Goal: Feedback & Contribution: Submit feedback/report problem

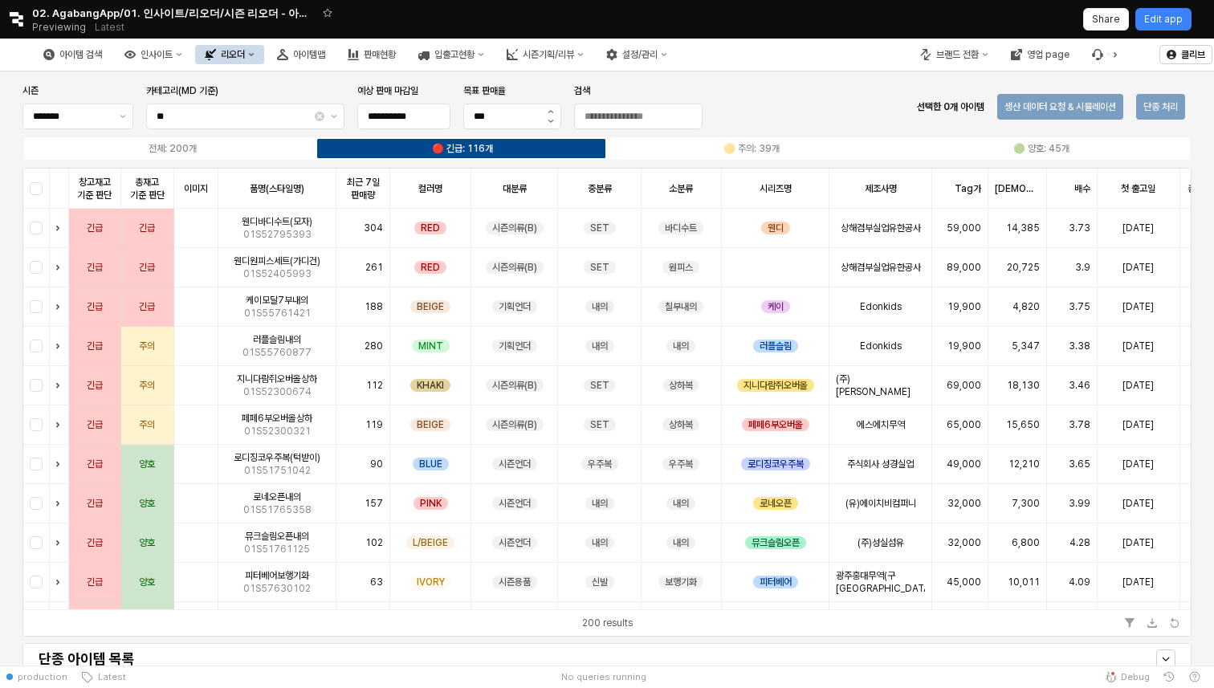
click at [774, 108] on div "**********" at bounding box center [607, 106] width 1182 height 51
click at [39, 230] on div "App Frame" at bounding box center [36, 228] width 27 height 39
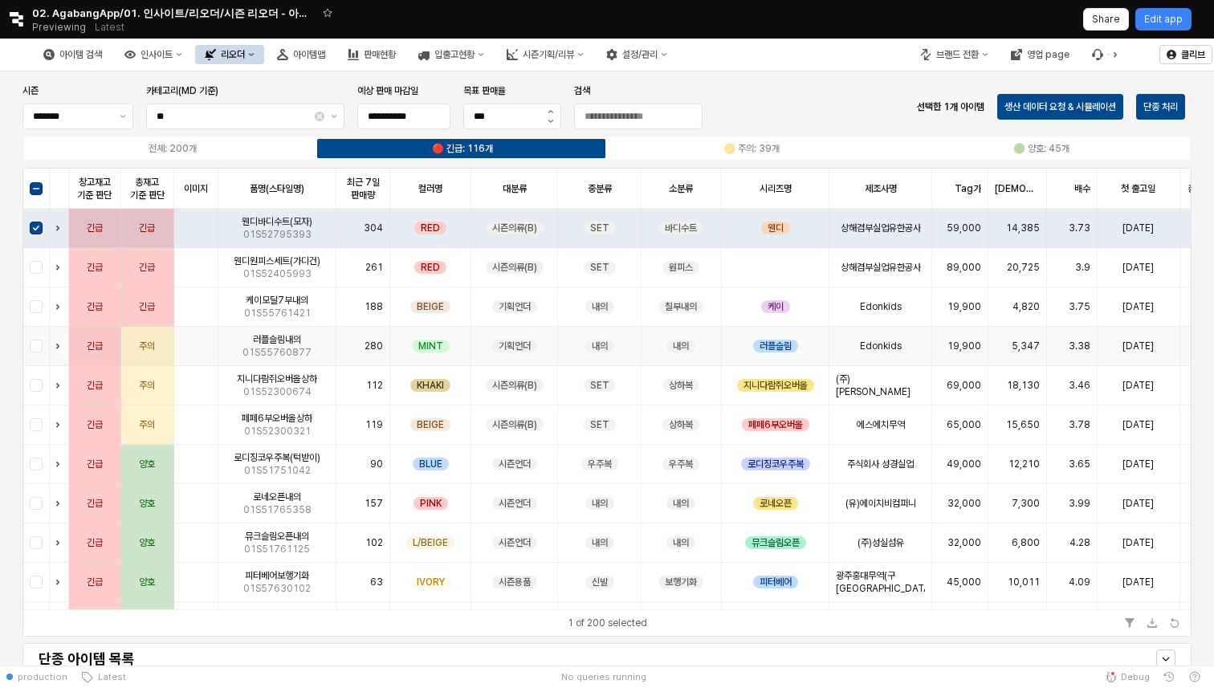
click at [35, 343] on div "App Frame" at bounding box center [36, 346] width 27 height 39
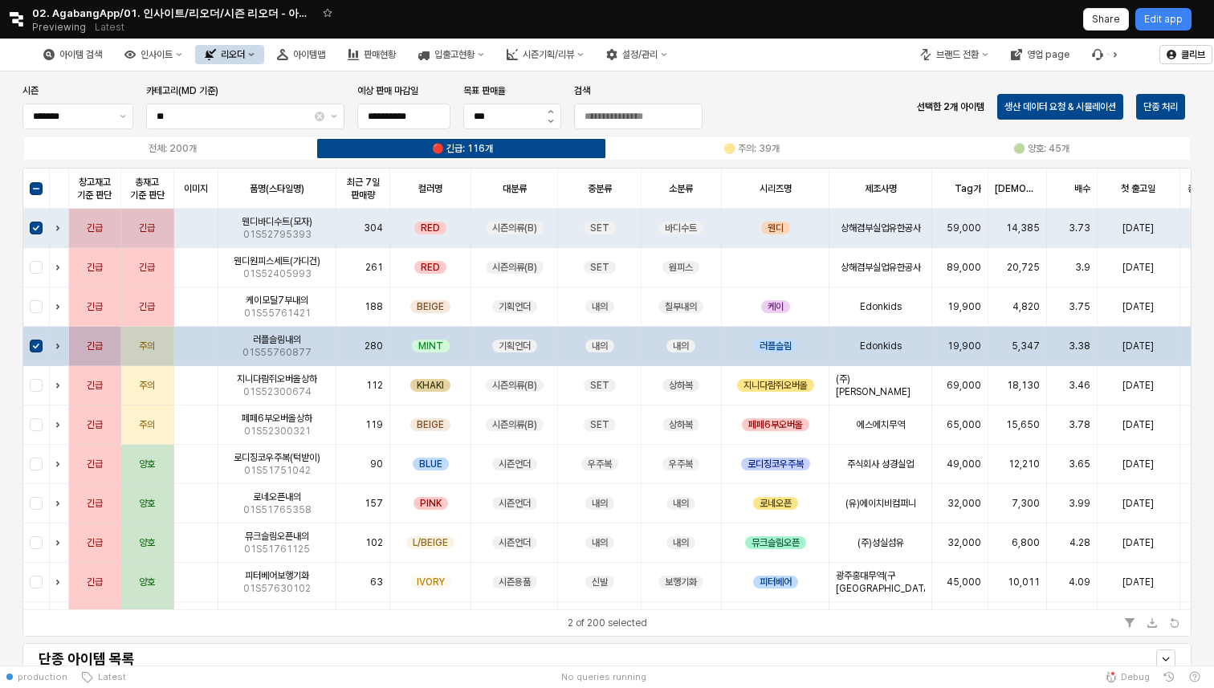
click at [37, 345] on div "App Frame" at bounding box center [36, 346] width 27 height 39
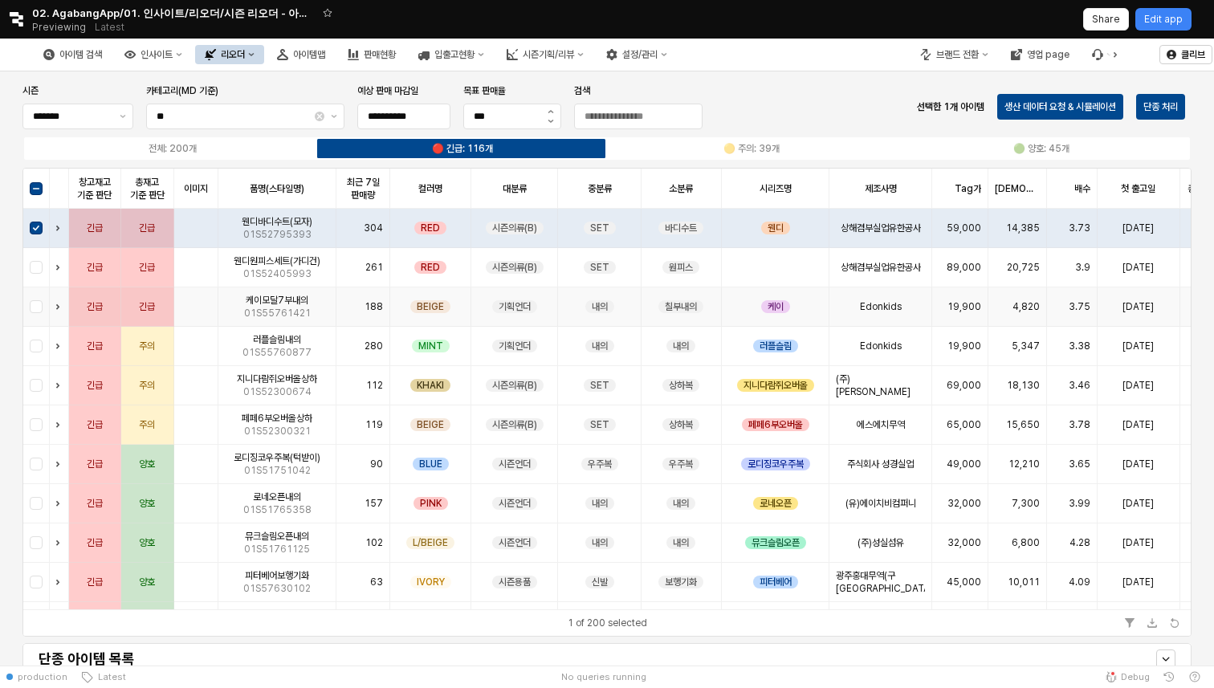
click at [42, 298] on div "App Frame" at bounding box center [36, 307] width 27 height 39
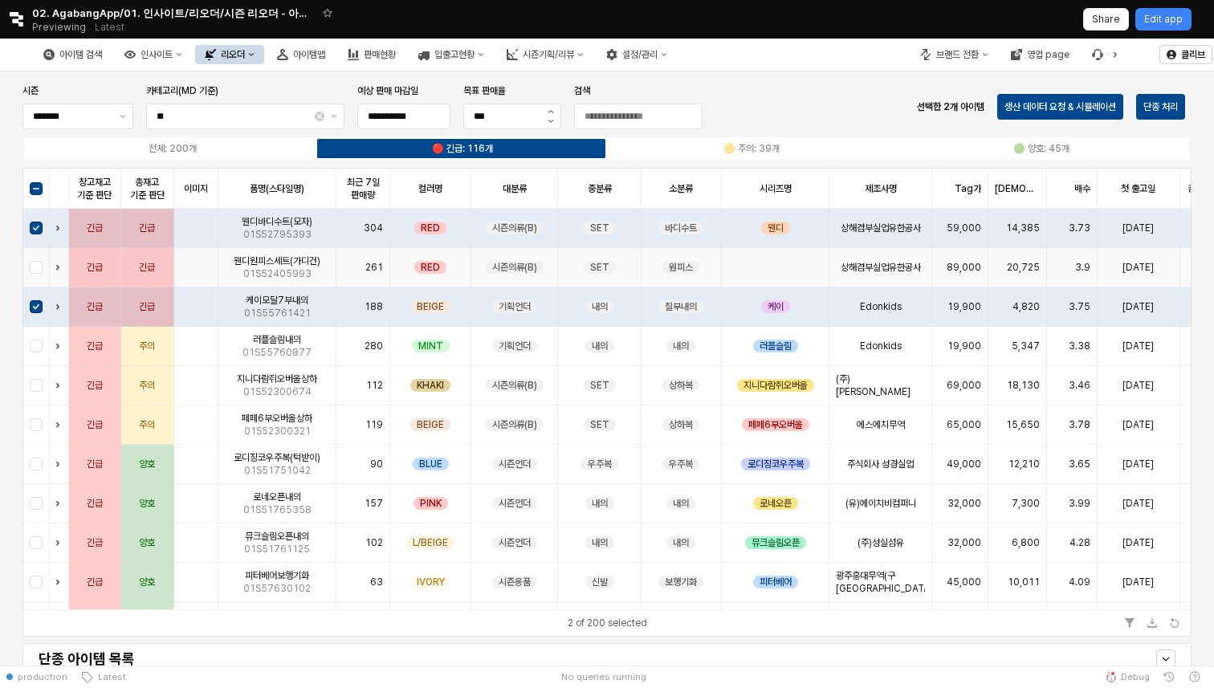
click at [39, 269] on div "App Frame" at bounding box center [36, 267] width 27 height 39
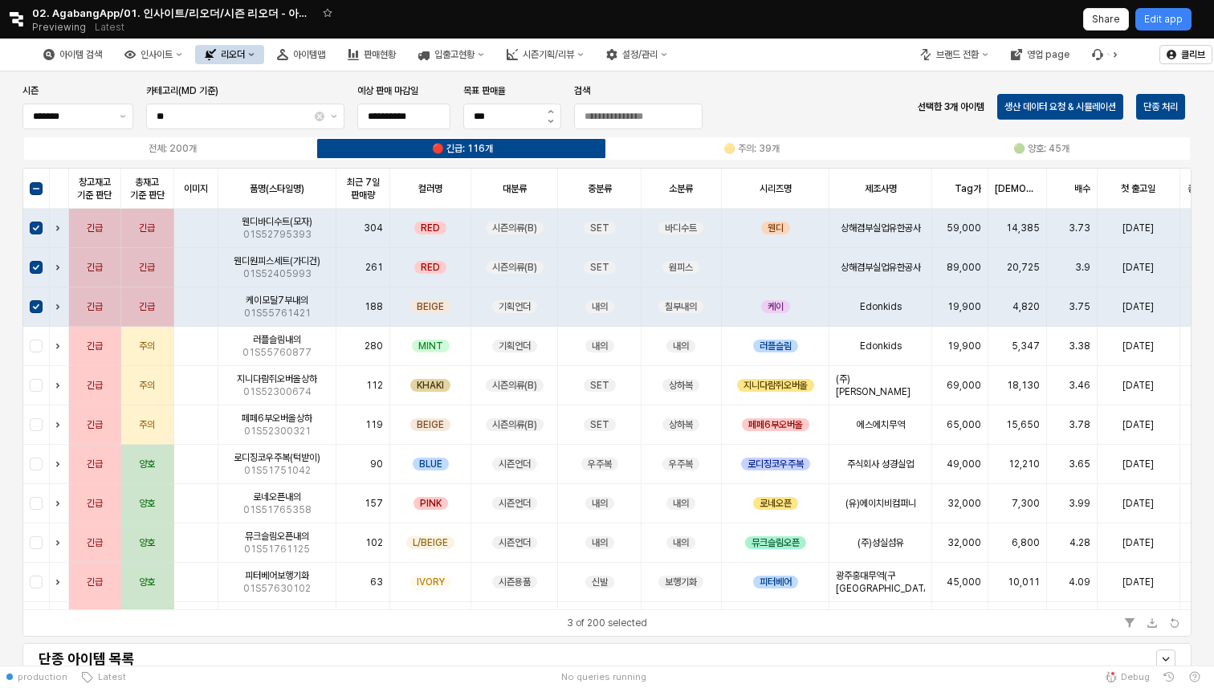
click at [1201, 211] on div "**********" at bounding box center [607, 396] width 1195 height 636
click at [245, 54] on div "리오더" at bounding box center [233, 54] width 24 height 11
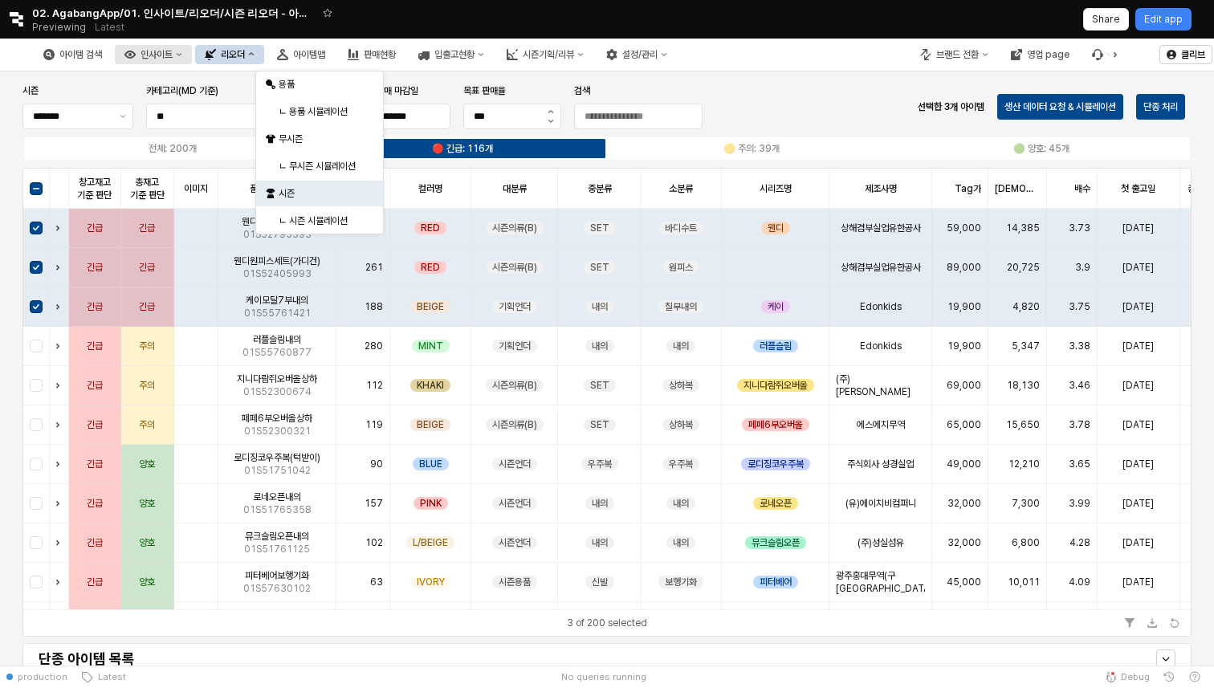
click at [173, 50] on div "인사이트" at bounding box center [157, 54] width 32 height 11
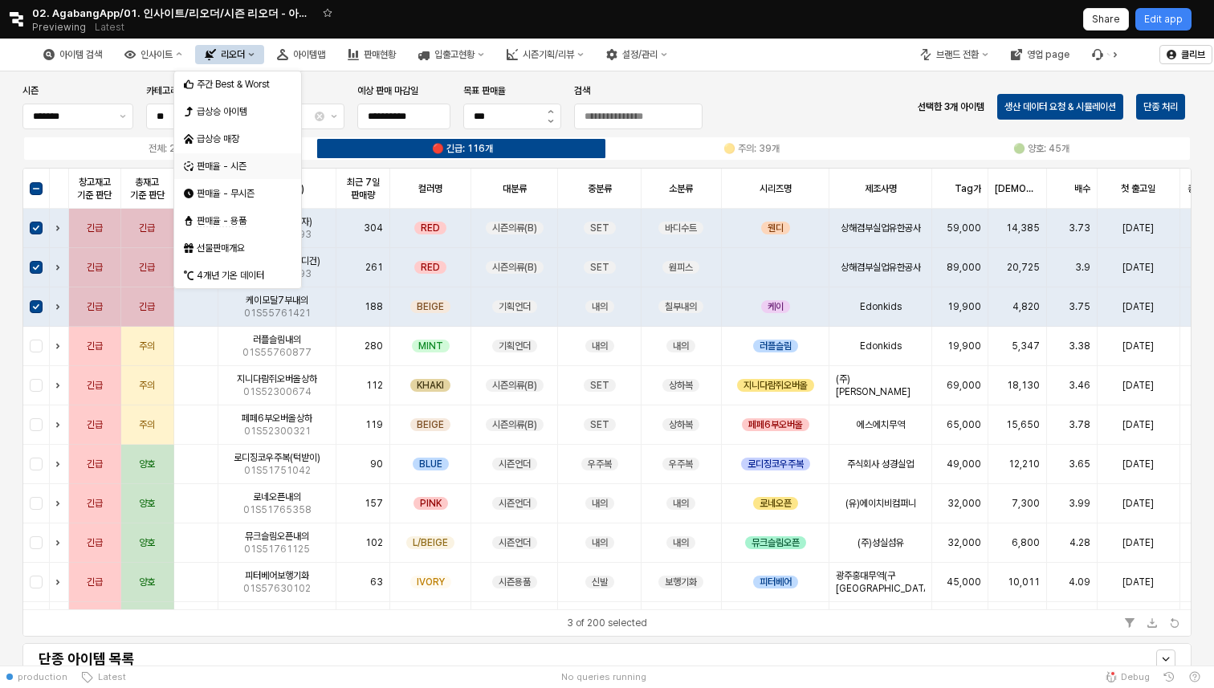
click at [274, 169] on div "판매율 - 시즌" at bounding box center [239, 166] width 85 height 13
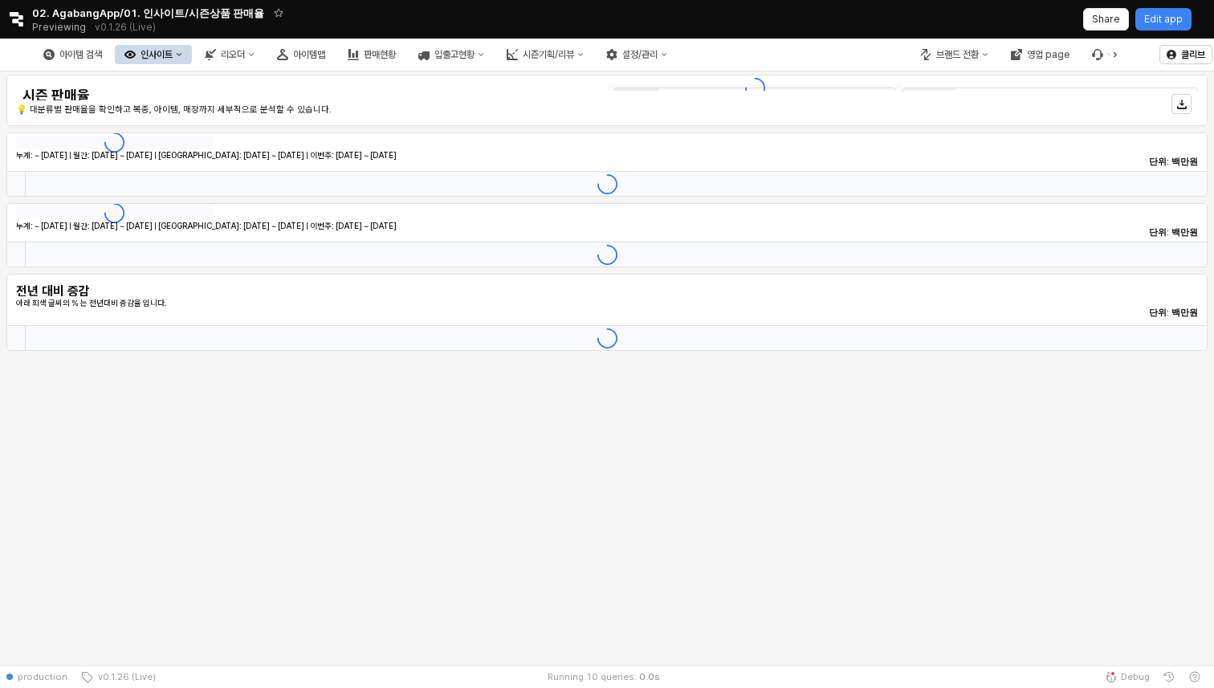
type input "********"
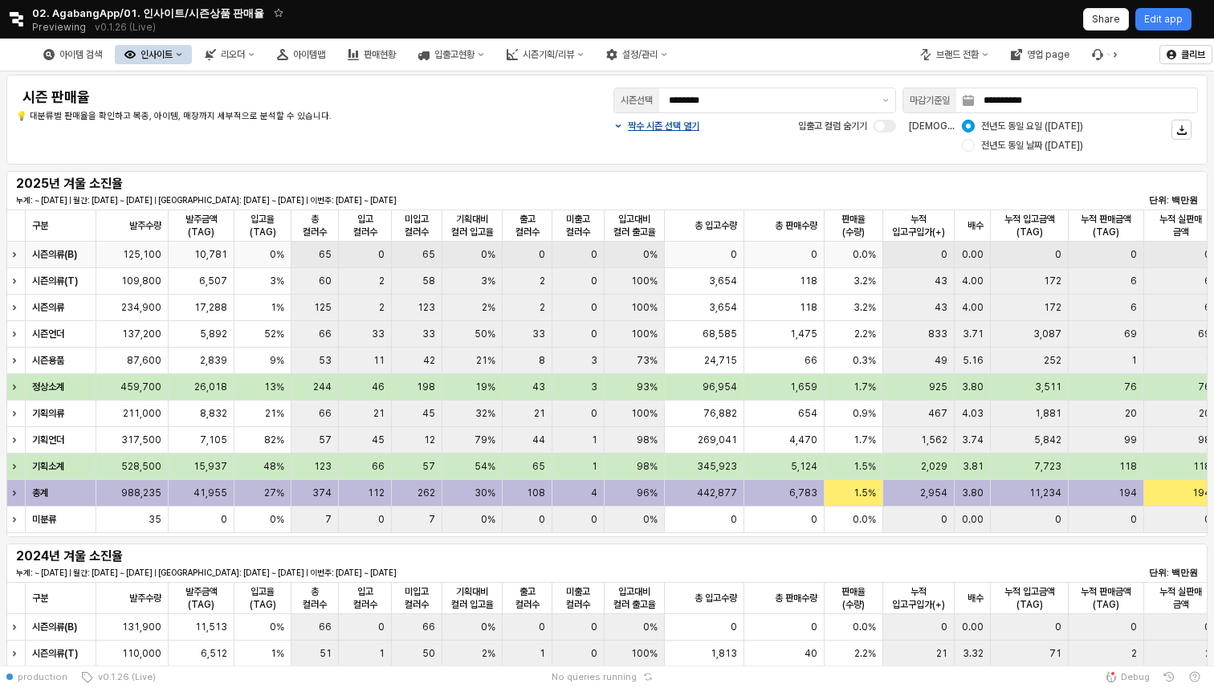
click at [14, 257] on icon "Expand row" at bounding box center [14, 254] width 6 height 6
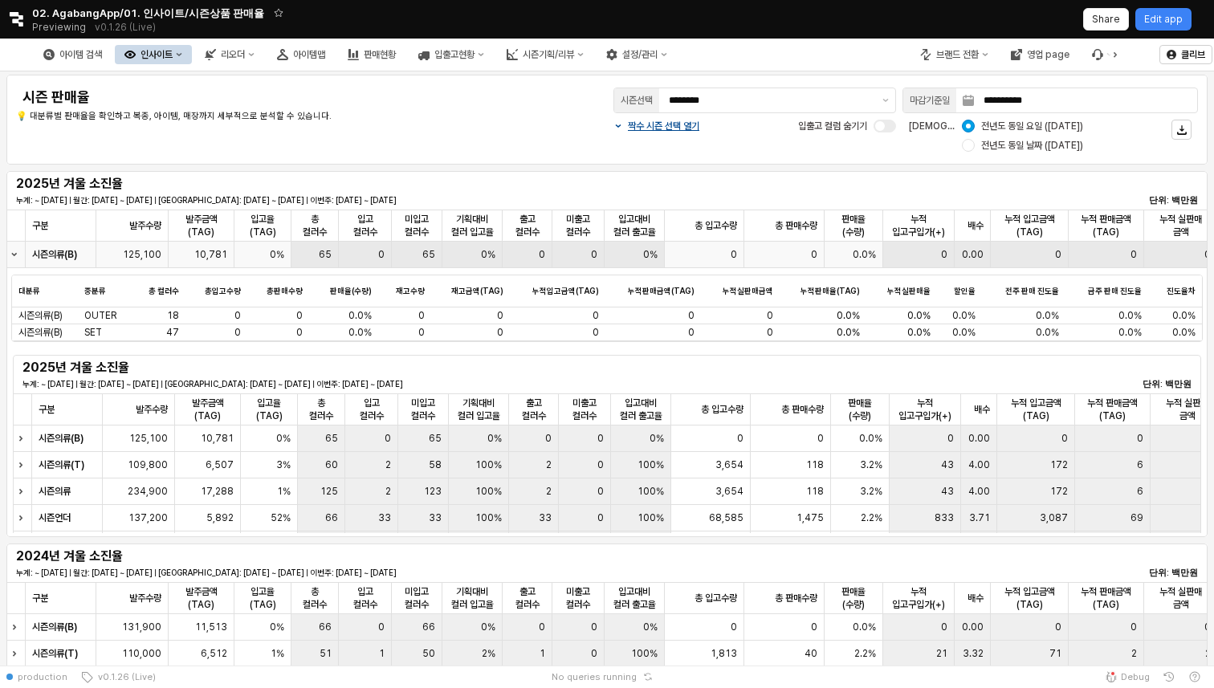
click at [14, 257] on icon "Collapse row" at bounding box center [14, 254] width 6 height 6
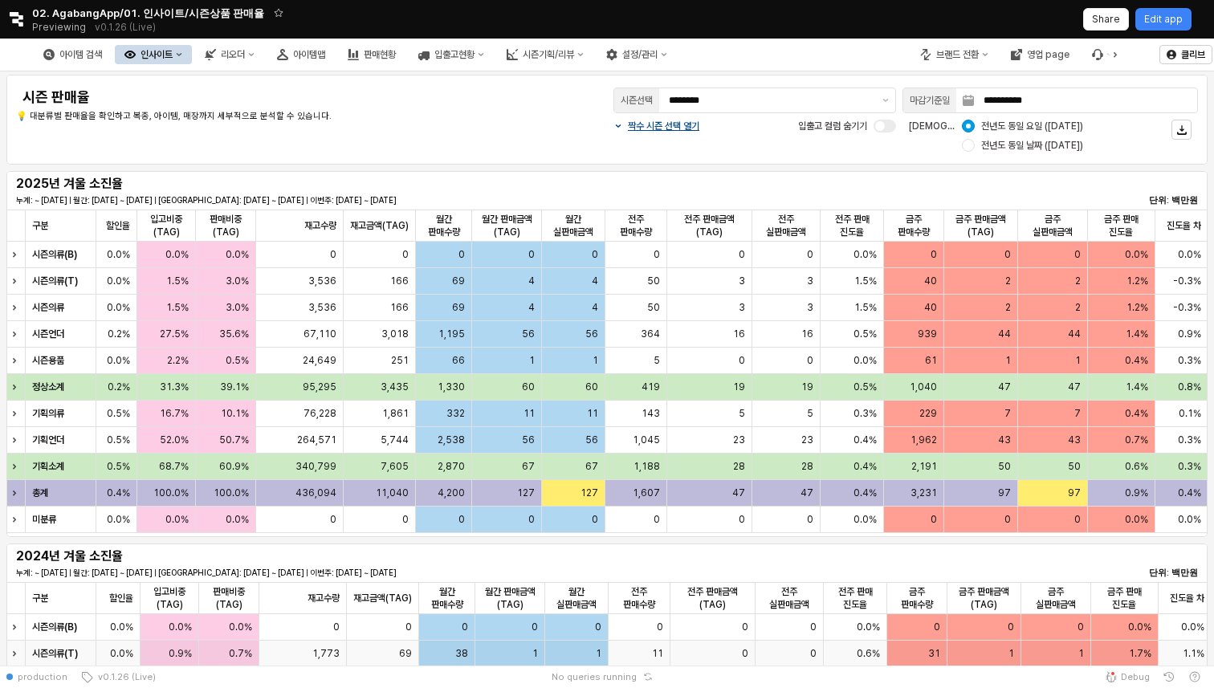
scroll to position [0, 1263]
click at [192, 61] on button "인사이트" at bounding box center [153, 54] width 77 height 19
click at [952, 61] on button "브랜드 전환" at bounding box center [955, 54] width 88 height 19
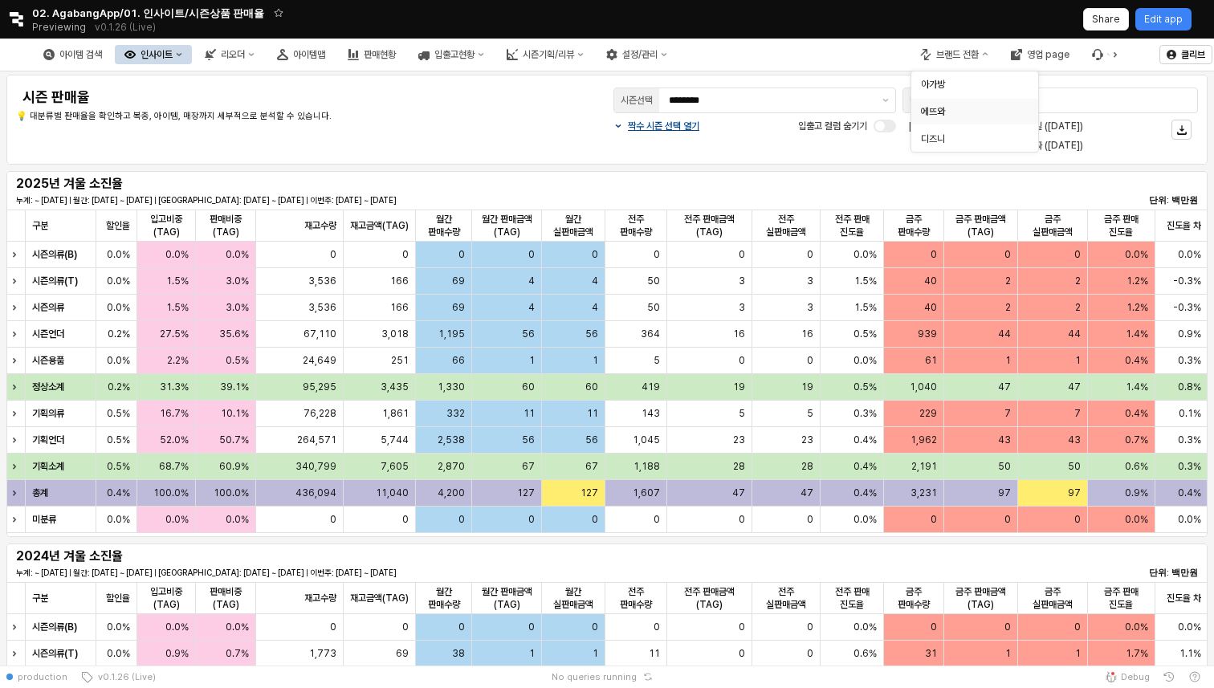
click at [947, 116] on div "에뜨와" at bounding box center [970, 111] width 98 height 13
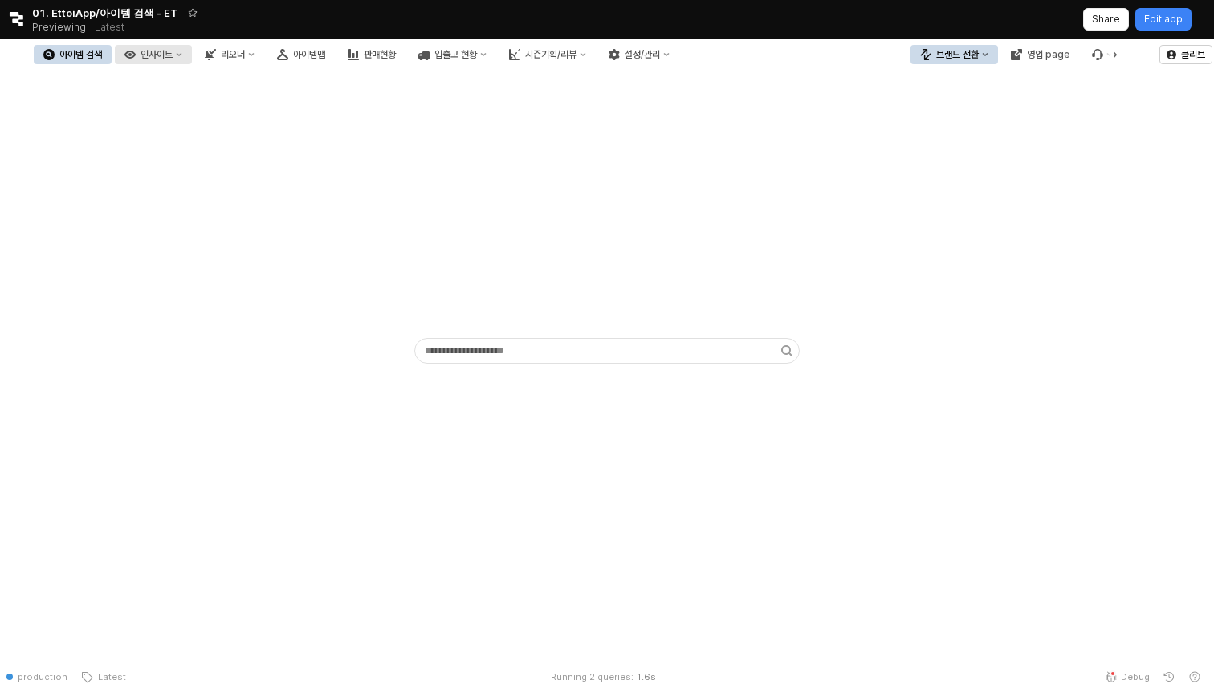
click at [173, 49] on div "인사이트" at bounding box center [157, 54] width 32 height 11
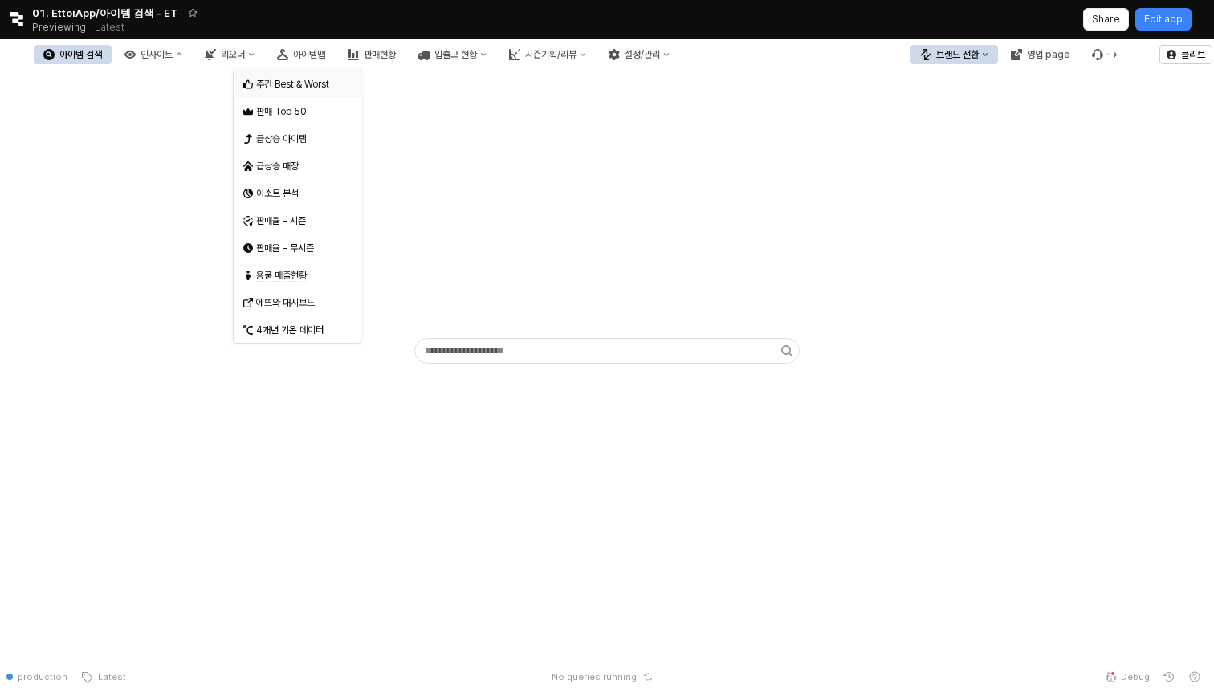
click at [326, 86] on div "주간 Best & Worst" at bounding box center [298, 84] width 85 height 13
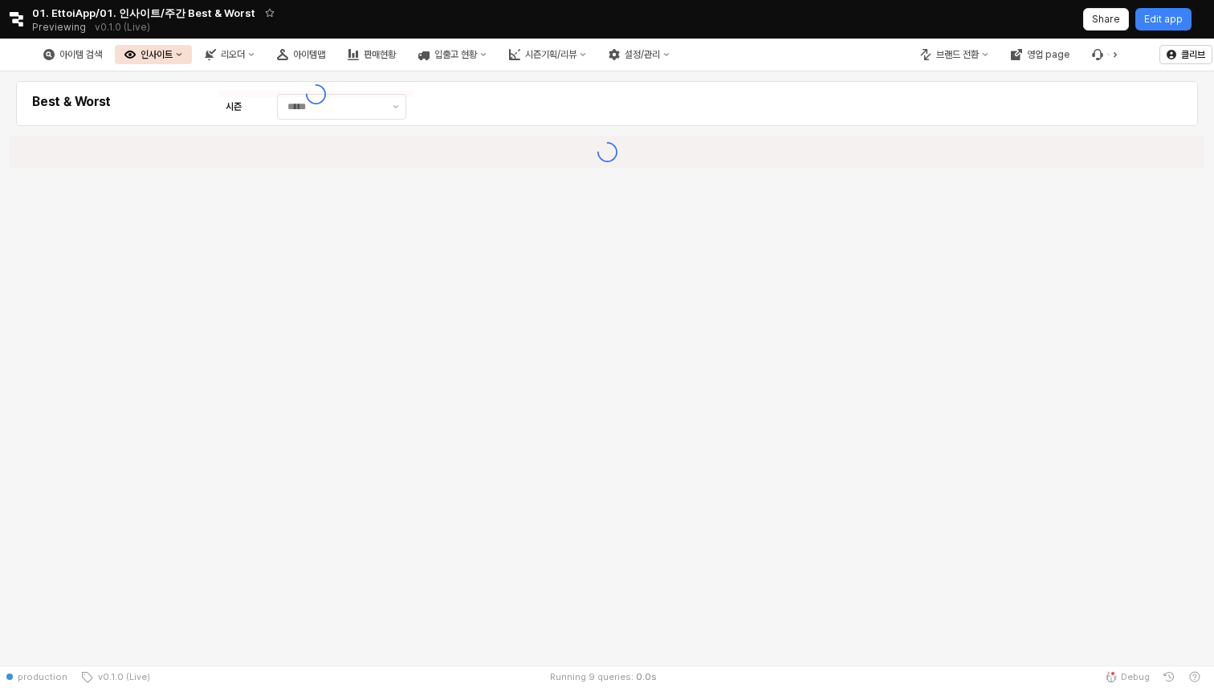
type input "********"
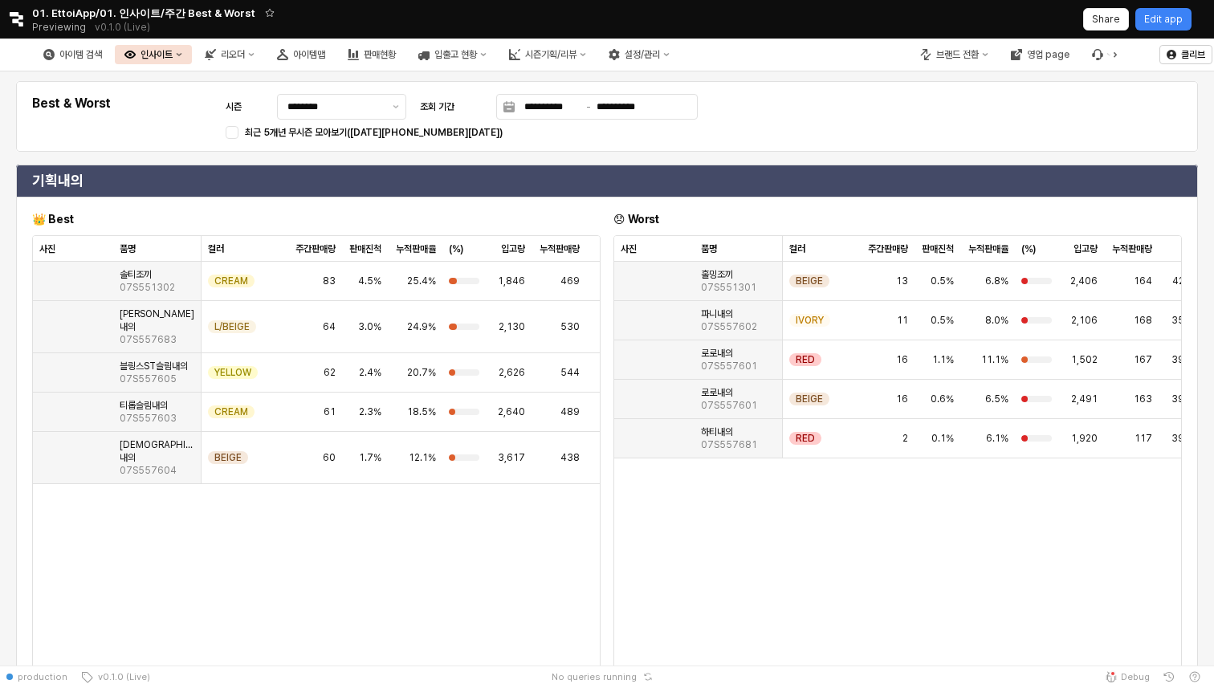
click at [761, 137] on div "**********" at bounding box center [607, 116] width 1163 height 51
click at [245, 59] on div "리오더" at bounding box center [233, 54] width 24 height 11
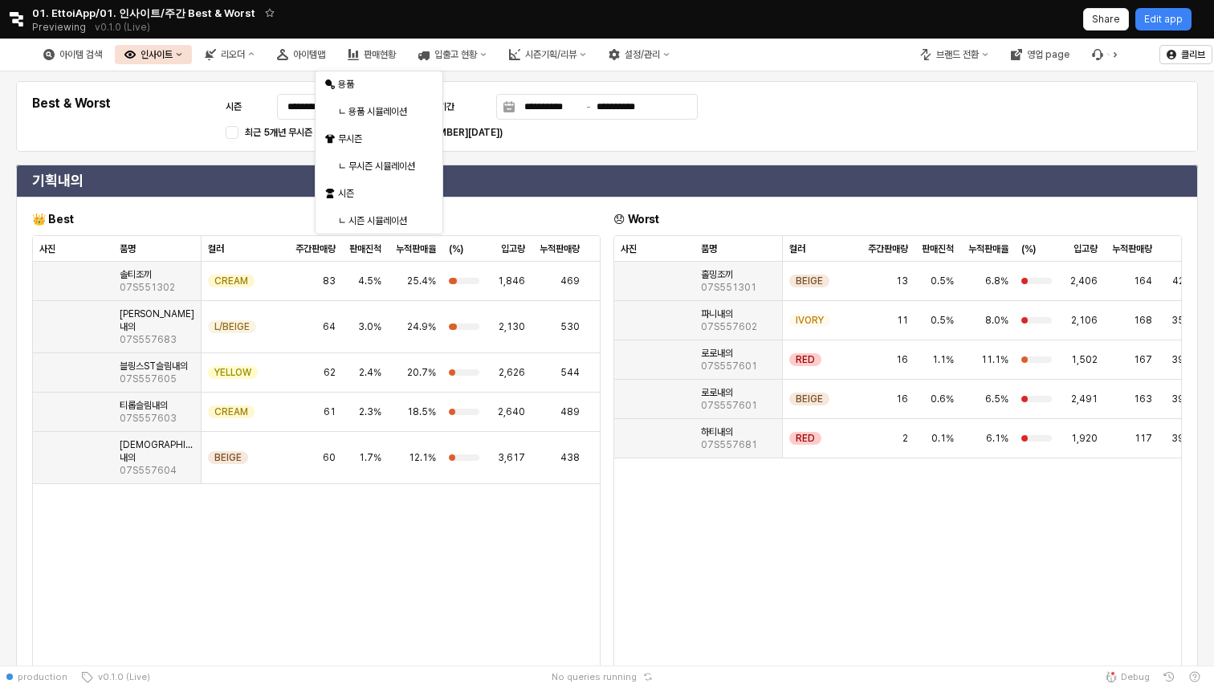
click at [761, 132] on div "**********" at bounding box center [607, 116] width 1163 height 51
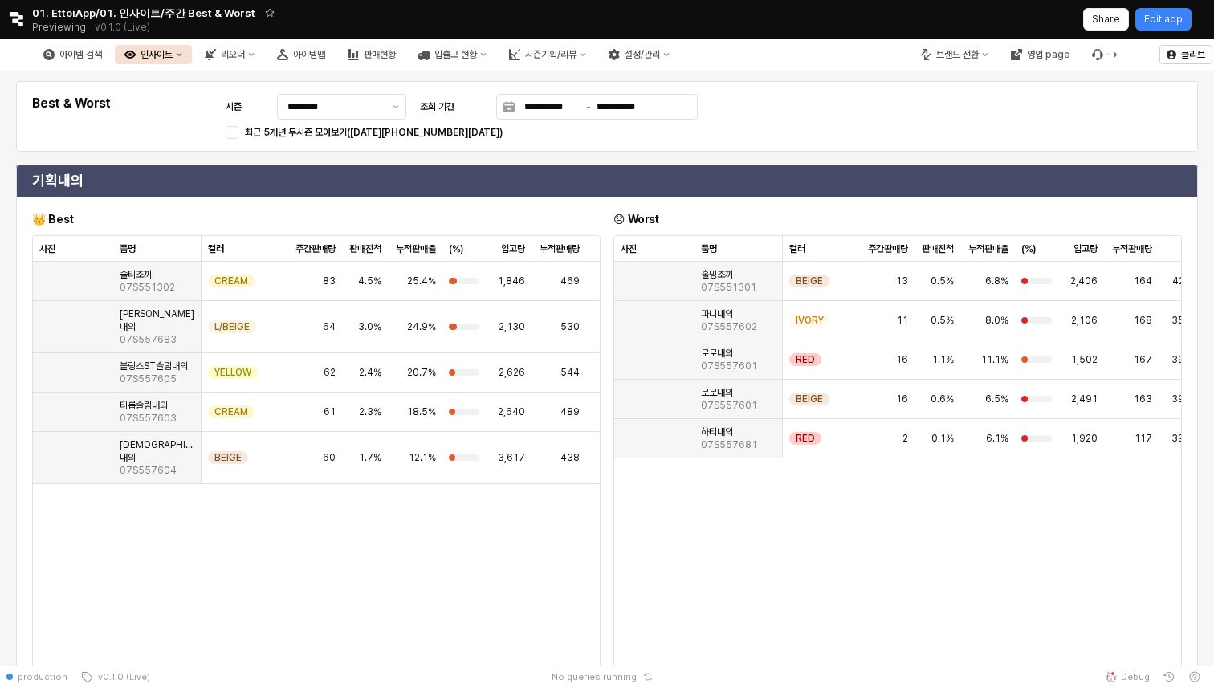
click at [584, 65] on div "아이템 검색 인사이트 리오더 아이템맵 판매현황 입출고 현황 시즌기획/리뷰 설정/관리" at bounding box center [357, 55] width 646 height 34
click at [496, 61] on button "입출고 현황" at bounding box center [453, 54] width 88 height 19
click at [642, 116] on div "입출고현황(시즌)" at bounding box center [595, 112] width 127 height 26
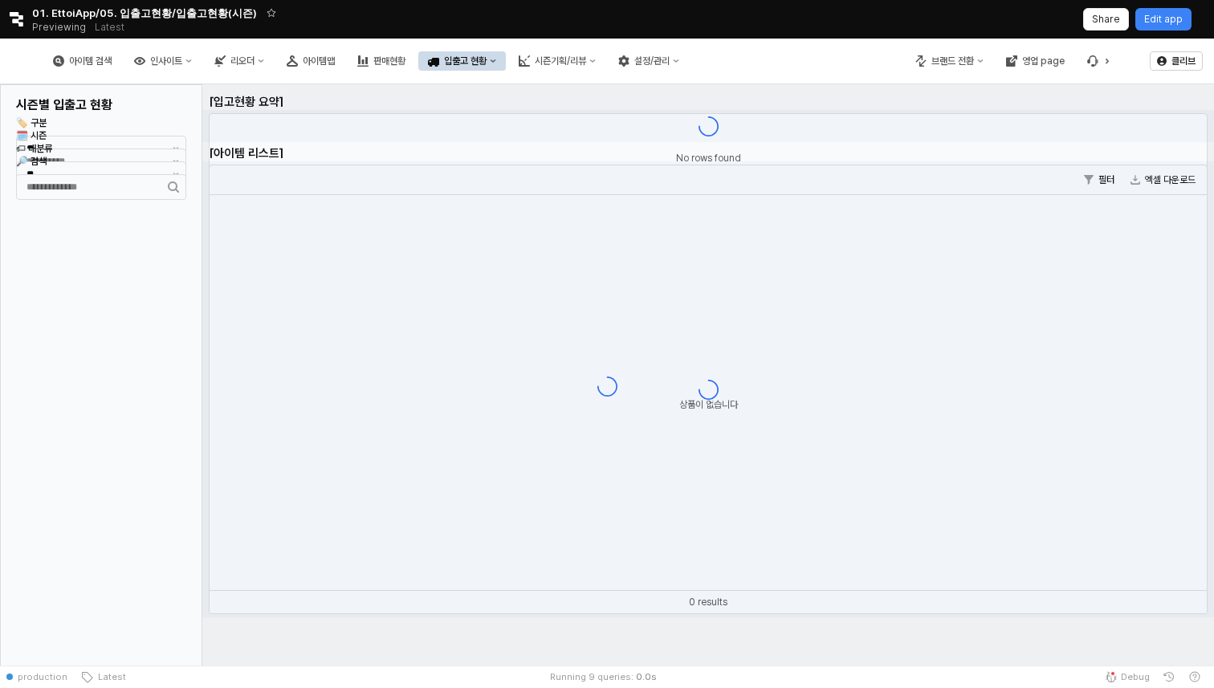
type input "****"
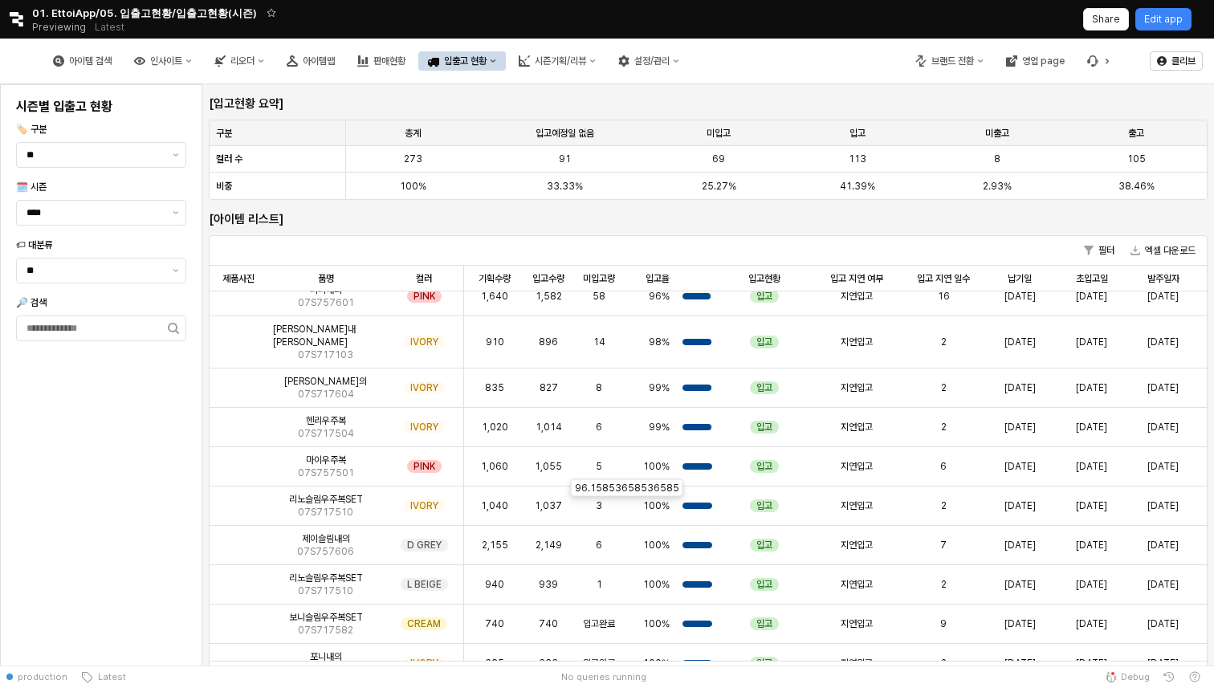
scroll to position [1786, 0]
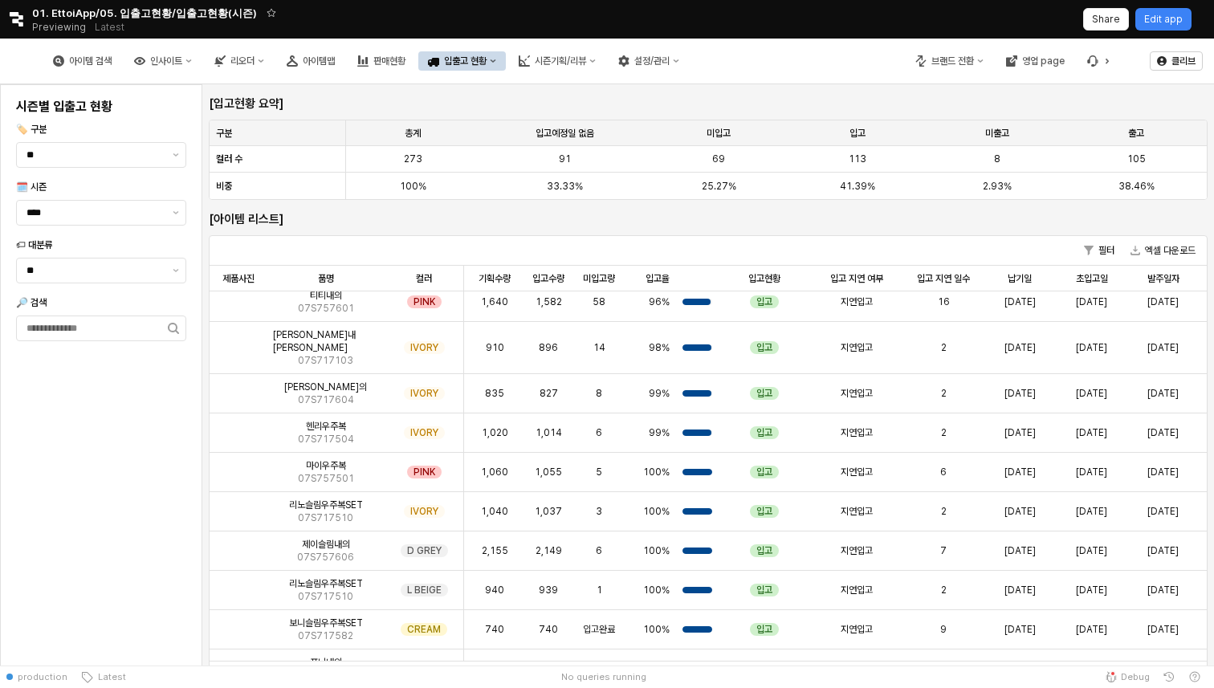
click at [506, 67] on button "입출고 현황" at bounding box center [462, 60] width 88 height 19
click at [345, 69] on button "아이템맵" at bounding box center [310, 60] width 67 height 19
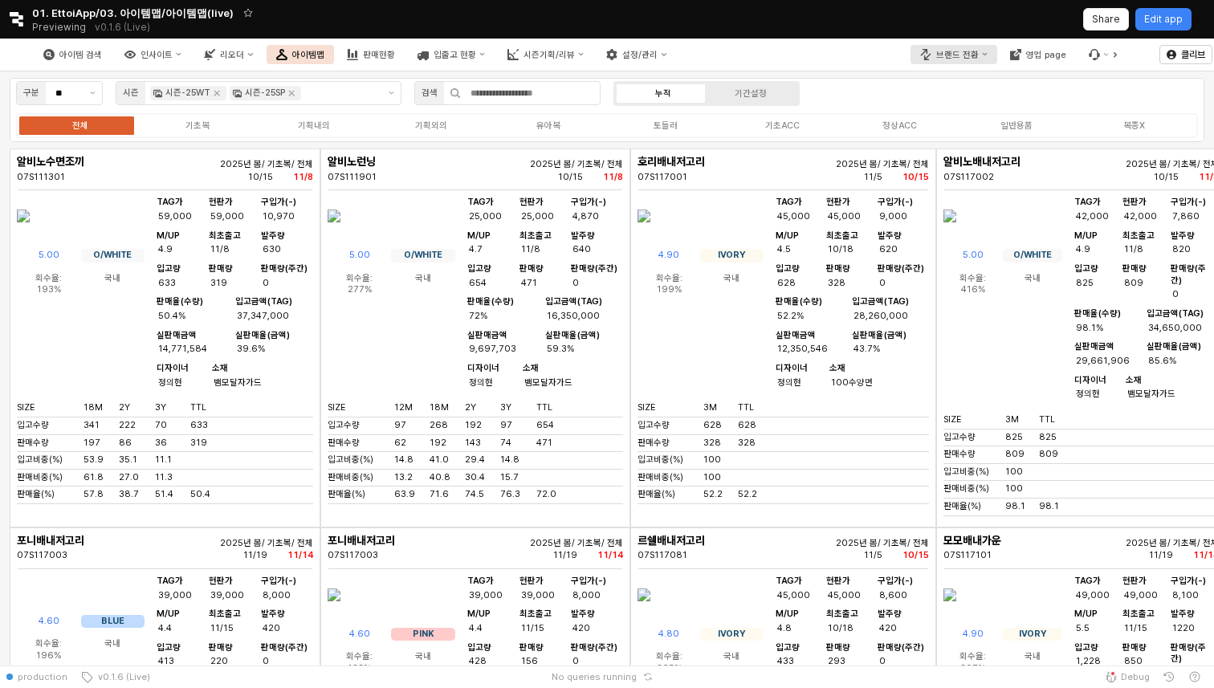
click at [963, 60] on button "브랜드 전환" at bounding box center [954, 54] width 87 height 19
click at [960, 141] on div "디즈니" at bounding box center [970, 137] width 99 height 12
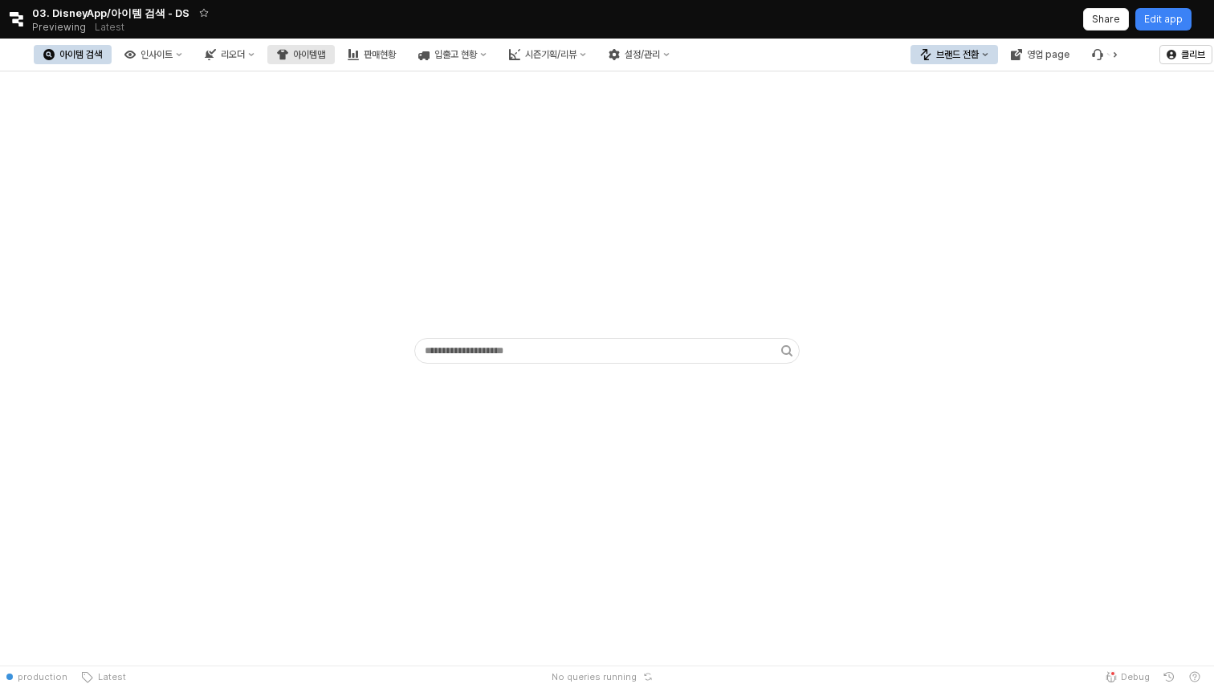
click at [288, 58] on icon "아이템맵" at bounding box center [282, 54] width 11 height 11
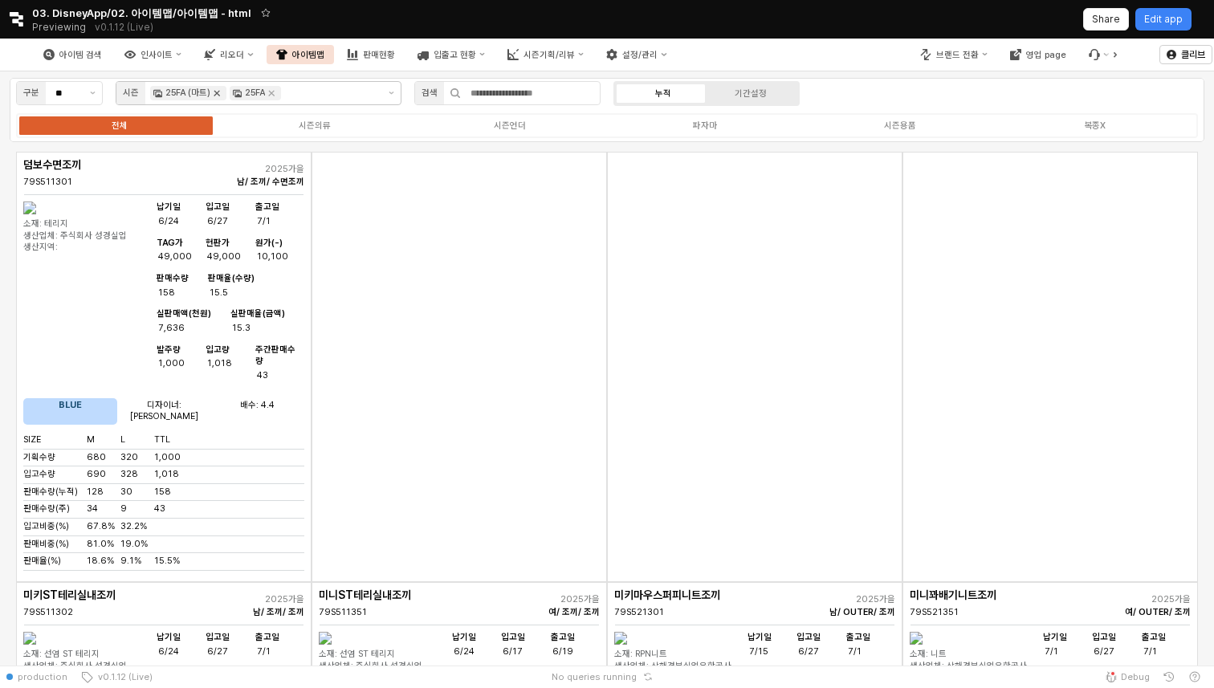
click at [220, 93] on icon "Remove 25FA (마트)" at bounding box center [216, 93] width 13 height 13
click at [249, 97] on input "App Frame" at bounding box center [291, 93] width 173 height 14
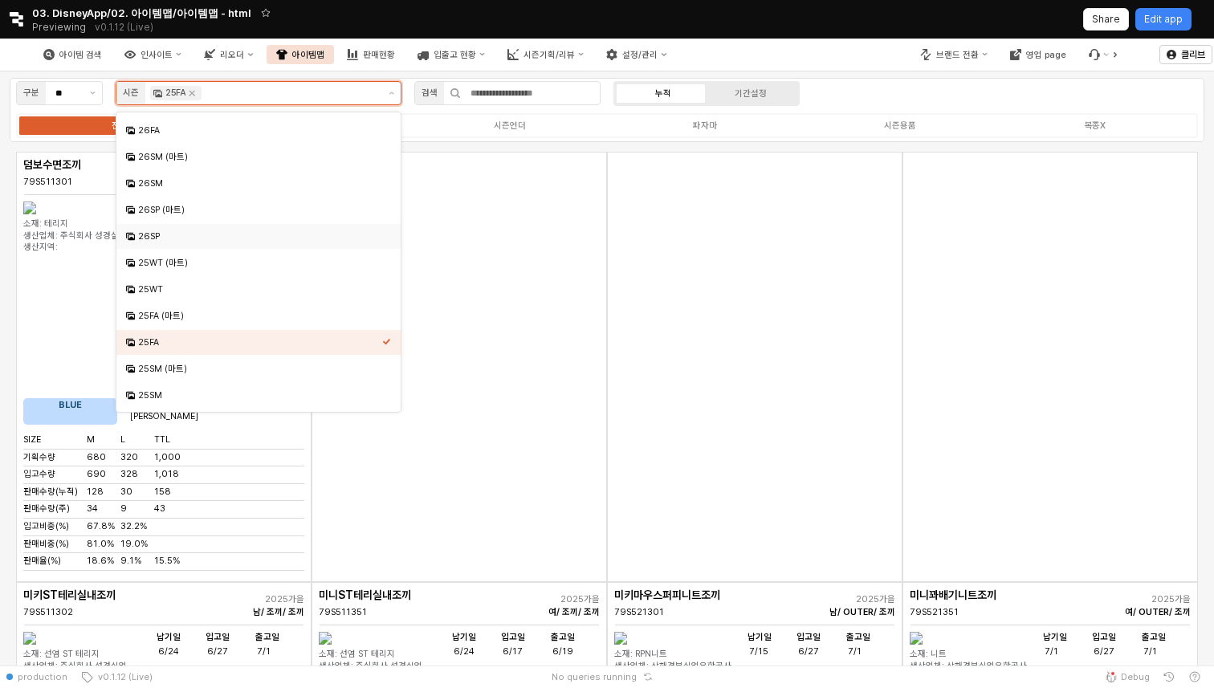
scroll to position [95, 0]
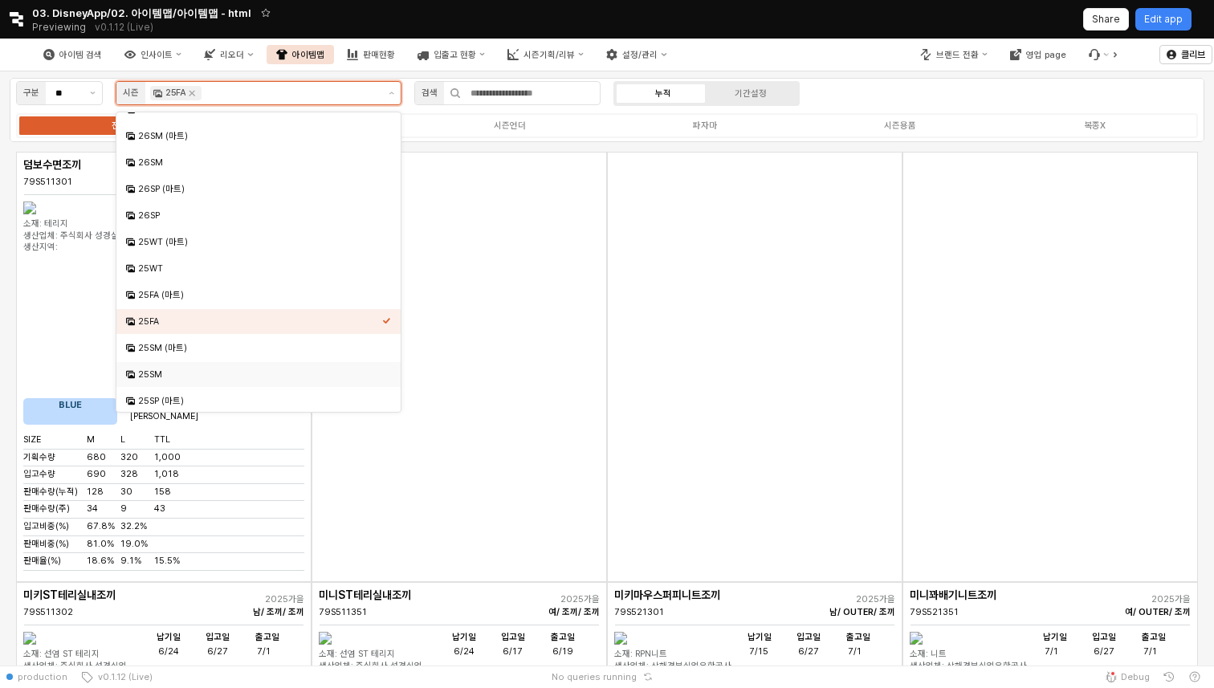
click at [210, 372] on div "25SM" at bounding box center [260, 375] width 244 height 12
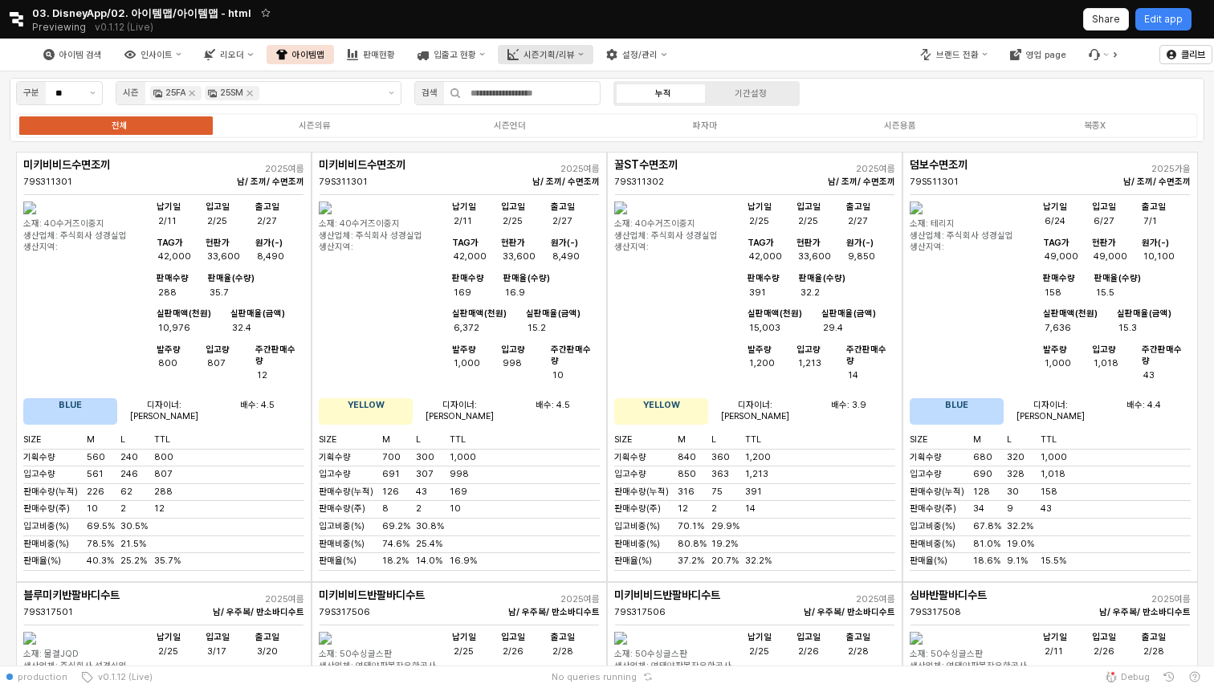
click at [562, 60] on button "시즌기획/리뷰" at bounding box center [546, 54] width 96 height 19
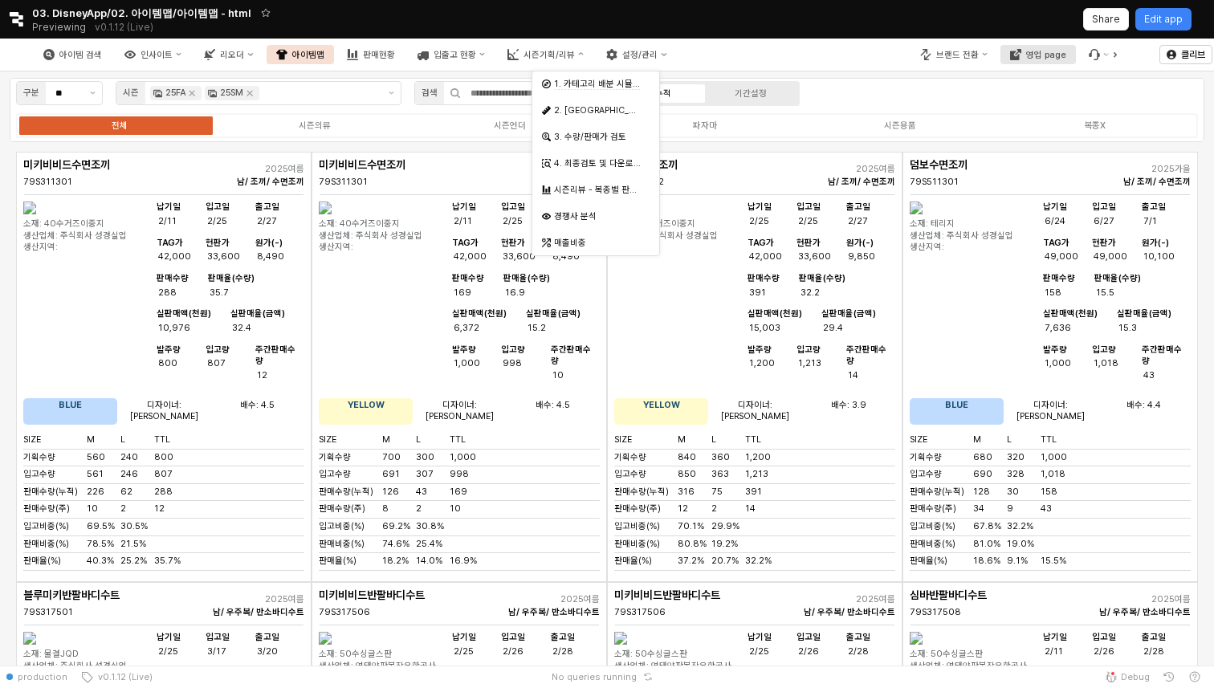
click at [1017, 53] on icon "영업 page" at bounding box center [1015, 54] width 11 height 11
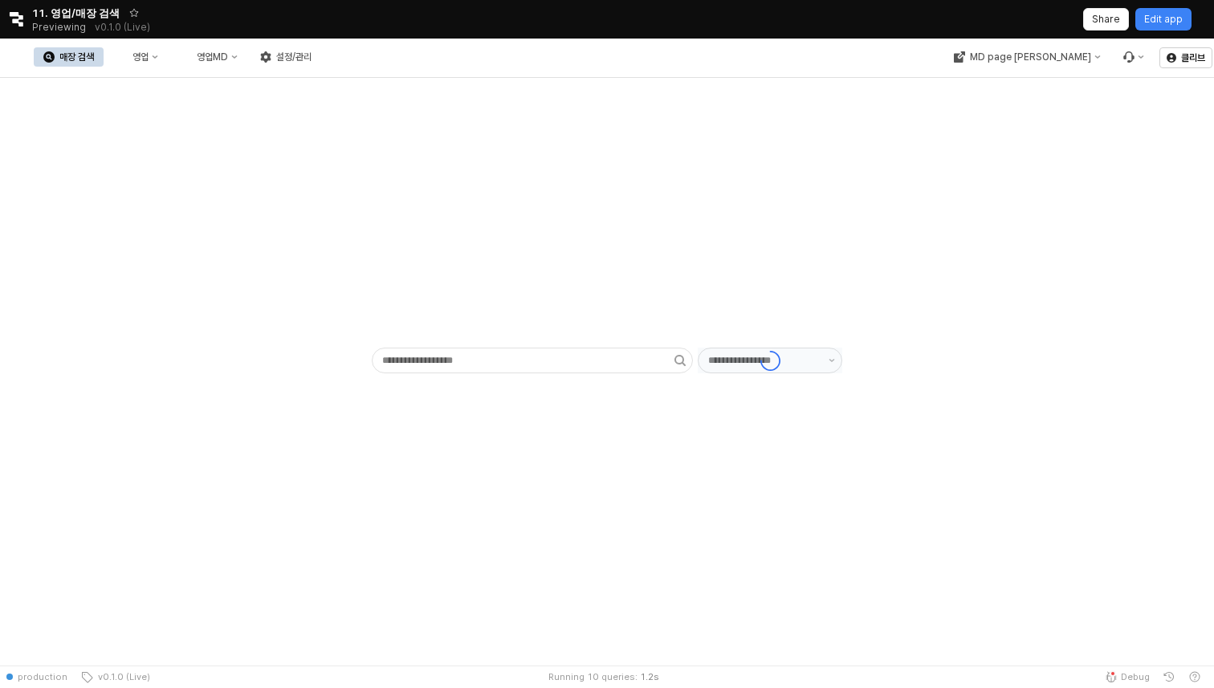
type input "******"
click at [128, 56] on div "영업" at bounding box center [121, 56] width 11 height 11
click at [365, 81] on div "Select an option" at bounding box center [364, 85] width 10 height 13
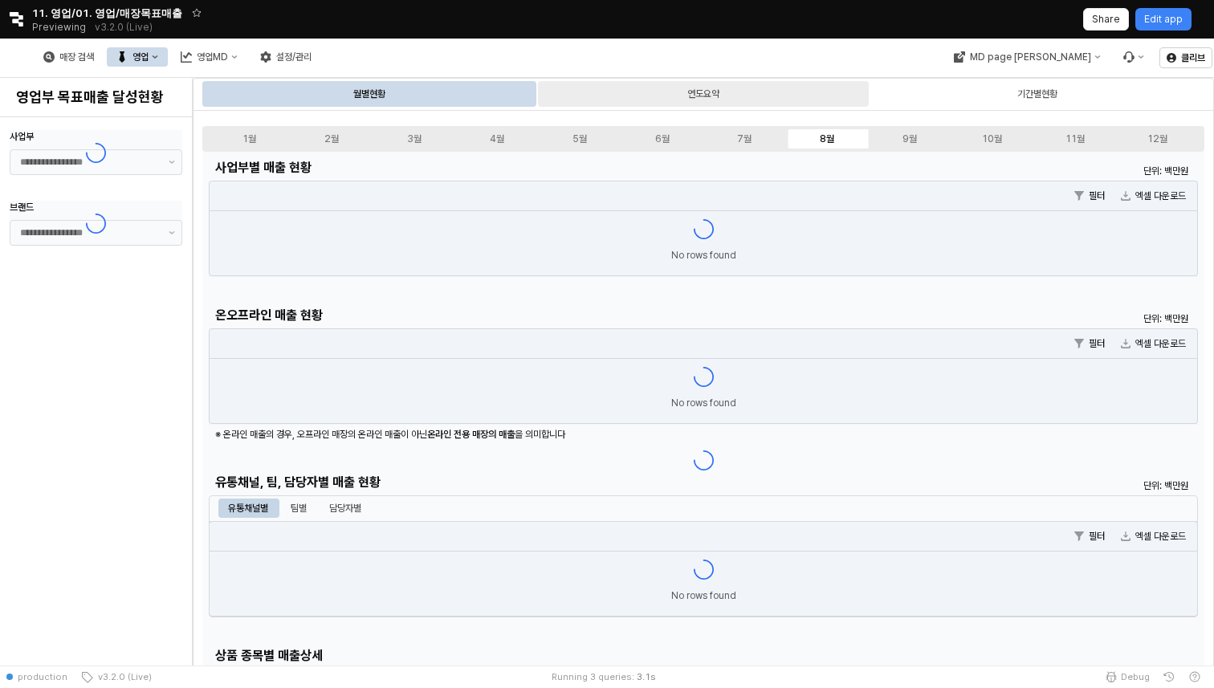
click at [717, 101] on div "연도요약" at bounding box center [703, 93] width 32 height 19
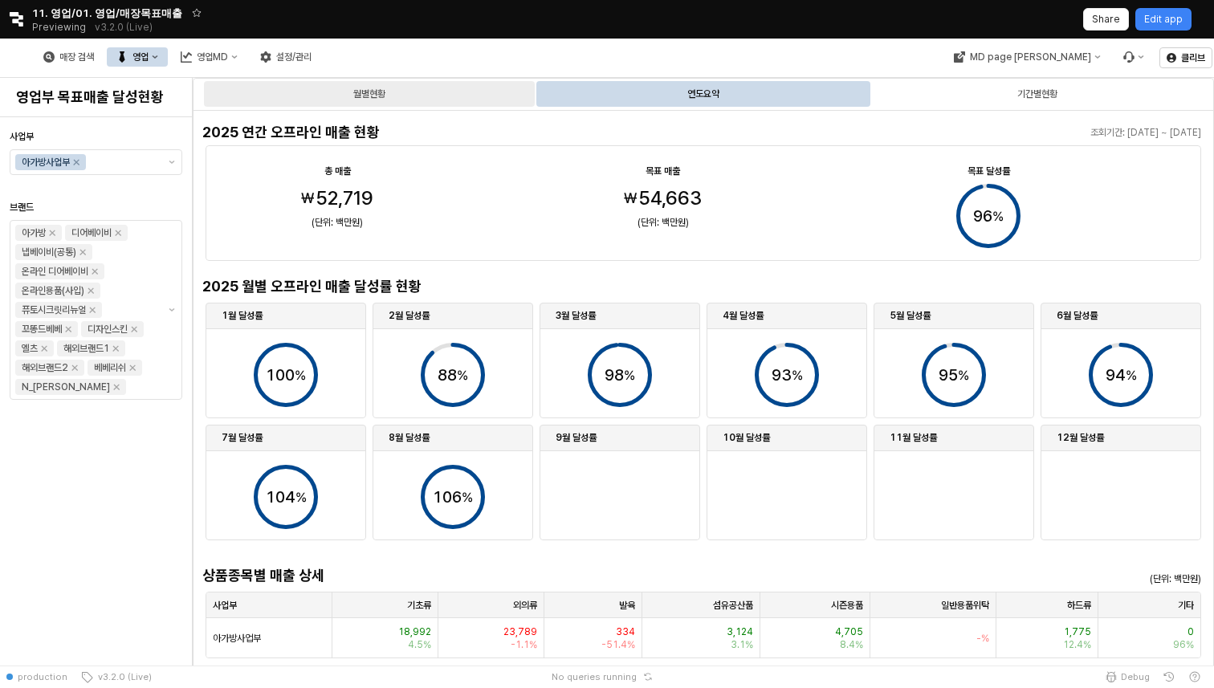
click at [471, 104] on div "월별현황" at bounding box center [369, 94] width 331 height 26
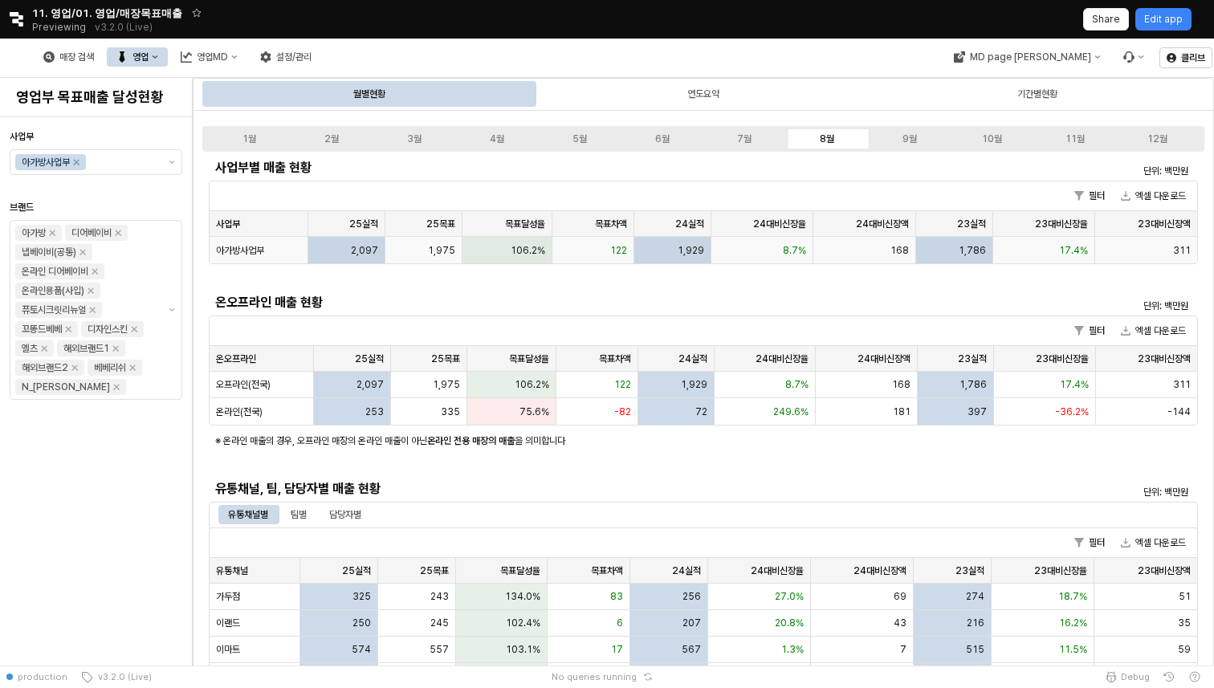
click at [275, 261] on div "아가방사업부" at bounding box center [259, 250] width 99 height 27
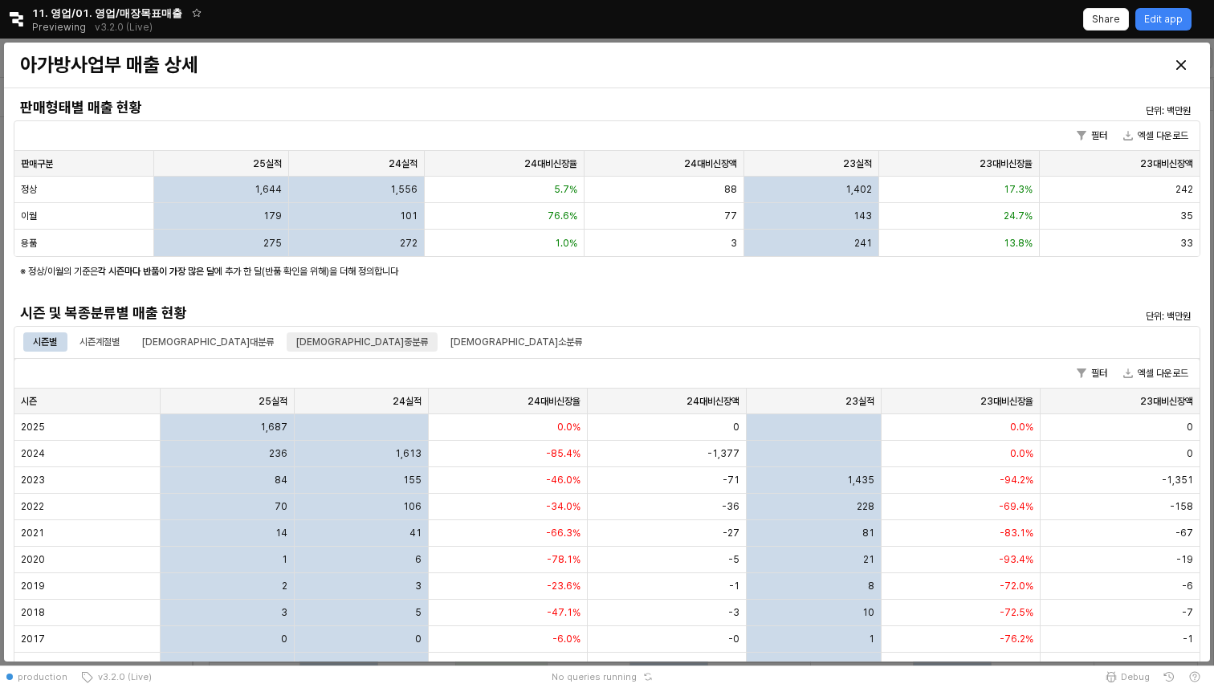
click at [296, 347] on div "[DEMOGRAPHIC_DATA]중분류" at bounding box center [362, 341] width 132 height 19
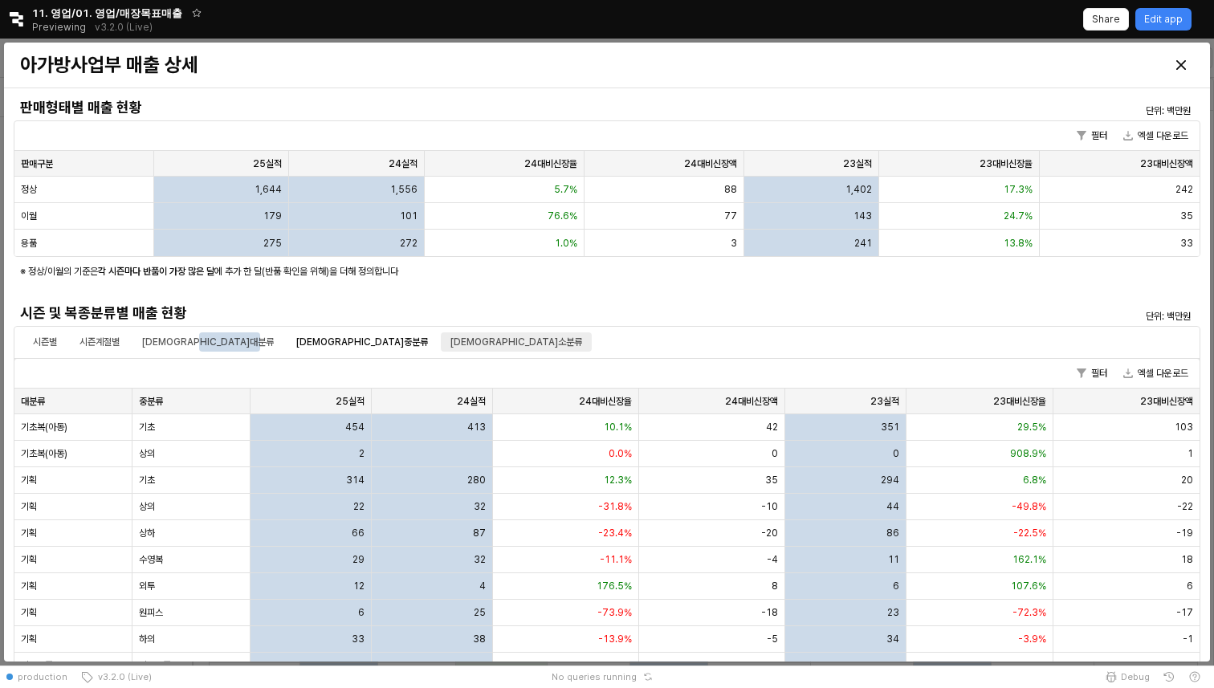
click at [451, 348] on div "[DEMOGRAPHIC_DATA]소분류" at bounding box center [517, 341] width 132 height 19
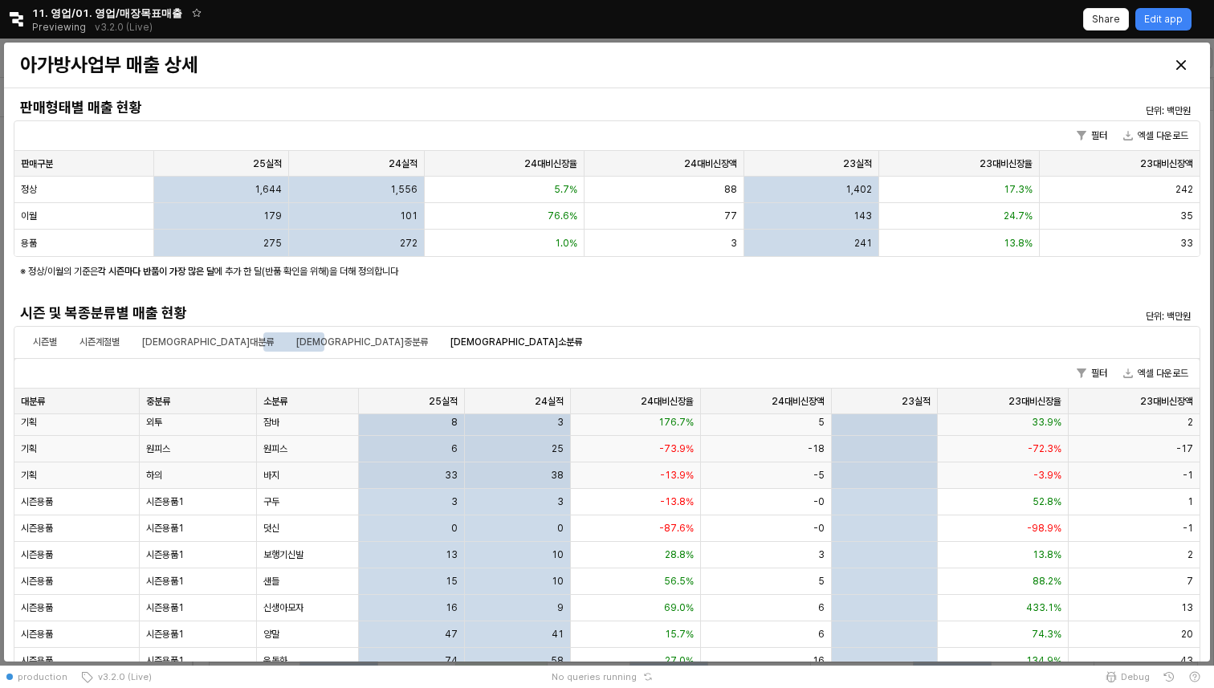
scroll to position [642, 0]
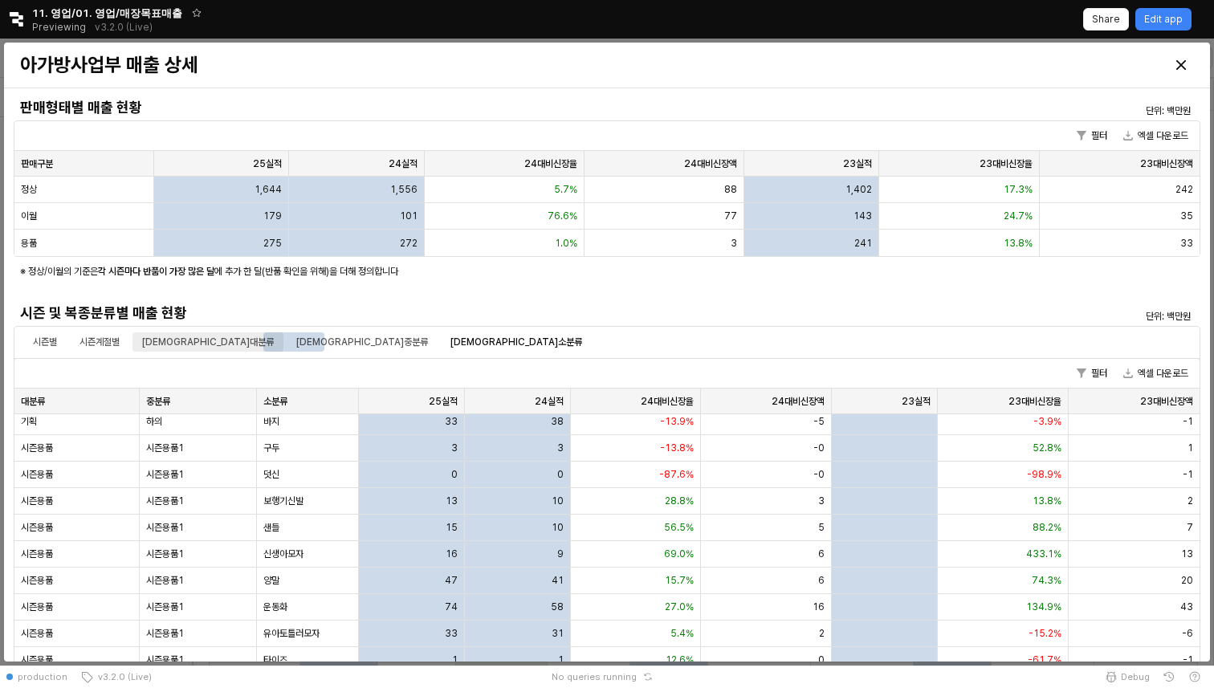
click at [177, 347] on div "[DEMOGRAPHIC_DATA]대분류" at bounding box center [208, 341] width 132 height 19
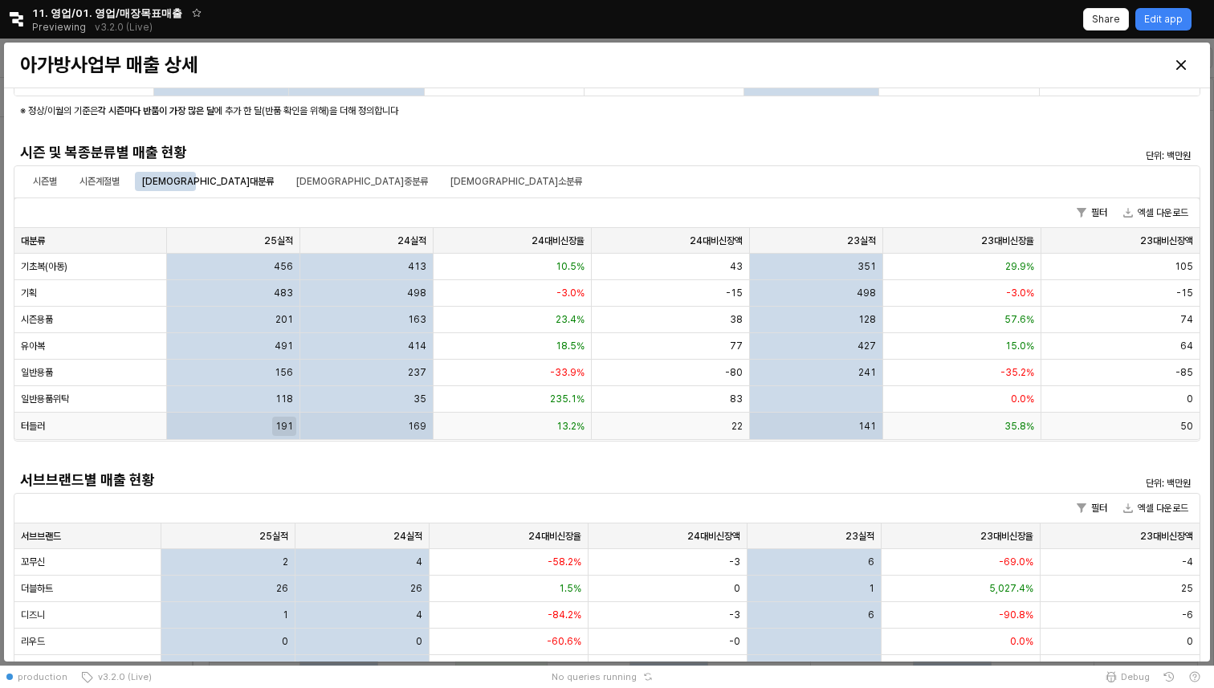
scroll to position [0, 0]
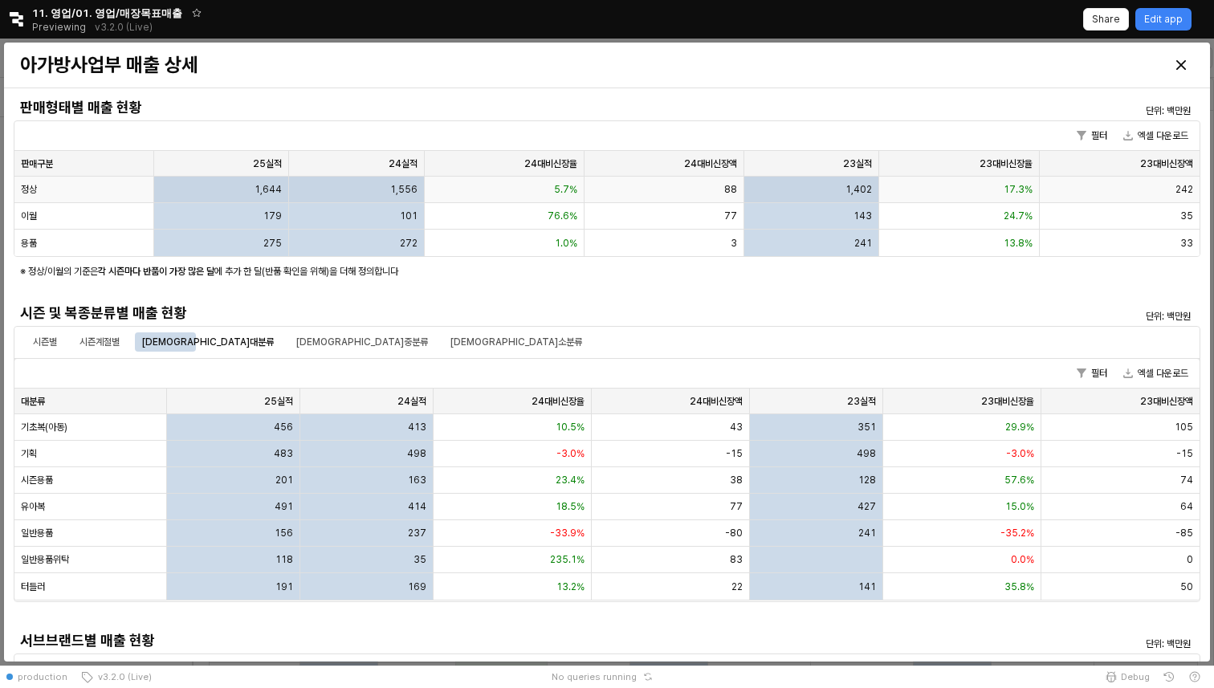
click at [70, 195] on div "정상" at bounding box center [84, 190] width 140 height 27
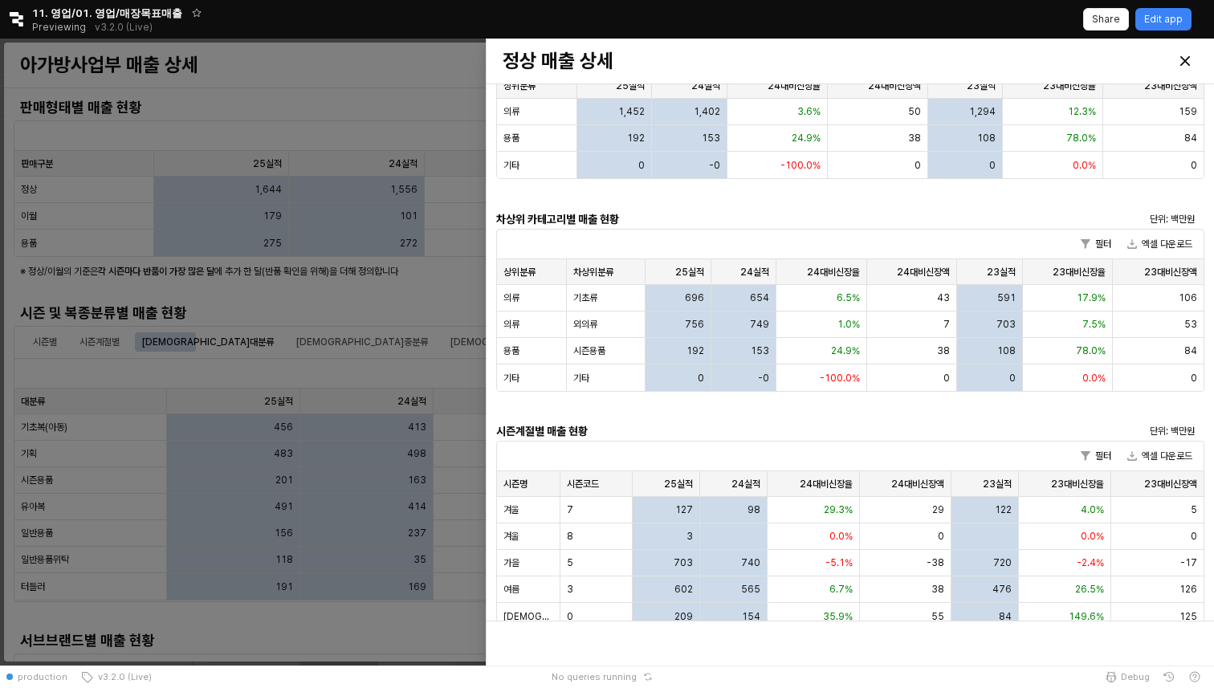
scroll to position [80, 0]
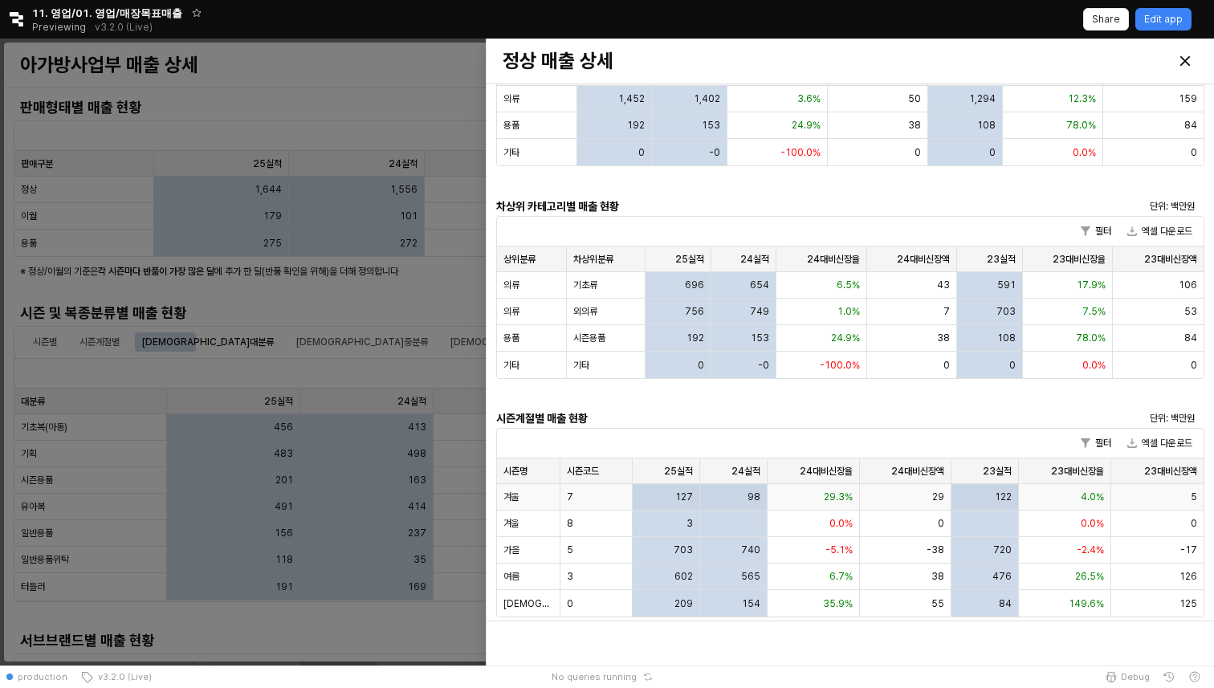
click at [540, 504] on div "겨울" at bounding box center [528, 497] width 63 height 27
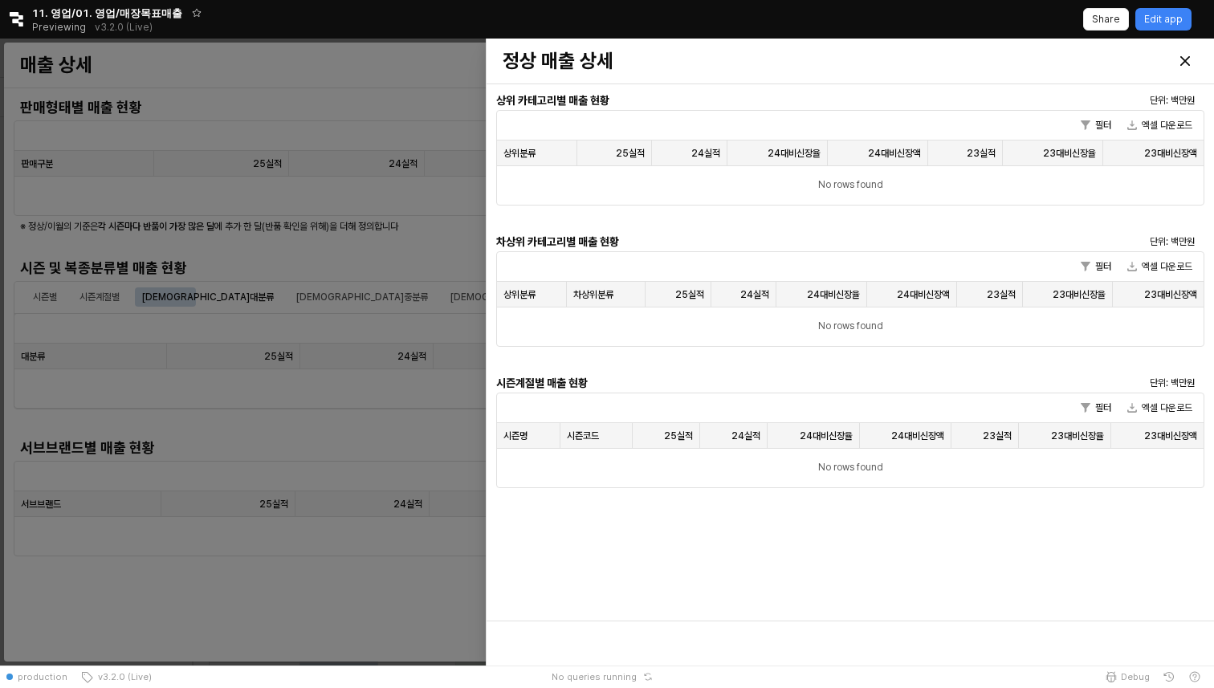
scroll to position [0, 0]
click at [1189, 66] on div "Close" at bounding box center [1185, 61] width 24 height 24
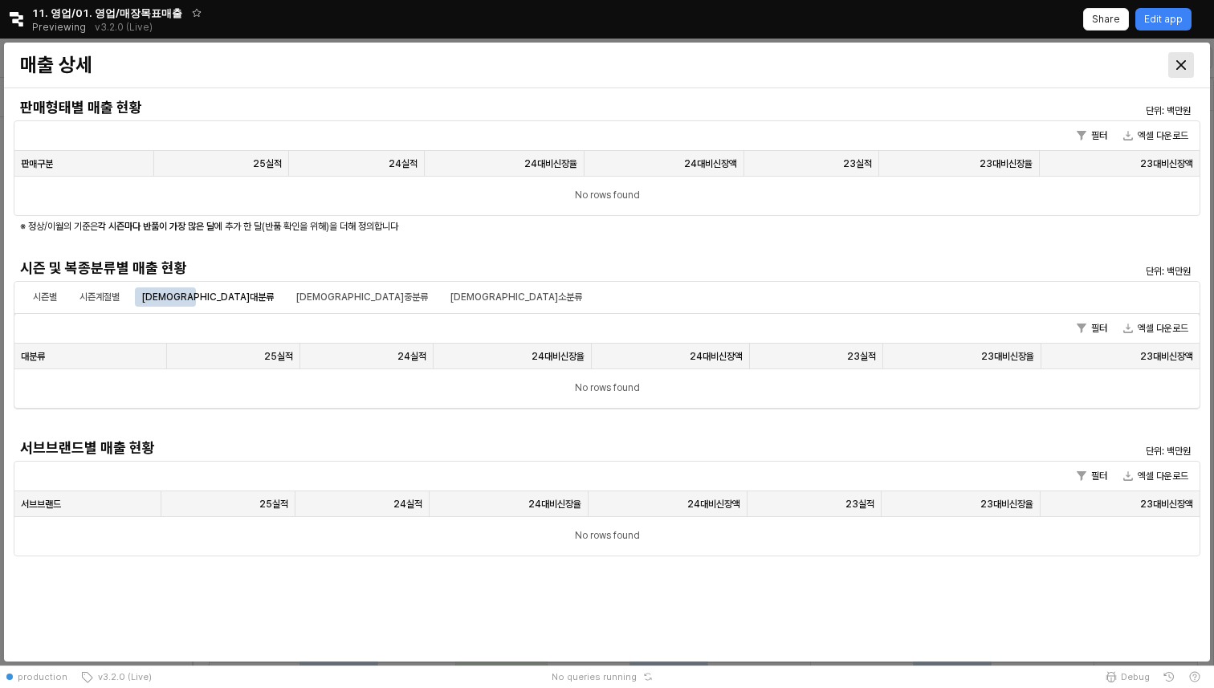
click at [1179, 70] on div "Close" at bounding box center [1181, 65] width 24 height 24
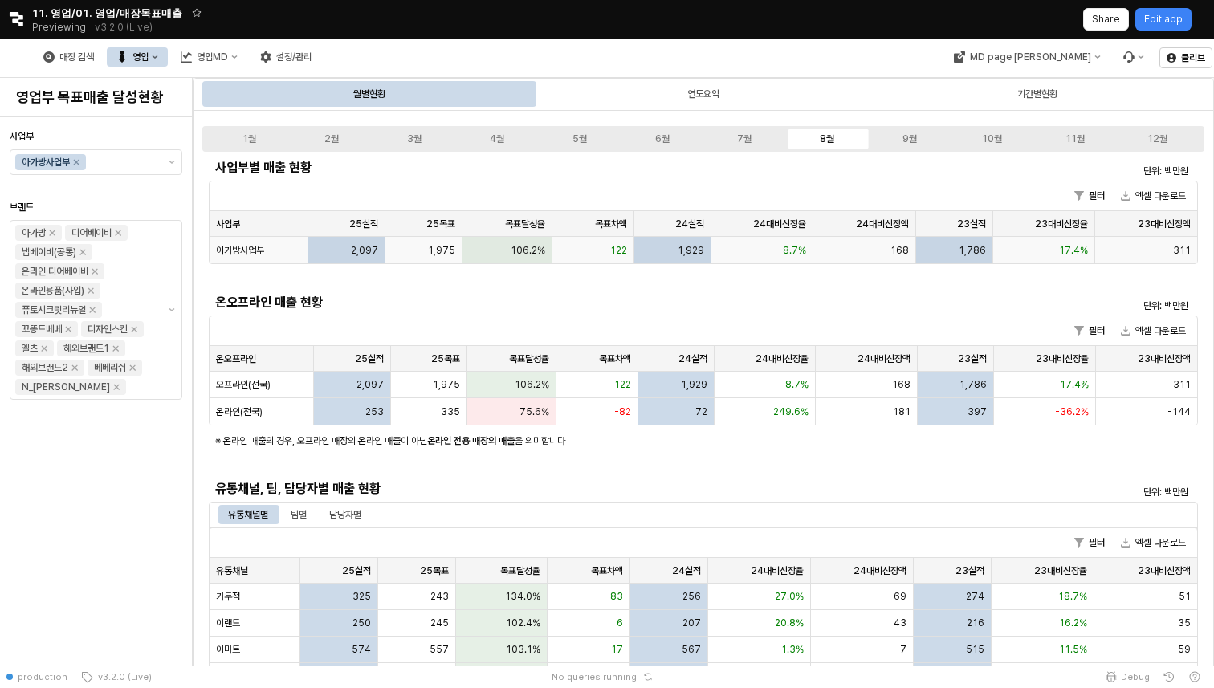
click at [218, 239] on div "아가방사업부" at bounding box center [259, 250] width 99 height 27
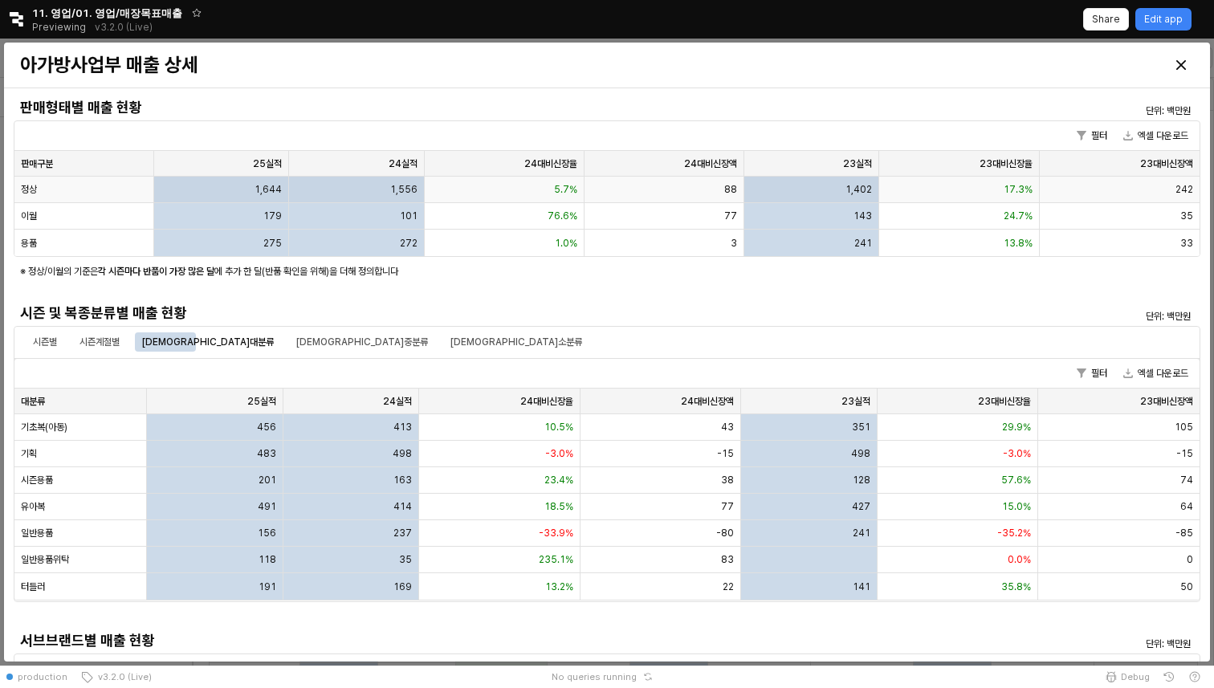
click at [103, 184] on div "정상" at bounding box center [84, 190] width 140 height 27
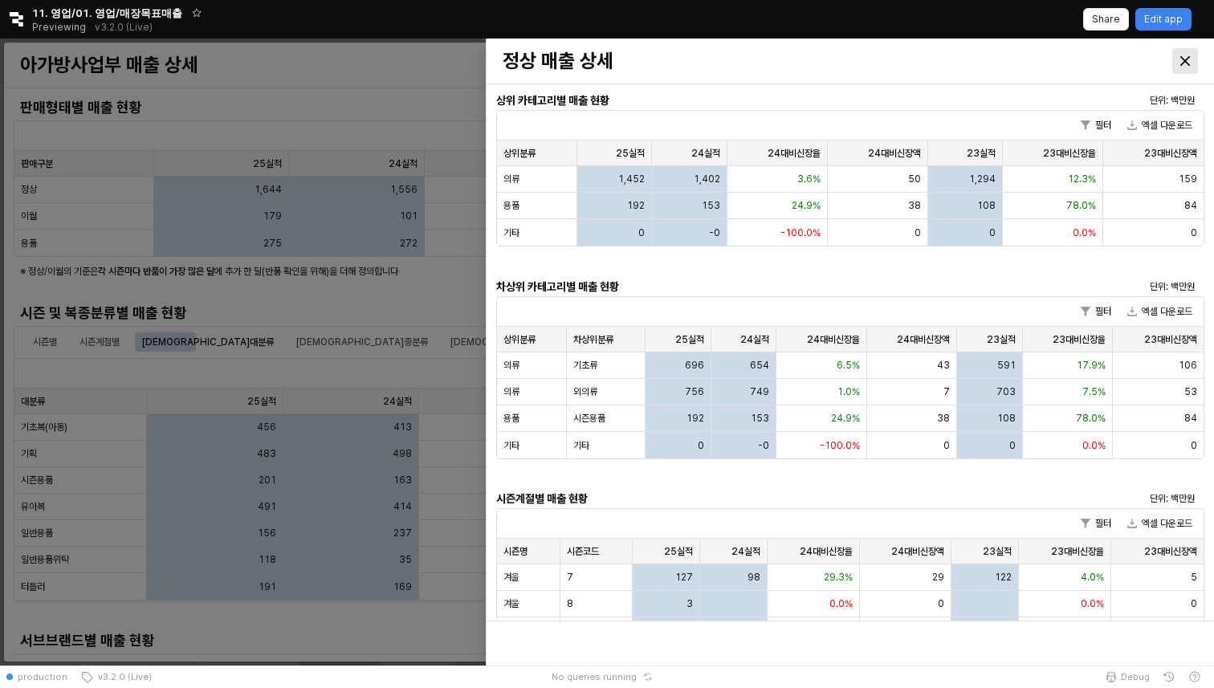
click at [1175, 71] on div "Close" at bounding box center [1185, 61] width 24 height 24
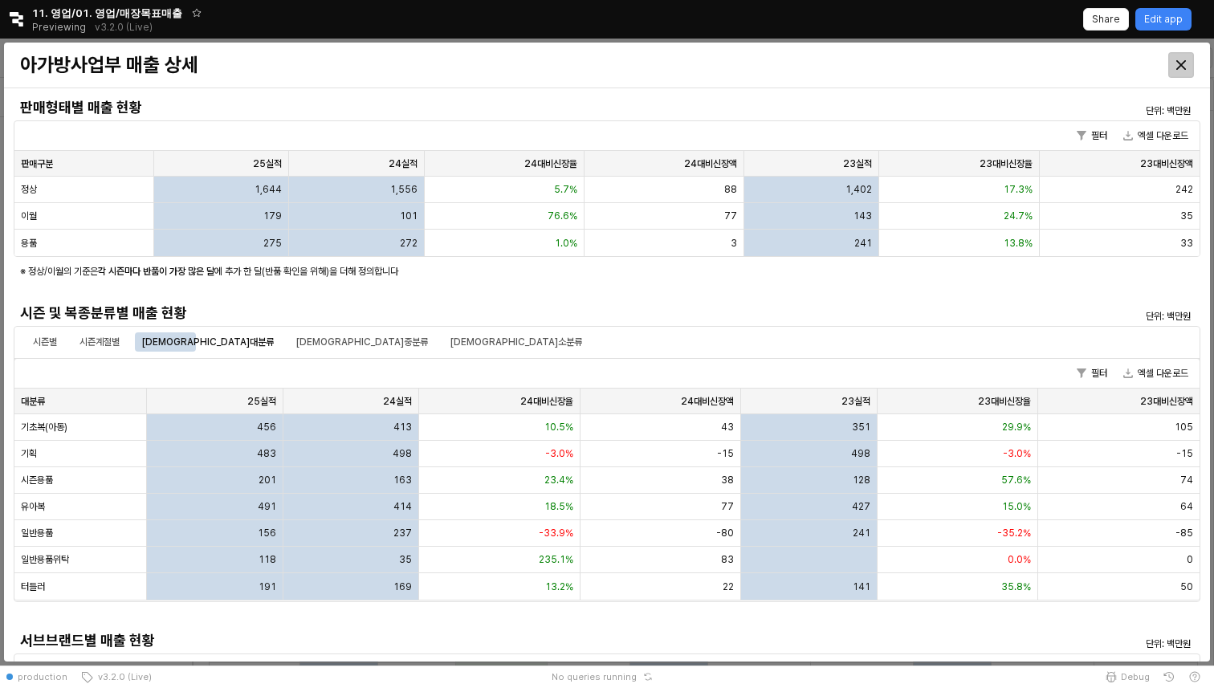
click at [1175, 71] on div "Close" at bounding box center [1181, 65] width 24 height 24
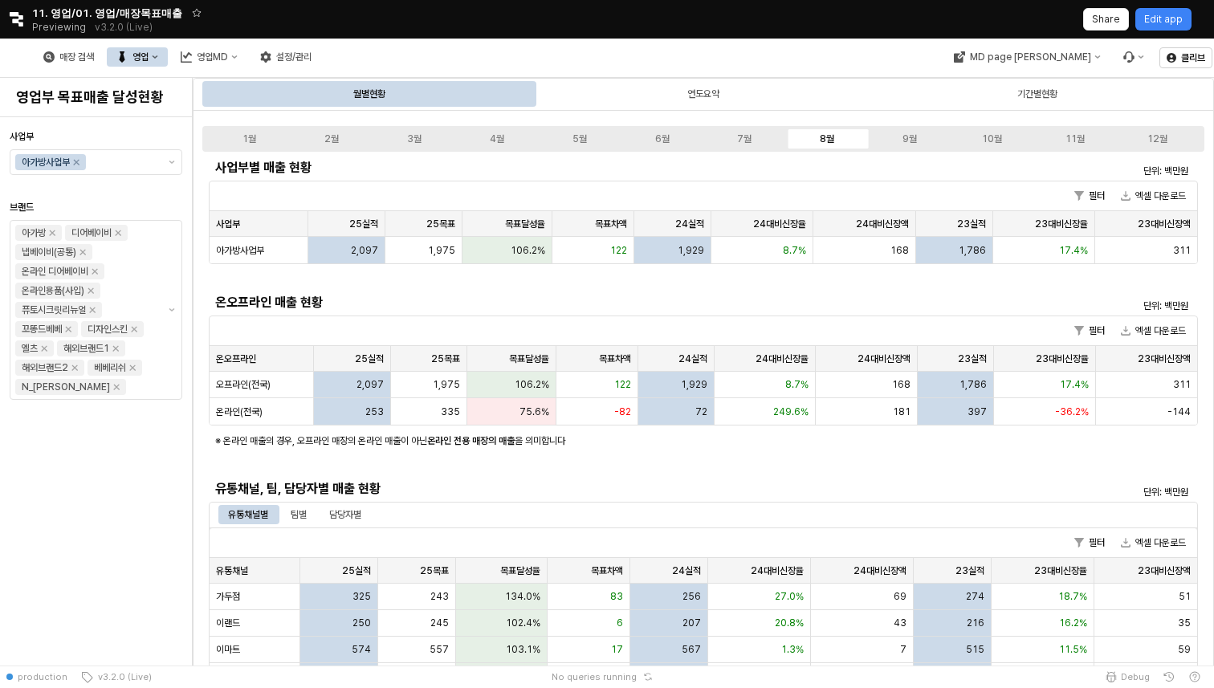
click at [168, 63] on button "영업" at bounding box center [137, 56] width 61 height 19
click at [309, 116] on div "매장상세 현황" at bounding box center [316, 114] width 85 height 13
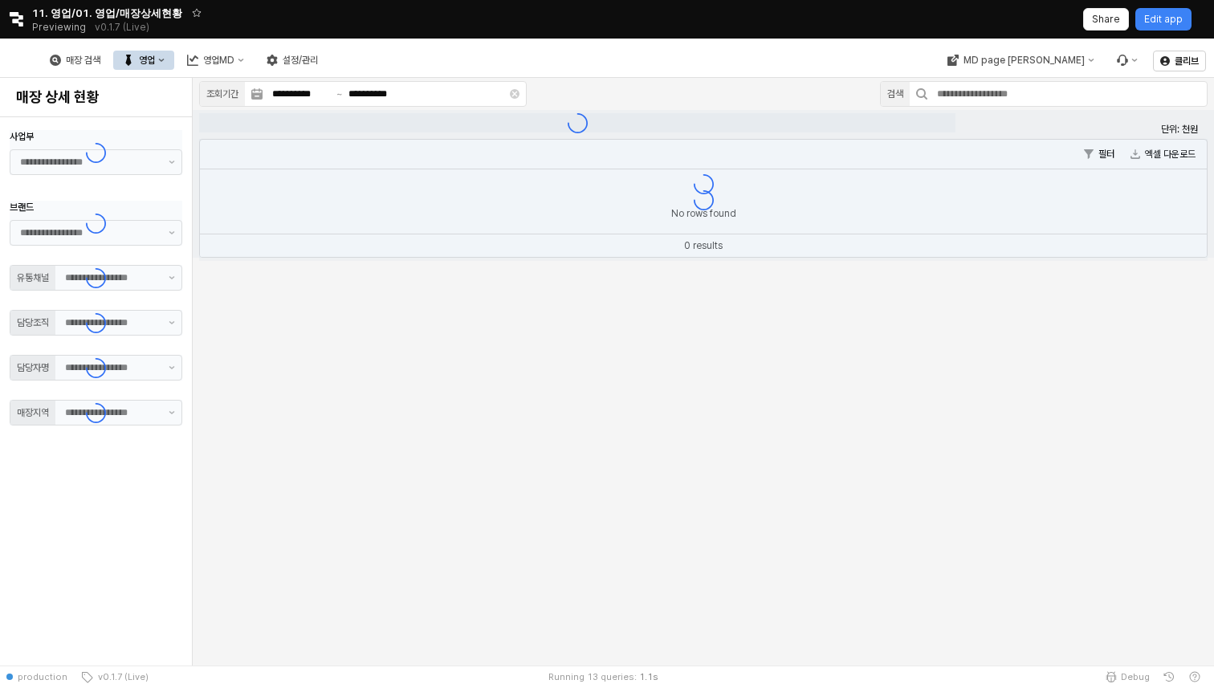
type input "**"
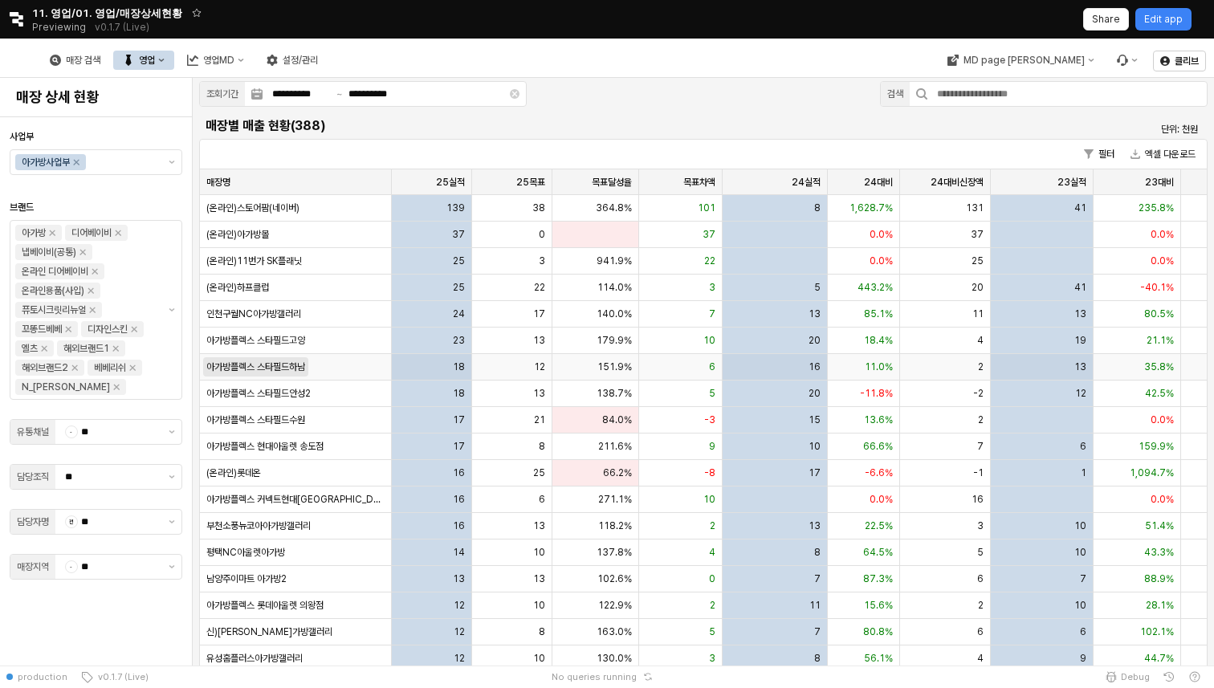
click at [281, 368] on span "아가방플렉스 스타필드하남" at bounding box center [255, 367] width 99 height 13
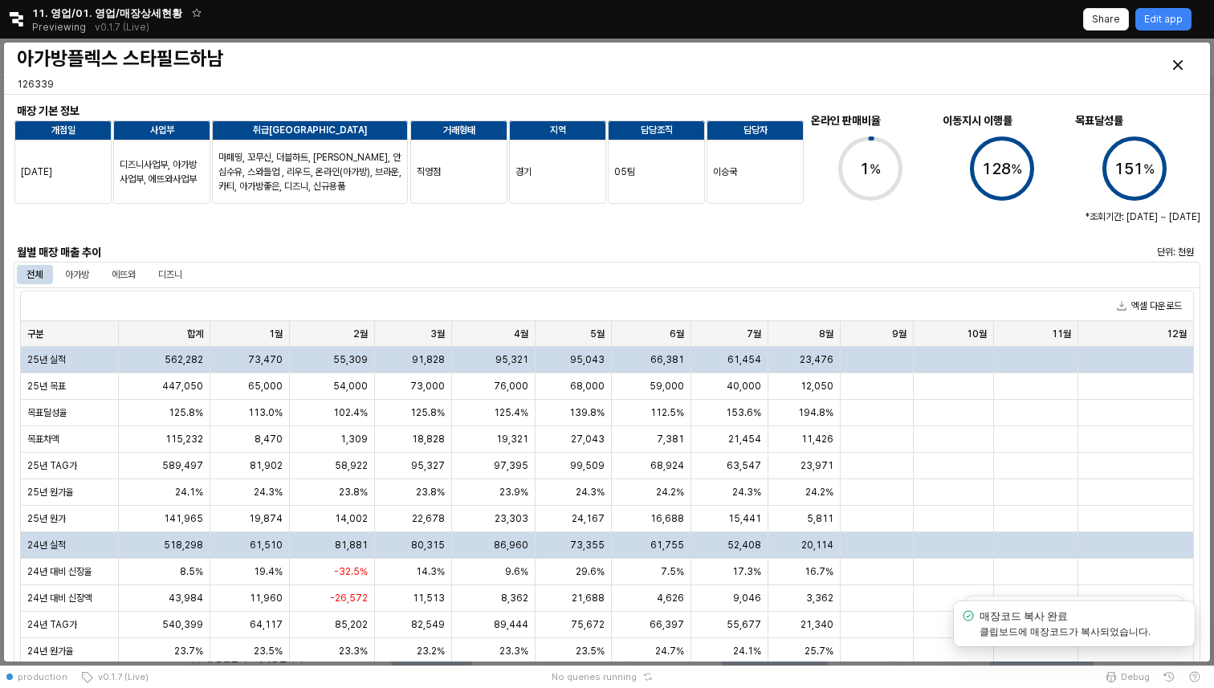
click at [1197, 565] on div "엑셀 다운로드 구분 구분 합계 합계 1월 1월 2월 2월 3월 3월 4월 4월 5월 5월 6월 6월 7월 7월 8월 8월 9월 9월 10월 1…" at bounding box center [607, 574] width 1187 height 572
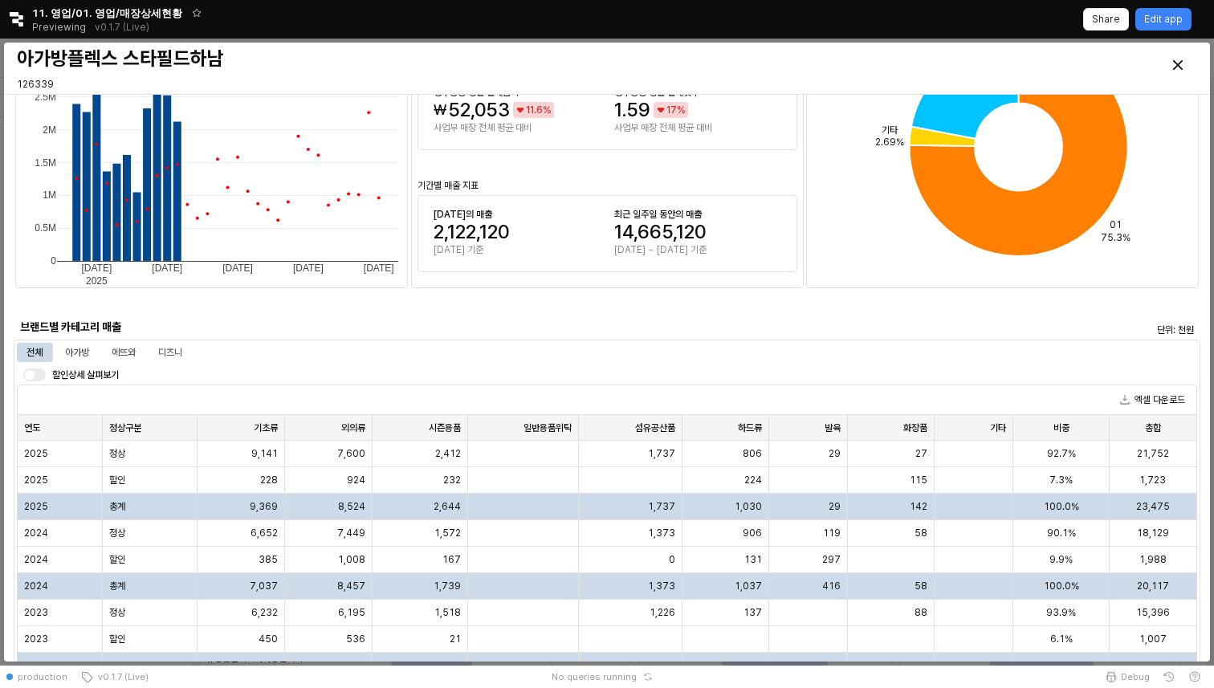
scroll to position [1041, 0]
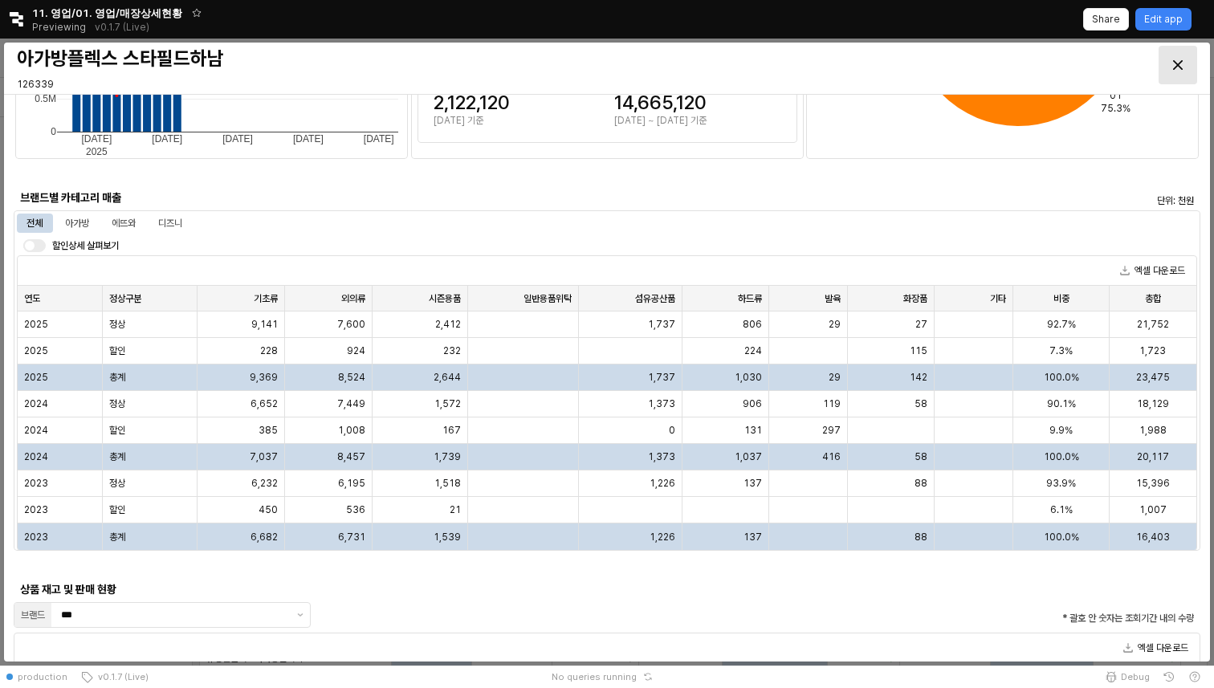
click at [1189, 63] on div "Close" at bounding box center [1178, 65] width 37 height 37
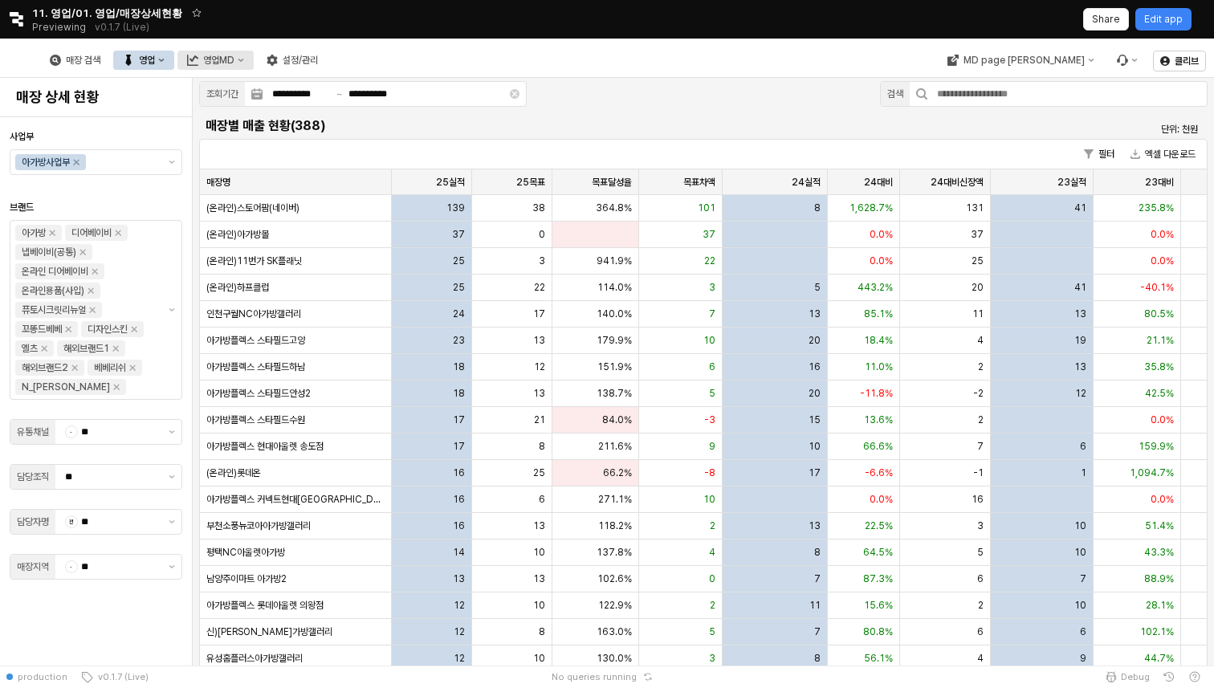
click at [234, 59] on div "영업MD" at bounding box center [218, 60] width 31 height 11
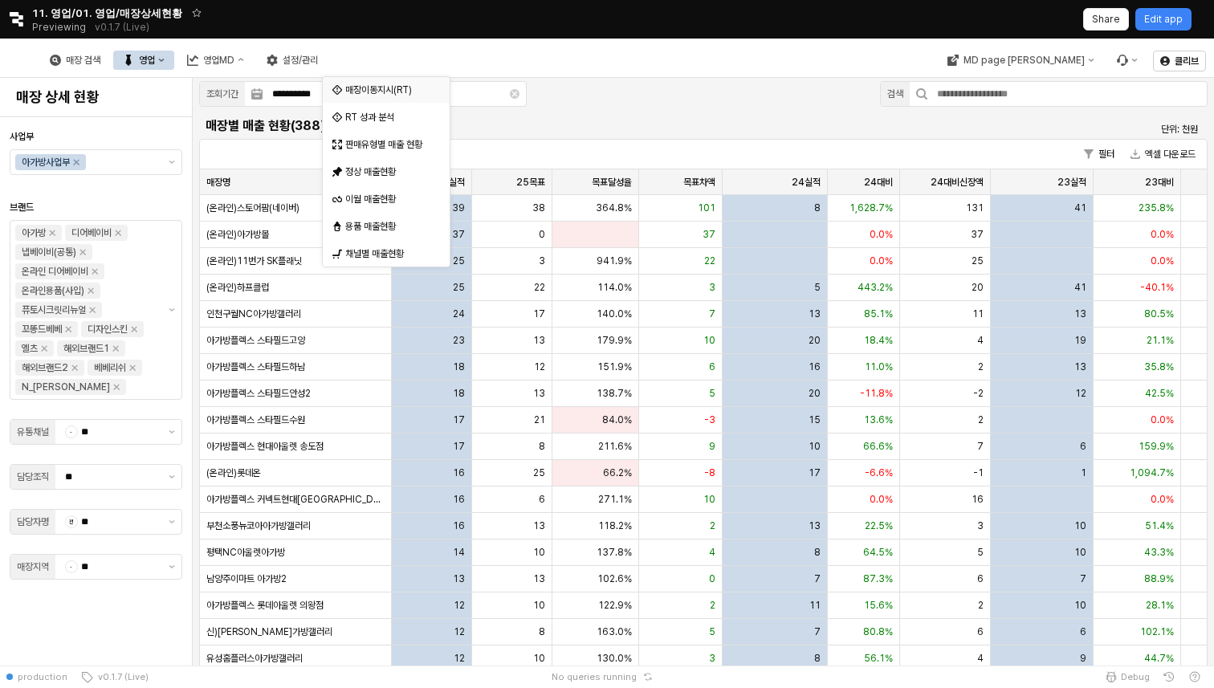
click at [414, 89] on div "매장이동지시(RT)" at bounding box center [387, 90] width 85 height 13
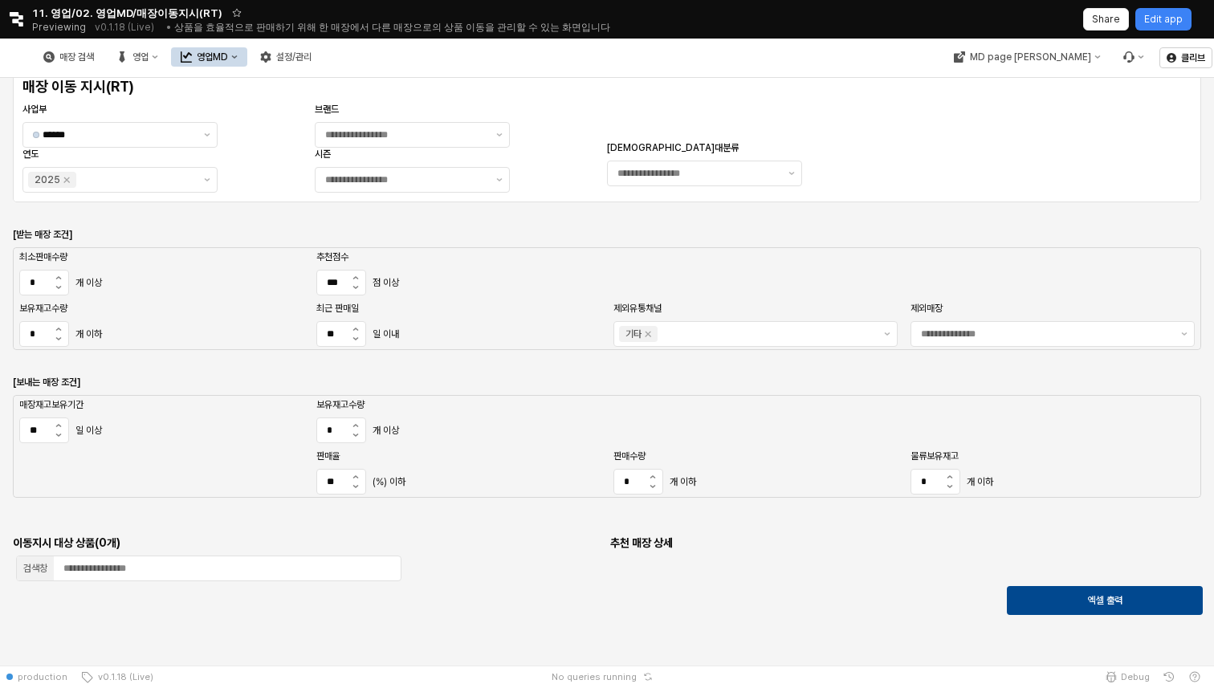
scroll to position [23, 0]
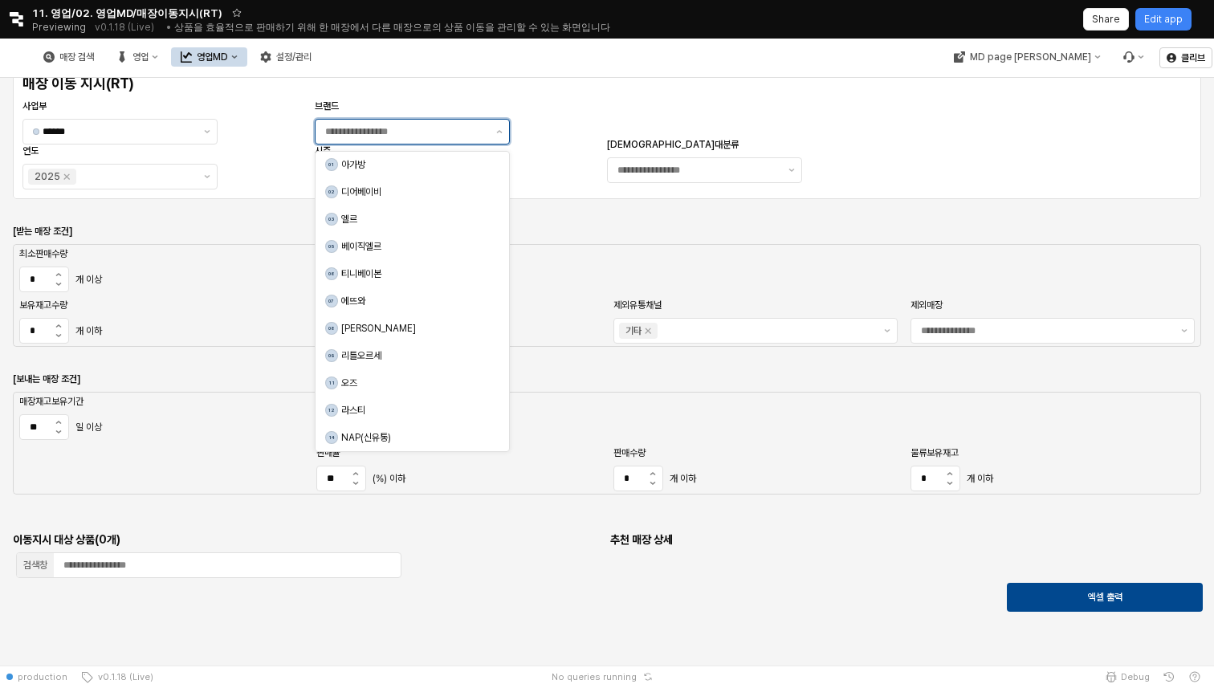
click at [450, 130] on input "브랜드" at bounding box center [405, 132] width 161 height 16
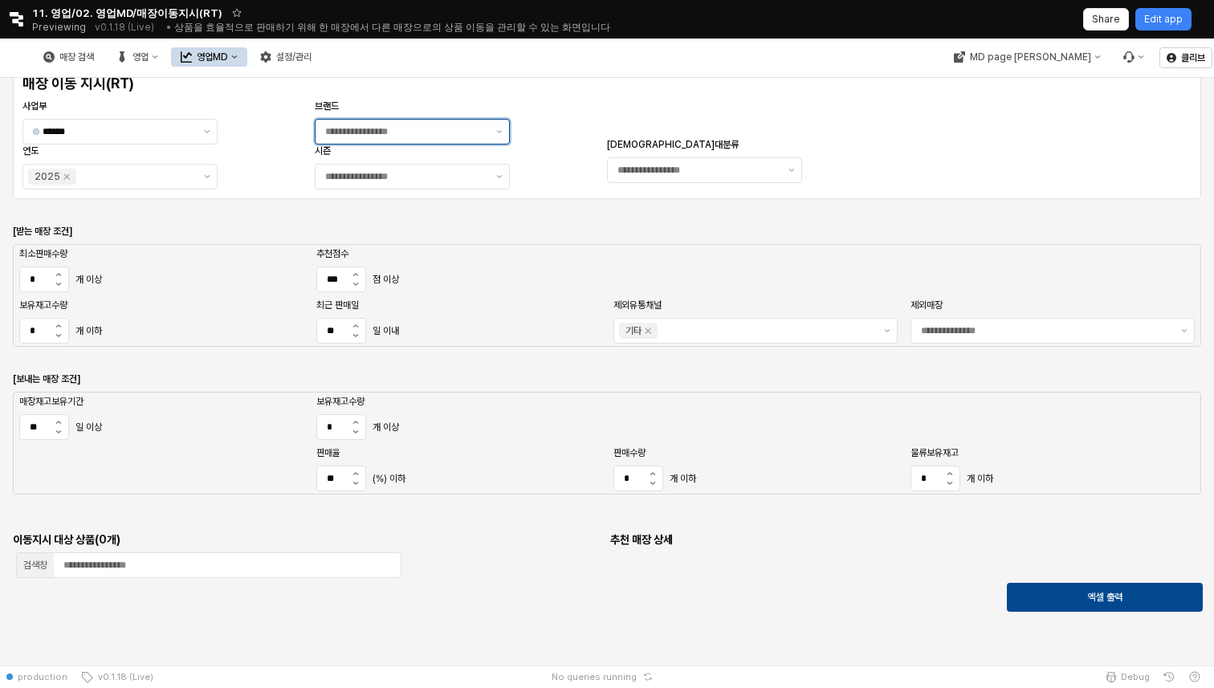
scroll to position [0, 0]
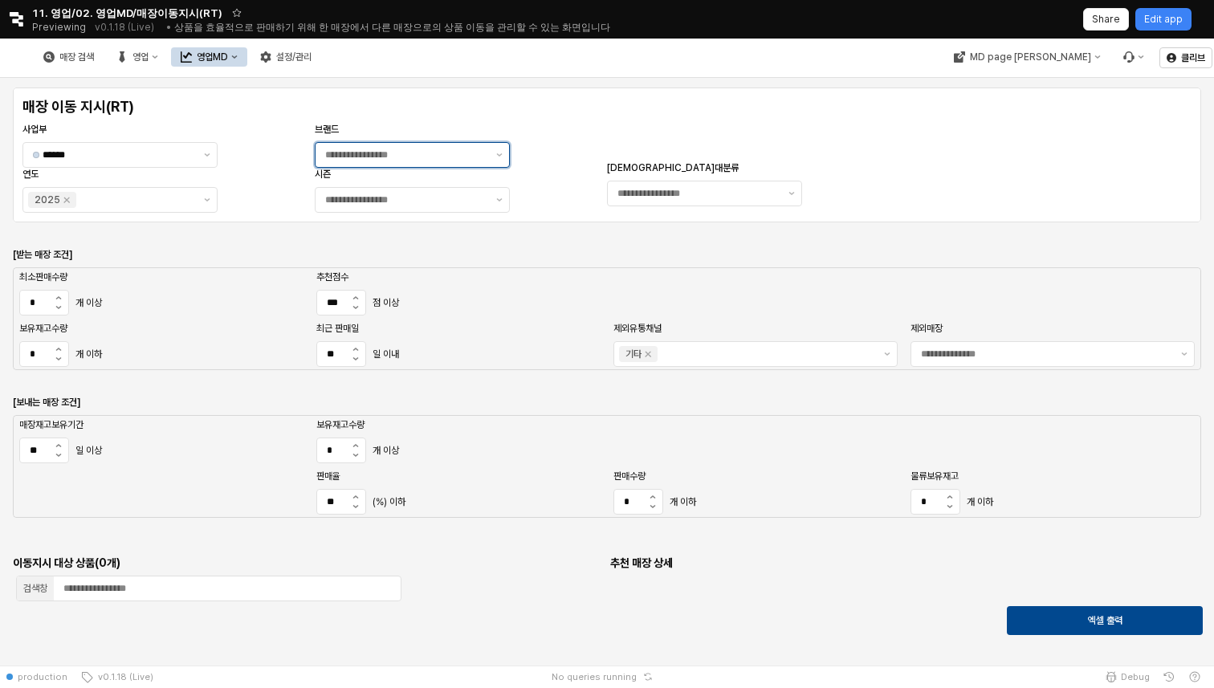
click at [438, 154] on input "브랜드" at bounding box center [405, 155] width 161 height 16
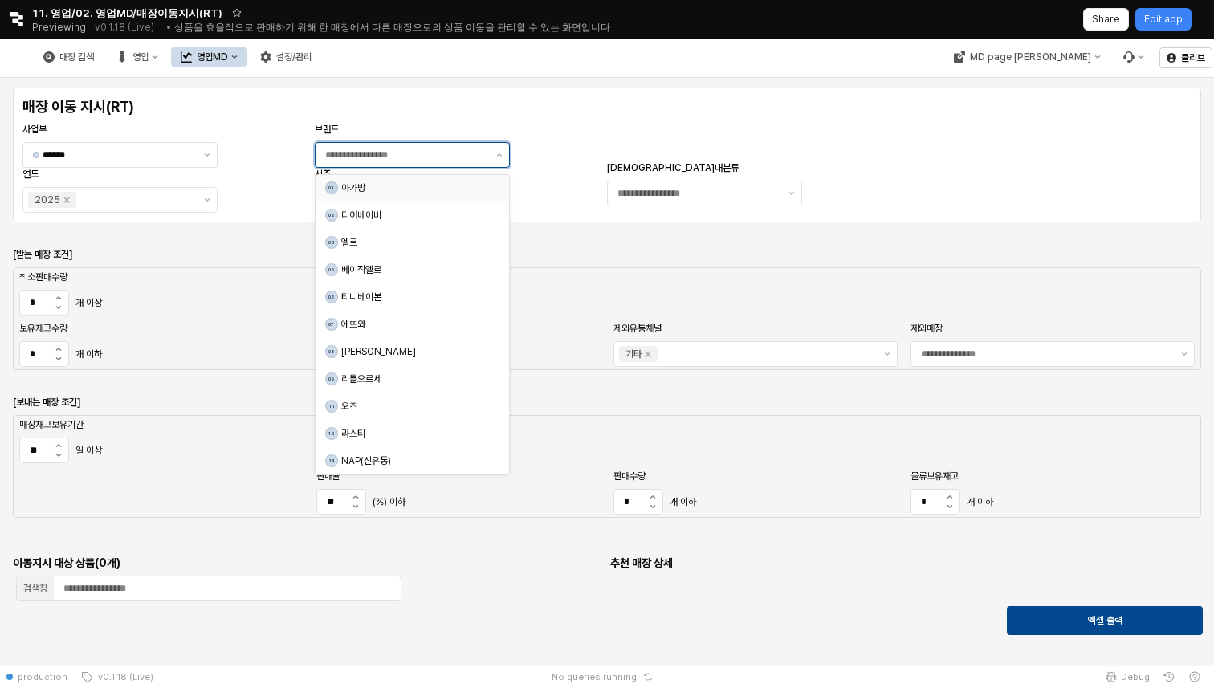
click at [448, 184] on div "아가방" at bounding box center [415, 187] width 149 height 13
click at [589, 227] on div "App Frame" at bounding box center [607, 235] width 1195 height 19
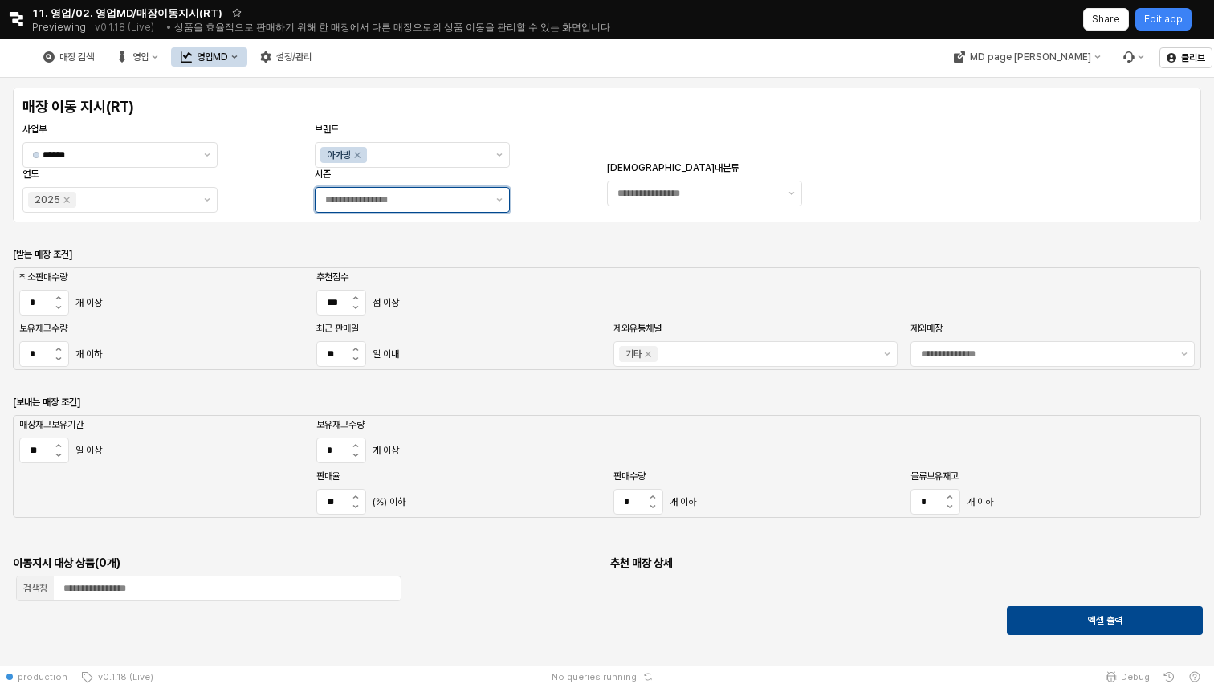
click at [439, 206] on input "시즌" at bounding box center [405, 200] width 161 height 16
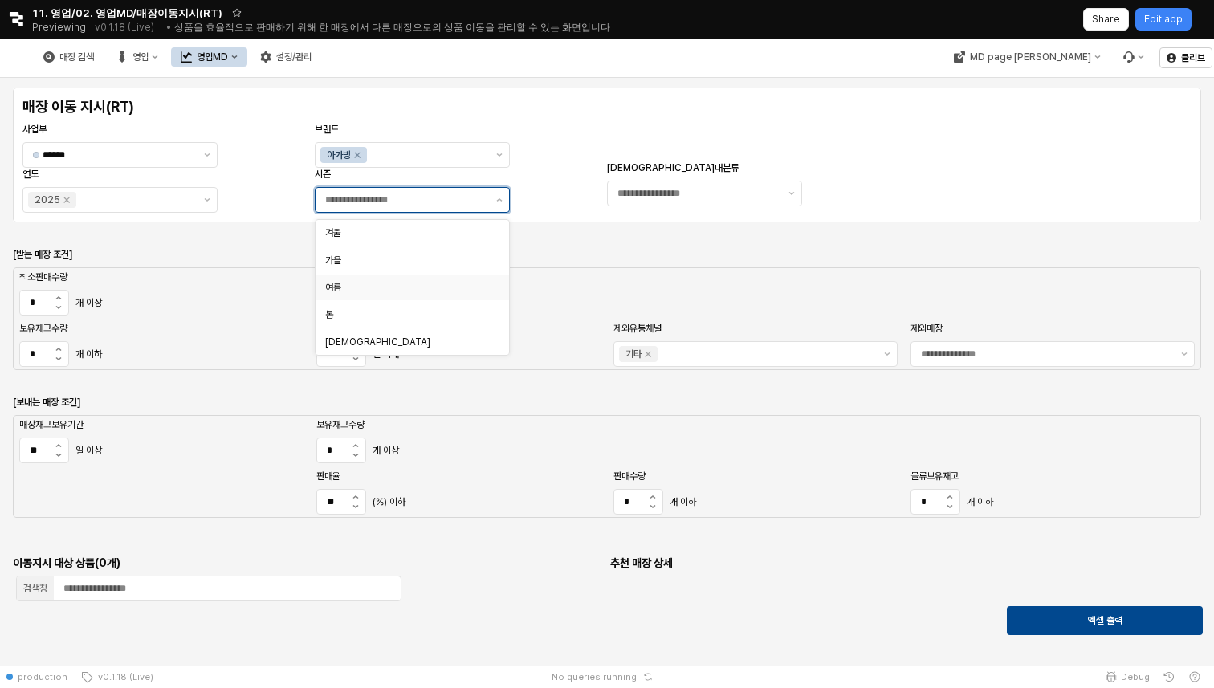
click at [448, 285] on div "여름" at bounding box center [407, 287] width 165 height 13
click at [485, 266] on div "가을" at bounding box center [407, 260] width 165 height 13
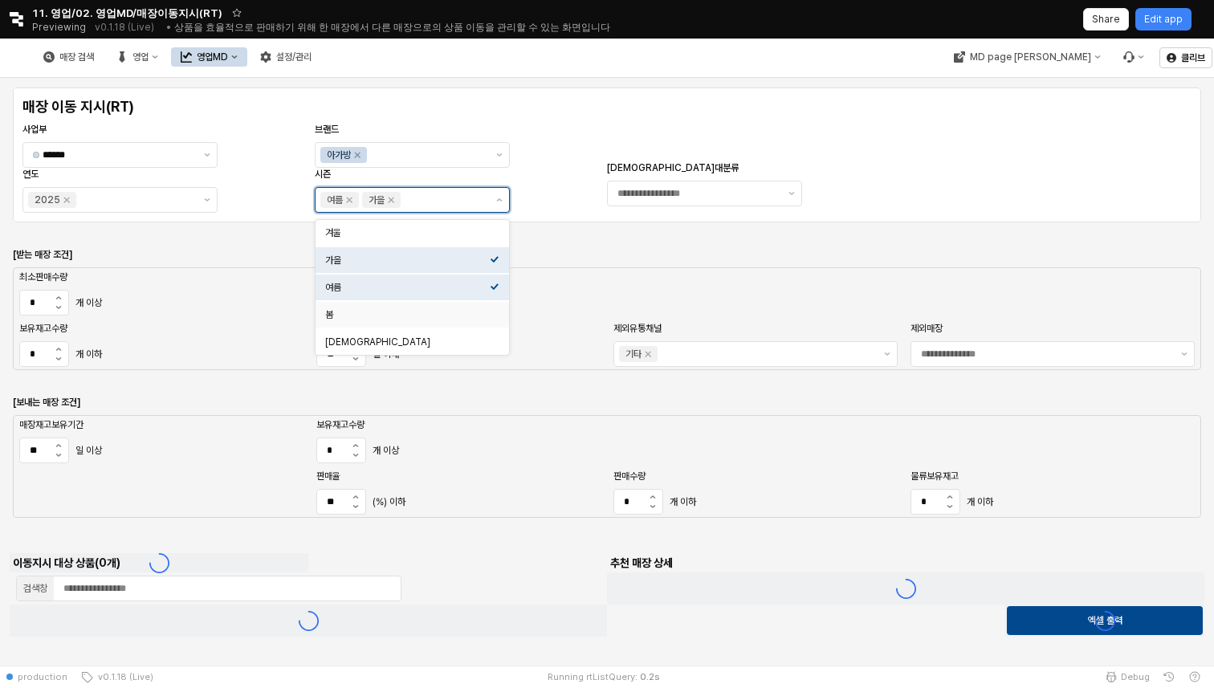
click at [491, 292] on div "Select an option" at bounding box center [495, 285] width 10 height 13
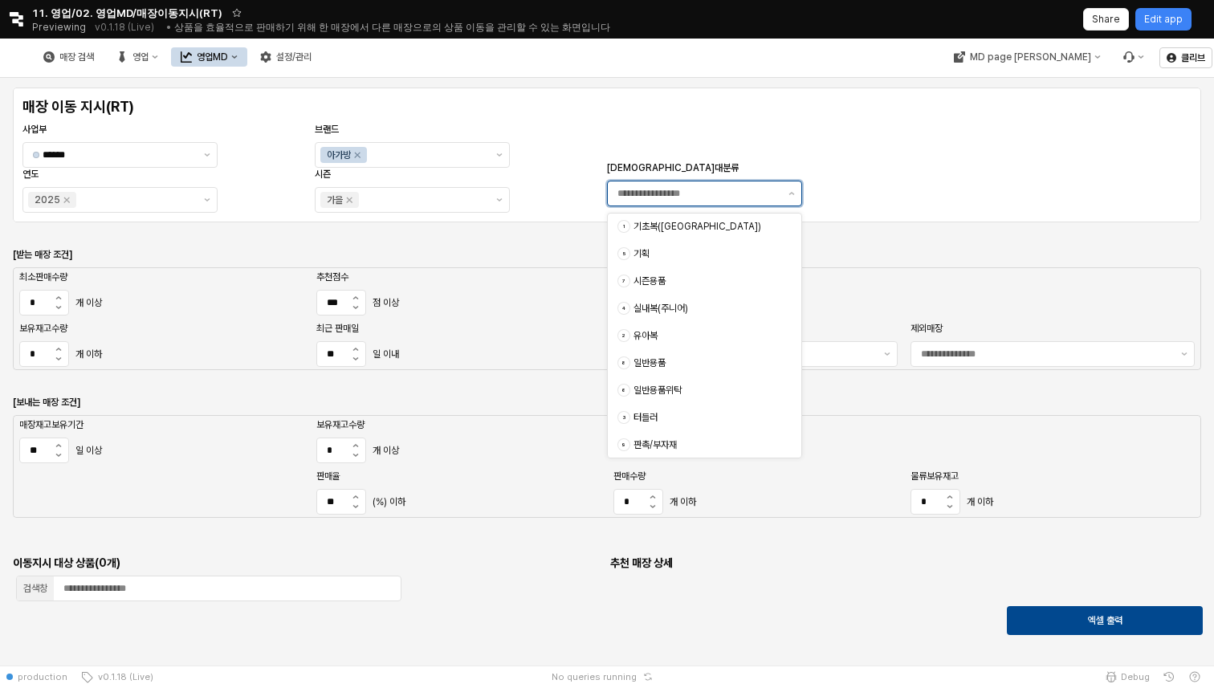
click at [715, 194] on input "복종대분류" at bounding box center [698, 194] width 161 height 16
click at [728, 329] on div "유아복" at bounding box center [708, 335] width 149 height 13
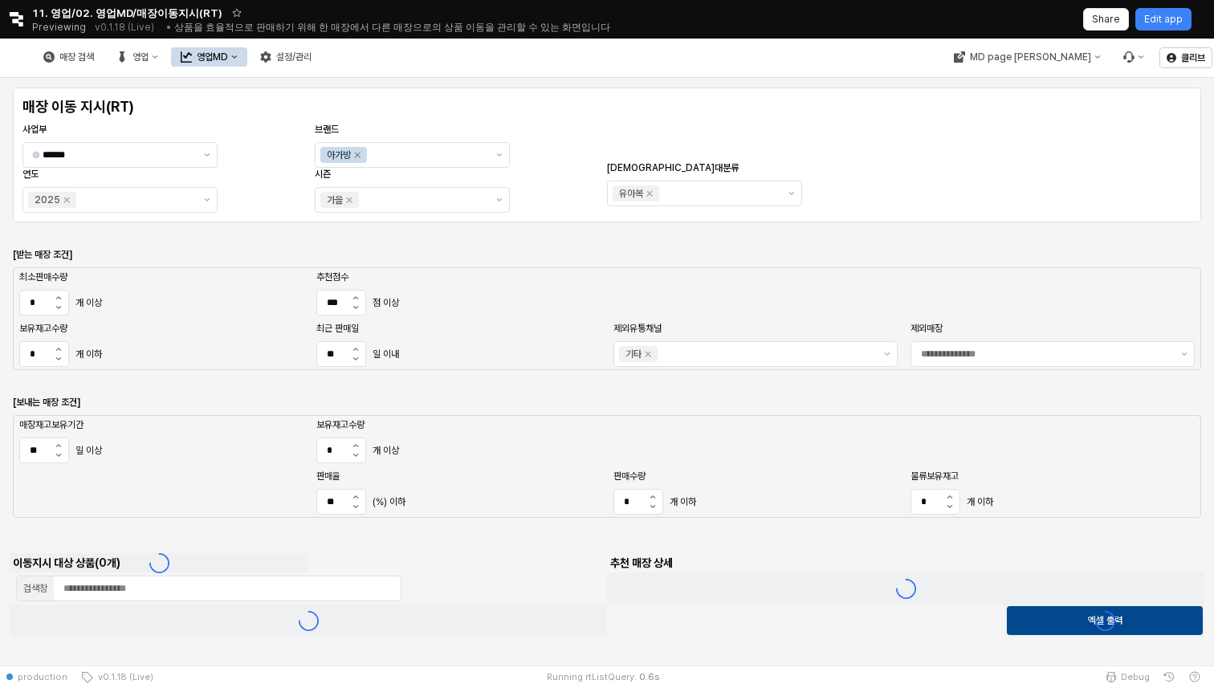
click at [587, 259] on div "매장 이동 지시(RT) 사업부 ****** 브랜드 아가방 연도 2025 시즌 가을 복종대분류 유아복 [받는 매장 조건] 최소판매수량 추천점수 …" at bounding box center [607, 360] width 1195 height 553
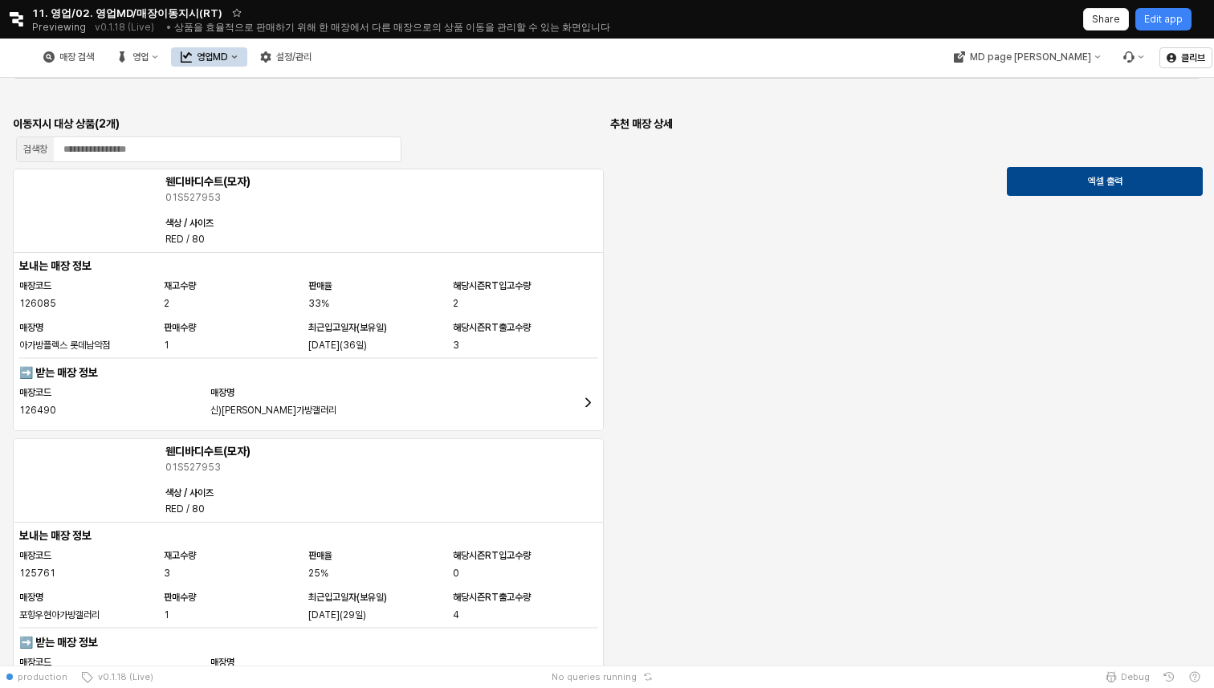
scroll to position [452, 0]
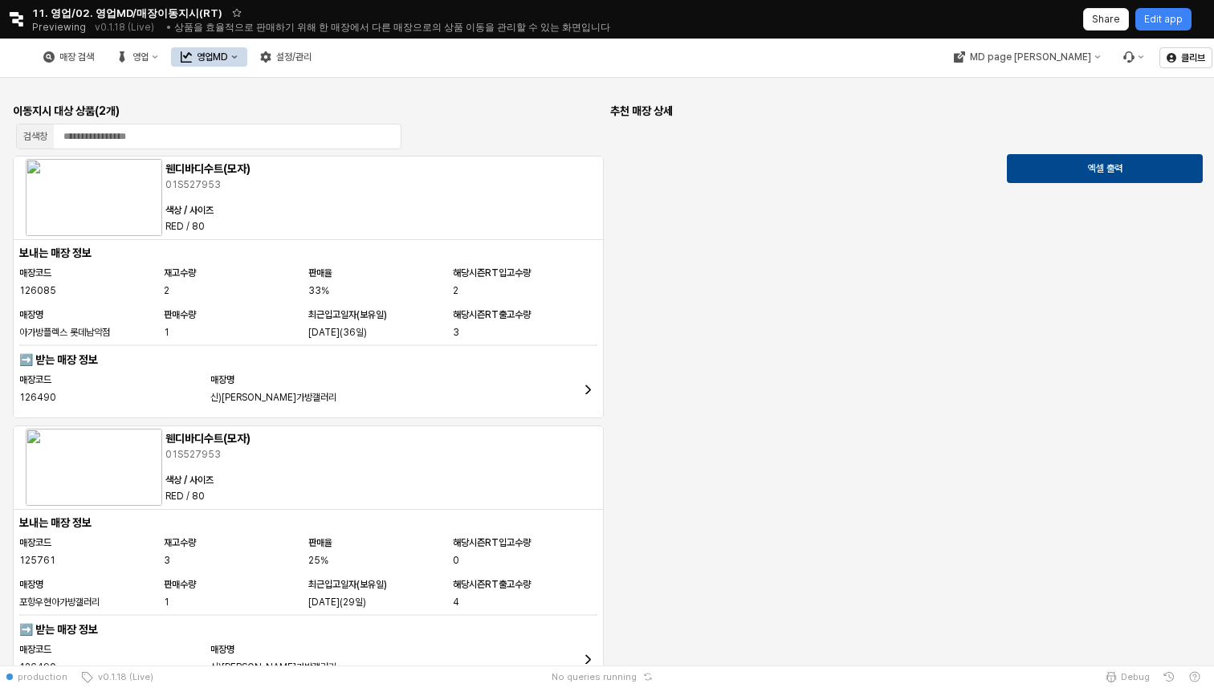
click at [585, 395] on icon "App Frame" at bounding box center [588, 390] width 12 height 12
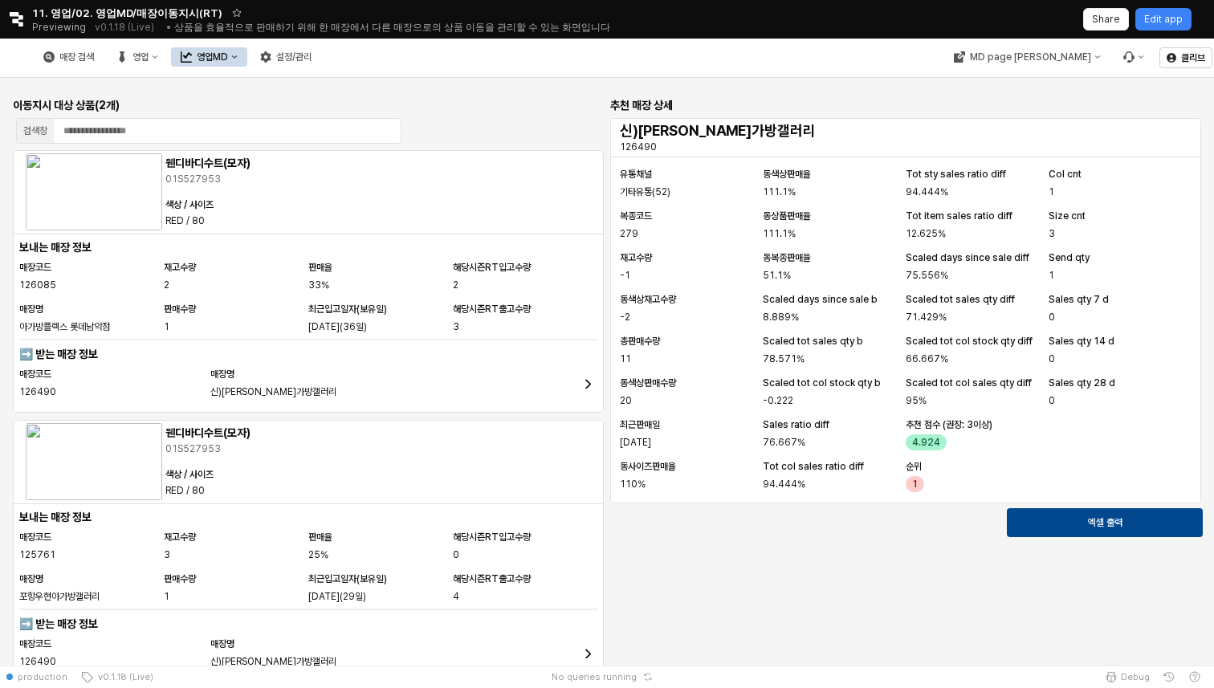
scroll to position [459, 0]
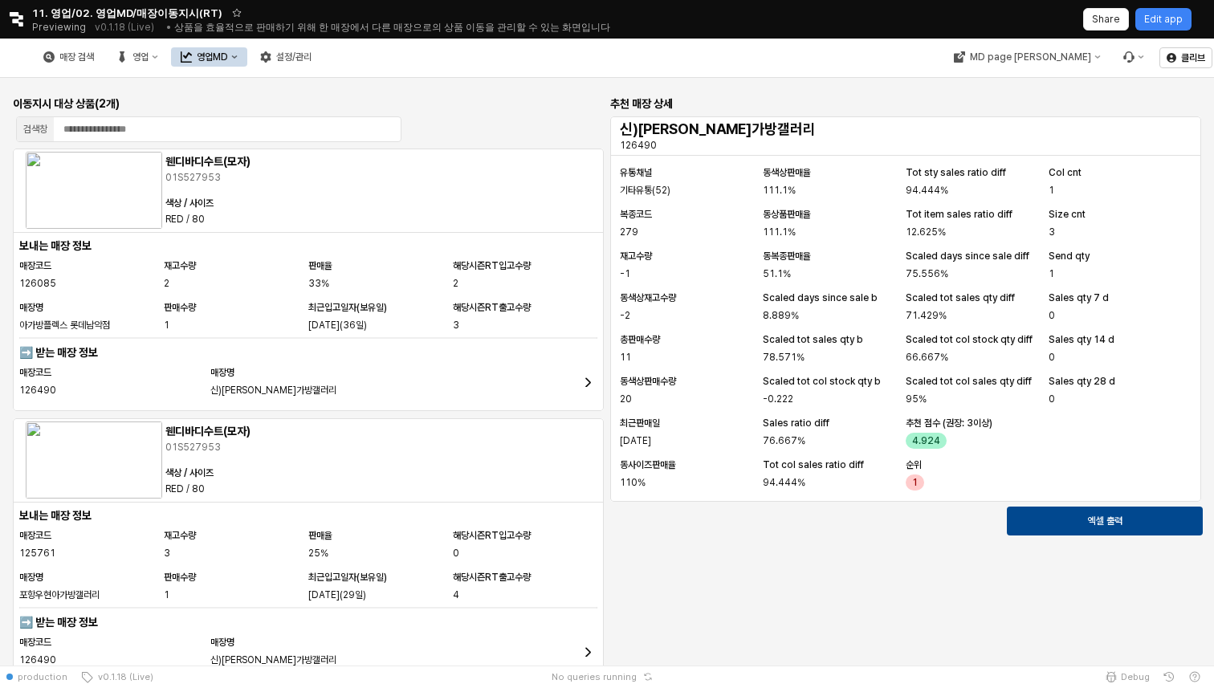
click at [321, 45] on div "매장 검색 영업 영업MD 설정/관리" at bounding box center [178, 57] width 288 height 34
click at [228, 52] on div "영업MD" at bounding box center [212, 56] width 31 height 11
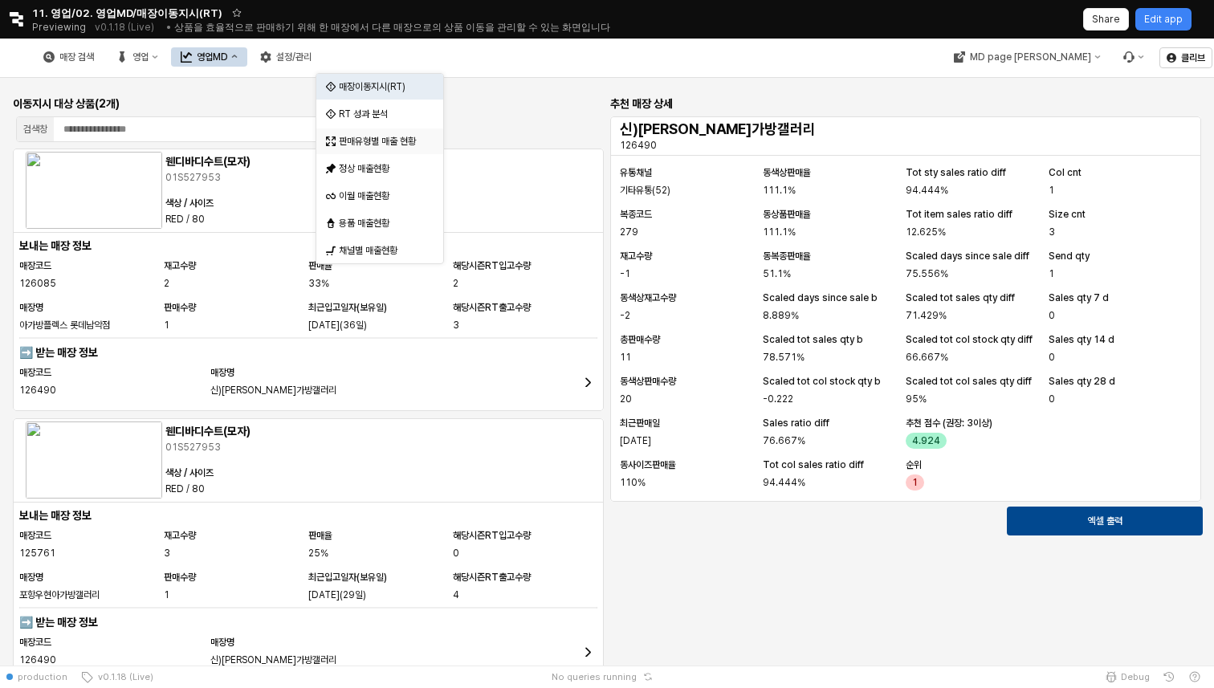
click at [414, 153] on div "판매유형별 매출 현황" at bounding box center [379, 141] width 127 height 26
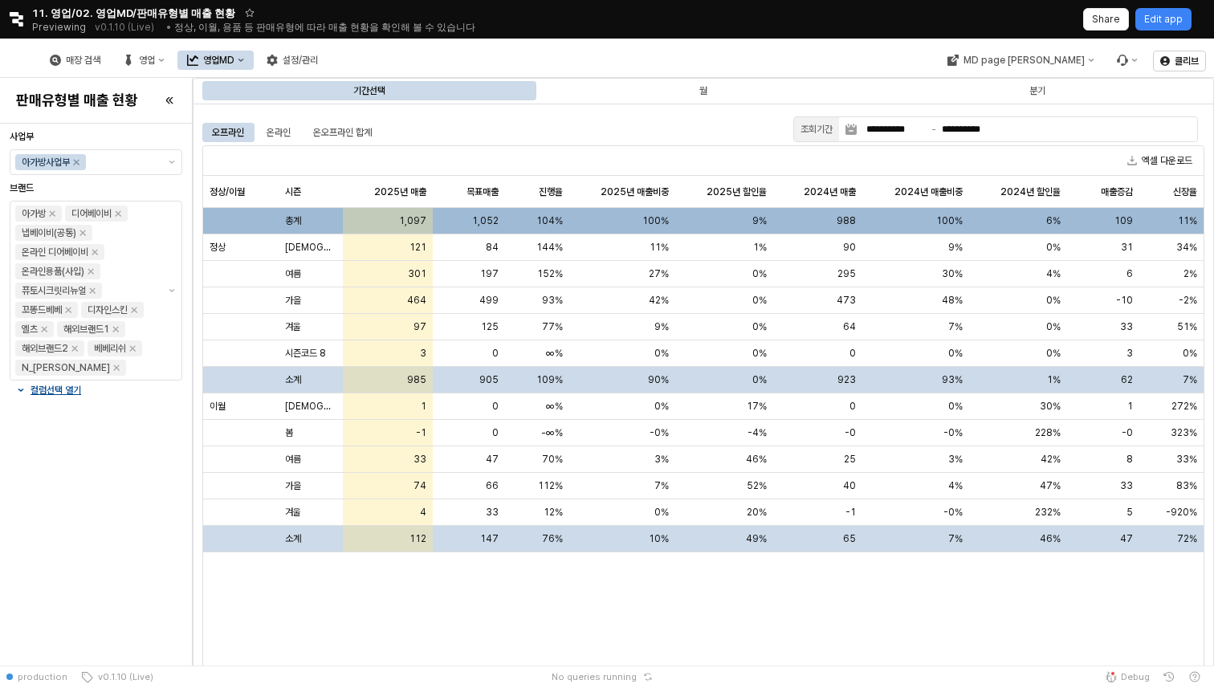
click at [234, 63] on div "영업MD" at bounding box center [218, 60] width 31 height 11
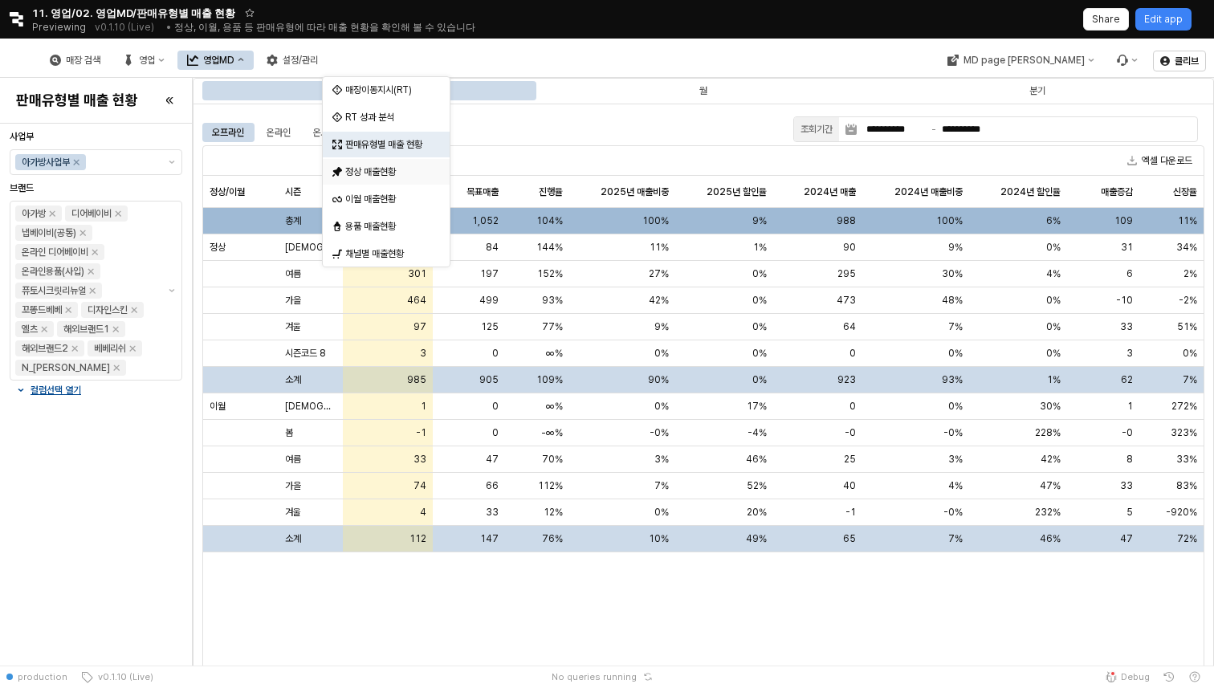
click at [406, 175] on div "정상 매출현황" at bounding box center [387, 171] width 85 height 13
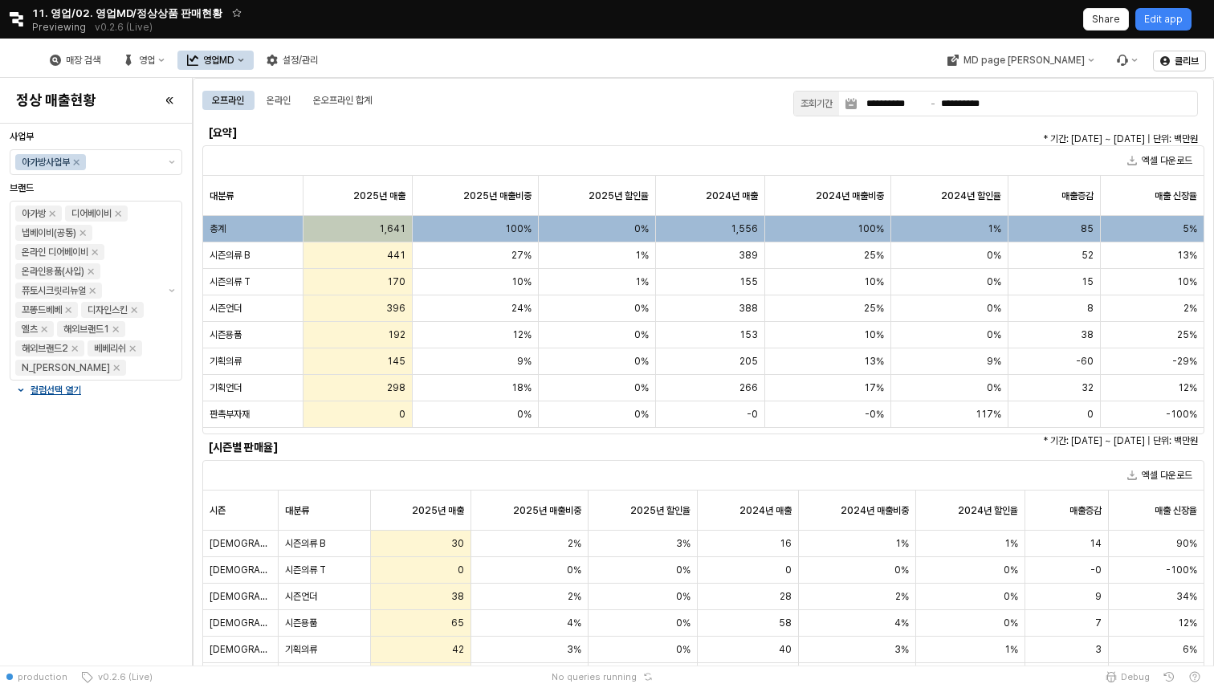
click at [234, 63] on div "영업MD" at bounding box center [218, 60] width 31 height 11
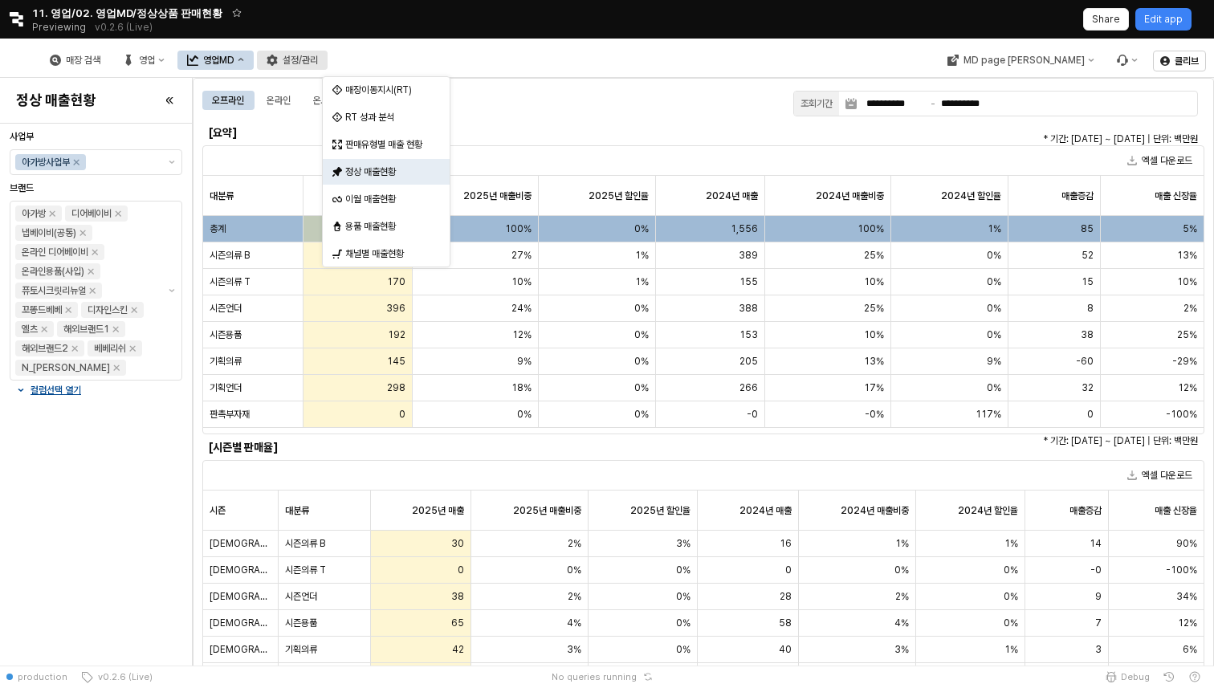
click at [318, 56] on div "설정/관리" at bounding box center [300, 60] width 35 height 11
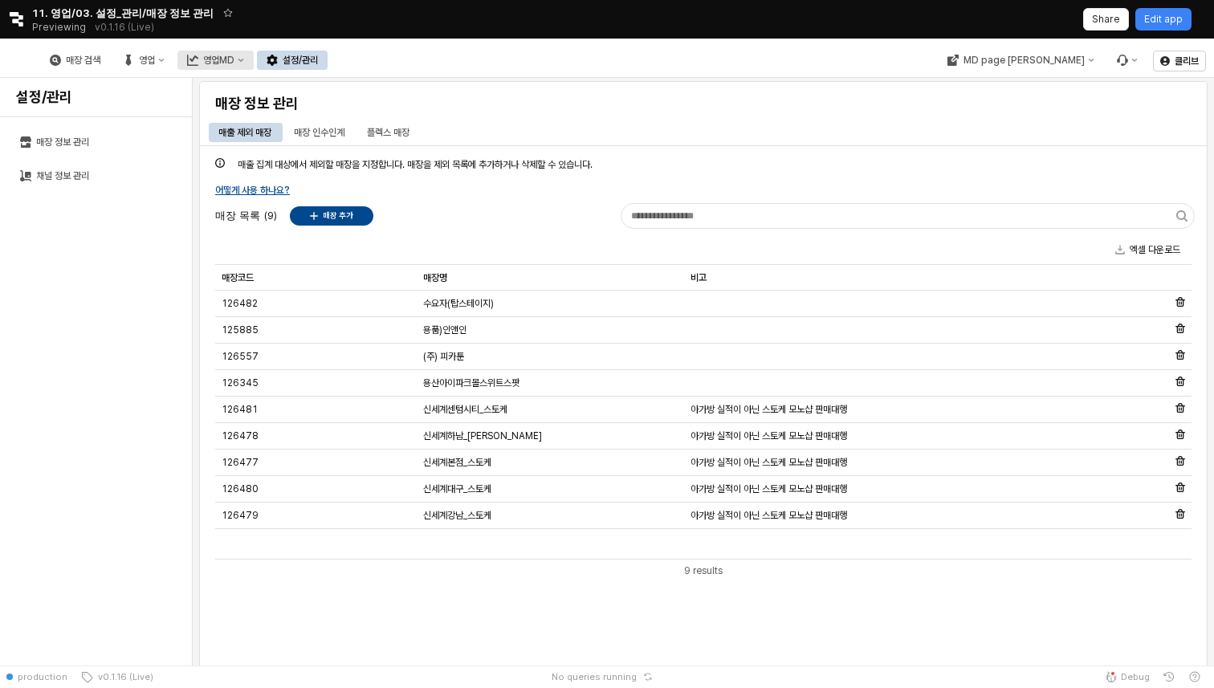
click at [244, 63] on icon "영업MD" at bounding box center [241, 60] width 6 height 6
click at [155, 56] on div "영업" at bounding box center [147, 60] width 16 height 11
click at [665, 624] on div "매출 집계 대상에서 제외할 매장을 지정합니다. 매장을 제외 목록에 추가하거나 삭제할 수 있습니다. 어떻게 사용 하나요? 매장 목록 (9) 매장…" at bounding box center [703, 470] width 989 height 630
click at [1041, 63] on div "MD page 이동" at bounding box center [1023, 60] width 121 height 11
click at [906, 128] on div "매출 제외 매장 매장 인수인계 플렉스 매장" at bounding box center [621, 132] width 825 height 19
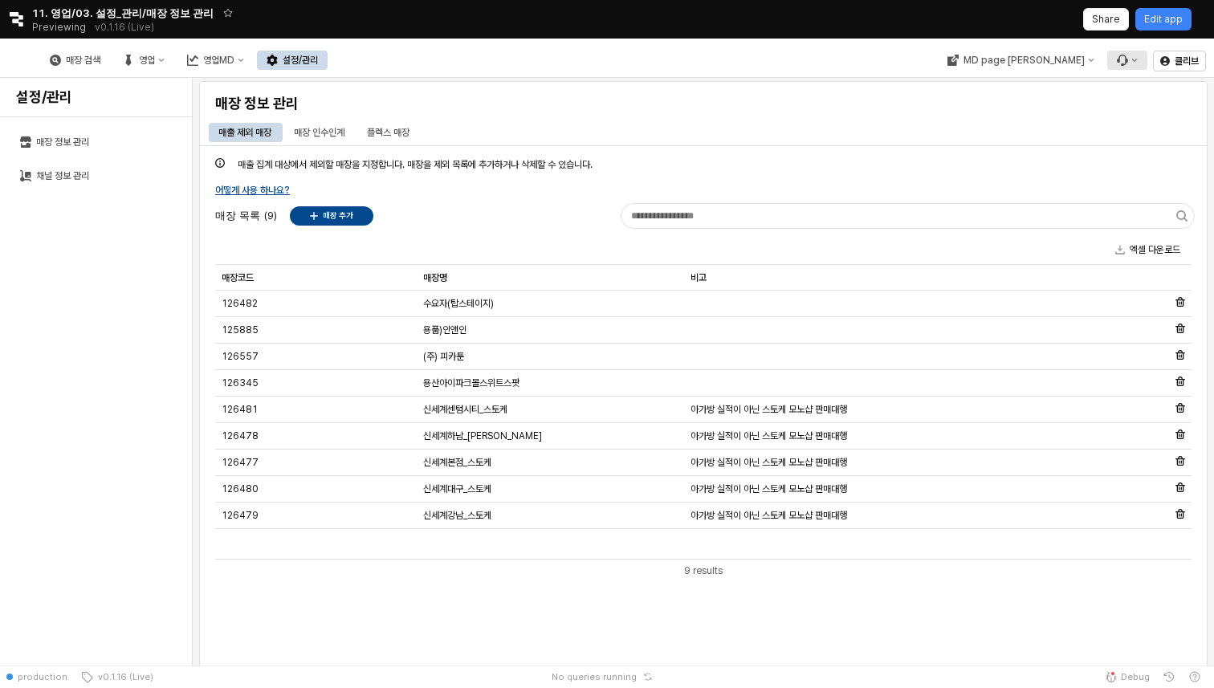
click at [1132, 66] on button "Menu item 6" at bounding box center [1127, 60] width 40 height 19
click at [1142, 96] on span "버그 제보/개선 요청" at bounding box center [1135, 90] width 72 height 12
click at [234, 56] on div "영업MD" at bounding box center [218, 60] width 31 height 11
click at [1058, 71] on div "MD page 이동" at bounding box center [1042, 60] width 210 height 39
click at [1051, 60] on div "MD page 이동" at bounding box center [1023, 60] width 121 height 11
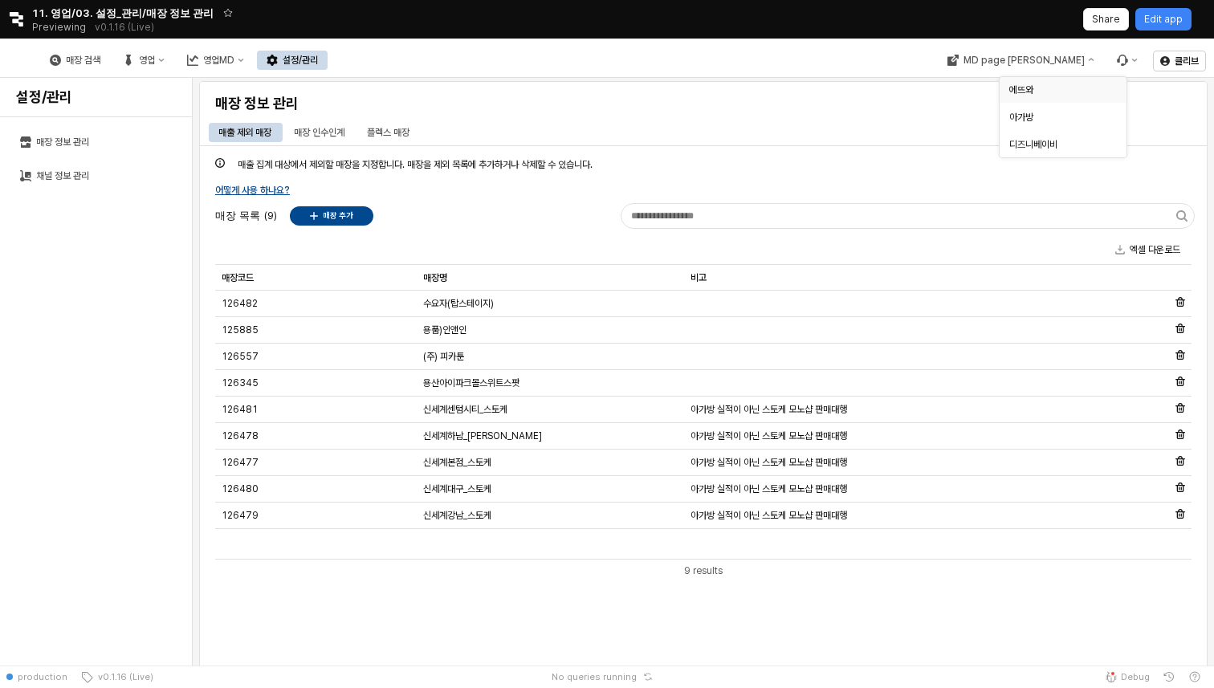
click at [1057, 92] on div "에뜨와" at bounding box center [1058, 90] width 98 height 13
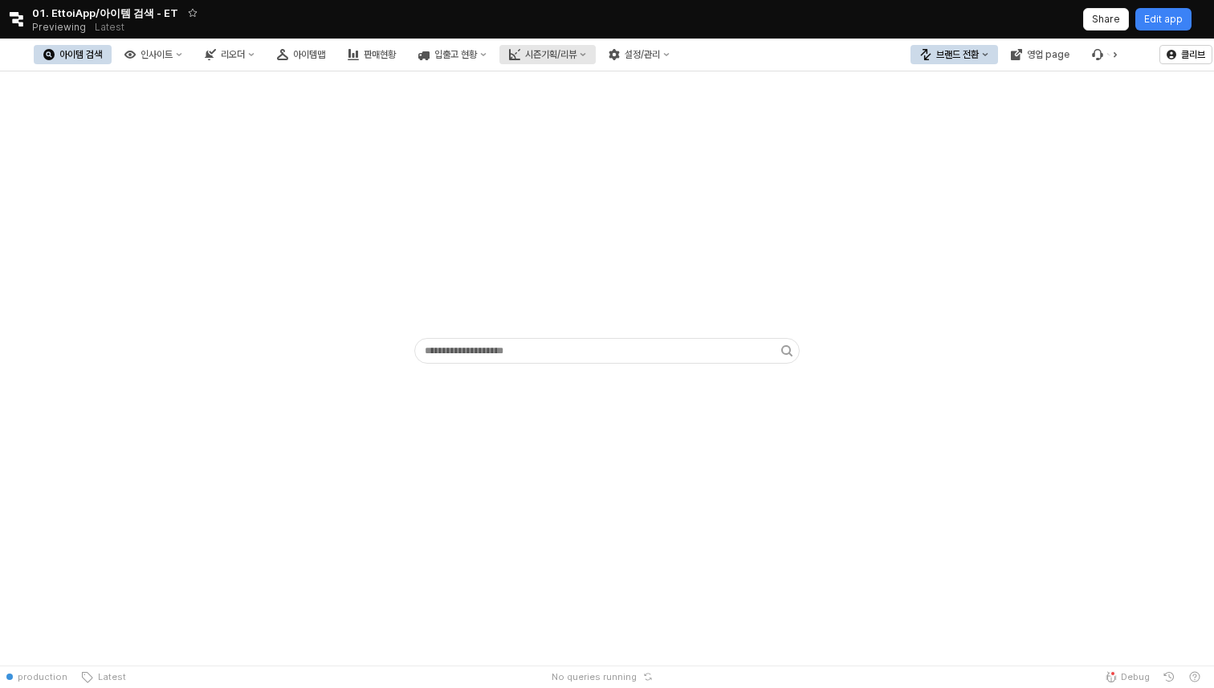
click at [596, 61] on button "시즌기획/리뷰" at bounding box center [548, 54] width 96 height 19
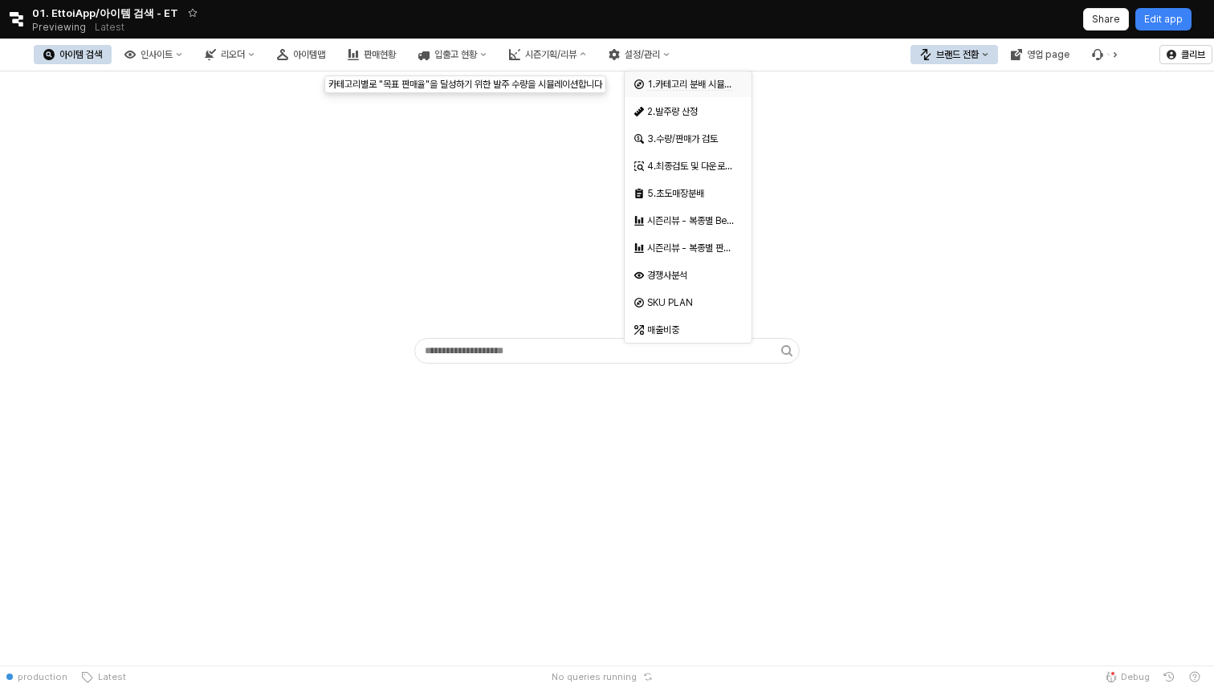
click at [703, 87] on span "1.카테고리 분배 시뮬레이션" at bounding box center [697, 85] width 101 height 12
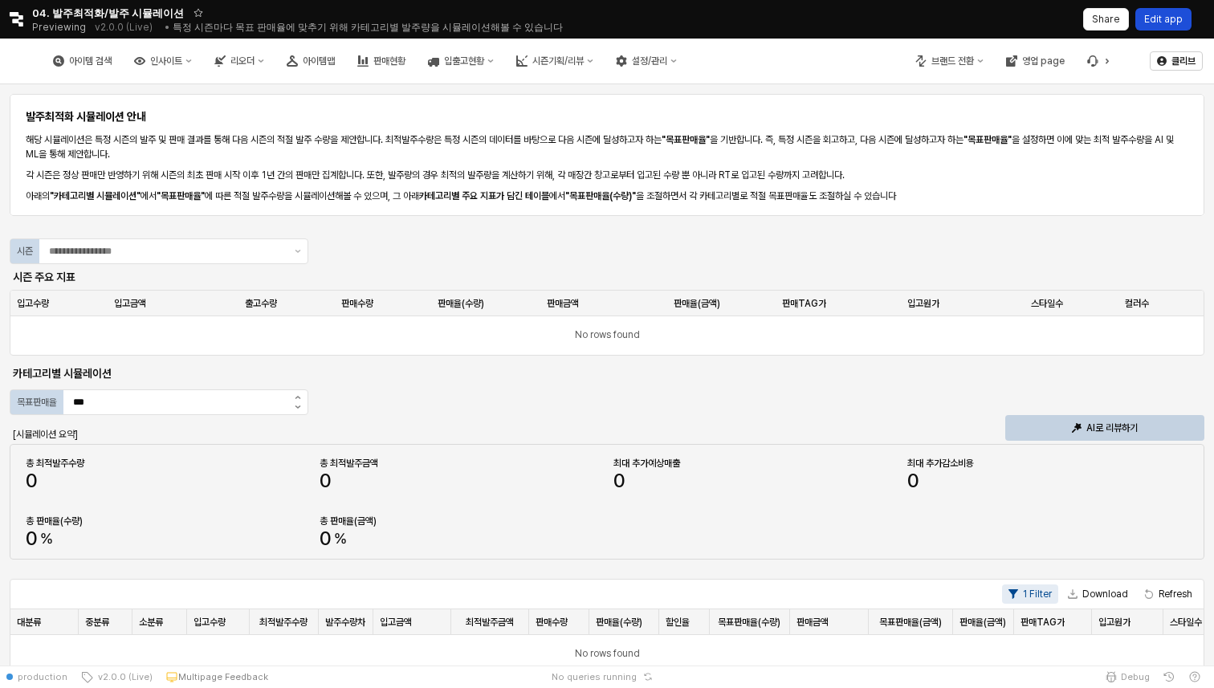
click at [1183, 24] on button "Edit app" at bounding box center [1164, 19] width 56 height 22
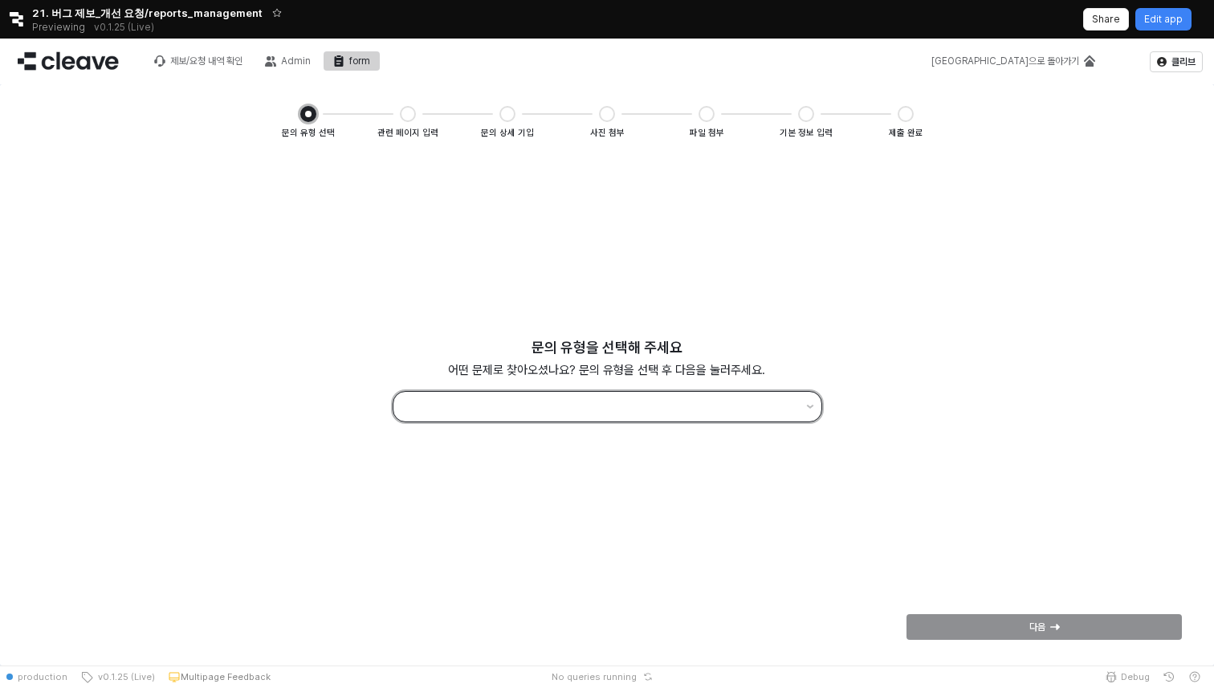
click at [771, 412] on input "App Frame" at bounding box center [600, 408] width 394 height 22
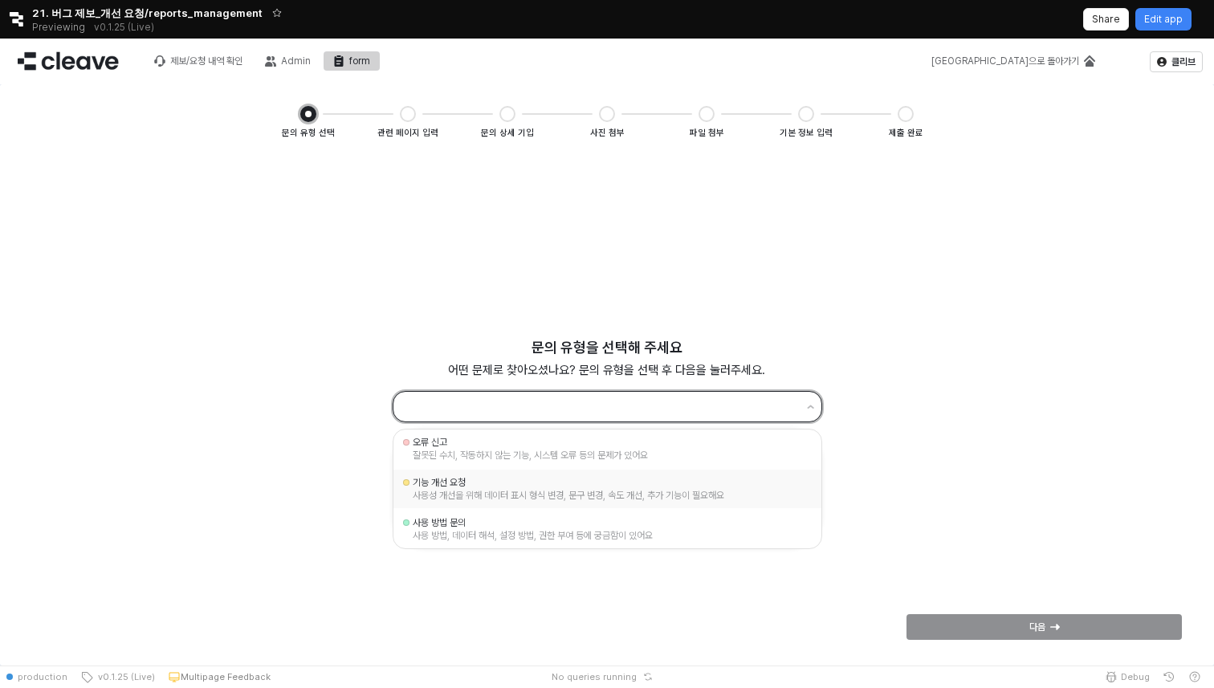
click at [605, 482] on div "기능 개선 요청" at bounding box center [607, 482] width 389 height 13
type input "********"
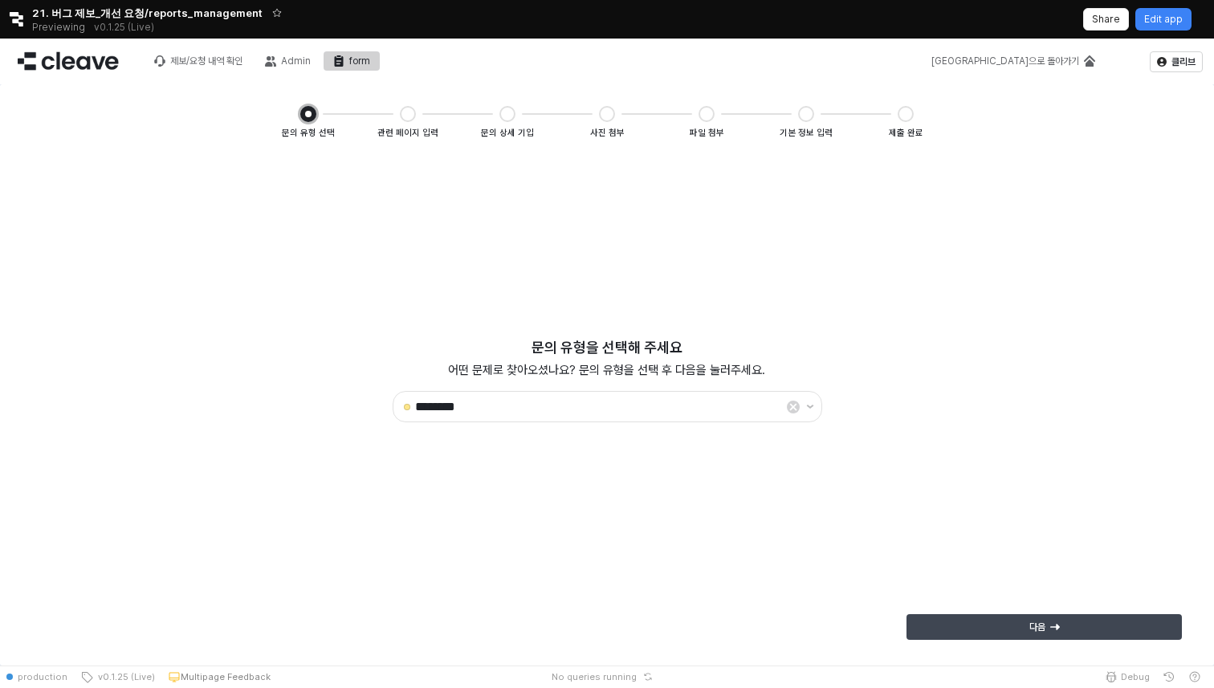
click at [966, 618] on div "다음" at bounding box center [1044, 627] width 261 height 24
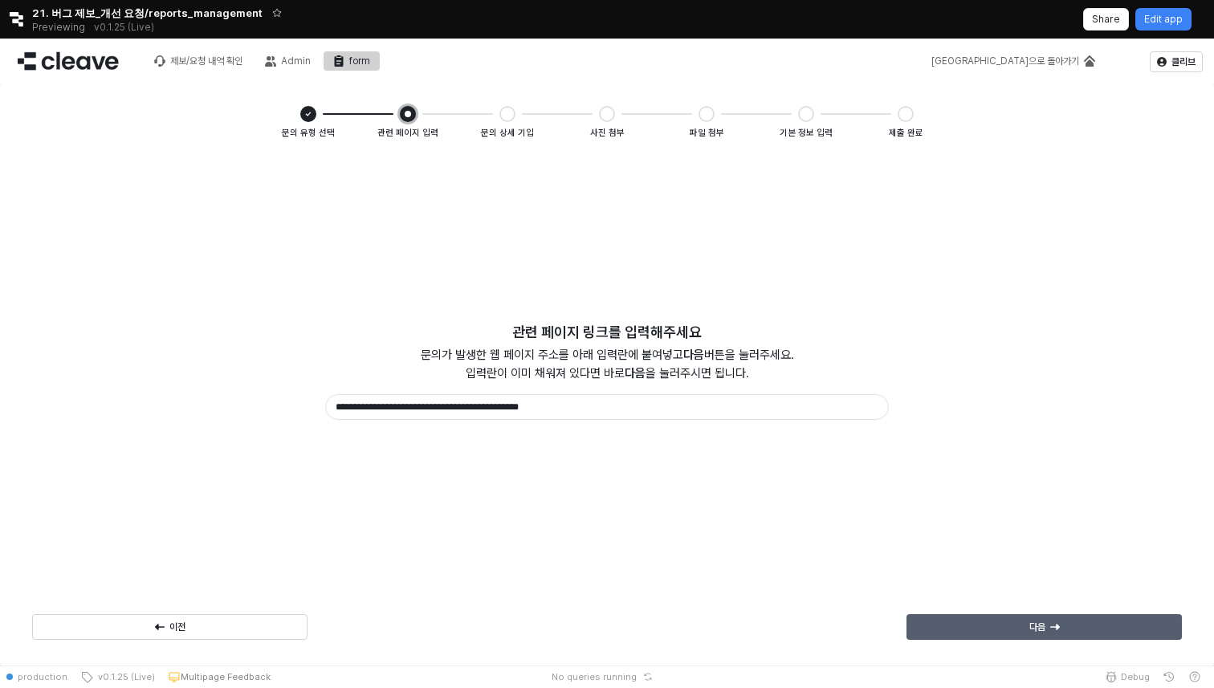
click at [989, 628] on div "다음" at bounding box center [1044, 627] width 261 height 24
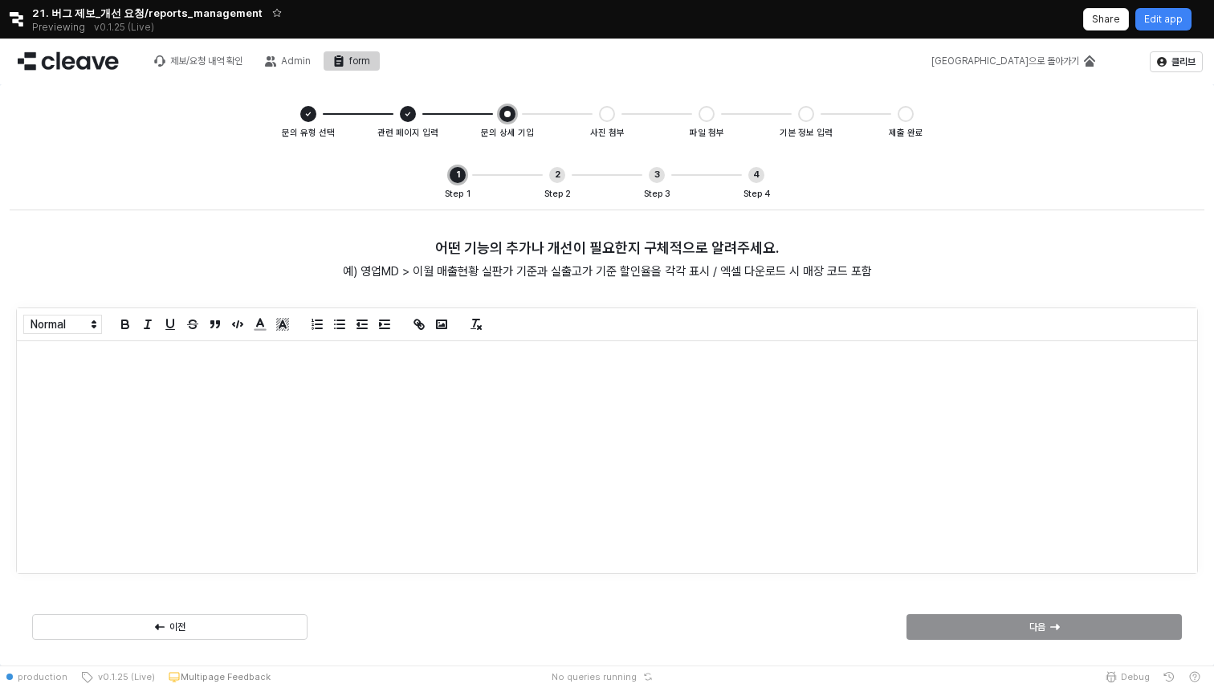
click at [879, 486] on div "App Frame" at bounding box center [607, 457] width 1181 height 232
click at [901, 500] on div "App Frame" at bounding box center [607, 457] width 1181 height 232
click at [188, 634] on div "이전" at bounding box center [169, 627] width 261 height 24
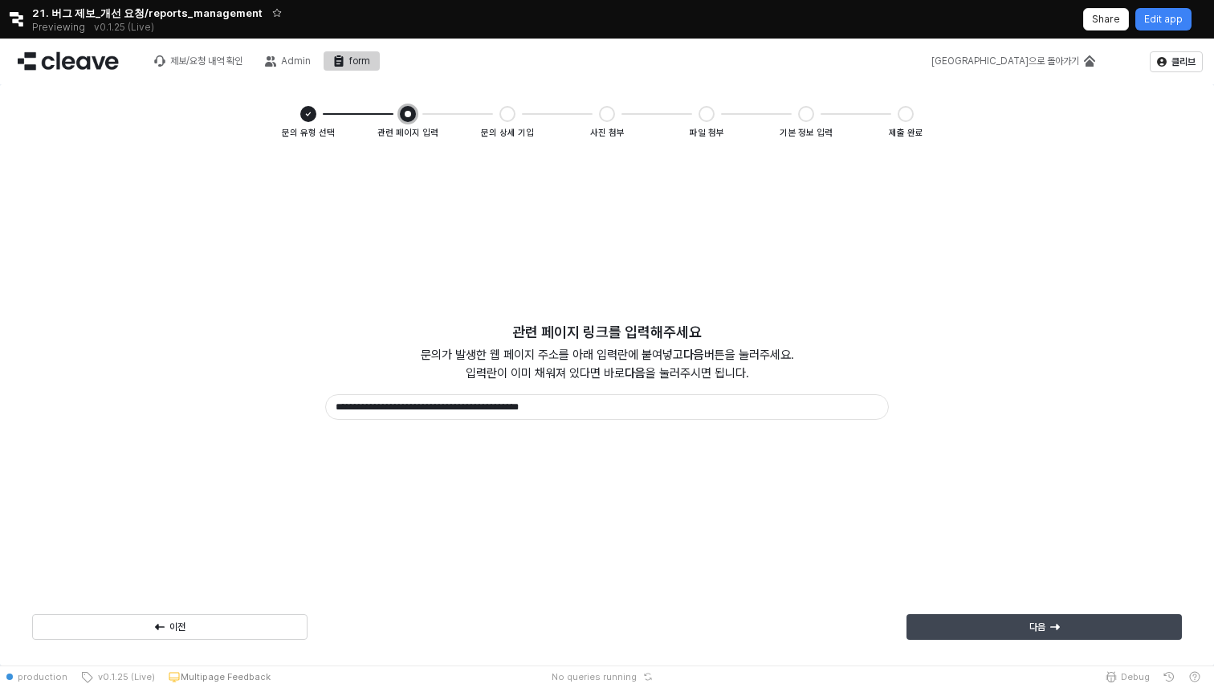
click at [975, 625] on div "다음" at bounding box center [1044, 627] width 261 height 24
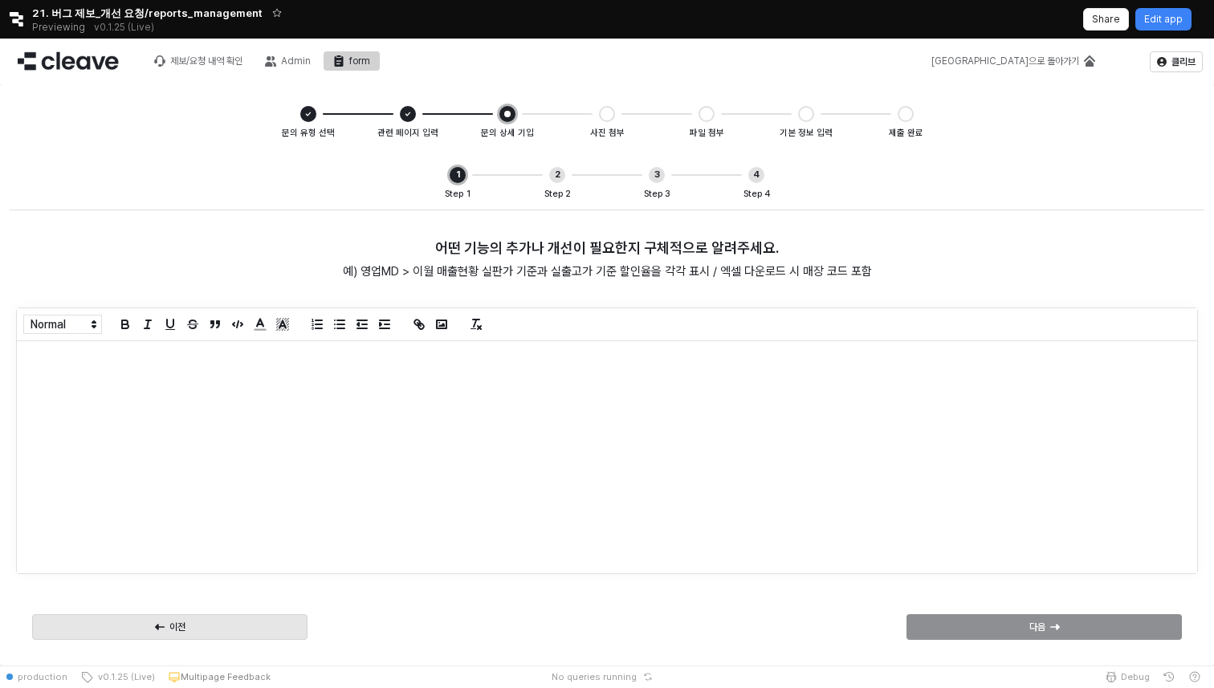
click at [271, 624] on div "이전" at bounding box center [169, 627] width 261 height 24
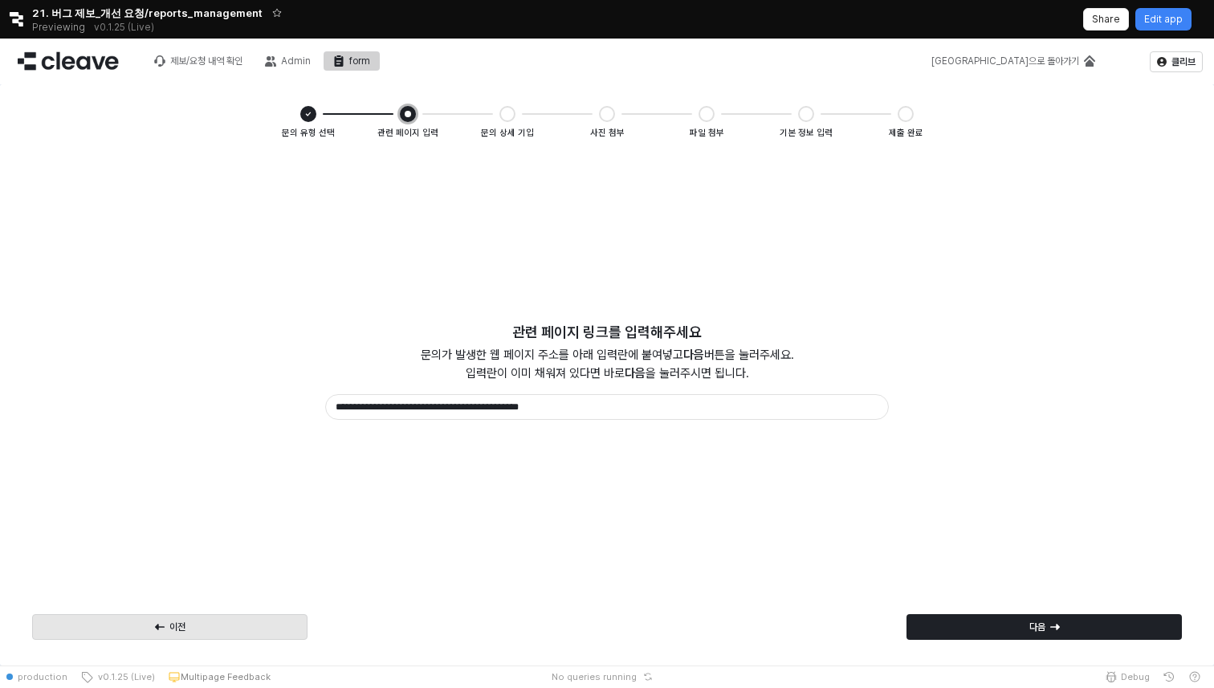
click at [271, 624] on div "이전" at bounding box center [169, 627] width 261 height 24
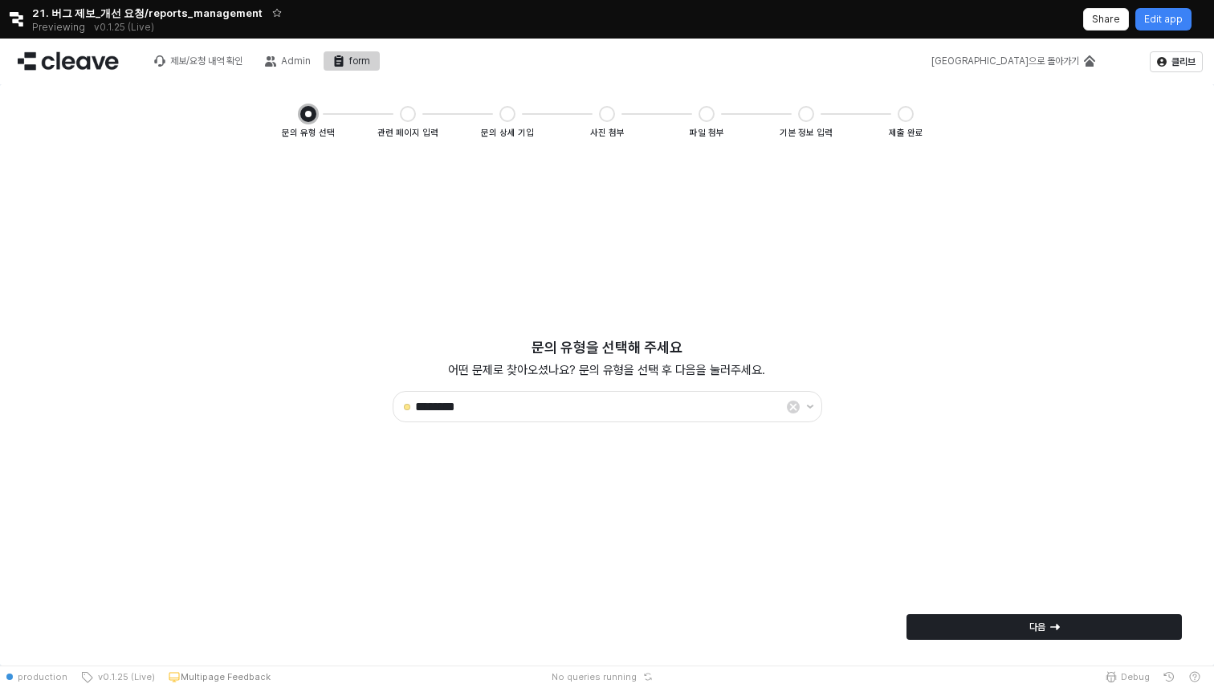
click at [591, 352] on h4 "문의 유형을 선택해 주세요" at bounding box center [606, 348] width 181 height 16
click at [550, 385] on div "App Frame" at bounding box center [607, 385] width 145 height 6
click at [538, 401] on input "********" at bounding box center [598, 408] width 369 height 22
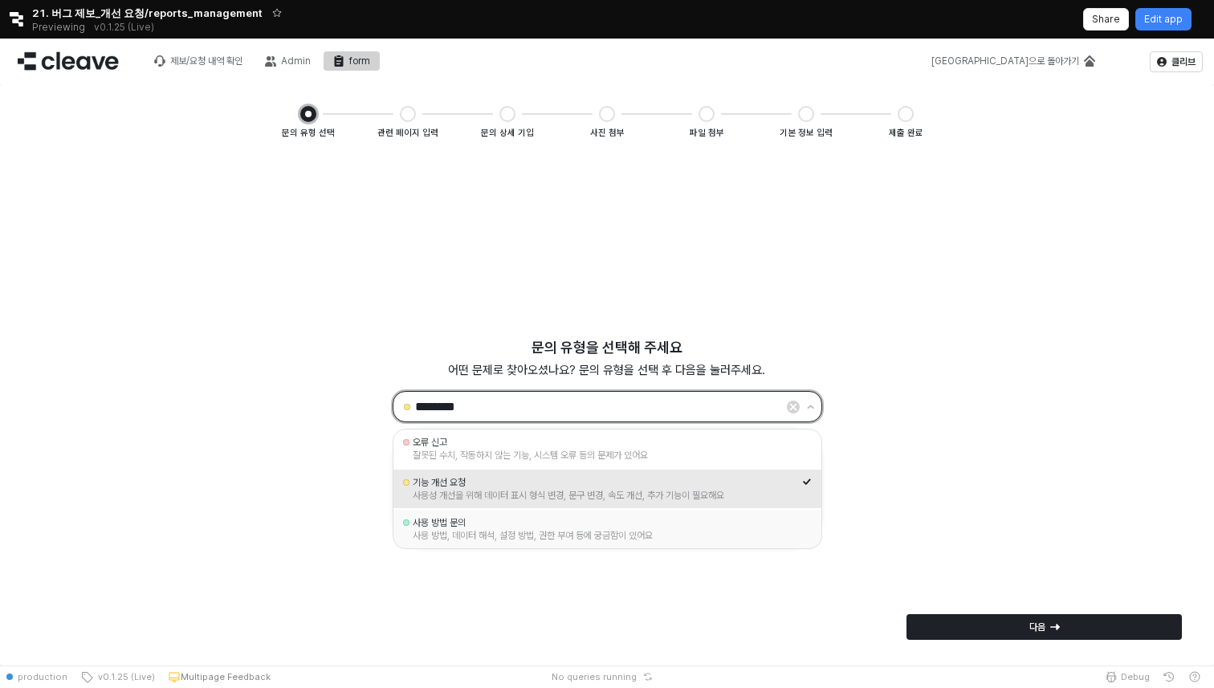
click at [500, 537] on div "사용 방법, 데이터 해석, 설정 방법, 권한 부여 등에 궁금함이 있어요" at bounding box center [607, 535] width 389 height 13
type input "********"
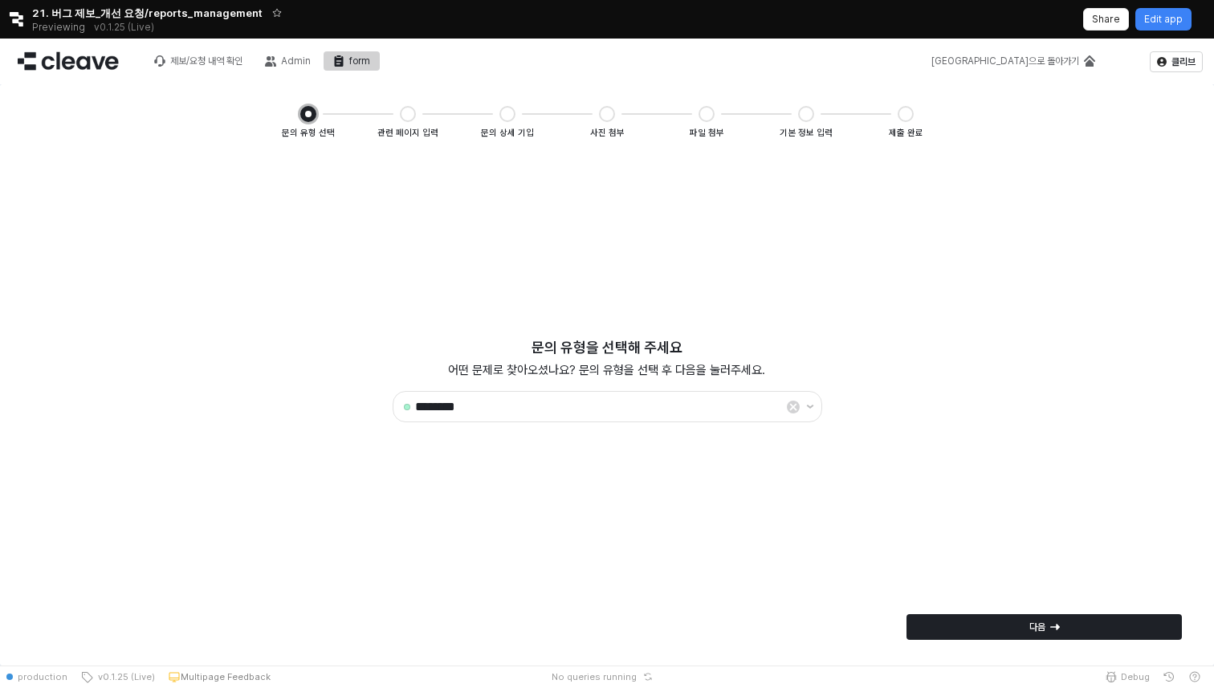
click at [989, 612] on div "다음" at bounding box center [1044, 627] width 288 height 32
click at [1011, 631] on div "다음" at bounding box center [1044, 627] width 261 height 24
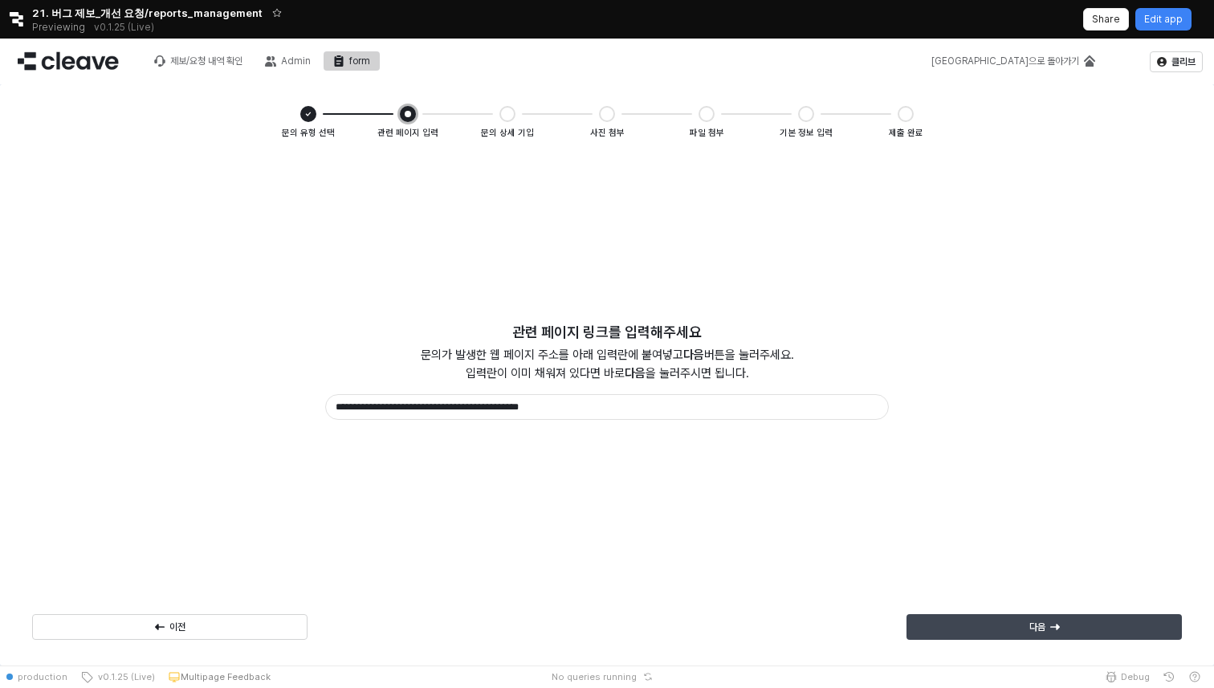
click at [985, 626] on div "다음" at bounding box center [1044, 627] width 261 height 24
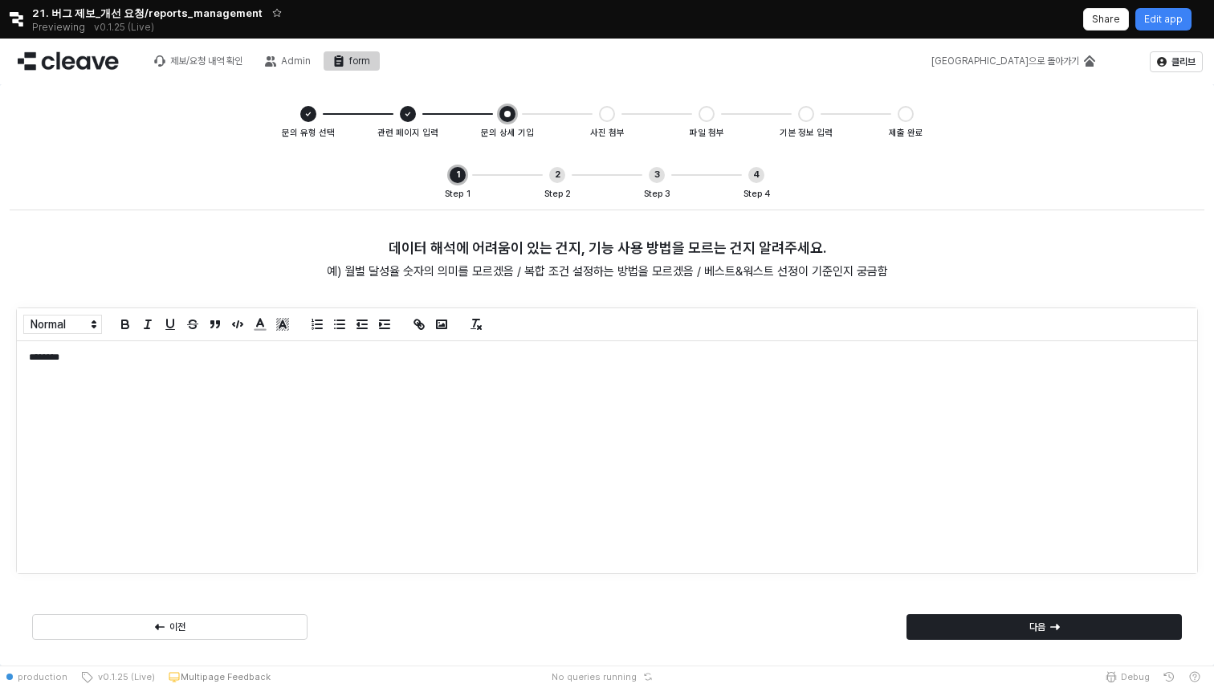
click at [1079, 650] on div "이전 다음" at bounding box center [607, 627] width 1182 height 51
click at [1079, 642] on div "다음" at bounding box center [1044, 627] width 288 height 32
click at [1030, 622] on p "다음" at bounding box center [1038, 627] width 16 height 13
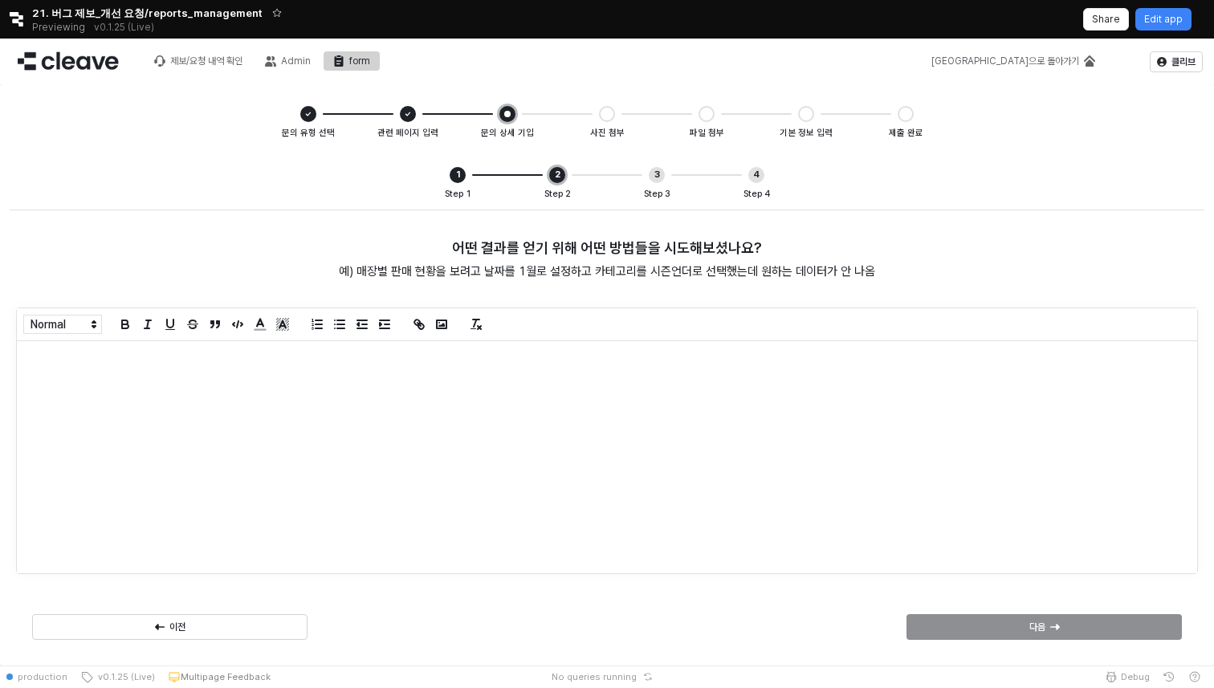
click at [746, 459] on div "App Frame" at bounding box center [607, 457] width 1181 height 232
click at [1039, 634] on div "다음" at bounding box center [1044, 627] width 261 height 24
click at [732, 430] on div "App Frame" at bounding box center [607, 457] width 1181 height 232
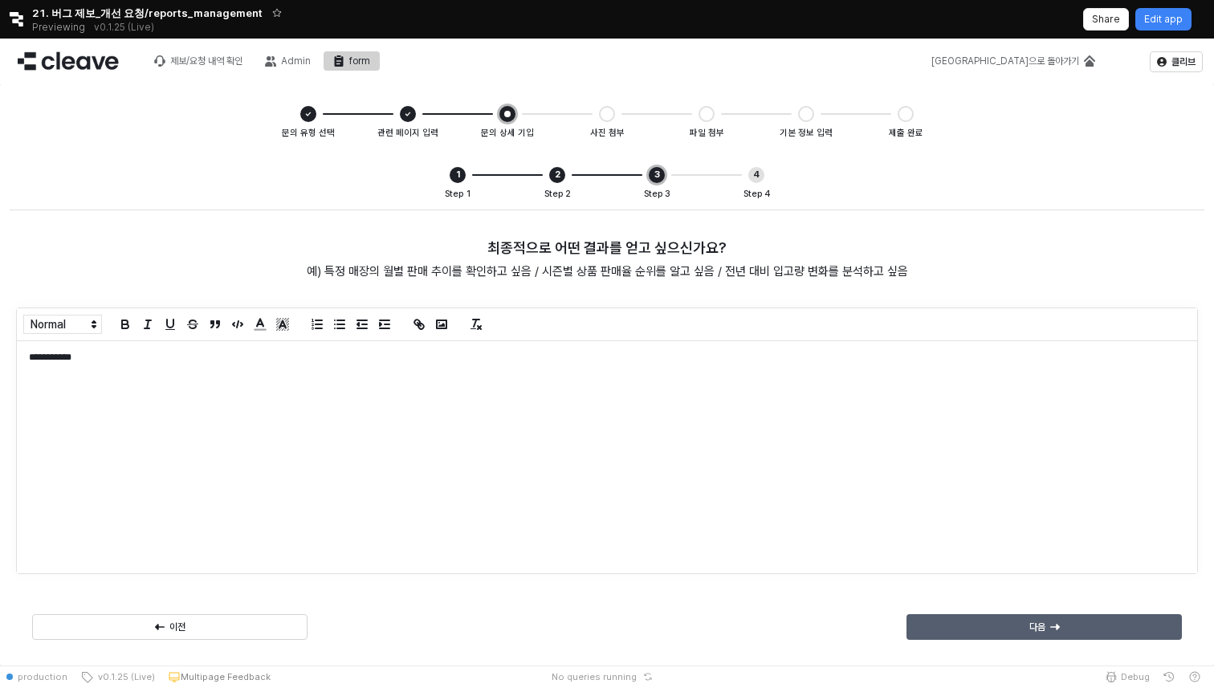
click at [1002, 630] on div "다음" at bounding box center [1044, 627] width 261 height 24
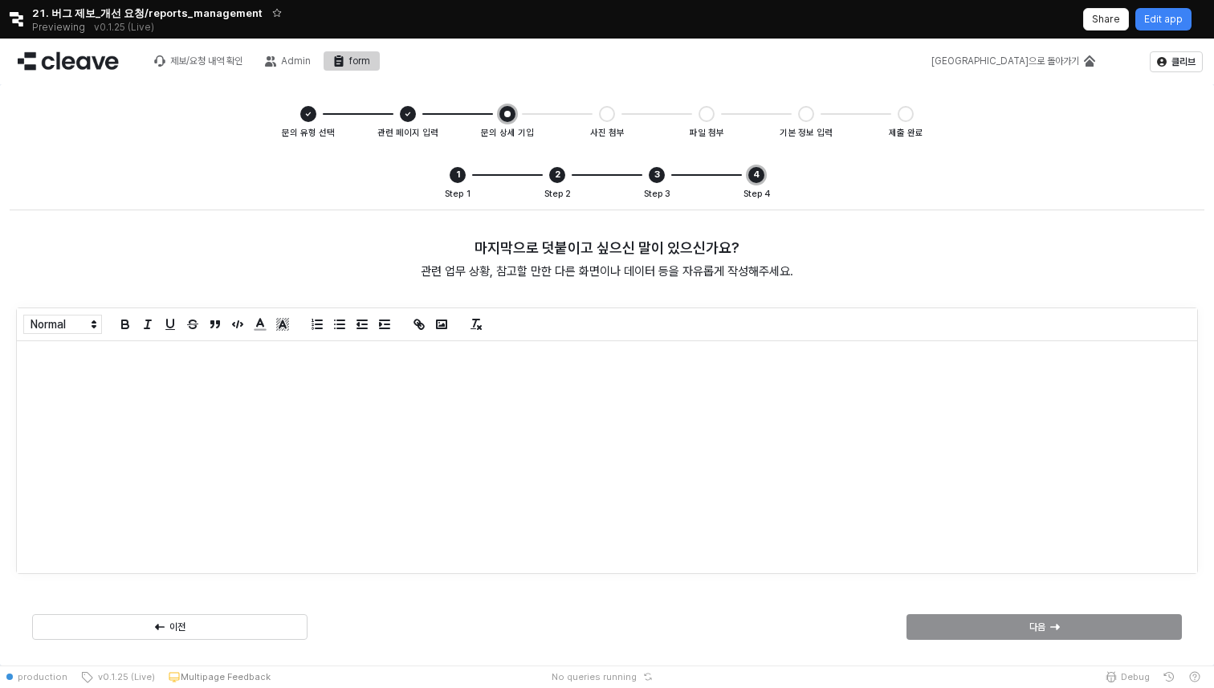
click at [929, 523] on div "App Frame" at bounding box center [607, 457] width 1181 height 232
click at [1119, 633] on div "다음" at bounding box center [1044, 627] width 261 height 24
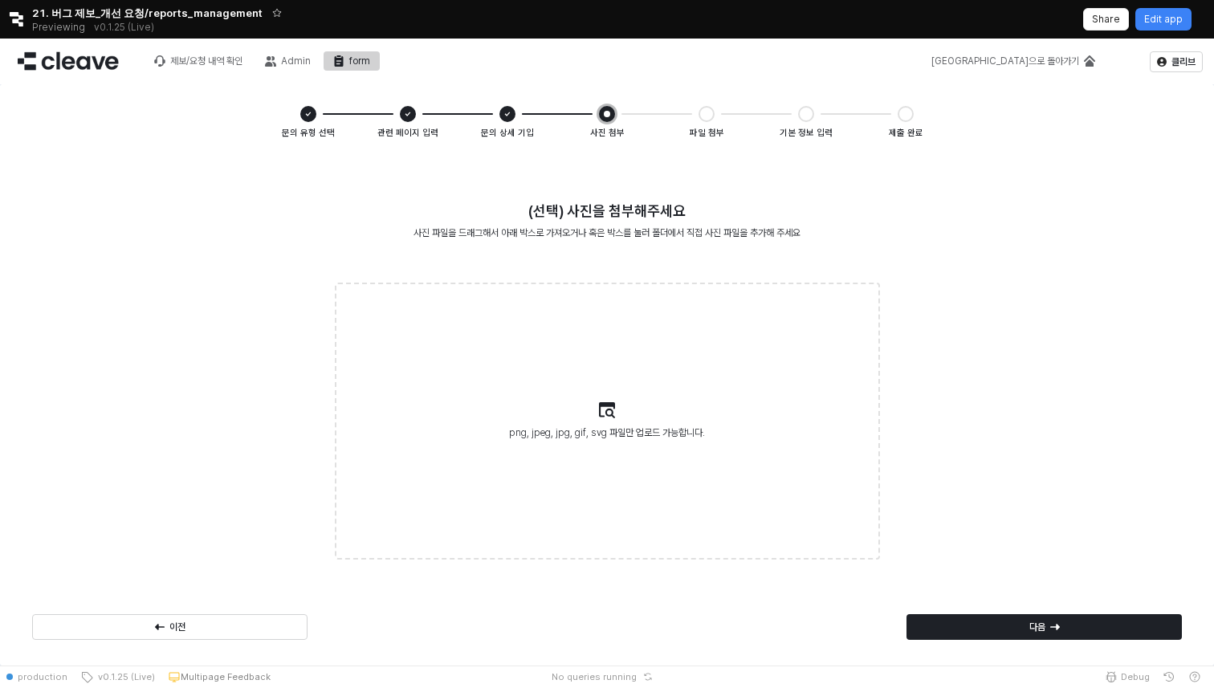
click at [699, 422] on label "png, jpeg, jpg, gif, svg 파일만 업로드 가능합니다." at bounding box center [607, 421] width 542 height 274
click at [608, 422] on input "png, jpeg, jpg, gif, svg 파일만 업로드 가능합니다." at bounding box center [607, 421] width 1 height 1
type input "**********"
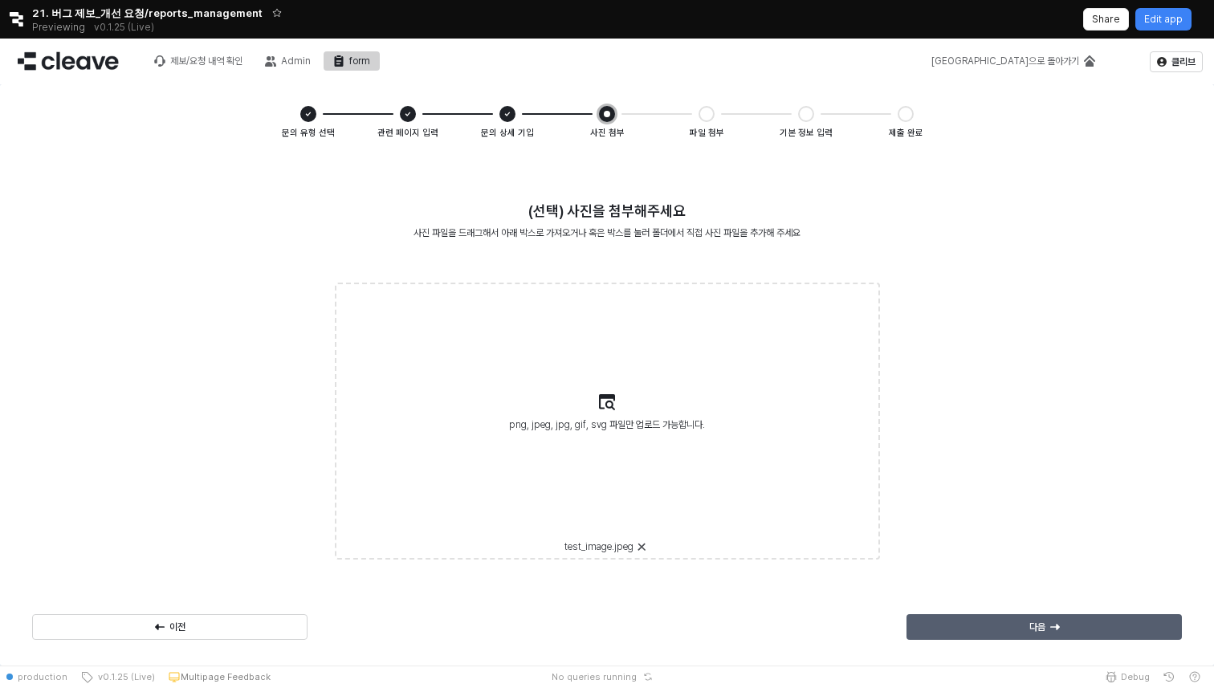
click at [1032, 630] on p "다음" at bounding box center [1038, 627] width 16 height 13
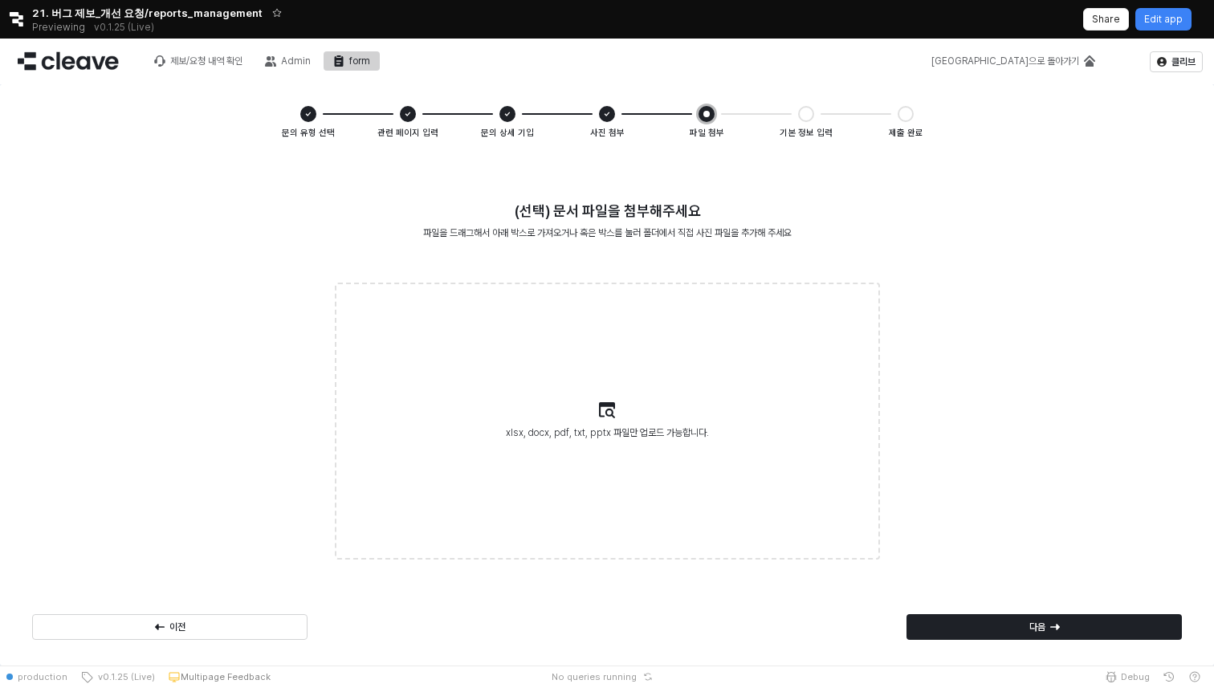
click at [1032, 630] on p "다음" at bounding box center [1038, 627] width 16 height 13
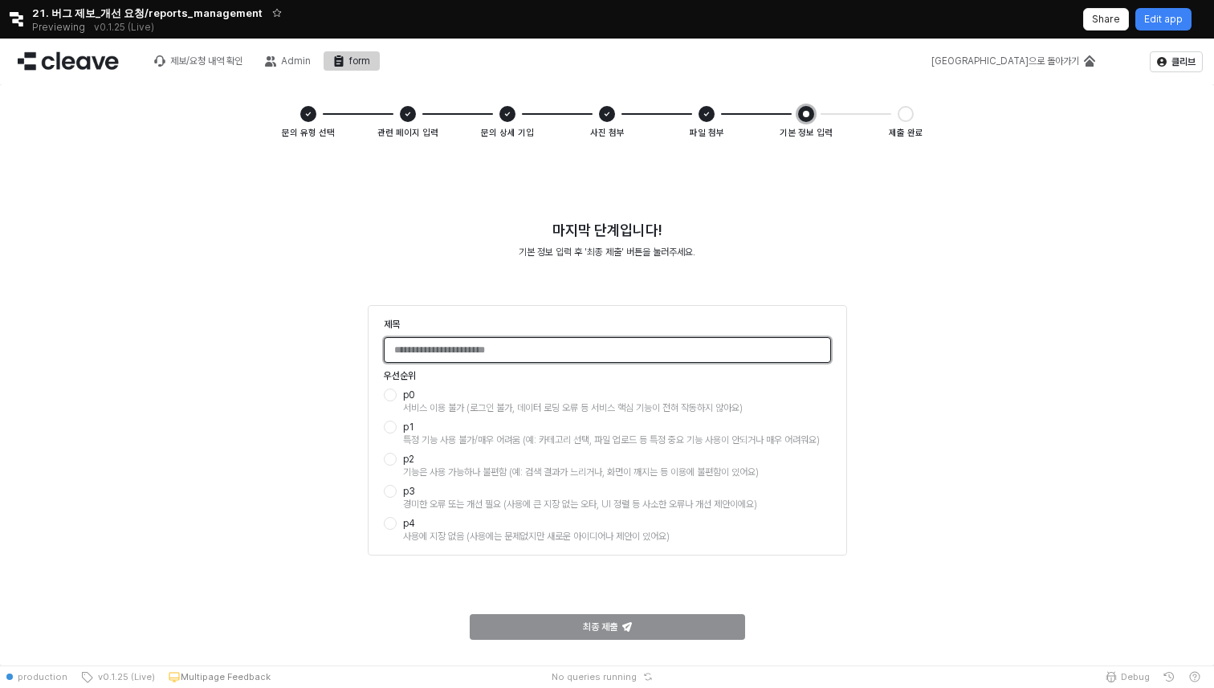
click at [498, 353] on input "제목" at bounding box center [608, 350] width 446 height 24
click at [609, 455] on div "p2 기능은 사용 가능하나 불편함 (예: 검색 결과가 느리거나, 화면이 깨지는 등 이용에 불편함이 있어요)" at bounding box center [617, 466] width 428 height 26
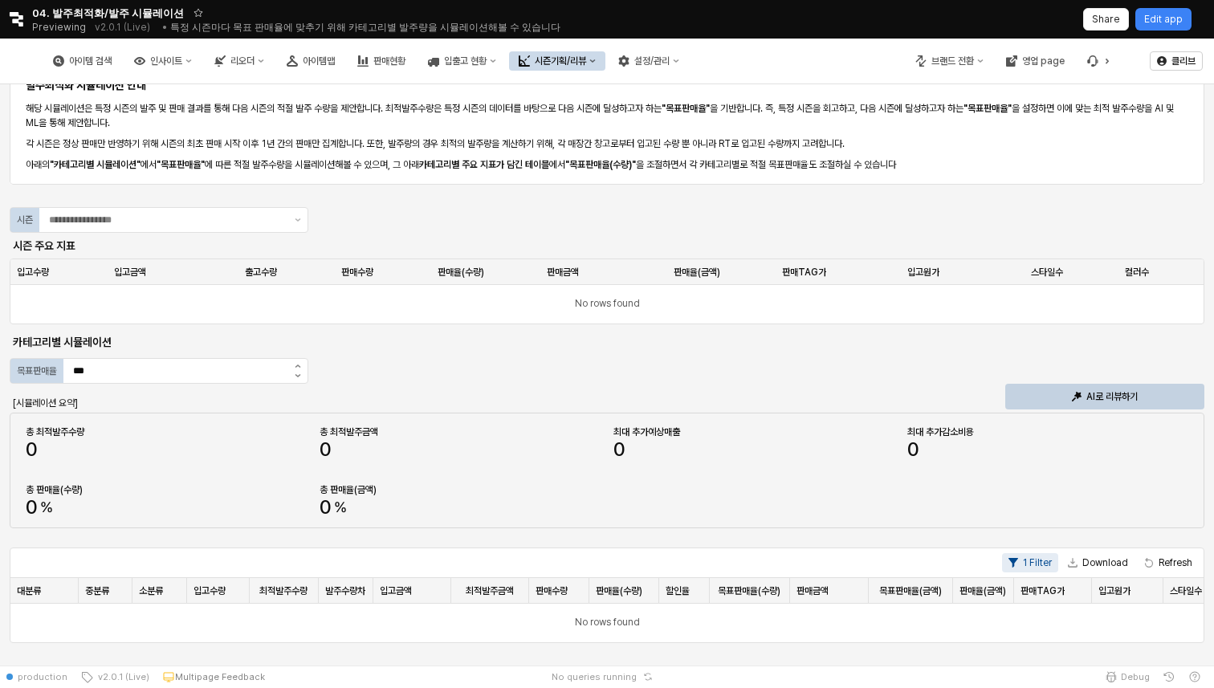
scroll to position [39, 0]
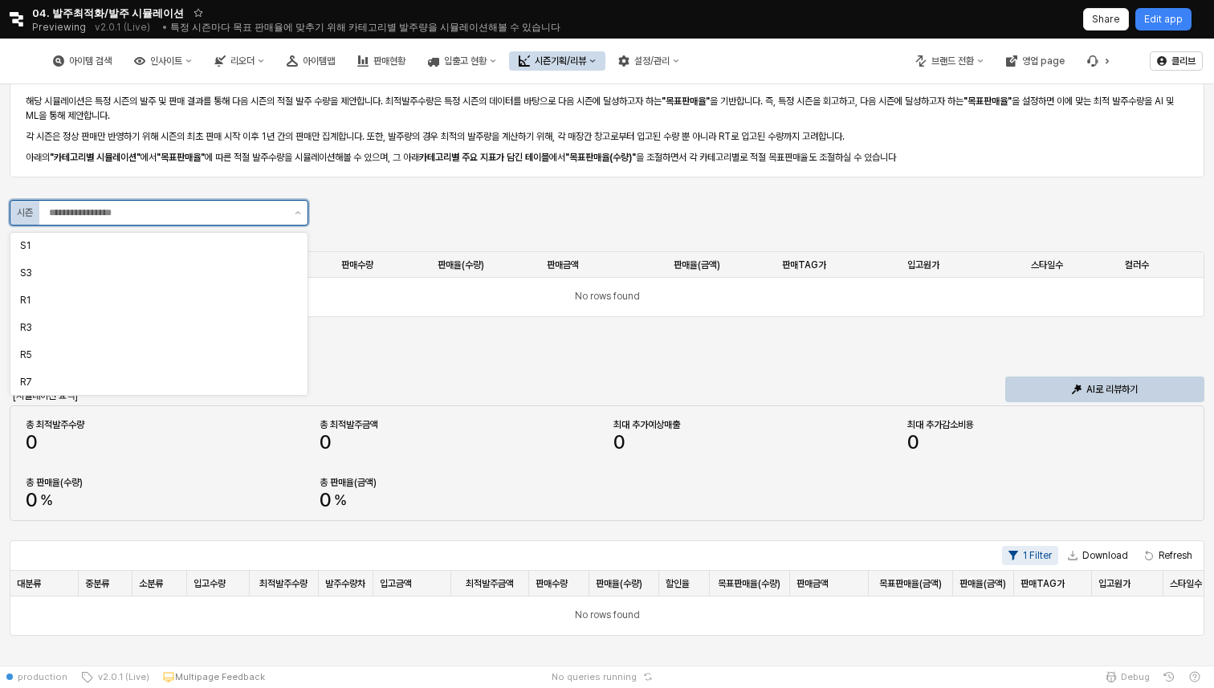
click at [273, 219] on input "App Frame" at bounding box center [167, 213] width 236 height 16
click at [581, 234] on div "발주최적화 시뮬레이션 안내 해당 시뮬레이션은 특정 시즌의 발주 및 판매 결과를 통해 다음 시즌의 적절 발주 수량을 제안합니다. 최적발주수량은 …" at bounding box center [607, 344] width 1195 height 585
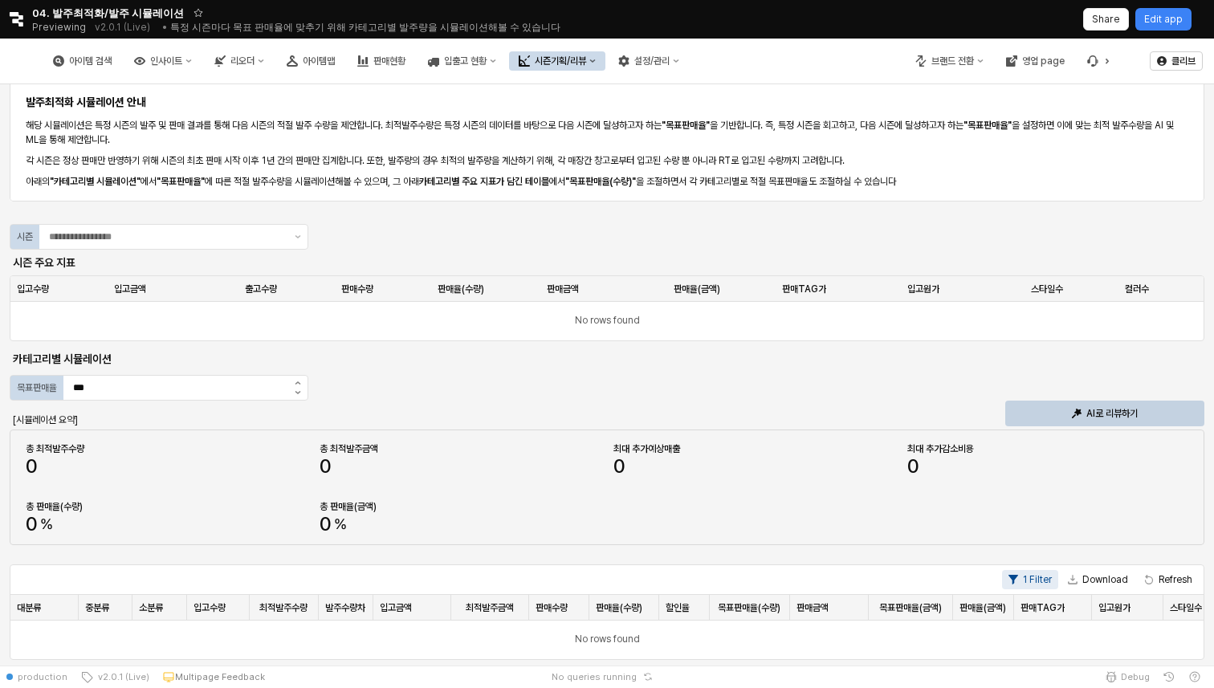
scroll to position [0, 0]
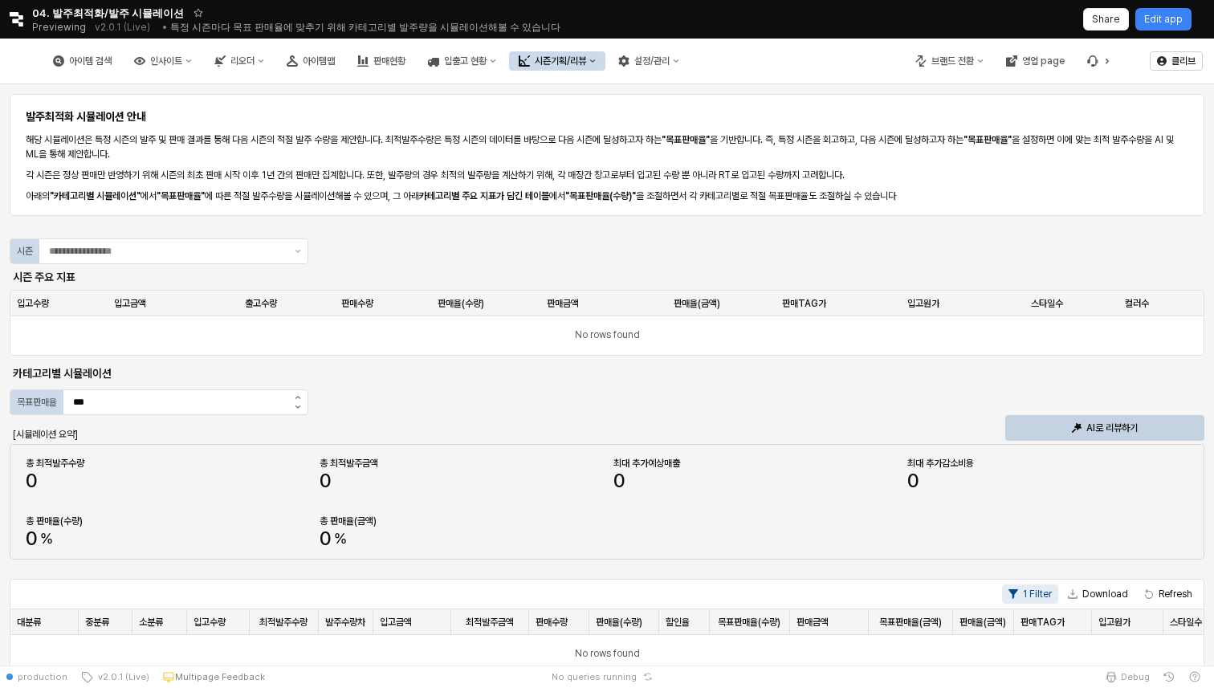
click at [195, 270] on h6 "시즌 주요 지표" at bounding box center [159, 277] width 292 height 14
click at [198, 259] on div "App Frame" at bounding box center [163, 251] width 249 height 24
click at [136, 270] on div "S1 S3 R1 R3 R5 R7" at bounding box center [159, 351] width 299 height 164
type input "**"
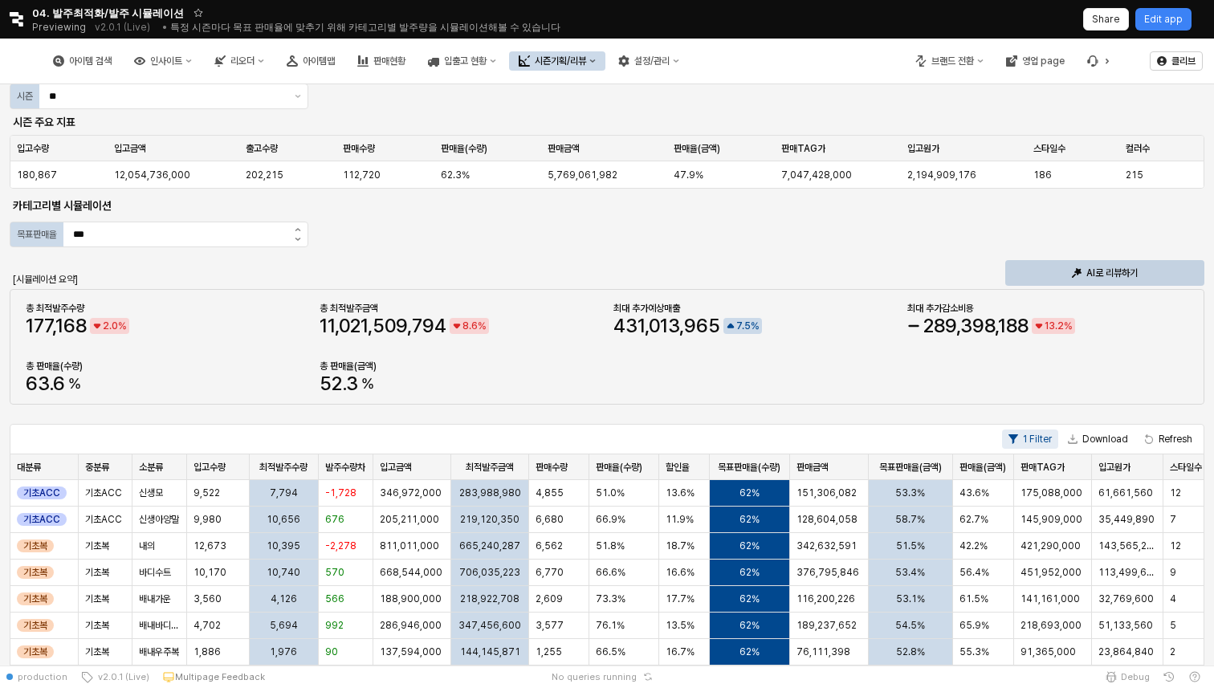
scroll to position [137, 0]
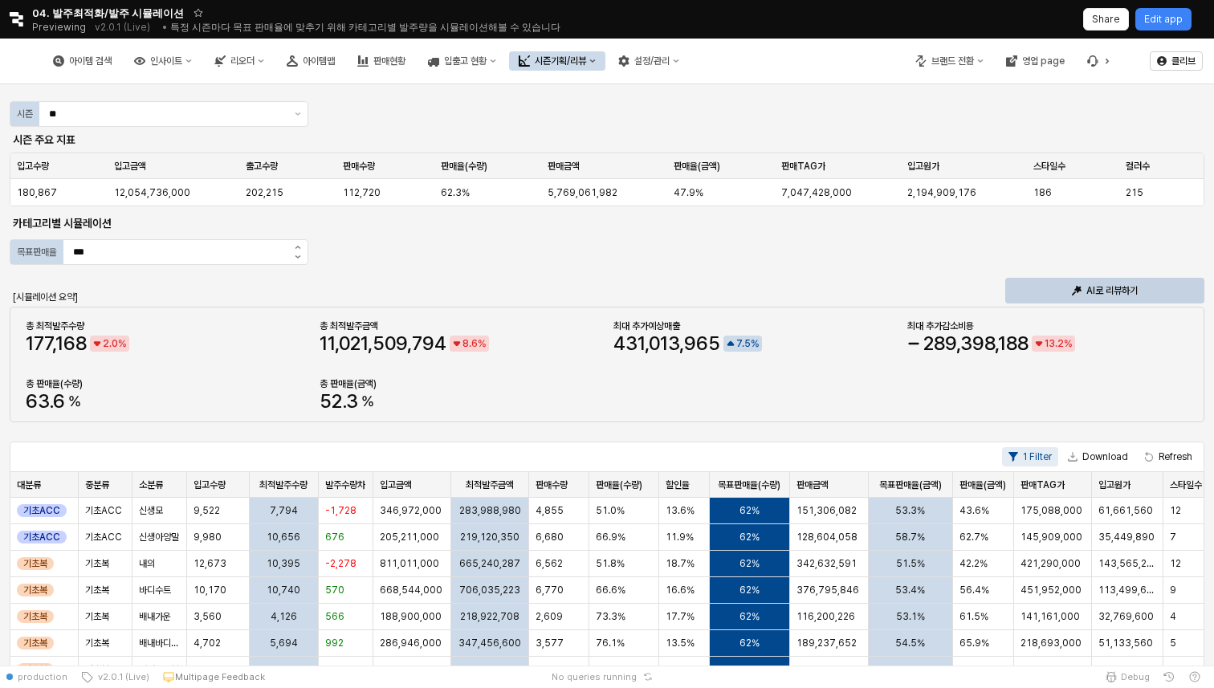
click at [586, 62] on div "시즌기획/리뷰" at bounding box center [560, 60] width 51 height 11
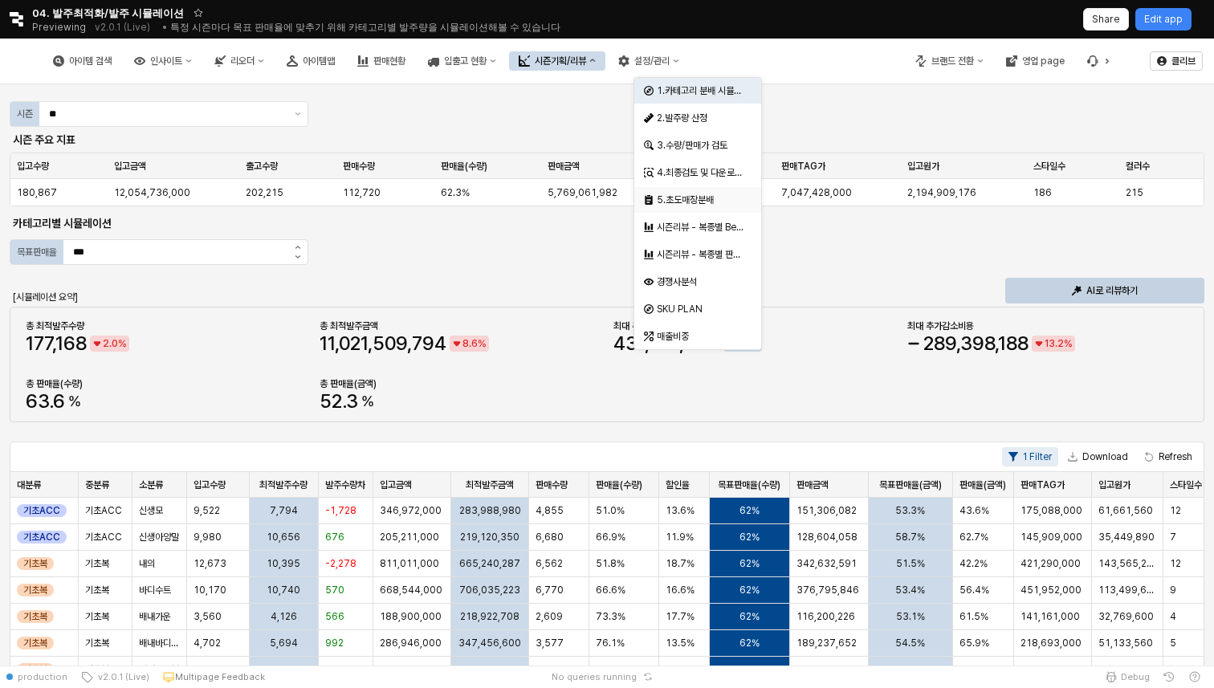
click at [724, 197] on div "5.초도매장분배" at bounding box center [699, 200] width 85 height 13
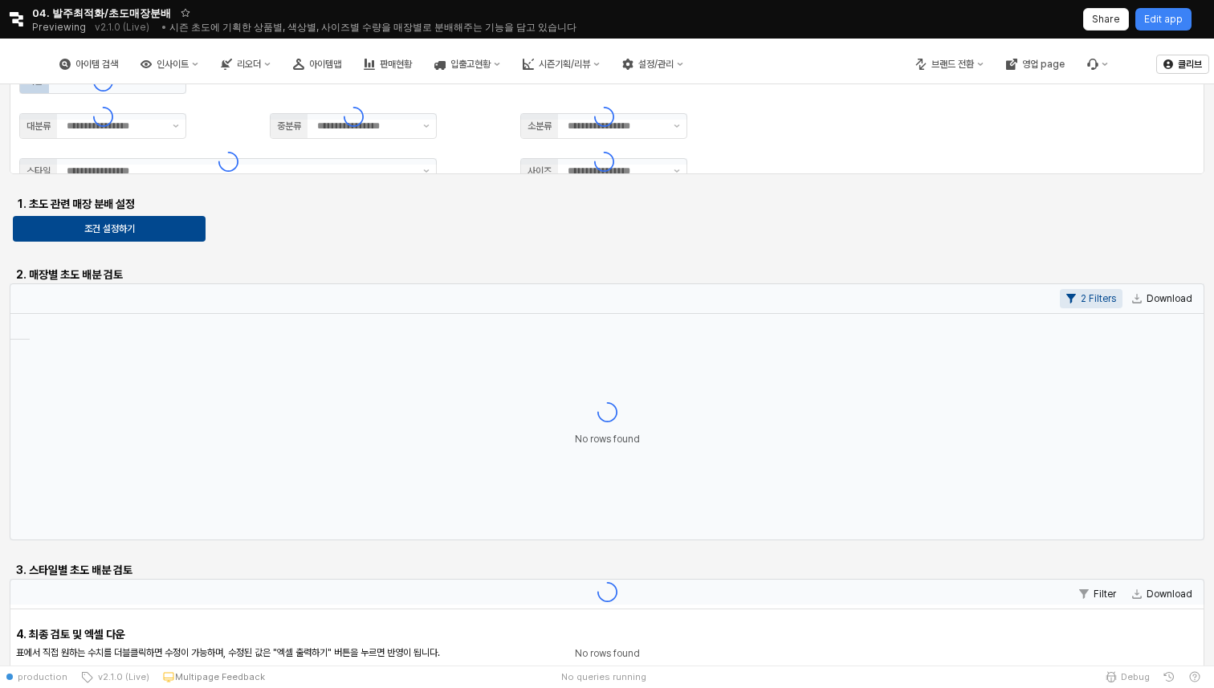
type input "**"
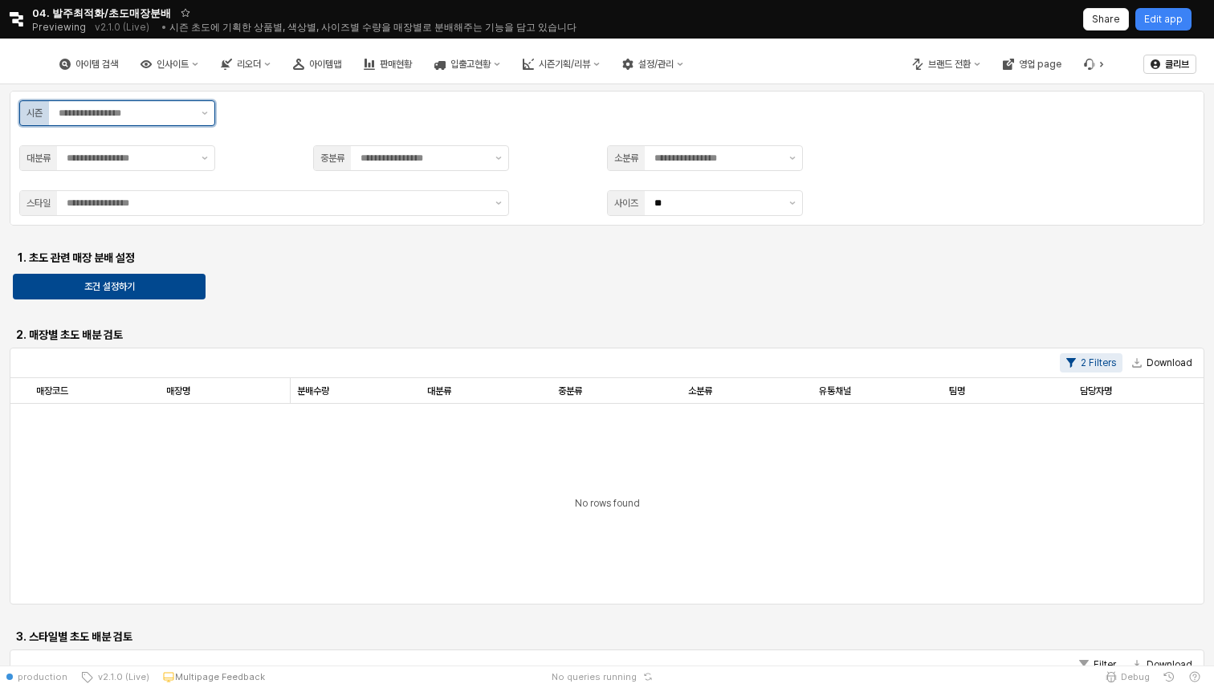
click at [132, 120] on input "App Frame" at bounding box center [125, 113] width 133 height 16
click at [107, 177] on div "T1" at bounding box center [112, 173] width 165 height 13
type input "**"
click at [157, 123] on div "**" at bounding box center [122, 113] width 146 height 24
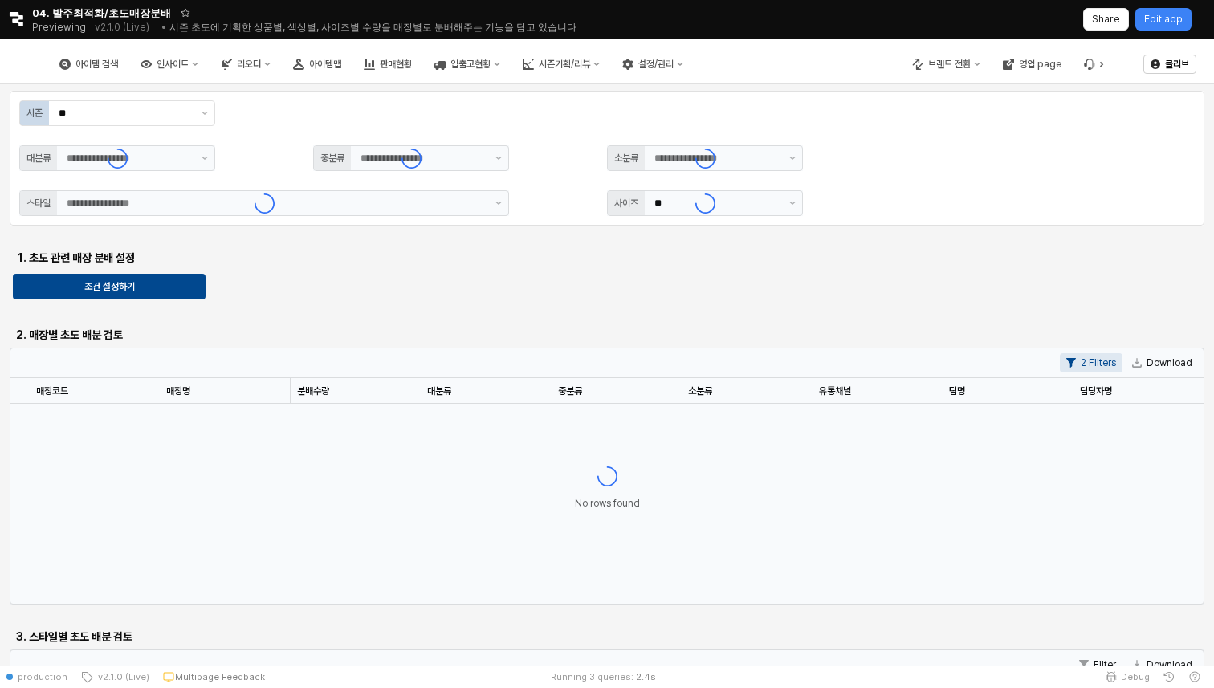
click at [300, 262] on h6 "1. 초도 관련 매장 분배 설정" at bounding box center [159, 258] width 286 height 14
click at [156, 153] on div "App Frame" at bounding box center [117, 158] width 196 height 26
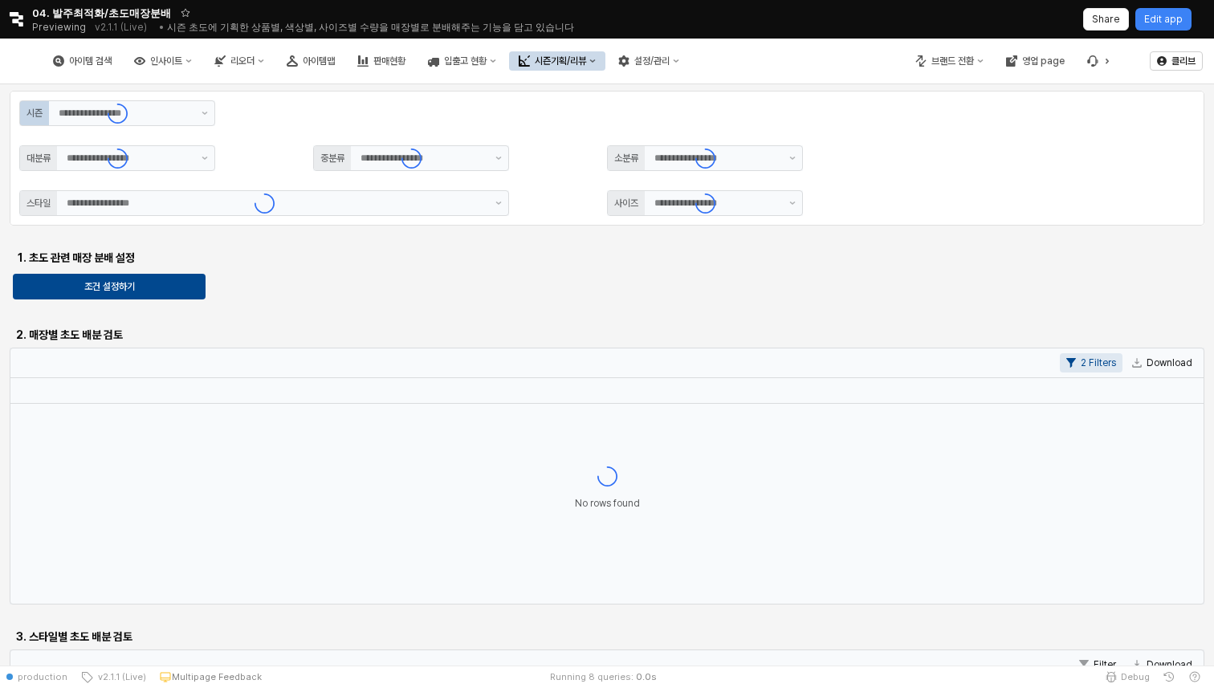
type input "**"
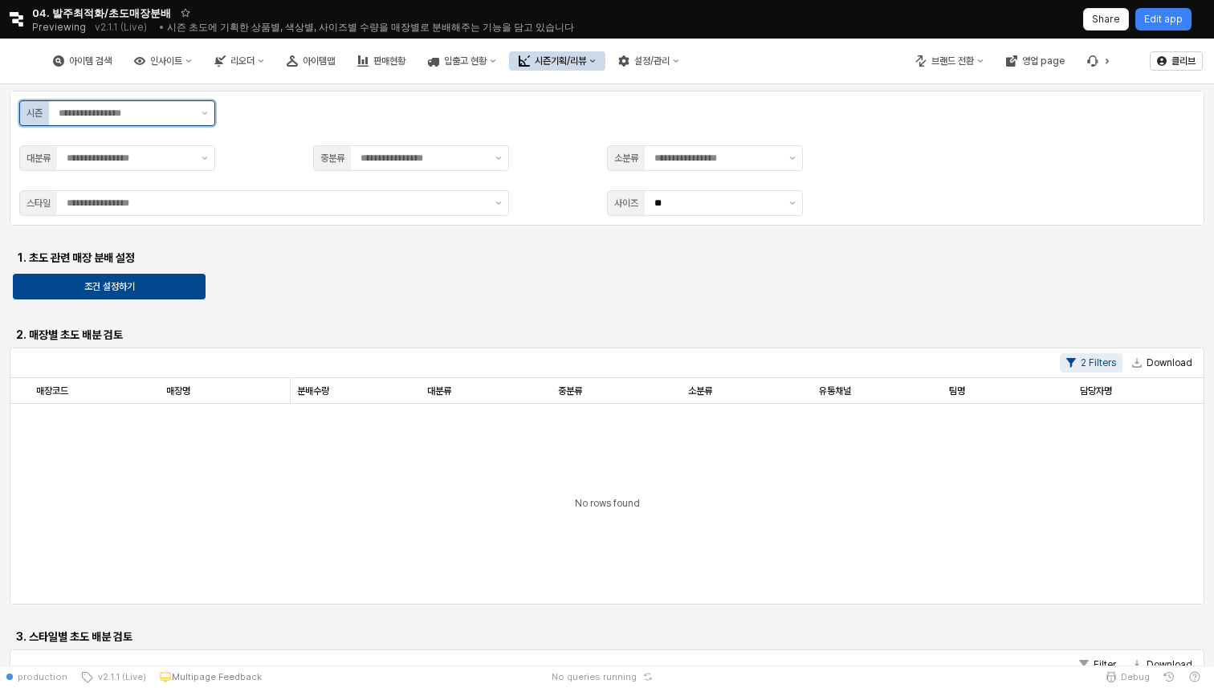
click at [144, 112] on input "App Frame" at bounding box center [125, 113] width 133 height 16
click at [164, 167] on div "T1" at bounding box center [112, 173] width 165 height 13
click at [163, 112] on input "**" at bounding box center [125, 113] width 133 height 16
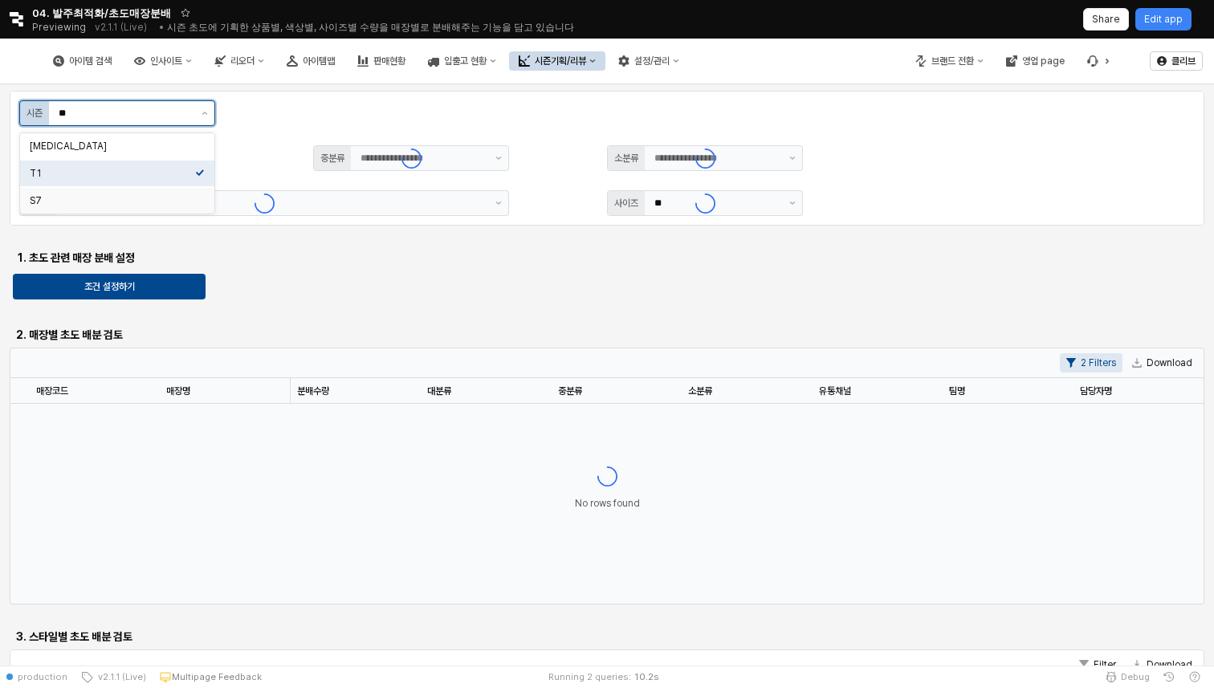
click at [160, 197] on div "S7" at bounding box center [112, 200] width 165 height 13
type input "**"
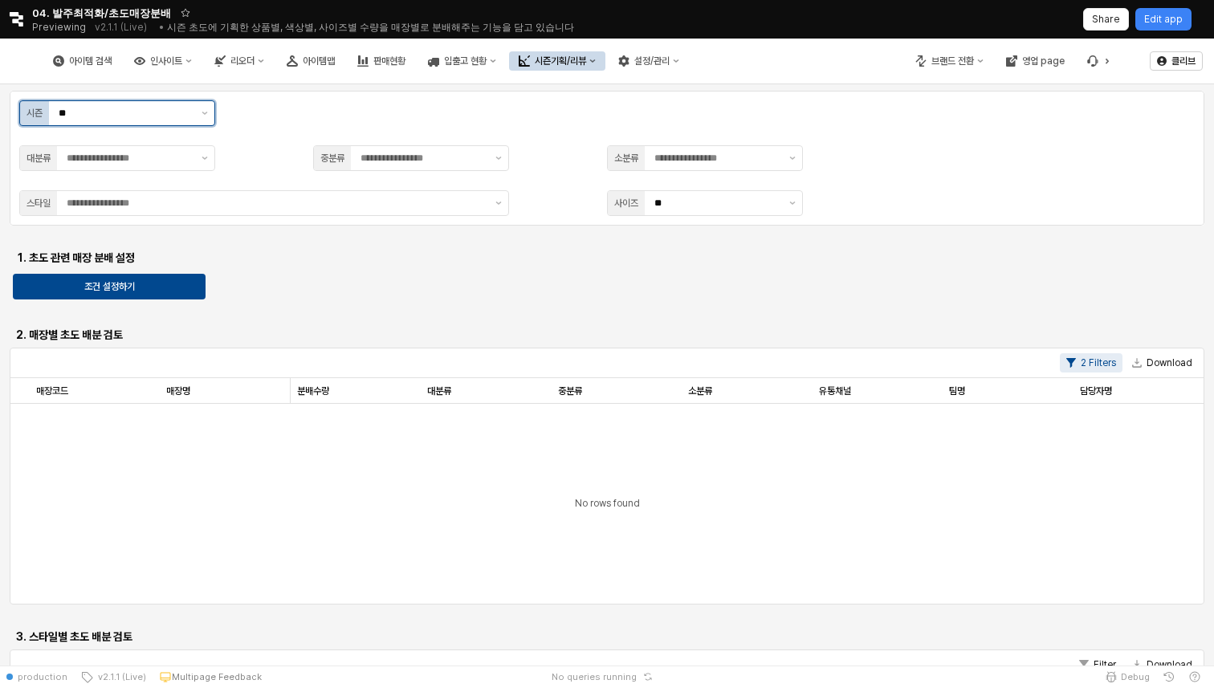
click at [172, 114] on input "**" at bounding box center [125, 113] width 133 height 16
click at [167, 198] on div "S7" at bounding box center [112, 200] width 165 height 13
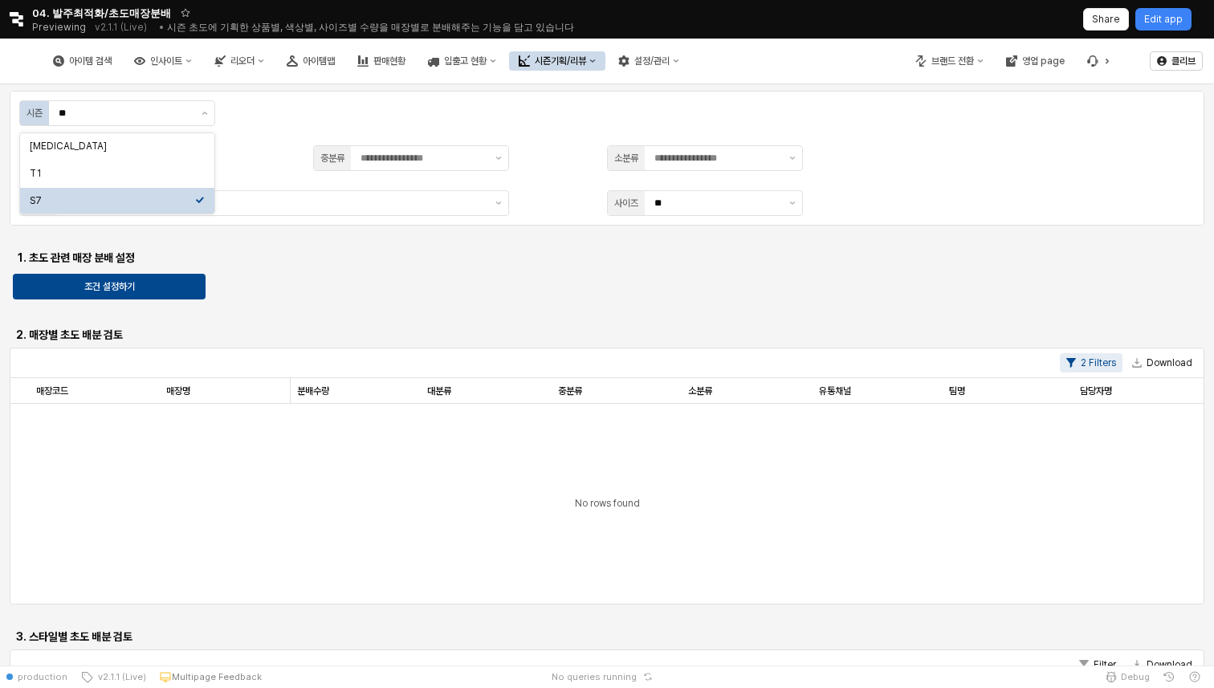
click at [250, 263] on h6 "1. 초도 관련 매장 분배 설정" at bounding box center [159, 258] width 286 height 14
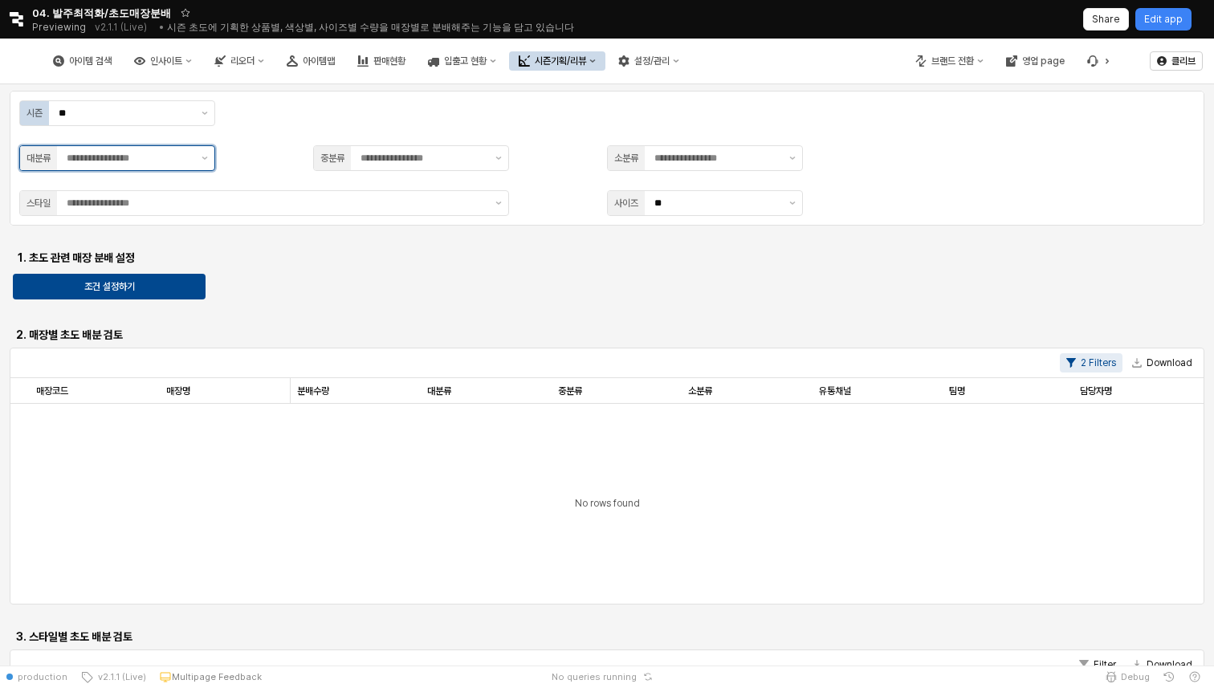
click at [156, 161] on input "App Frame" at bounding box center [129, 158] width 125 height 16
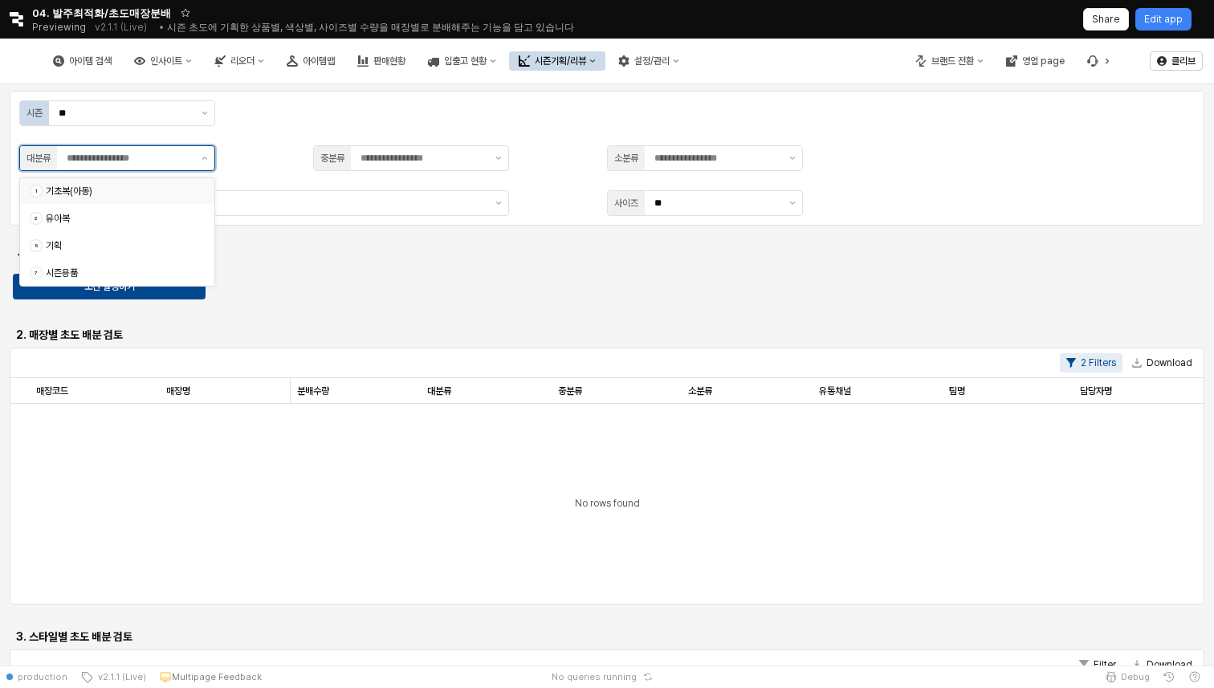
click at [153, 192] on div "기초복(아동)" at bounding box center [120, 191] width 149 height 13
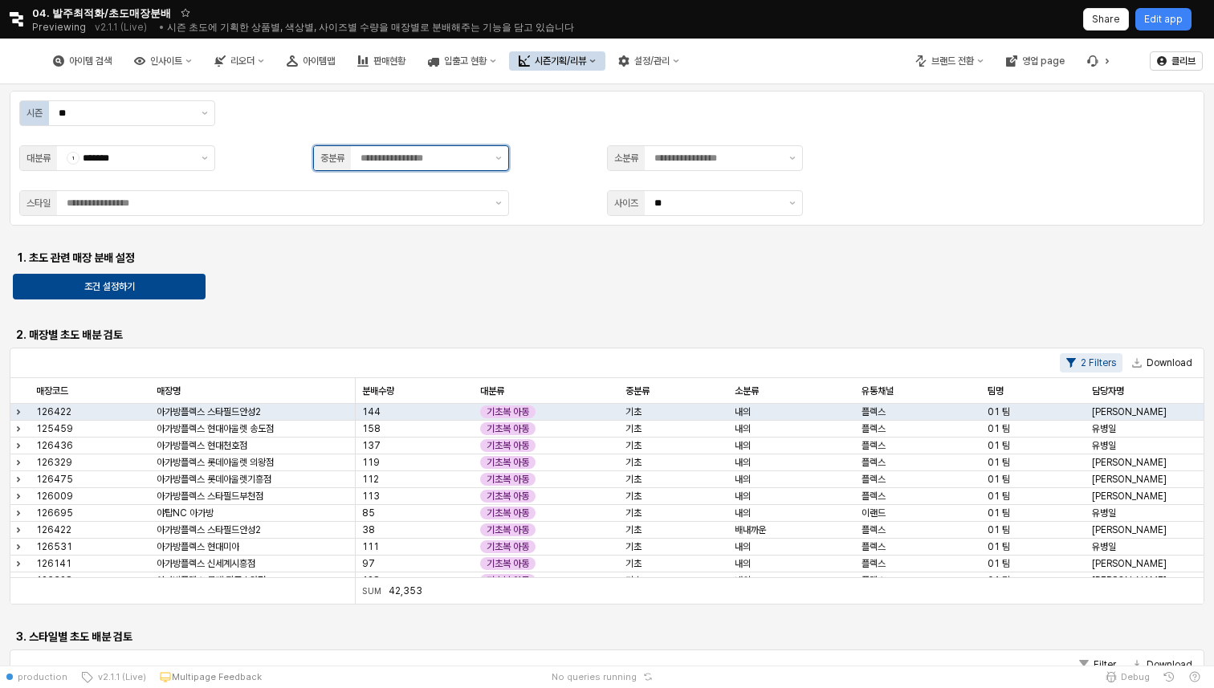
click at [426, 154] on input "App Frame" at bounding box center [423, 158] width 125 height 16
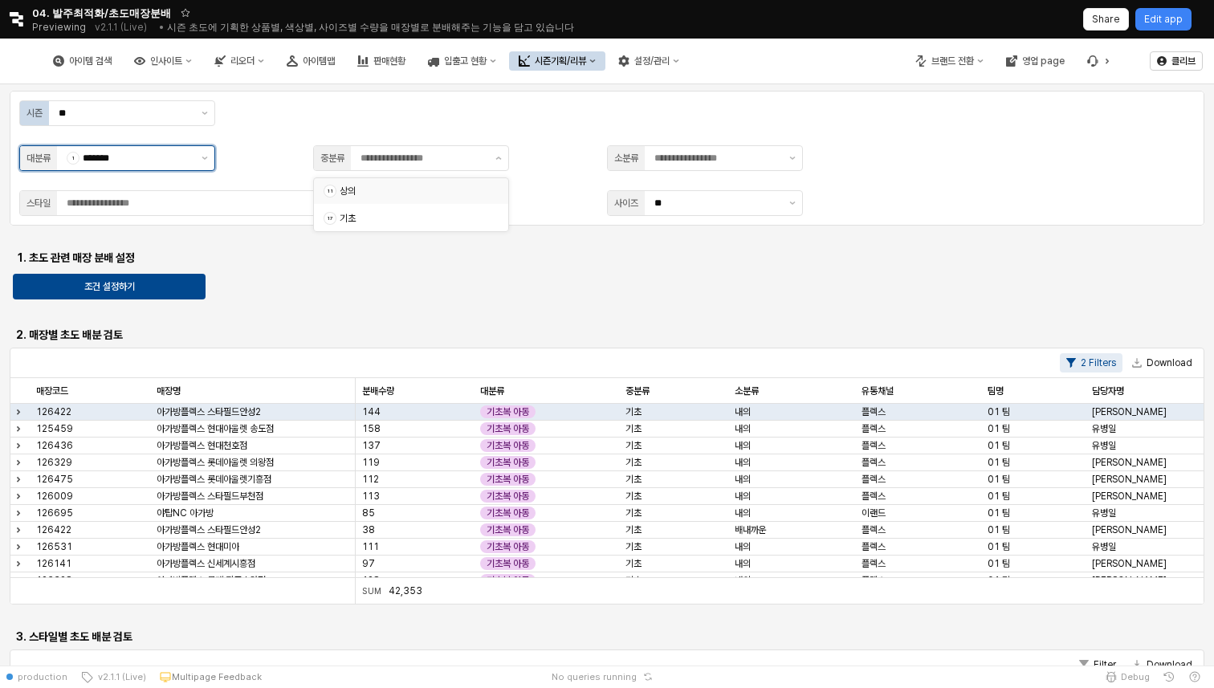
click at [141, 155] on input "*******" at bounding box center [137, 158] width 109 height 16
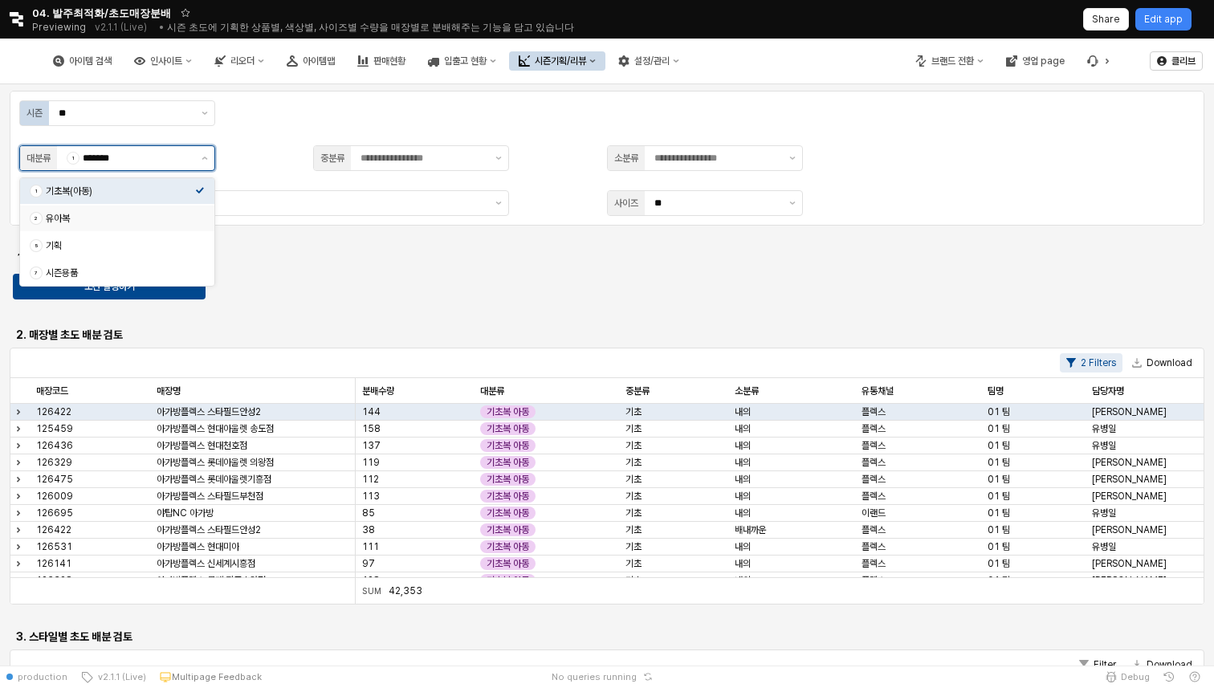
click at [177, 230] on div "2 유아복" at bounding box center [117, 219] width 194 height 26
type input "***"
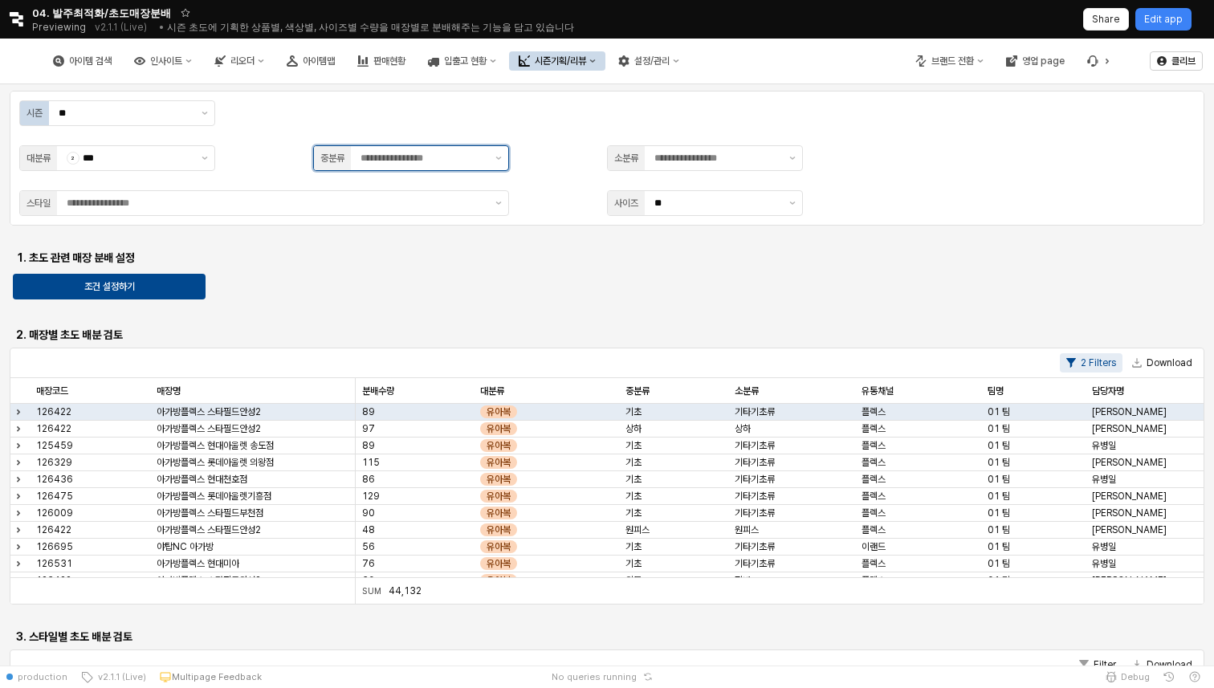
click at [423, 151] on input "App Frame" at bounding box center [423, 158] width 125 height 16
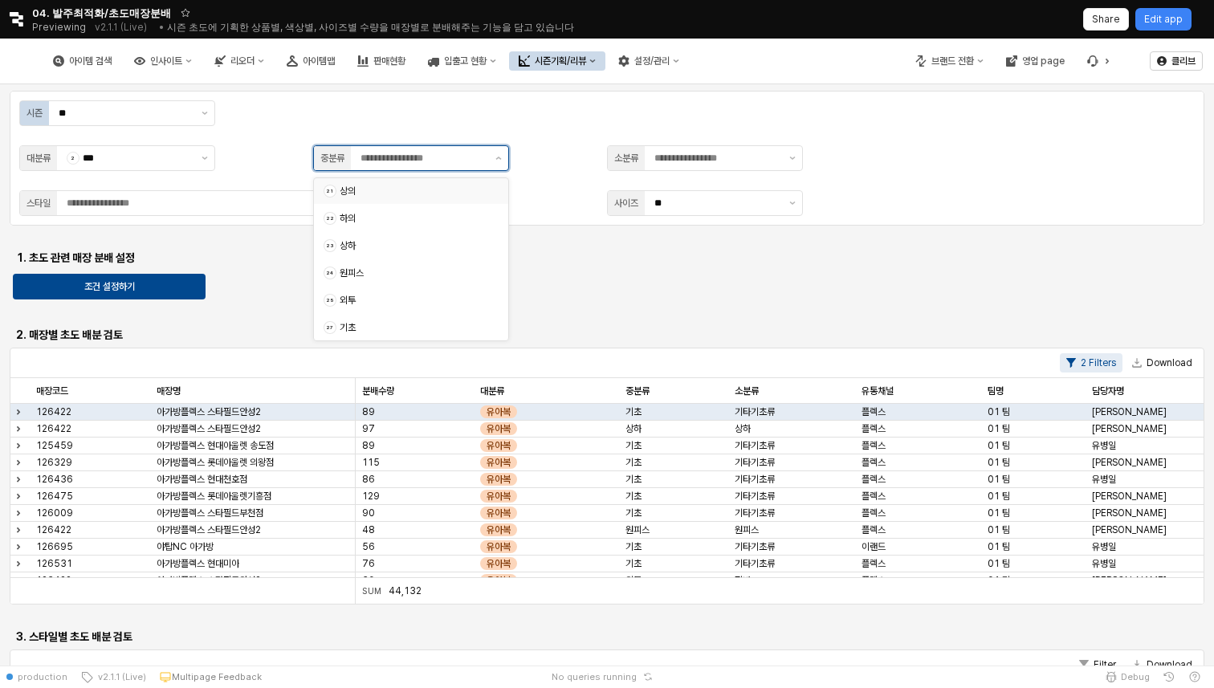
click at [419, 198] on div "21 상의" at bounding box center [406, 191] width 165 height 16
type input "**"
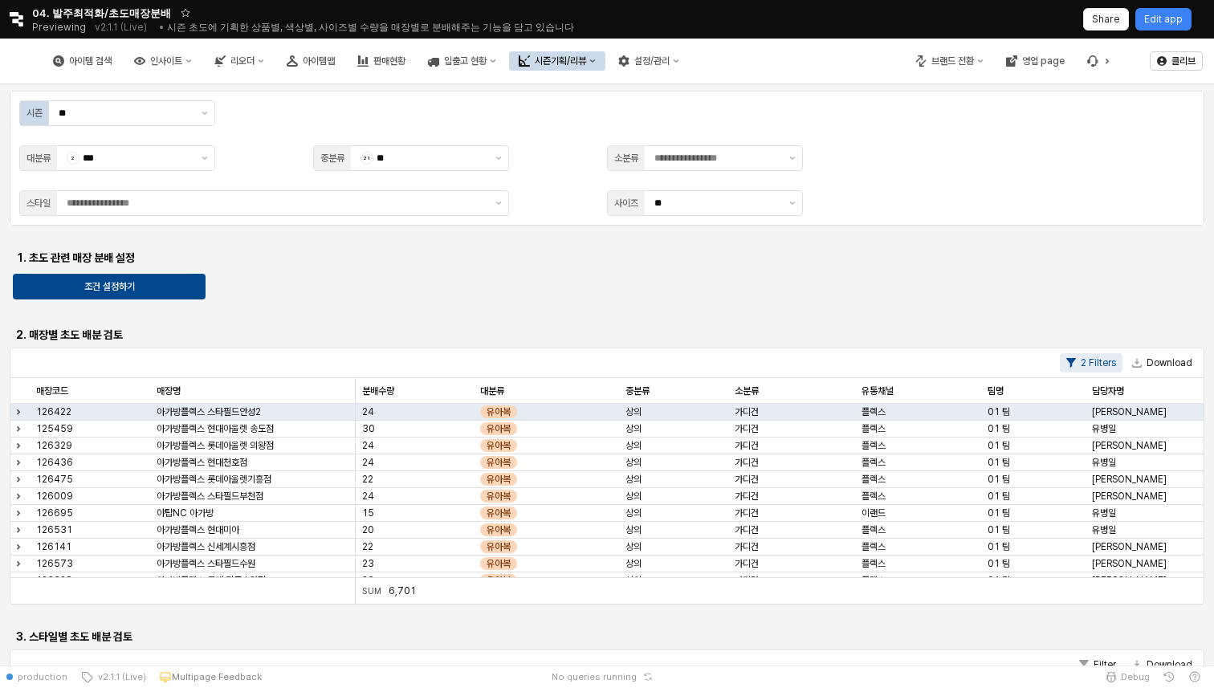
click at [703, 174] on div "시즌 ** 대분류 2 *** 중분류 21 ** 소분류 스타일 사이즈 **" at bounding box center [607, 158] width 1176 height 116
click at [703, 169] on div "App Frame" at bounding box center [714, 158] width 138 height 24
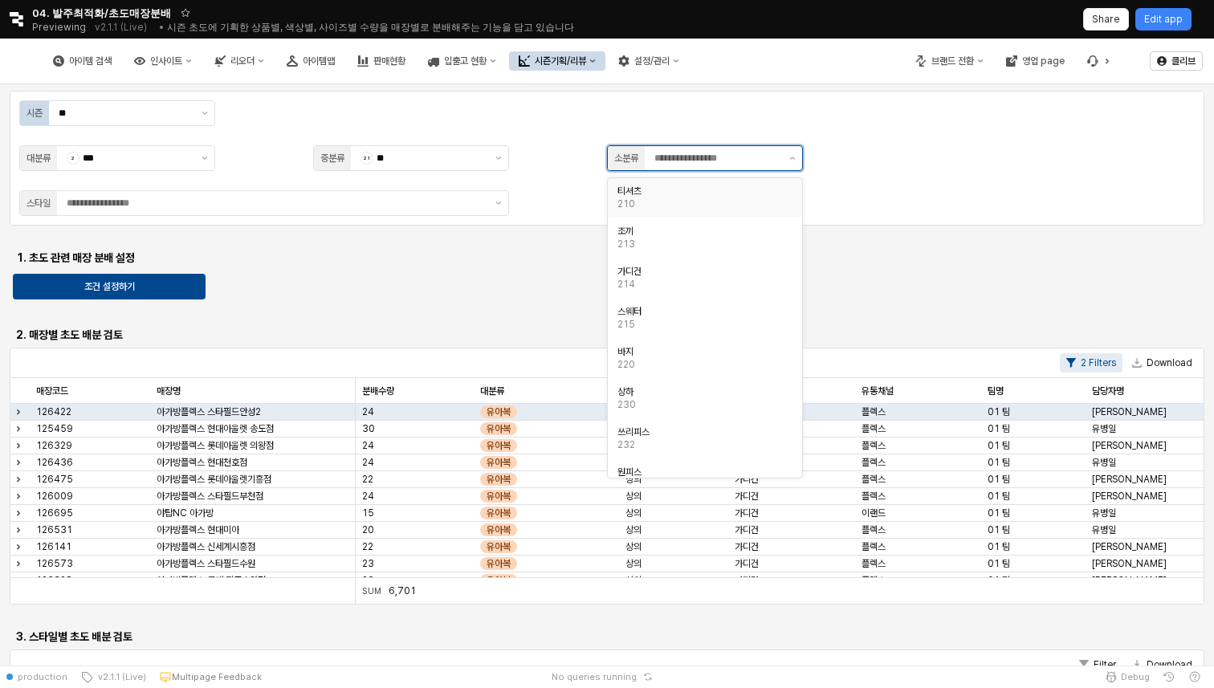
click at [696, 197] on div "티셔츠" at bounding box center [700, 191] width 165 height 13
type input "***"
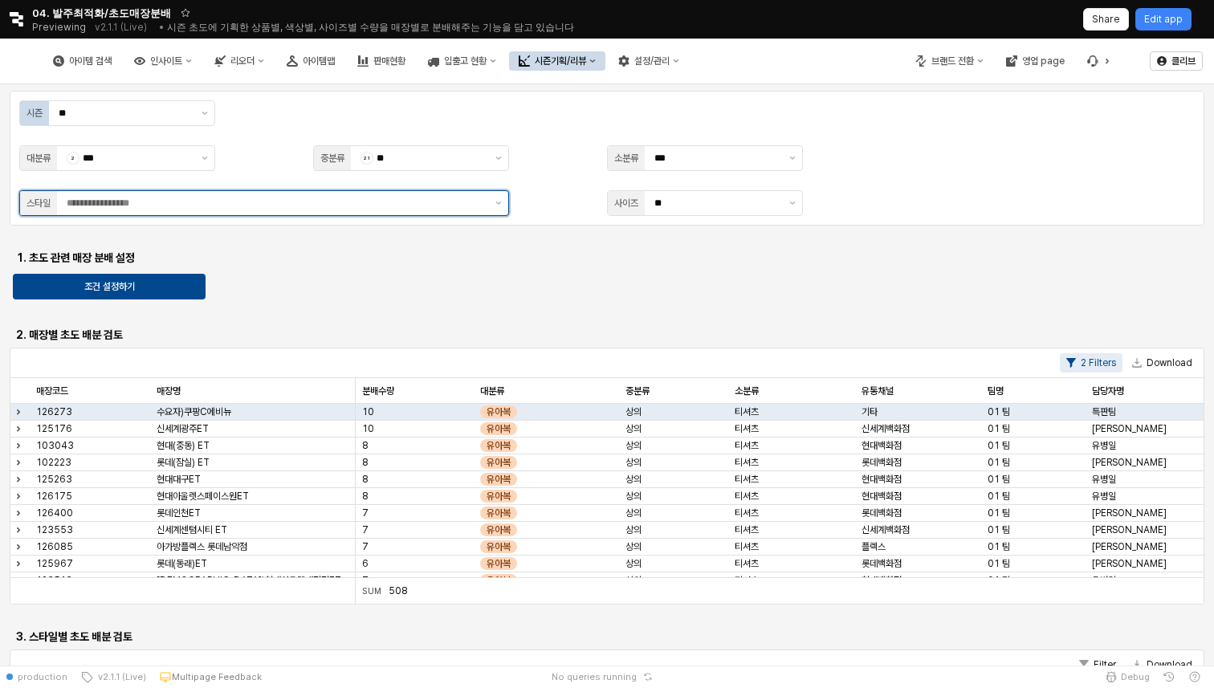
click at [328, 203] on input "App Frame" at bounding box center [276, 203] width 419 height 16
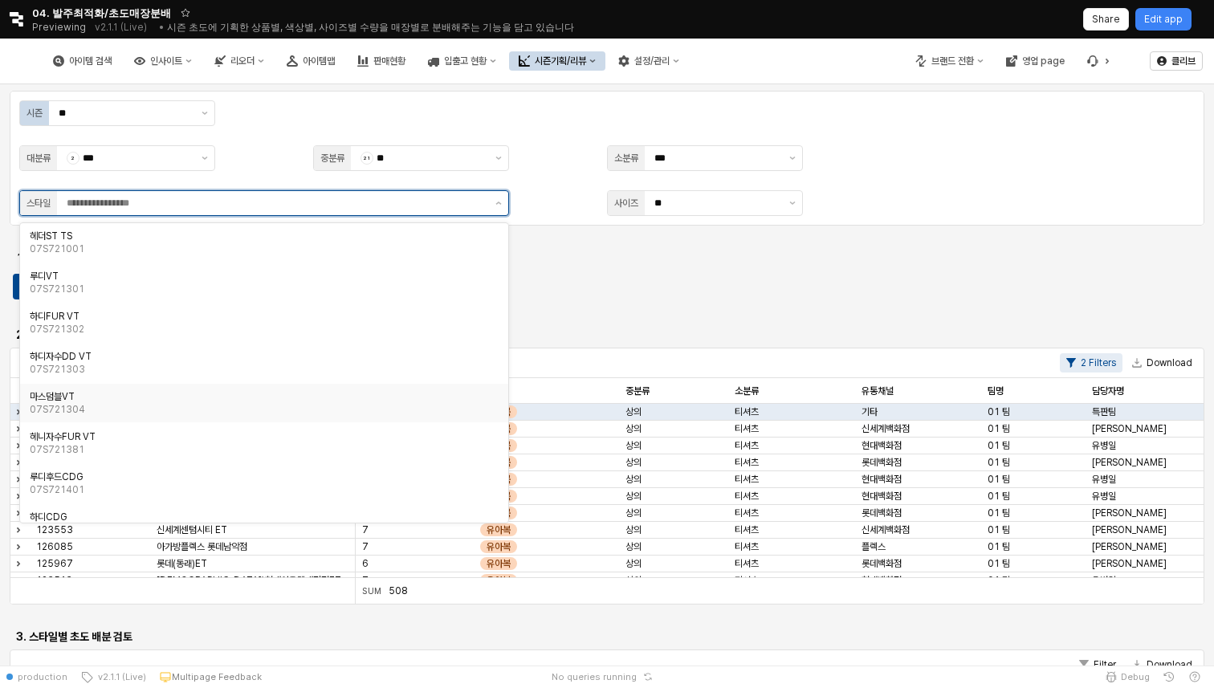
click at [248, 409] on div "07S721304" at bounding box center [259, 409] width 459 height 13
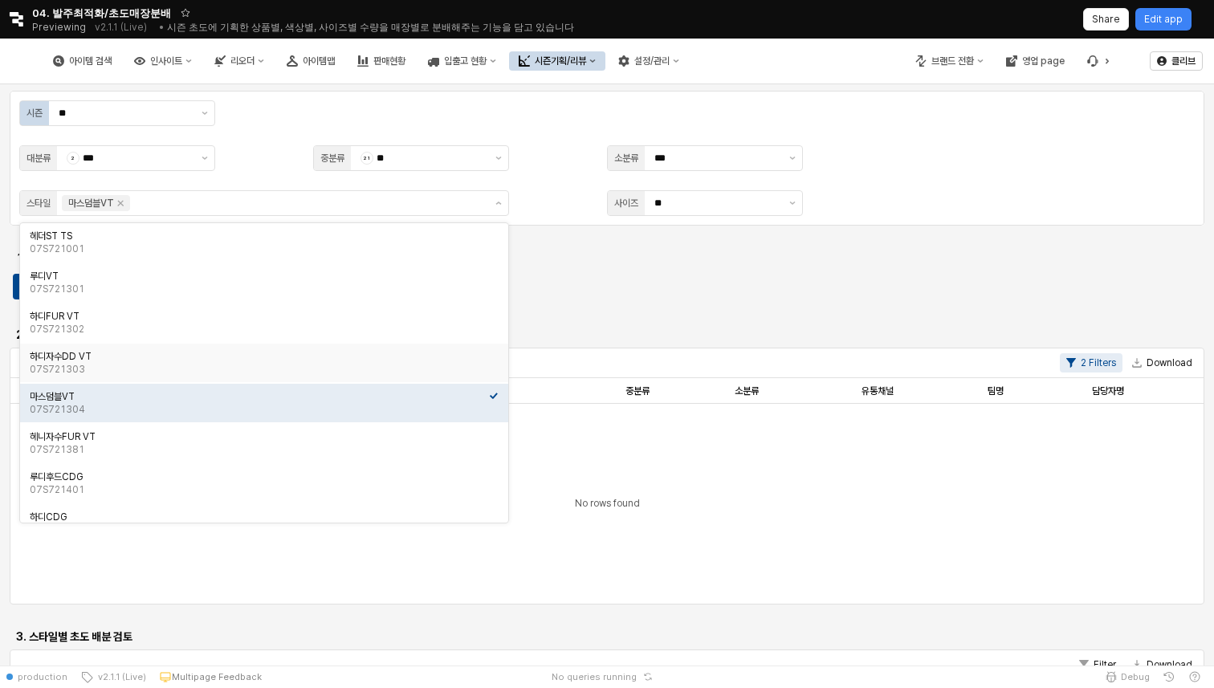
click at [593, 324] on div "시즌 ** 대분류 2 *** 중분류 21 ** 소분류 *** 스타일 마스덤블VT 사이즈 ** 1. 초도 관련 매장 분배 설정 조건 설정하기 2…" at bounding box center [607, 515] width 1195 height 848
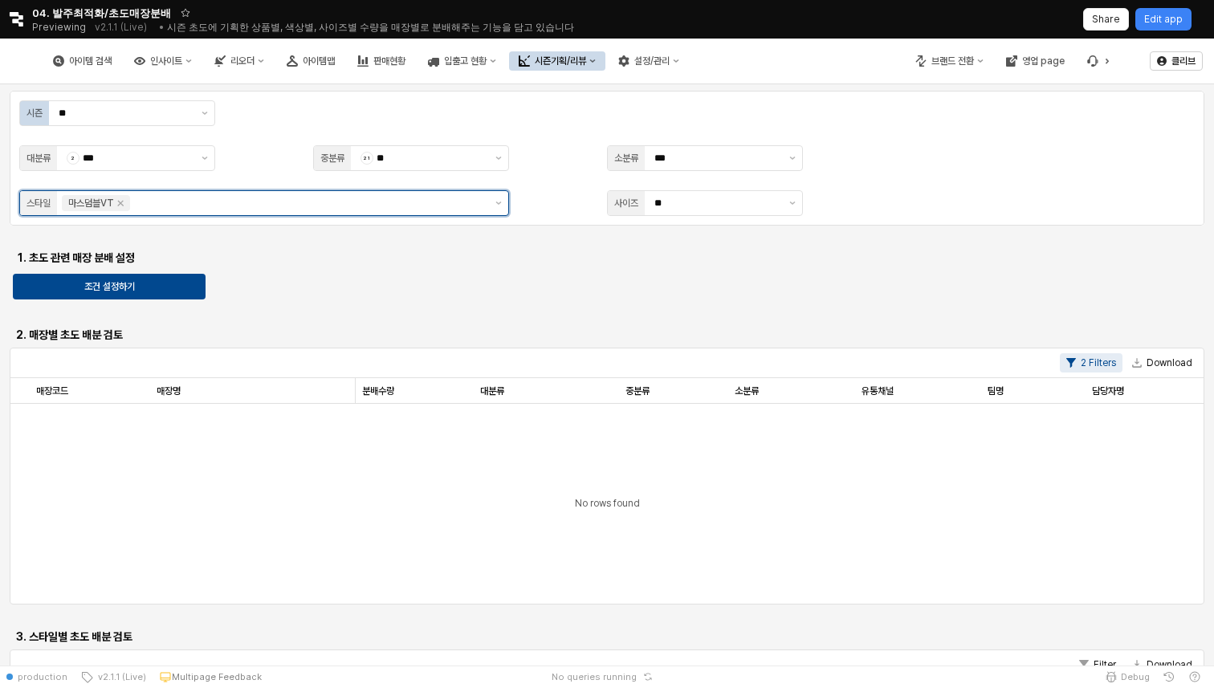
click at [211, 206] on input "App Frame" at bounding box center [308, 203] width 351 height 16
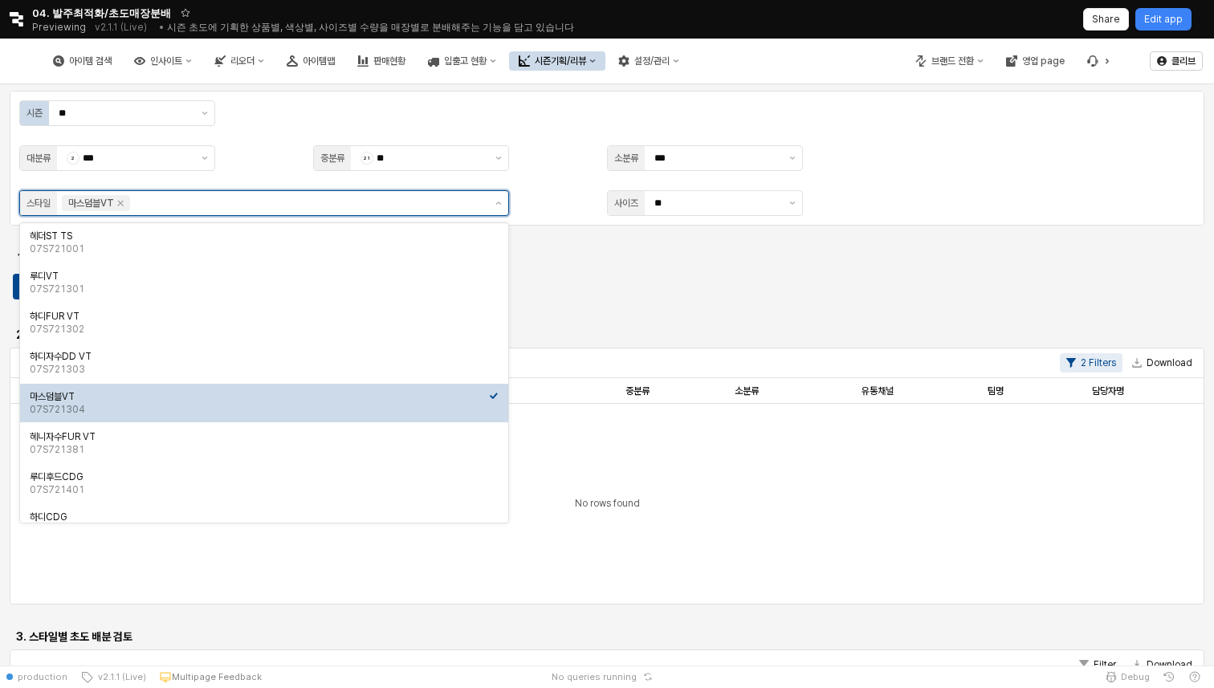
click at [126, 400] on div "마스덤블VT" at bounding box center [259, 396] width 459 height 13
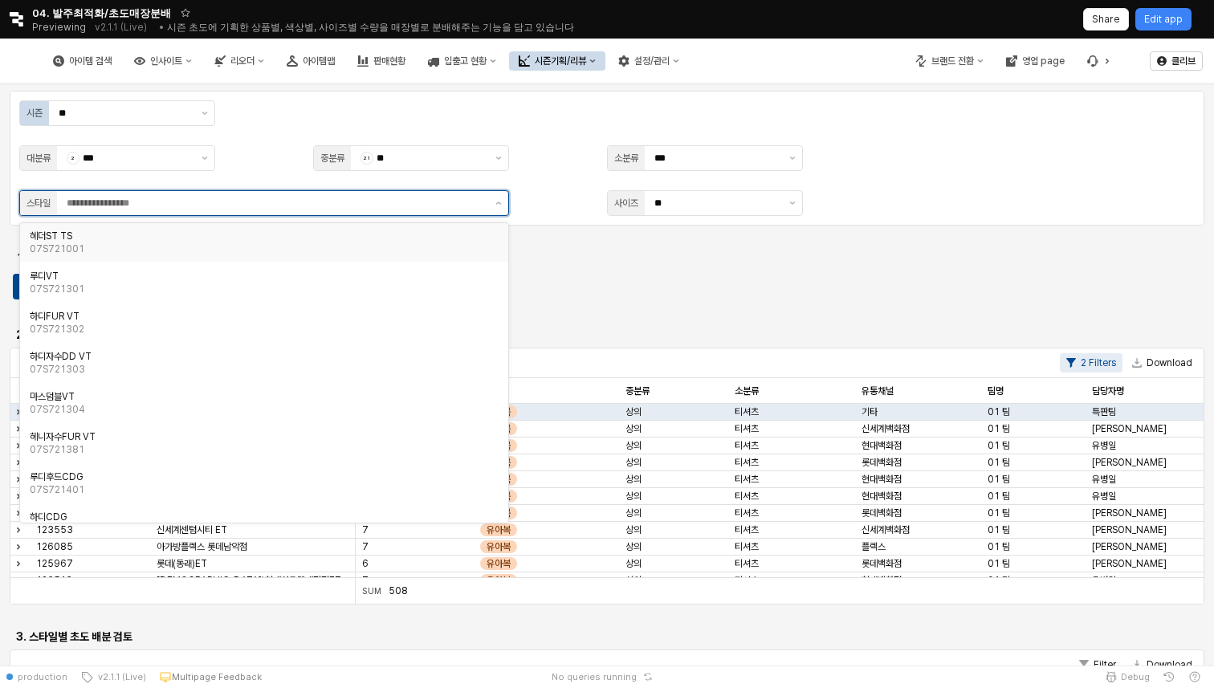
click at [203, 230] on div "헤더ST TS" at bounding box center [259, 236] width 459 height 13
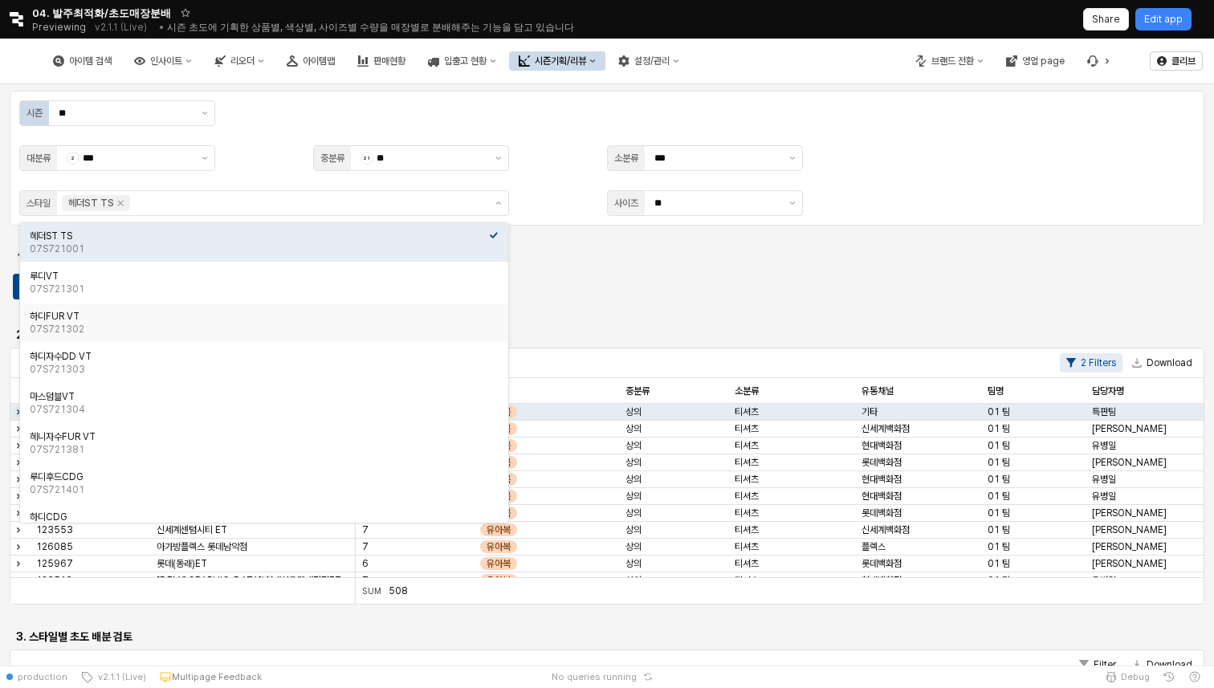
click at [550, 303] on div "App Frame" at bounding box center [607, 312] width 1195 height 19
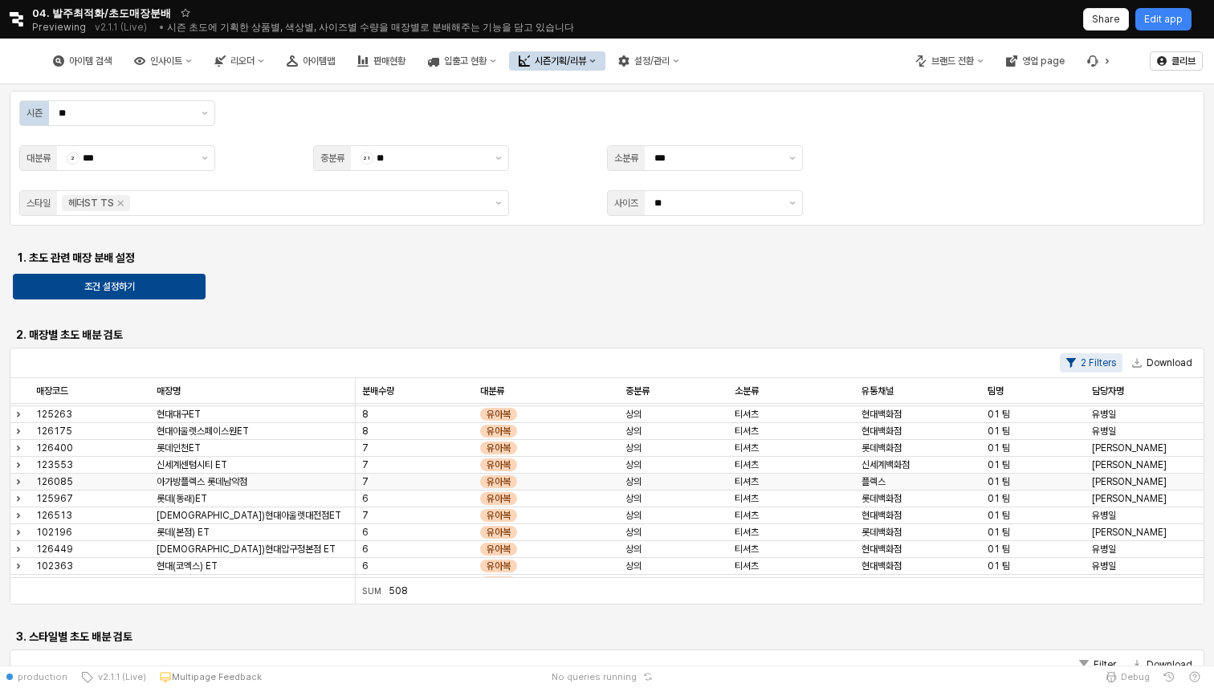
scroll to position [67, 0]
click at [184, 284] on div "조건 설정하기" at bounding box center [109, 287] width 178 height 24
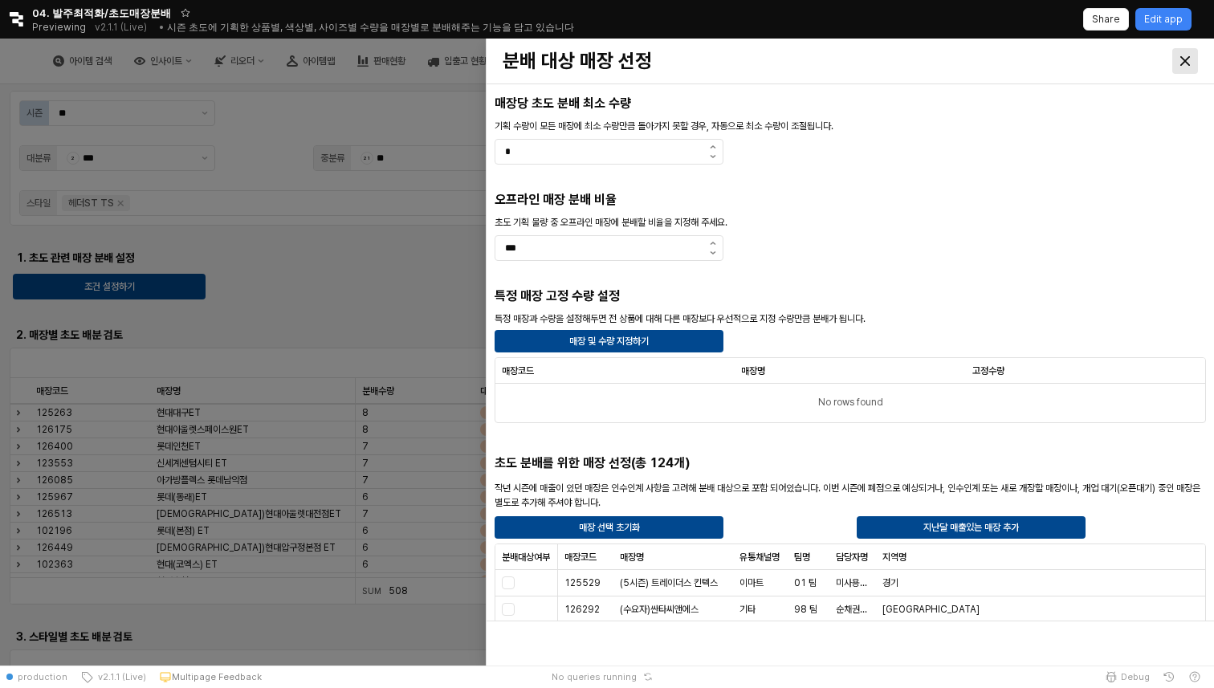
click at [1188, 67] on div "Close" at bounding box center [1185, 61] width 24 height 24
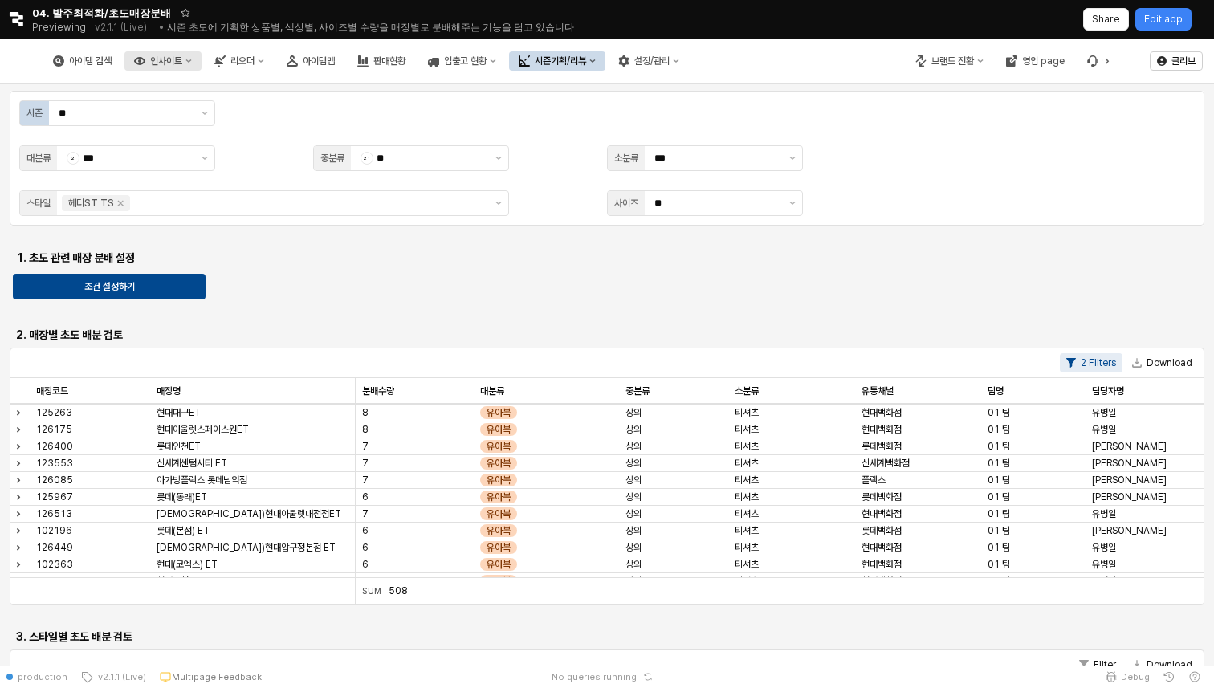
click at [182, 61] on div "인사이트" at bounding box center [166, 60] width 32 height 11
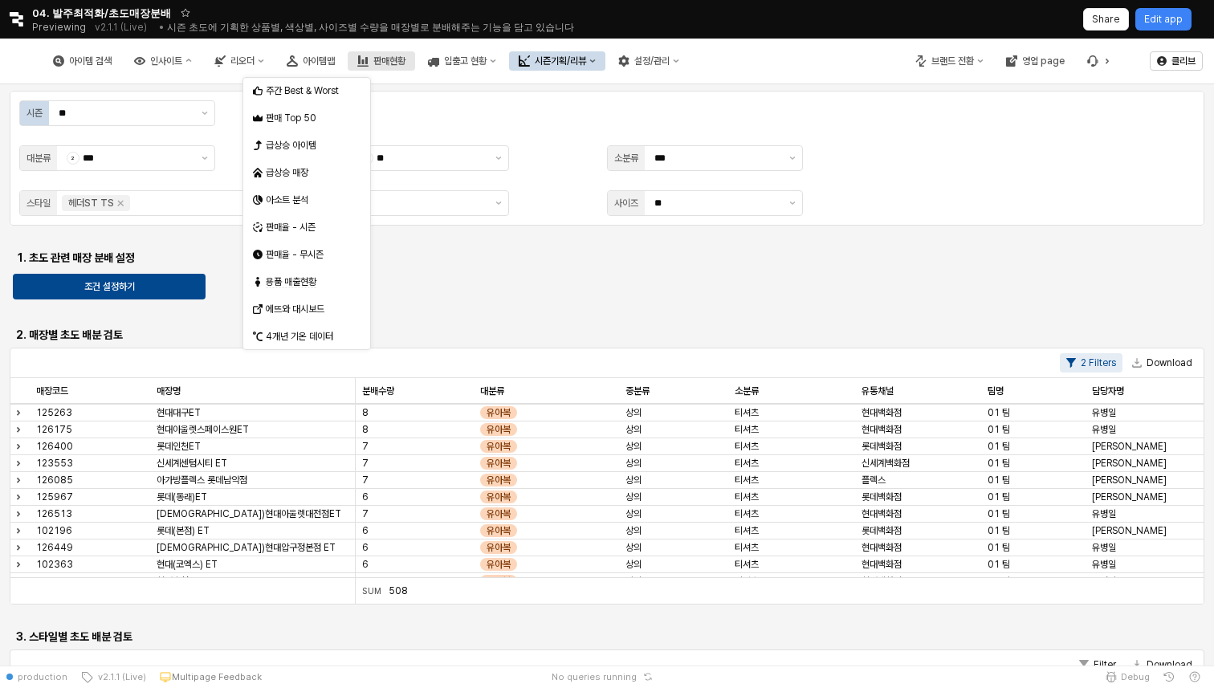
click at [415, 65] on button "판매현황" at bounding box center [381, 60] width 67 height 19
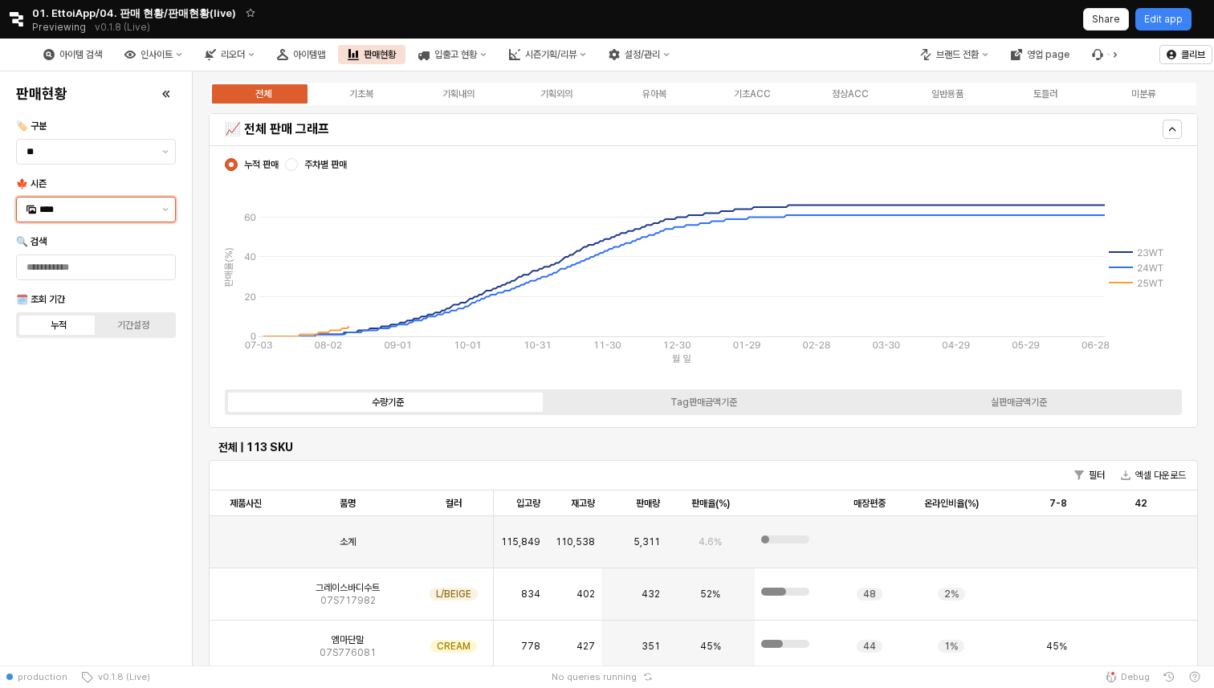
click at [92, 214] on input "****" at bounding box center [95, 210] width 113 height 16
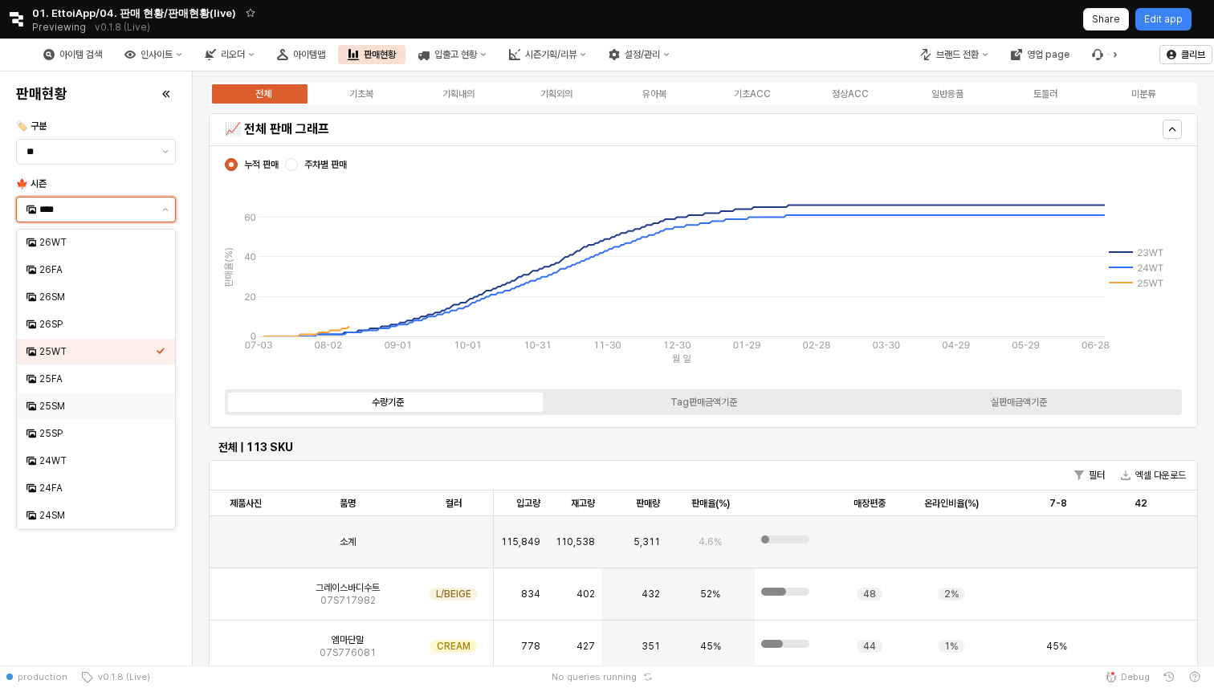
click at [75, 398] on div "25SM" at bounding box center [91, 406] width 129 height 16
type input "****"
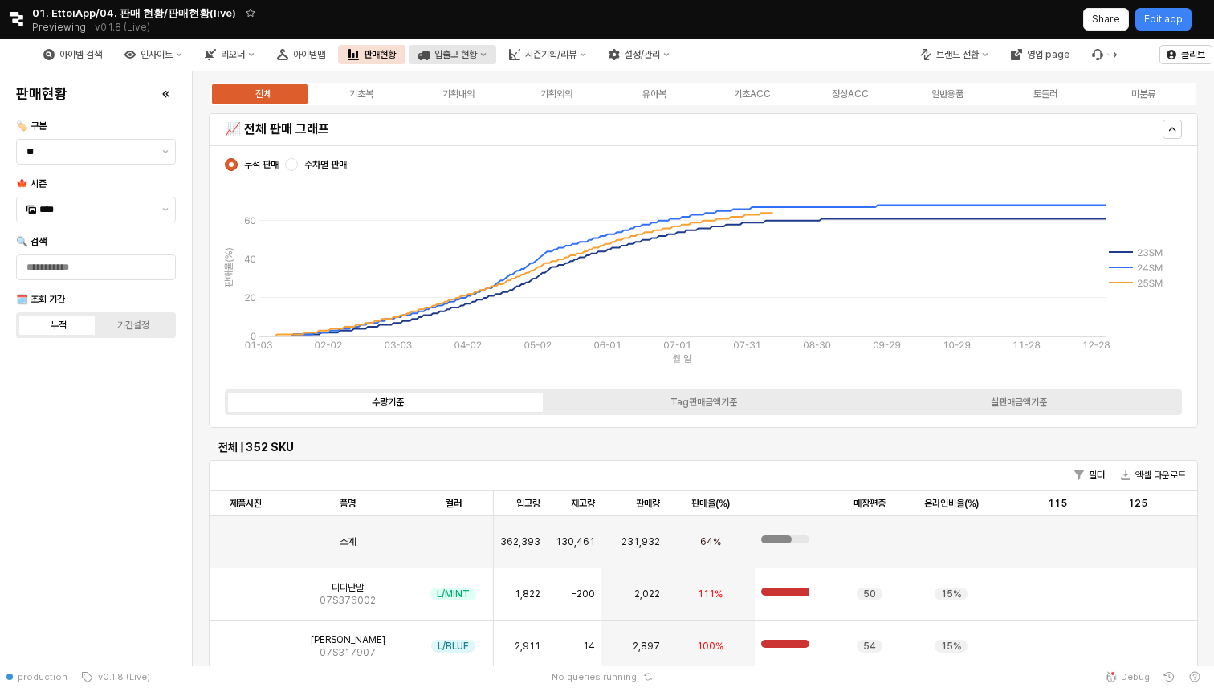
click at [477, 58] on div "입출고 현황" at bounding box center [455, 54] width 43 height 11
click at [629, 120] on div "입출고현황(시즌)" at bounding box center [595, 112] width 127 height 26
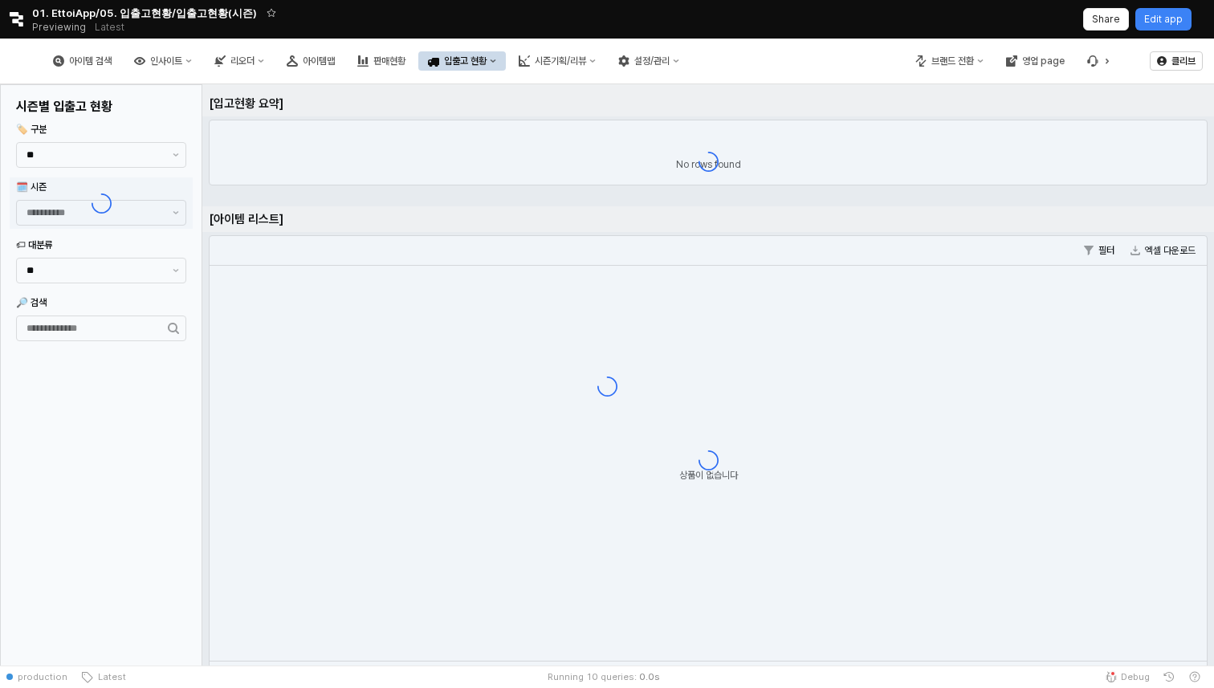
type input "****"
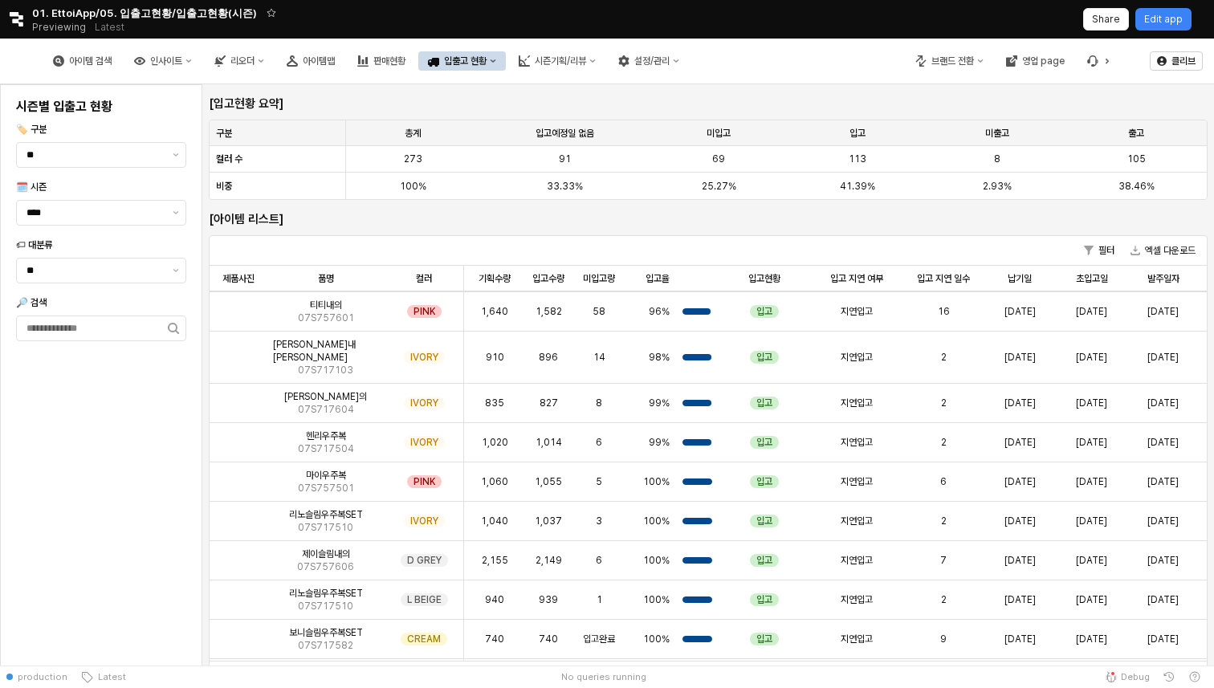
scroll to position [2031, 0]
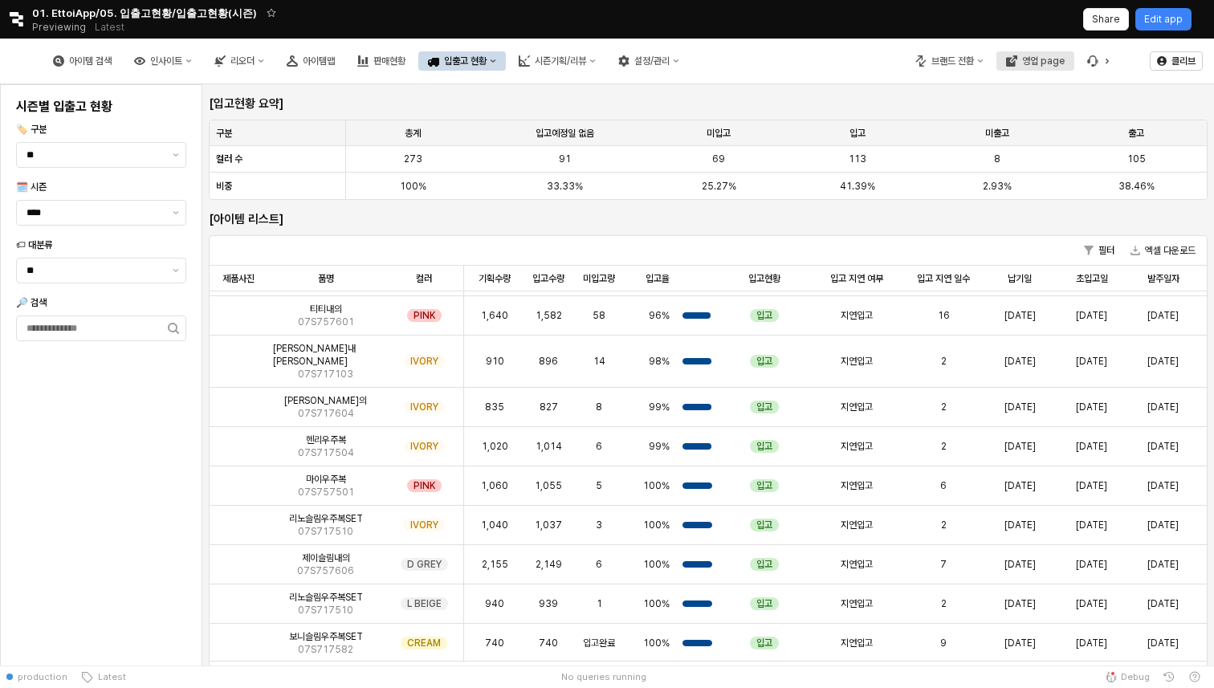
click at [1035, 69] on button "영업 page" at bounding box center [1036, 60] width 78 height 19
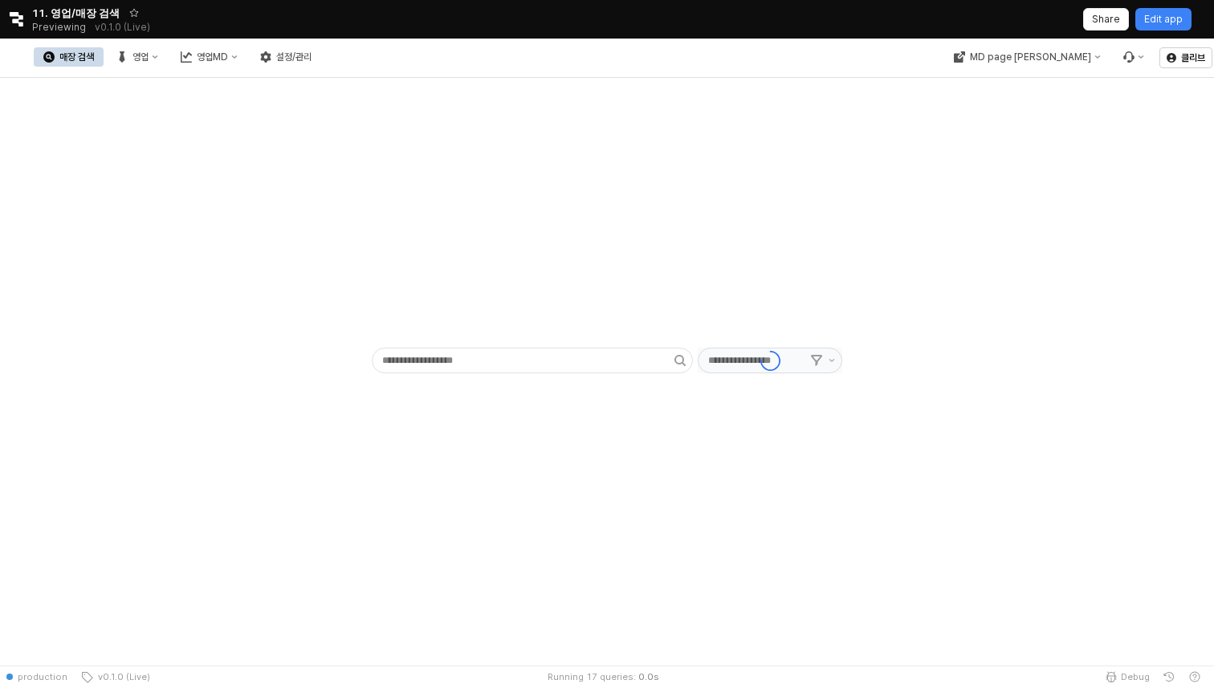
type input "******"
click at [283, 44] on div "매장 검색 영업 영업MD 설정/관리" at bounding box center [178, 57] width 288 height 34
click at [149, 56] on div "영업" at bounding box center [141, 56] width 16 height 11
click at [362, 82] on div "Select an option" at bounding box center [364, 85] width 10 height 13
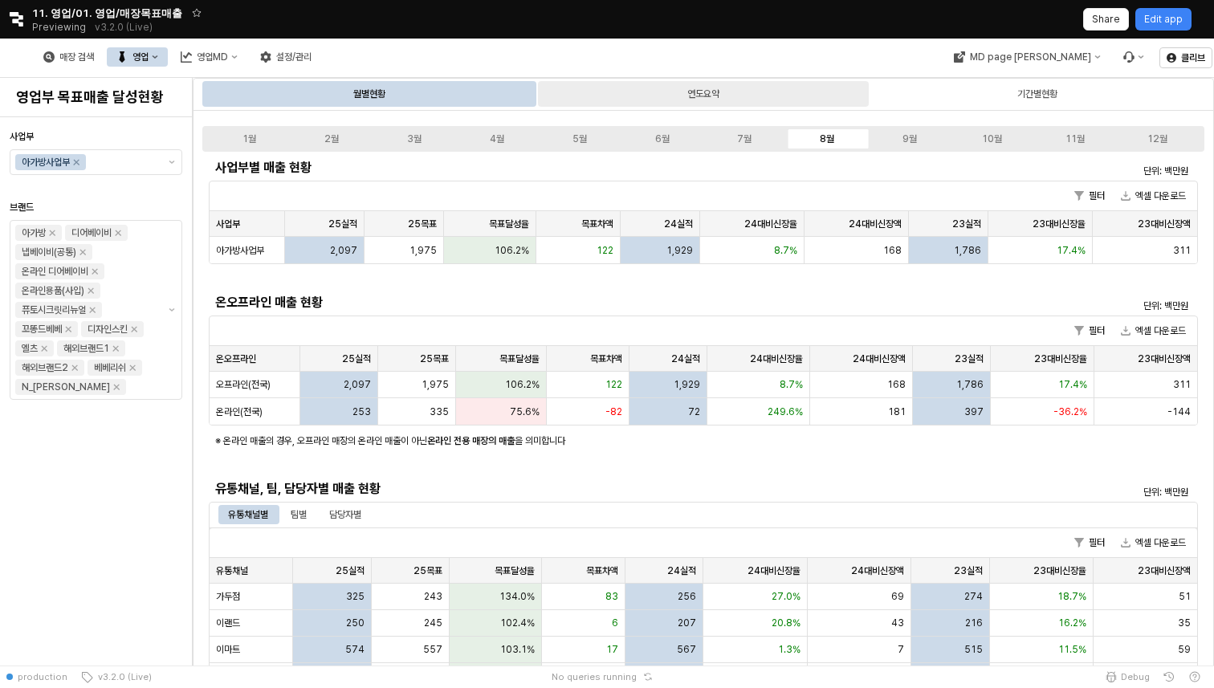
click at [714, 91] on div "연도요약" at bounding box center [703, 93] width 32 height 19
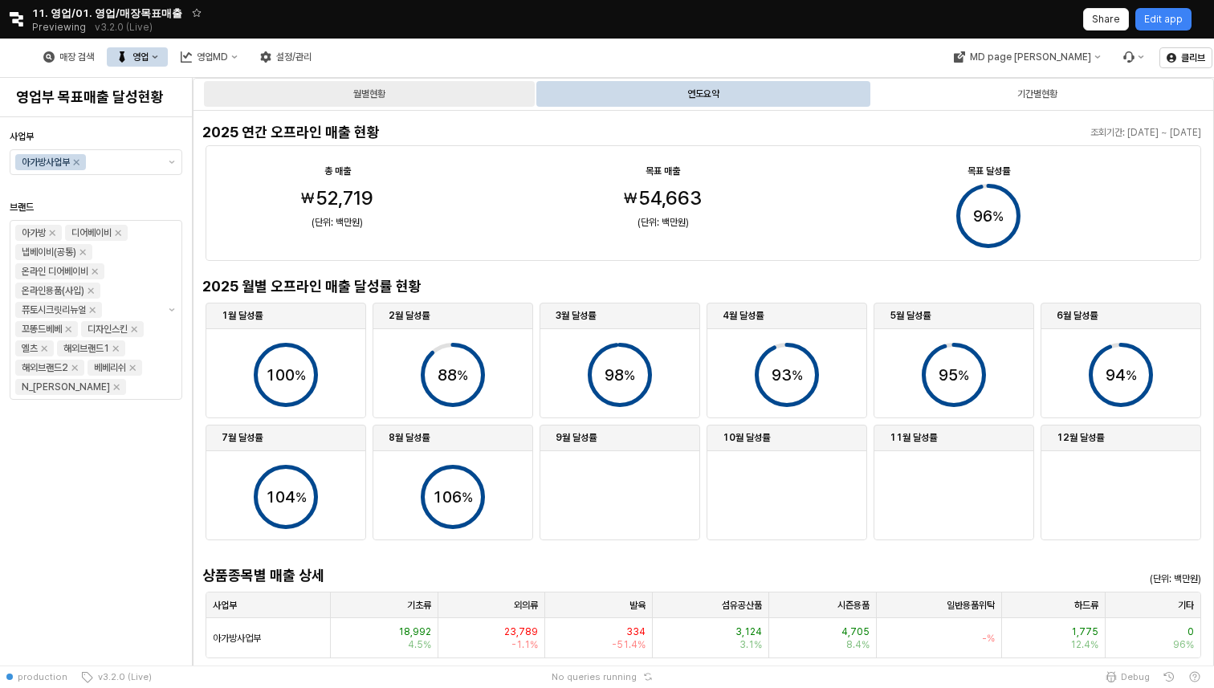
click at [407, 103] on div "월별현황" at bounding box center [369, 94] width 331 height 26
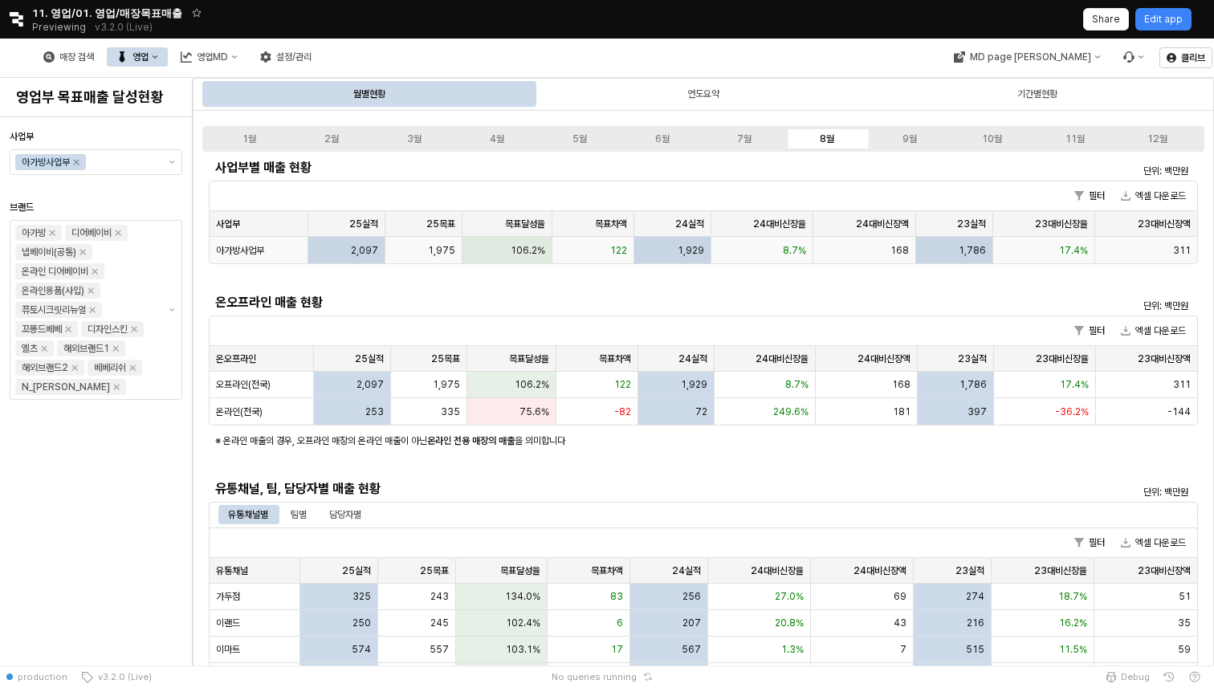
click at [263, 256] on span "아가방사업부" at bounding box center [240, 250] width 48 height 13
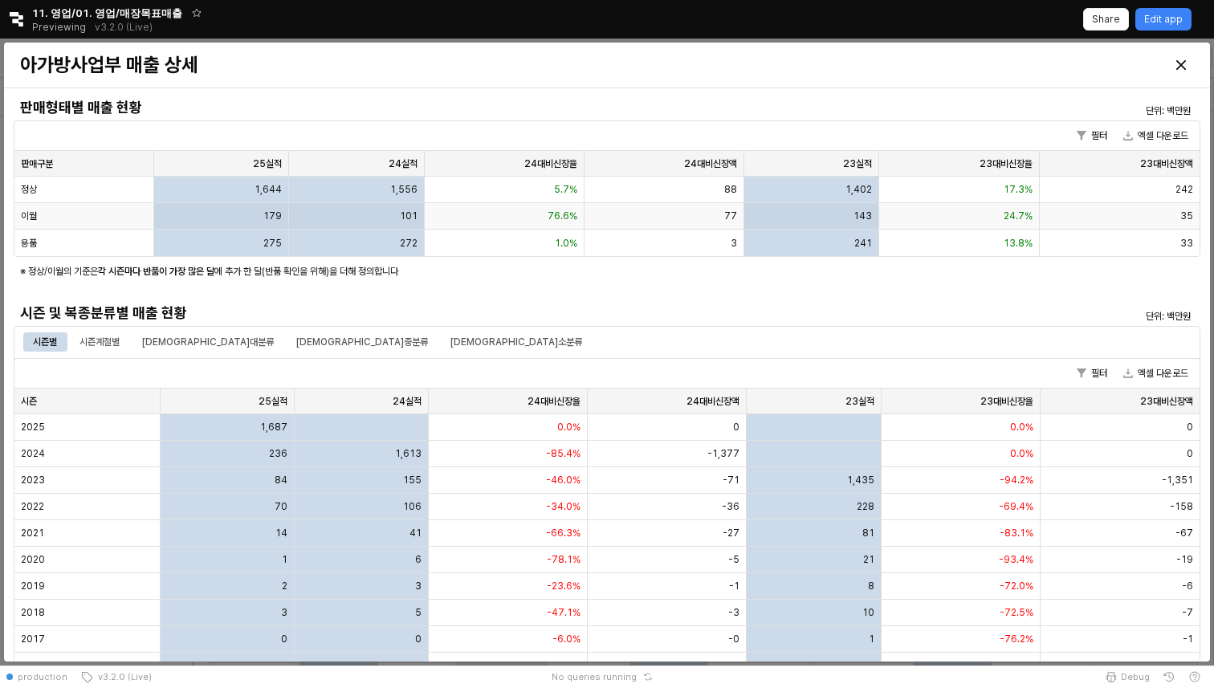
click at [101, 188] on div "정상" at bounding box center [84, 190] width 140 height 27
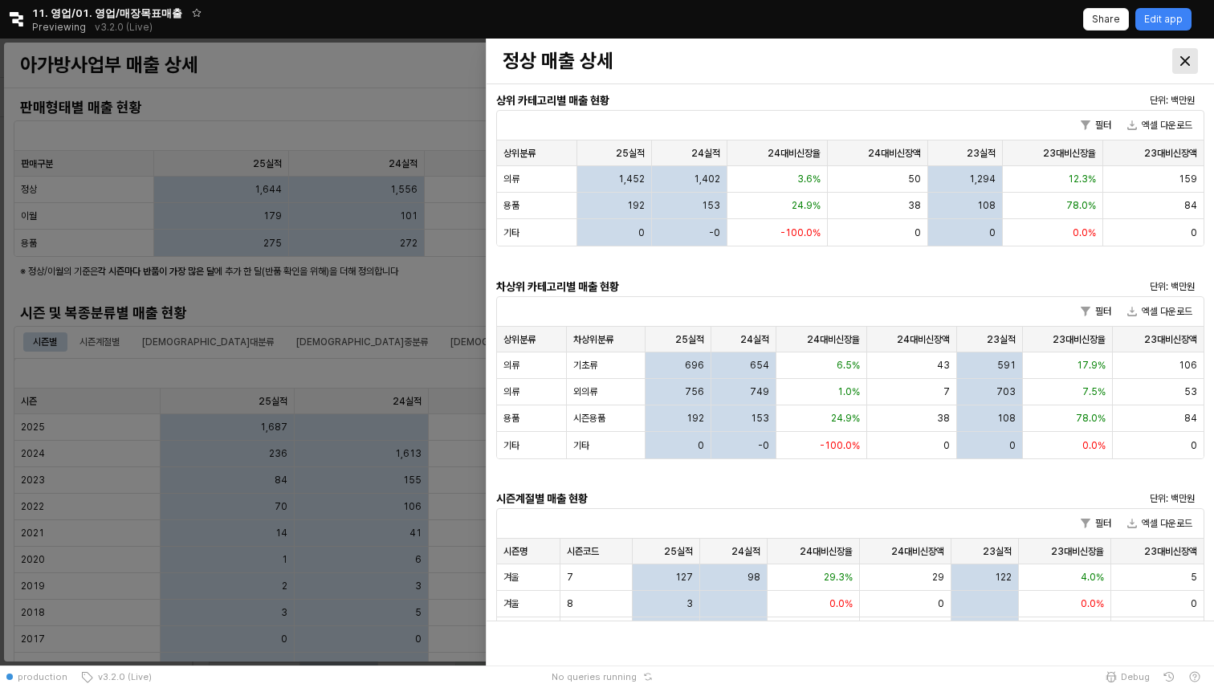
click at [1190, 69] on div "Close" at bounding box center [1185, 61] width 24 height 24
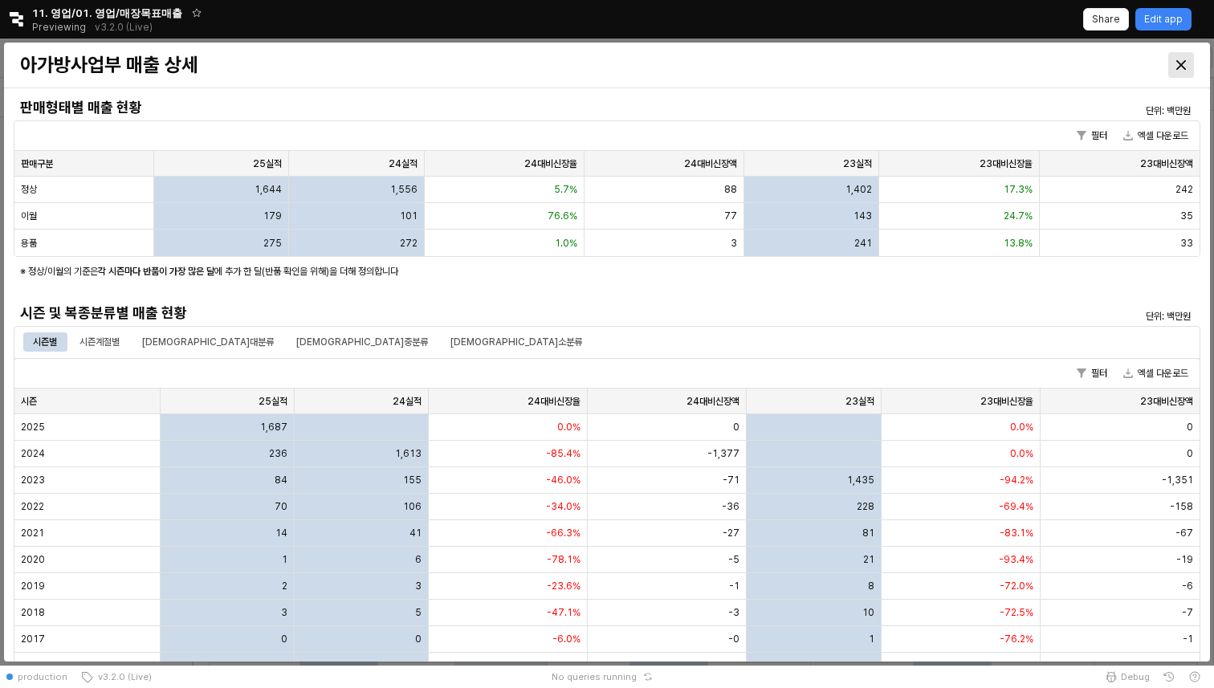
click at [1186, 69] on div "Close" at bounding box center [1181, 65] width 24 height 24
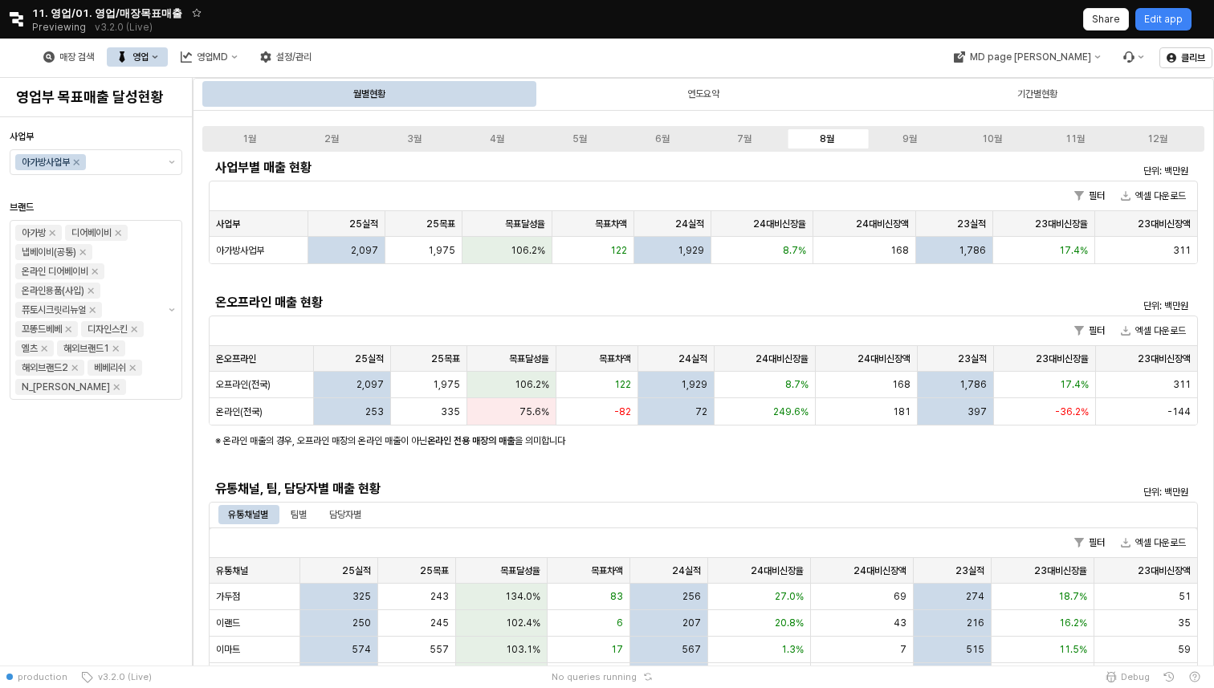
click at [158, 57] on icon "영업" at bounding box center [155, 57] width 6 height 6
click at [332, 116] on div "매장상세 현황" at bounding box center [316, 114] width 85 height 13
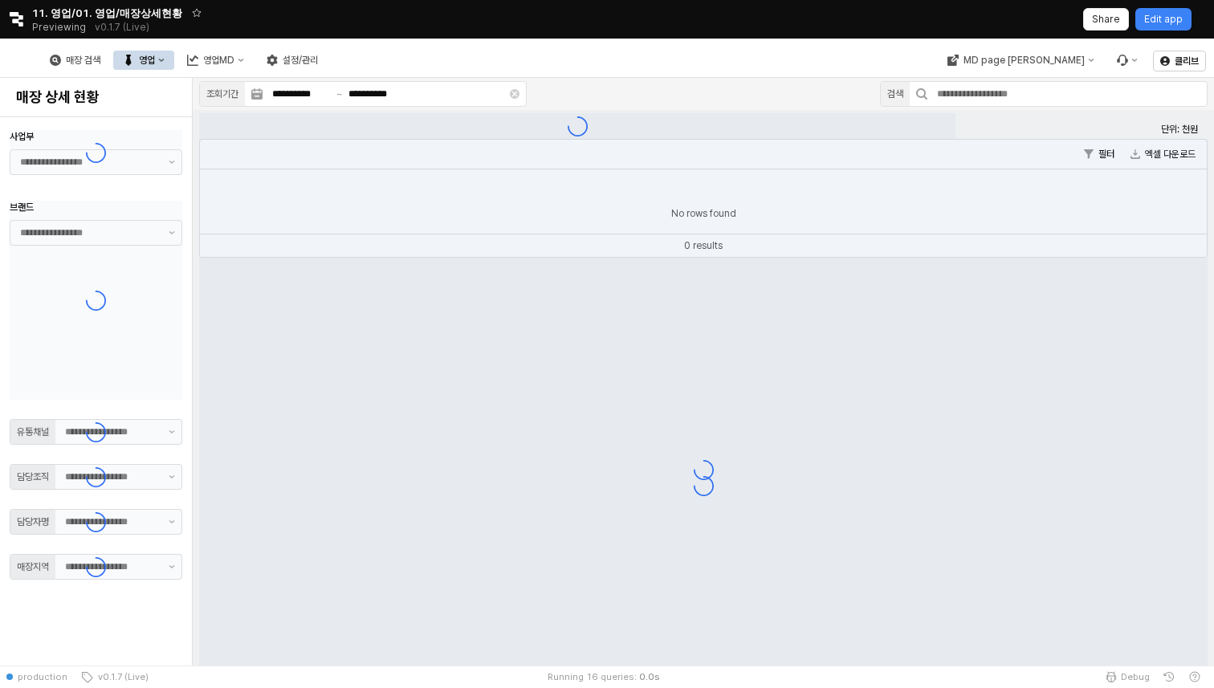
type input "**"
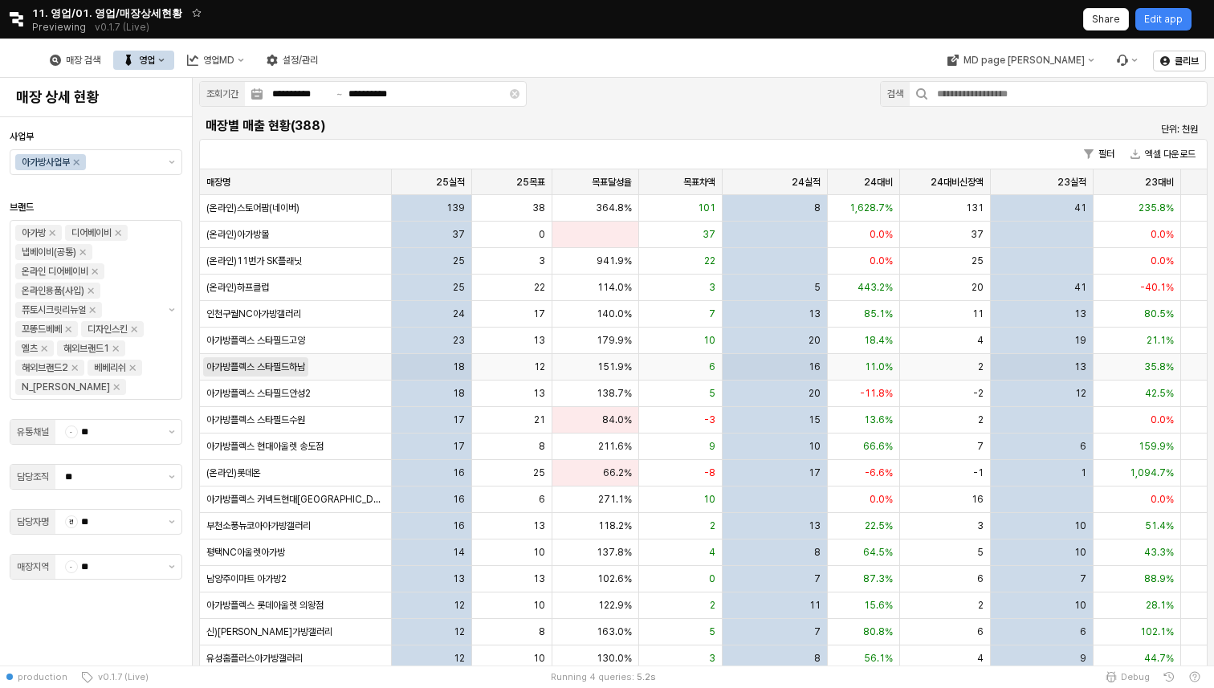
click at [293, 367] on span "아가방플렉스 스타필드하남" at bounding box center [255, 367] width 99 height 13
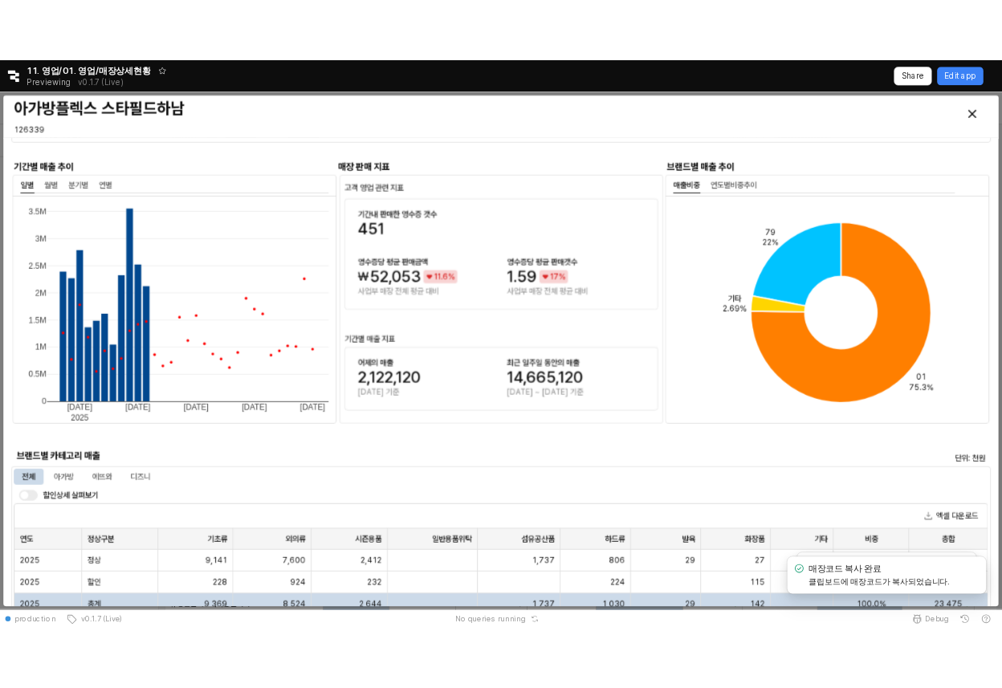
scroll to position [767, 0]
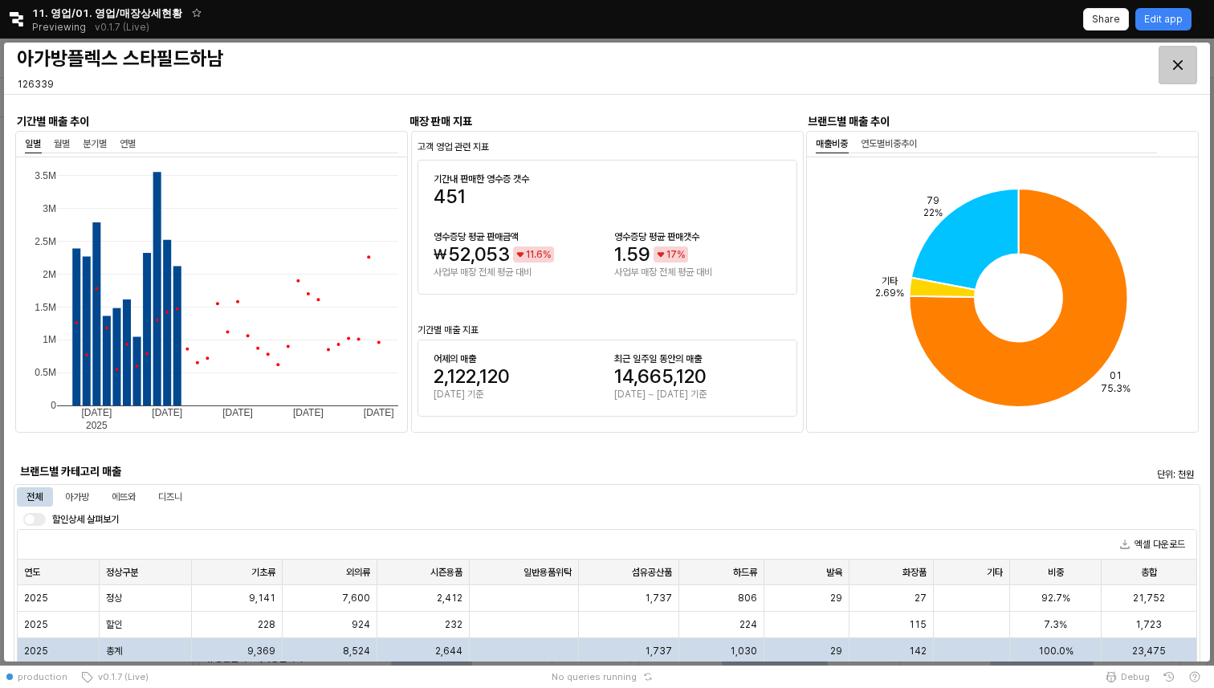
click at [1184, 64] on div "Close" at bounding box center [1178, 65] width 37 height 37
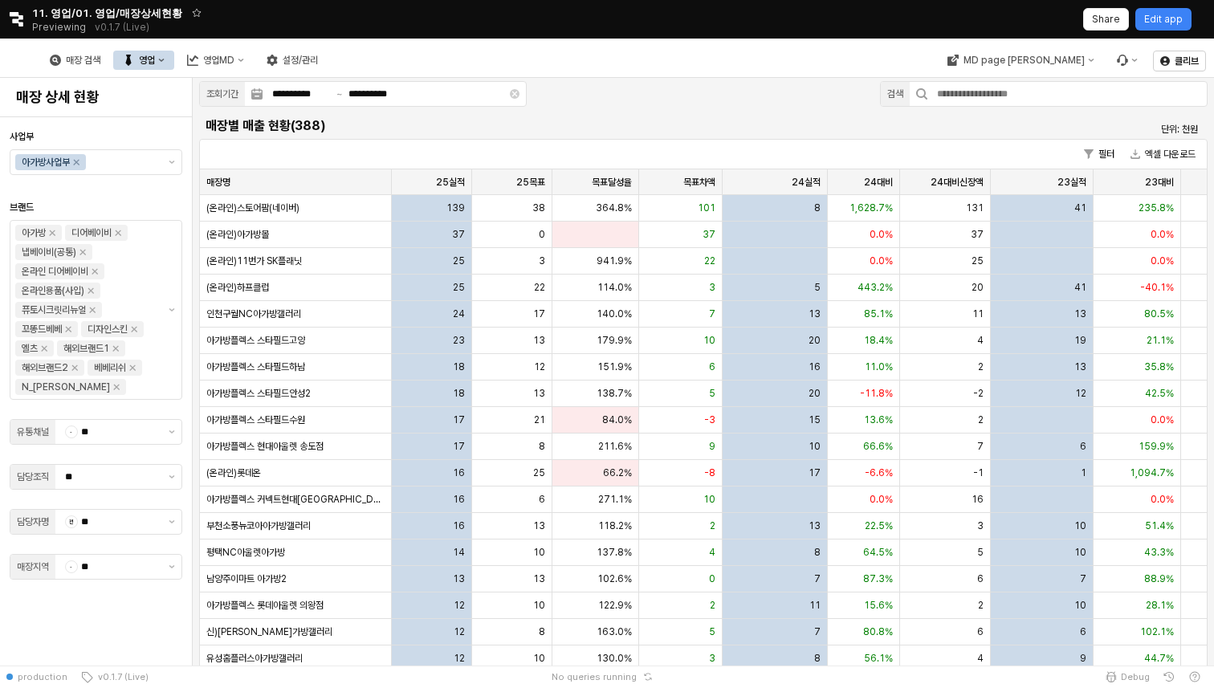
click at [155, 63] on div "영업" at bounding box center [147, 60] width 16 height 11
click at [1053, 59] on div "MD page [PERSON_NAME]" at bounding box center [1023, 60] width 121 height 11
click at [1065, 105] on div "아가방" at bounding box center [1063, 117] width 127 height 26
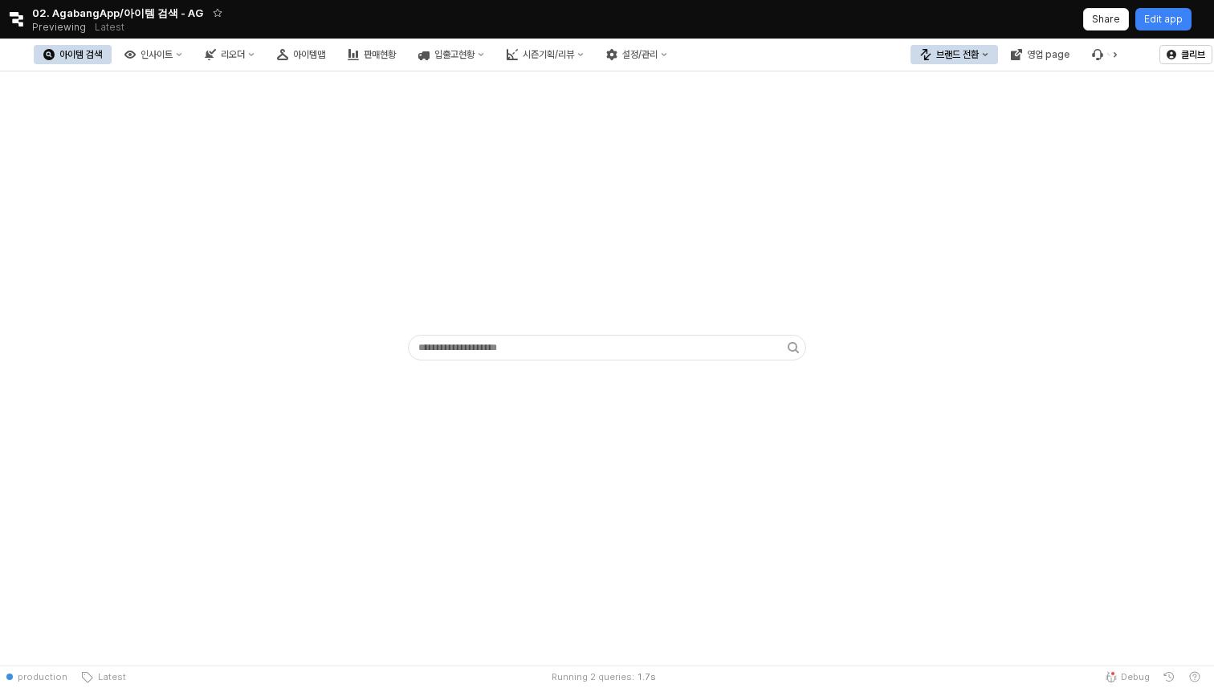
click at [966, 43] on div "브랜드 전환 영업 page" at bounding box center [1007, 55] width 207 height 40
click at [966, 45] on button "브랜드 전환" at bounding box center [955, 54] width 88 height 19
click at [971, 111] on div "에뜨와" at bounding box center [970, 111] width 98 height 13
click at [275, 44] on div "아이템 검색 인사이트 리오더 아이템맵 판매현황 입출고 현황 시즌기획/리뷰 설정/관리" at bounding box center [357, 55] width 646 height 34
click at [173, 56] on div "인사이트" at bounding box center [157, 54] width 32 height 11
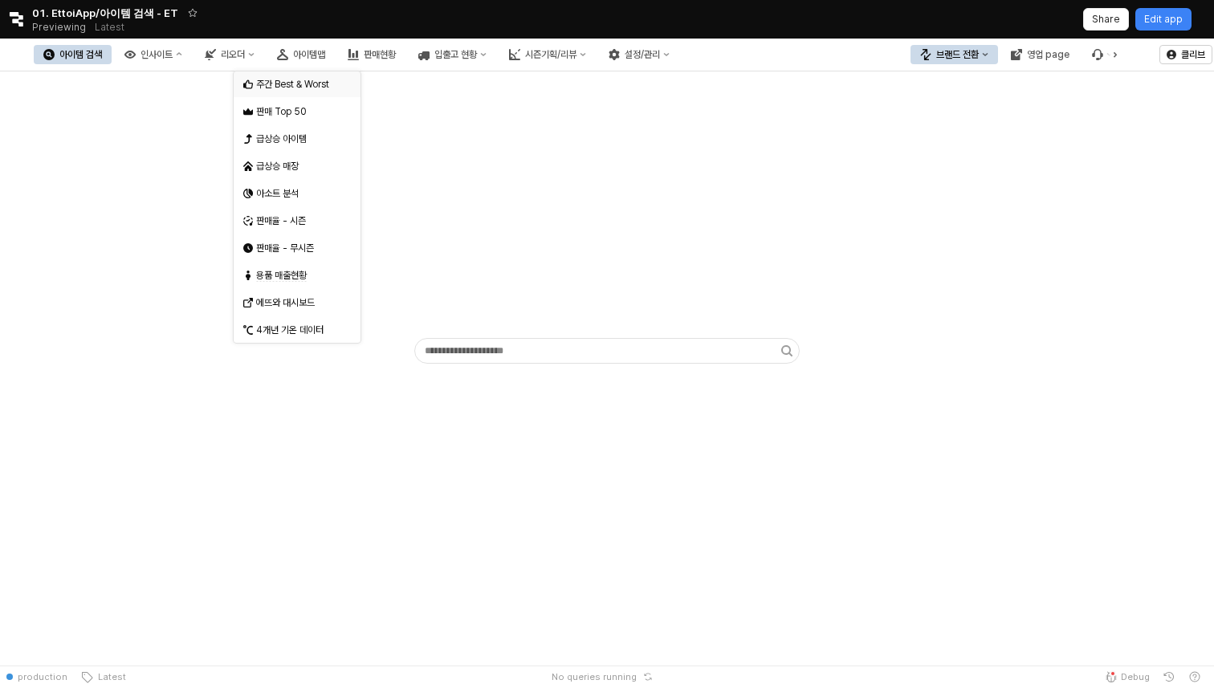
click at [315, 80] on div "주간 Best & Worst" at bounding box center [298, 84] width 85 height 13
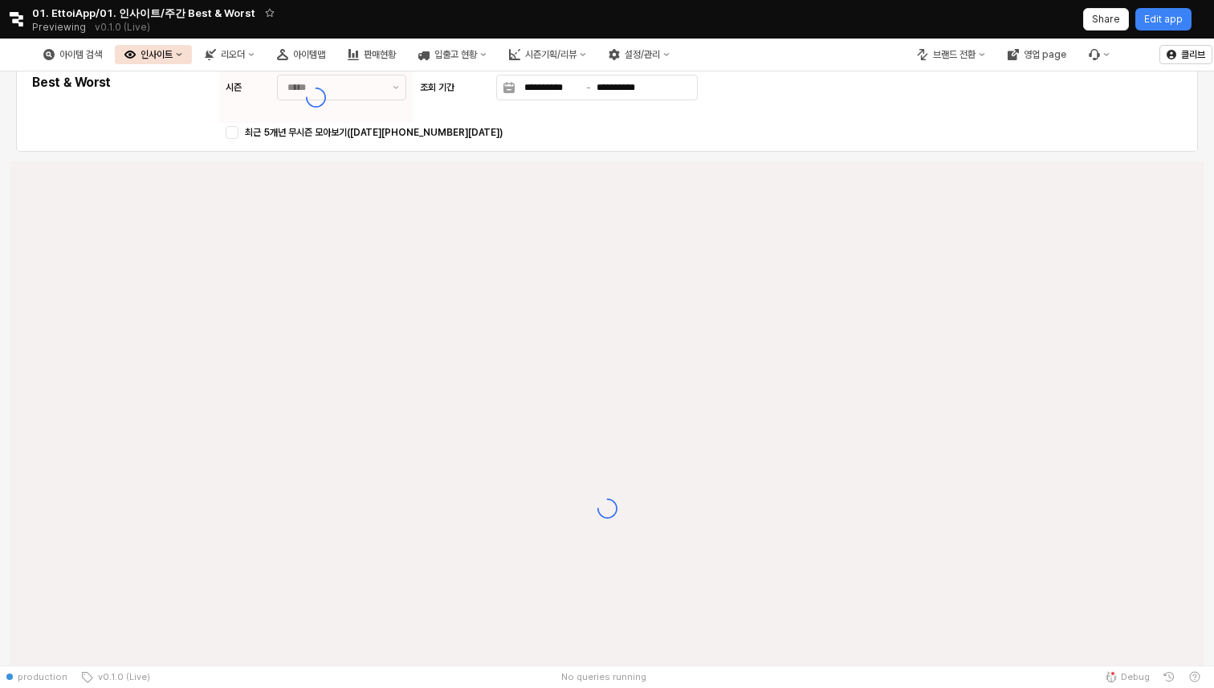
type input "********"
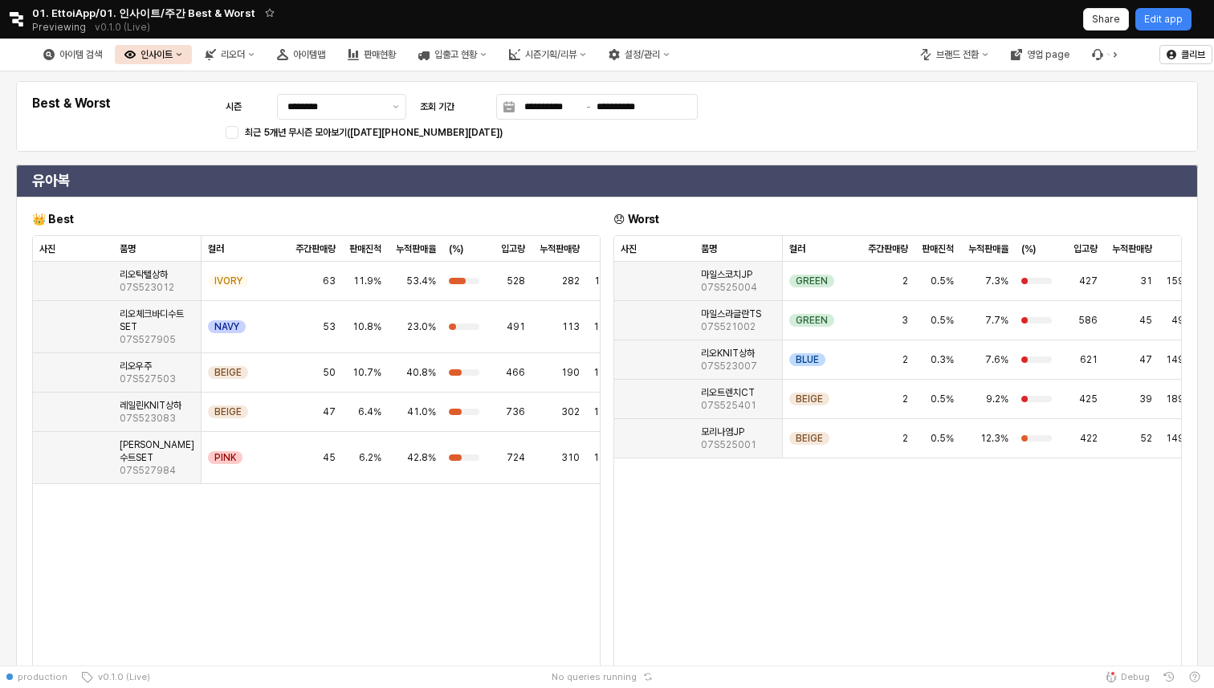
click at [938, 137] on div "**********" at bounding box center [607, 116] width 1163 height 51
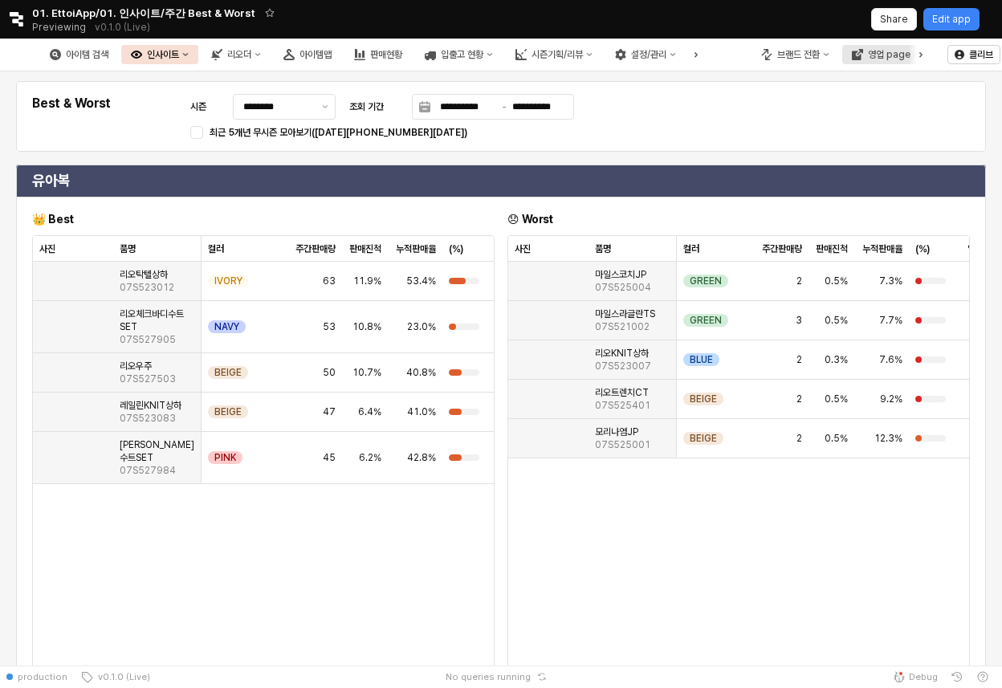
click at [874, 59] on div "영업 page" at bounding box center [889, 54] width 43 height 11
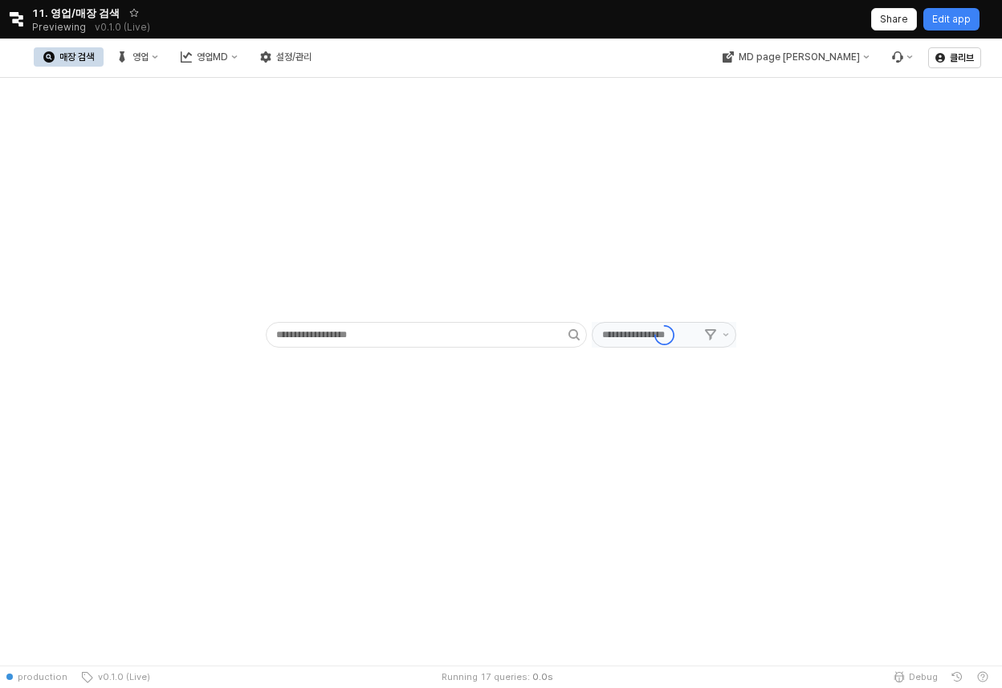
type input "******"
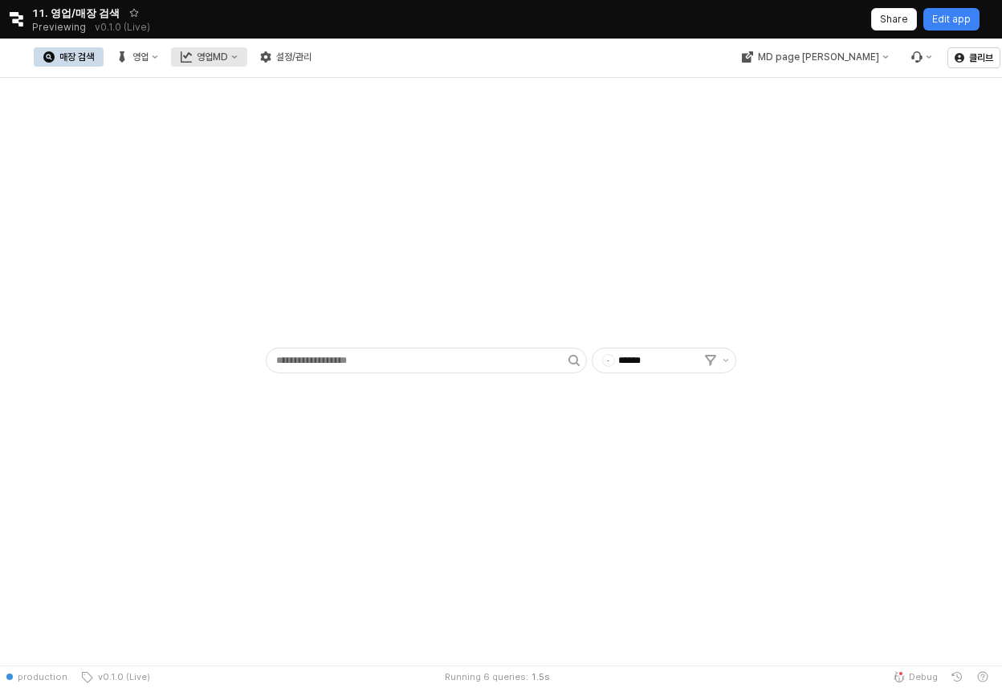
click at [247, 63] on button "영업MD" at bounding box center [209, 56] width 76 height 19
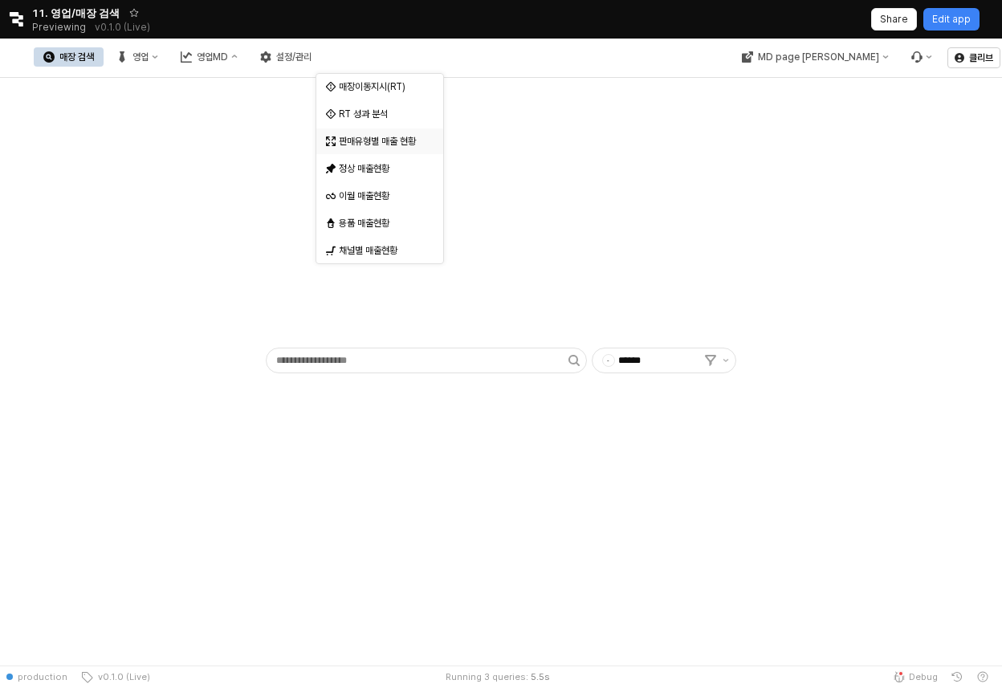
click at [427, 146] on div "판매유형별 매출 현황" at bounding box center [379, 141] width 127 height 26
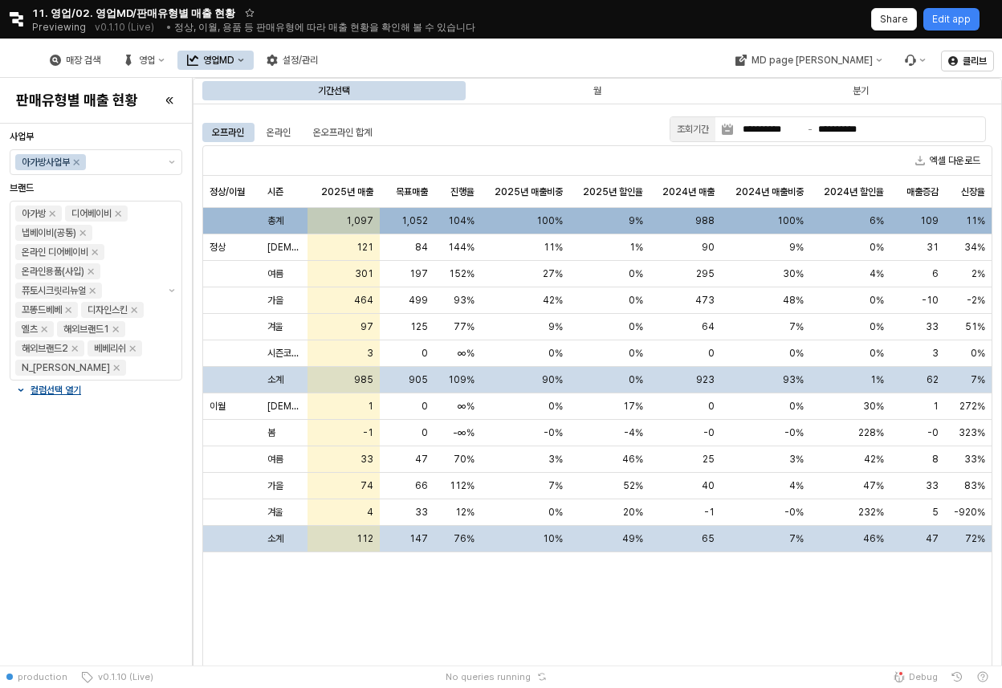
click at [254, 63] on button "영업MD" at bounding box center [215, 60] width 76 height 19
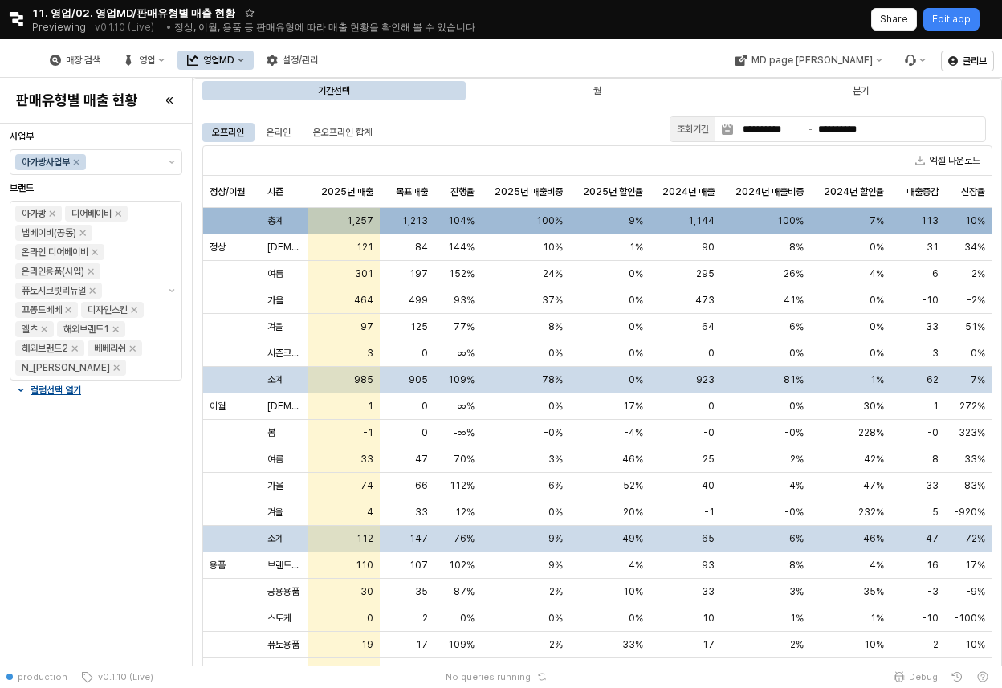
click at [328, 70] on div "매장 검색 영업 영업MD 설정/관리" at bounding box center [184, 60] width 288 height 34
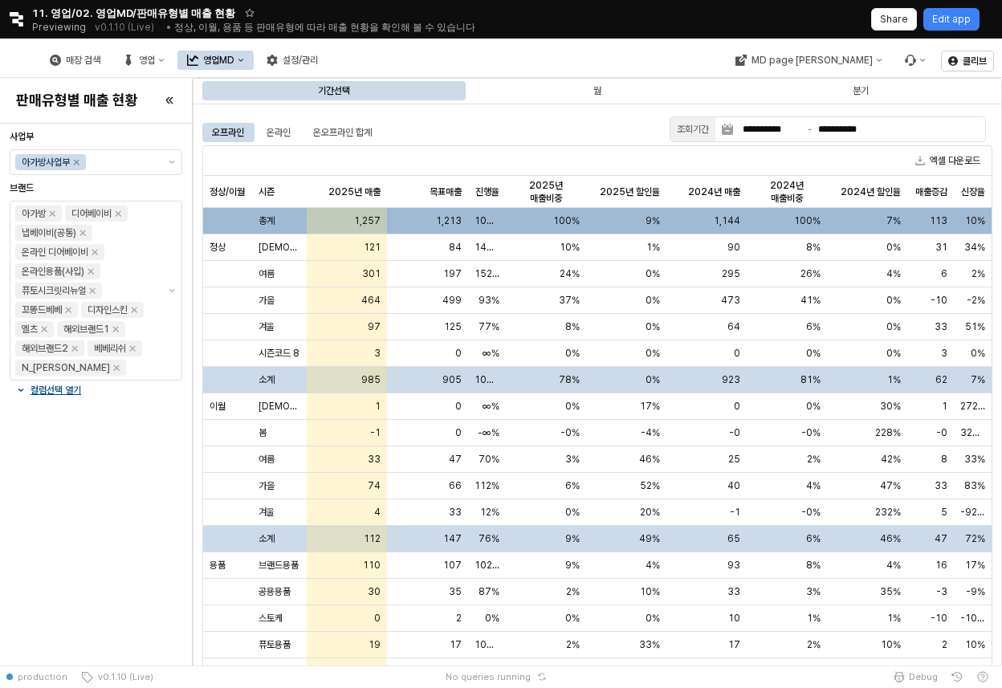
click at [254, 68] on button "영업MD" at bounding box center [215, 60] width 76 height 19
